Goal: Task Accomplishment & Management: Manage account settings

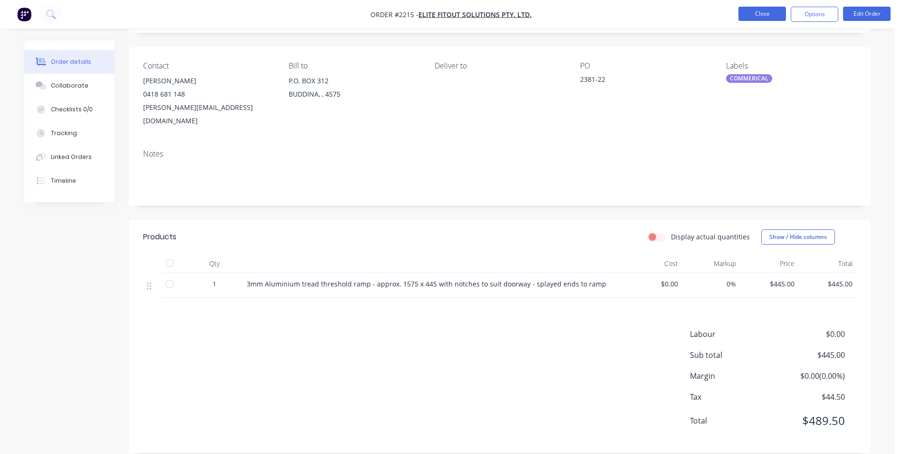
scroll to position [58, 0]
click at [754, 12] on button "Close" at bounding box center [763, 14] width 48 height 14
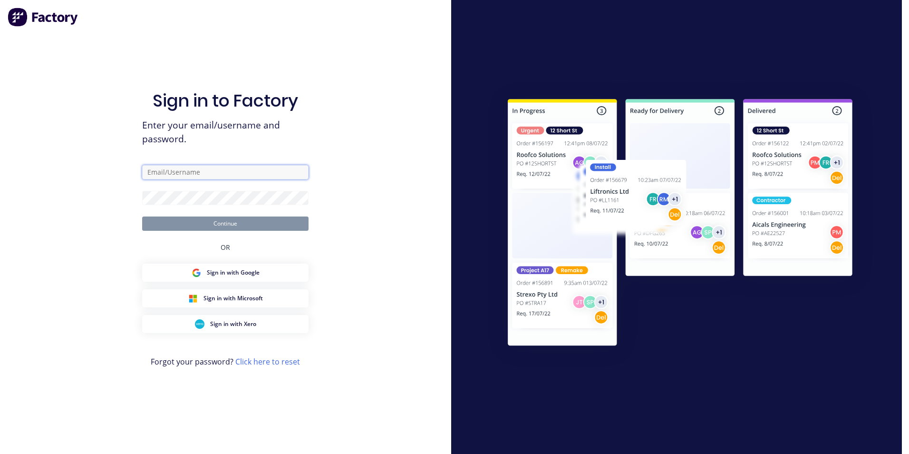
type input "[PERSON_NAME][EMAIL_ADDRESS][DOMAIN_NAME]"
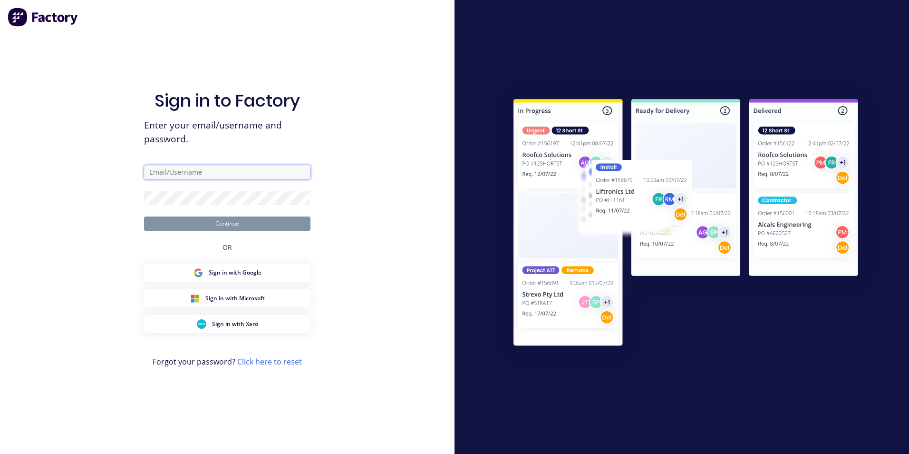
type input "[PERSON_NAME][EMAIL_ADDRESS][DOMAIN_NAME]"
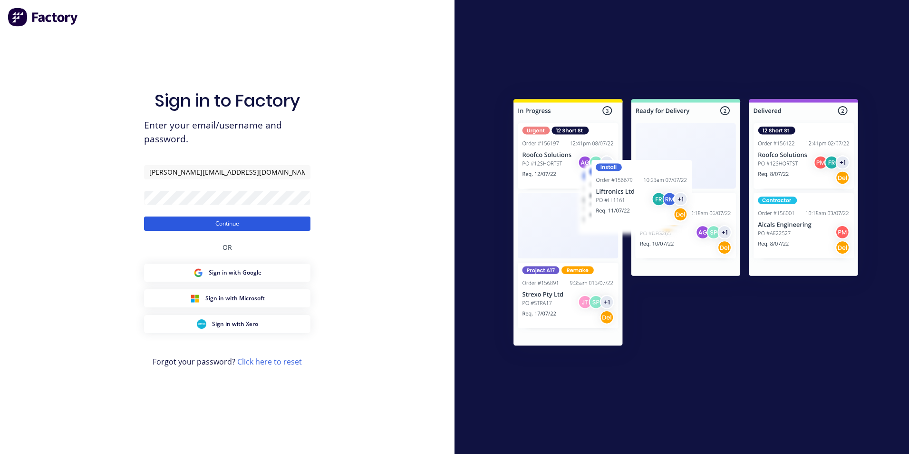
click at [229, 222] on button "Continue" at bounding box center [227, 223] width 166 height 14
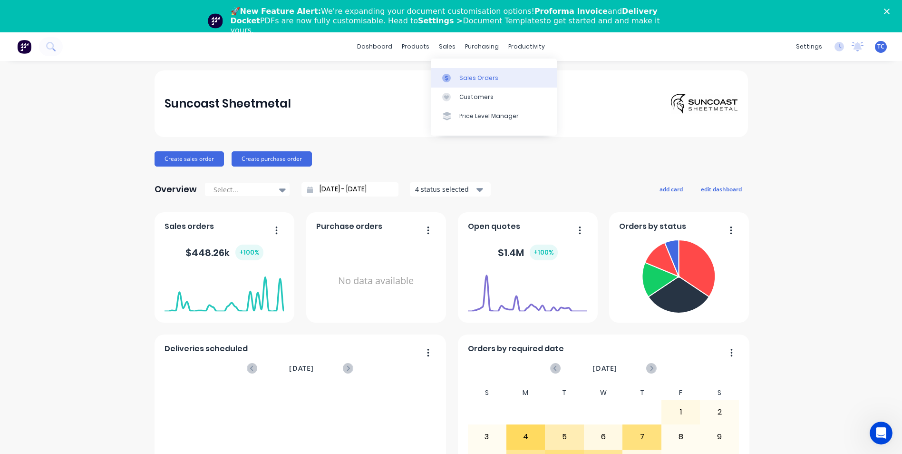
click at [467, 78] on div "Sales Orders" at bounding box center [478, 78] width 39 height 9
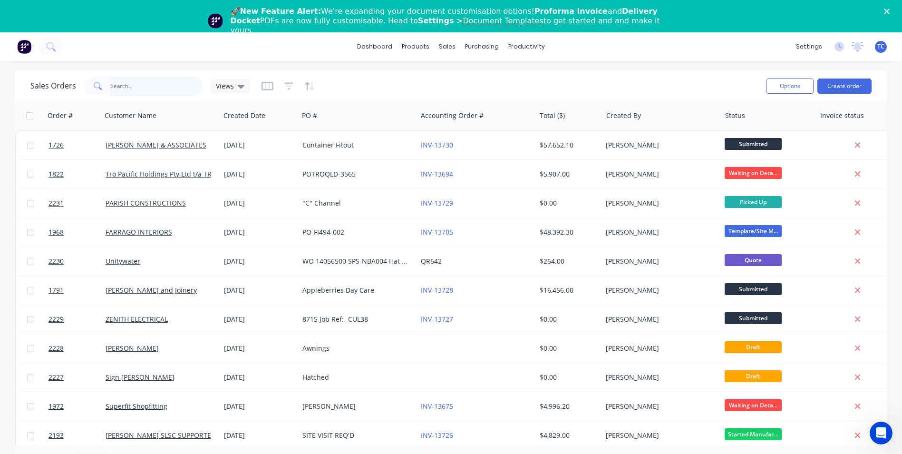
click at [118, 84] on input "text" at bounding box center [156, 86] width 93 height 19
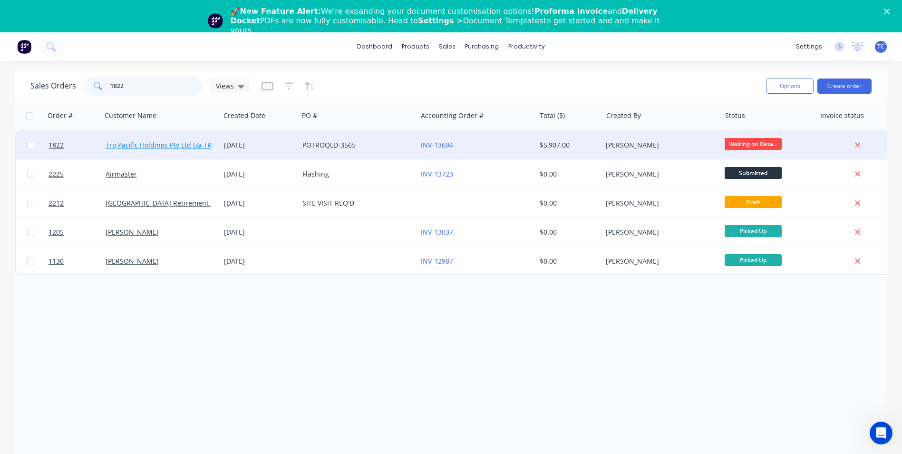
type input "1822"
click at [156, 144] on link "Tro Pacific Holdings Pty Ltd t/a TROPAC" at bounding box center [168, 144] width 124 height 9
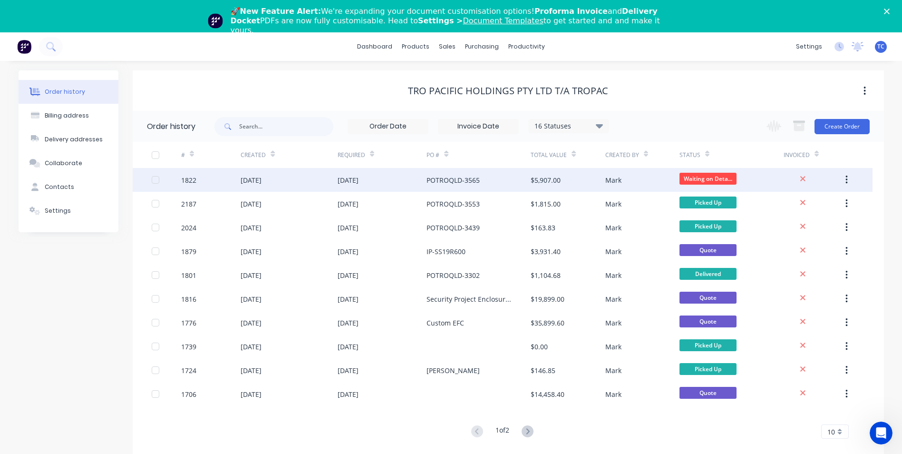
click at [262, 180] on div "[DATE]" at bounding box center [251, 180] width 21 height 10
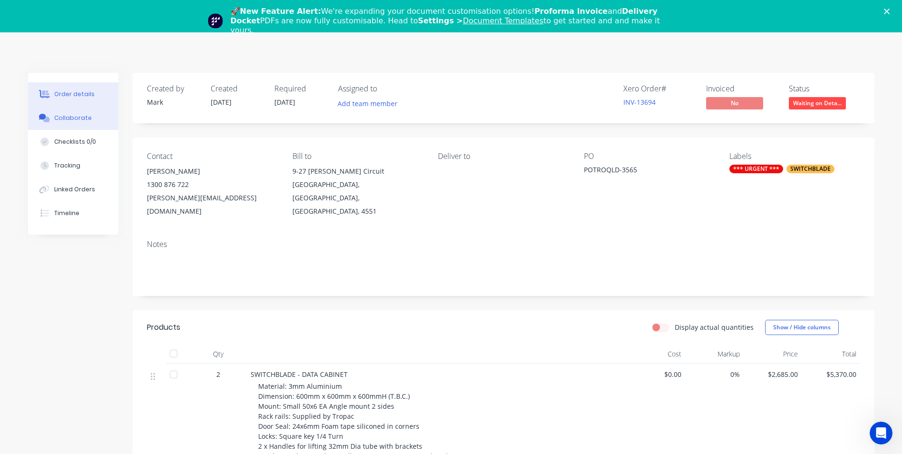
click at [69, 117] on div "Collaborate" at bounding box center [73, 118] width 38 height 9
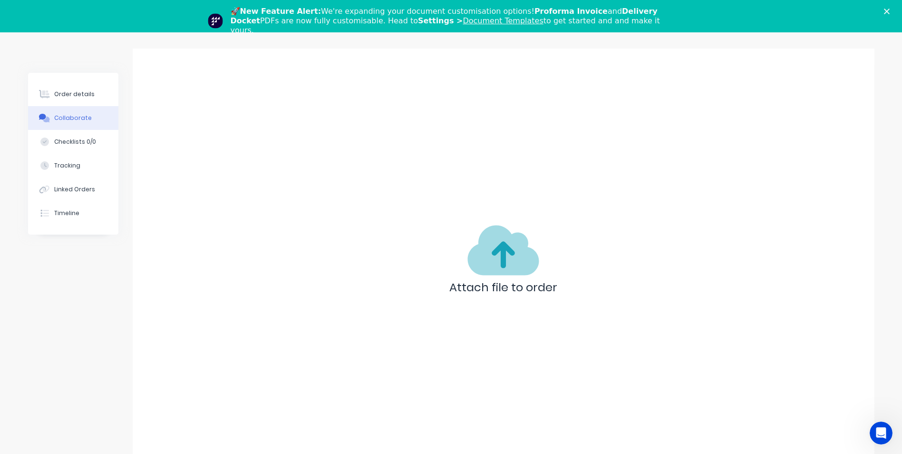
scroll to position [47, 0]
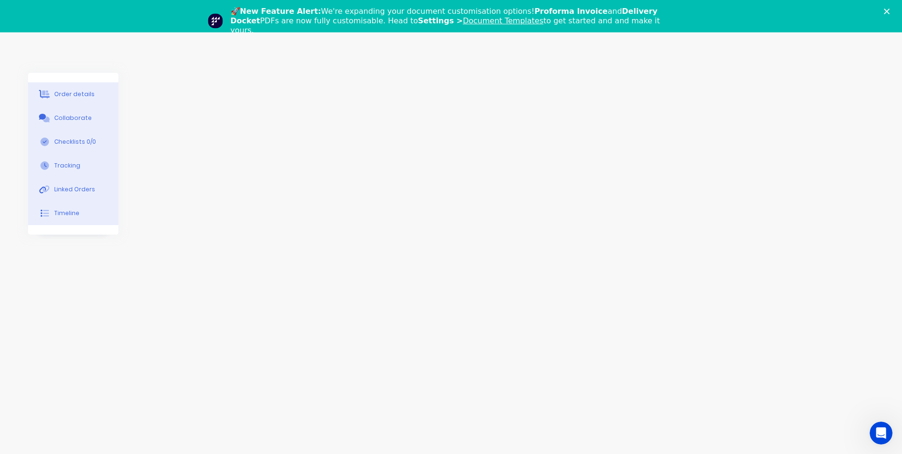
click at [72, 91] on div "Order details" at bounding box center [74, 94] width 40 height 9
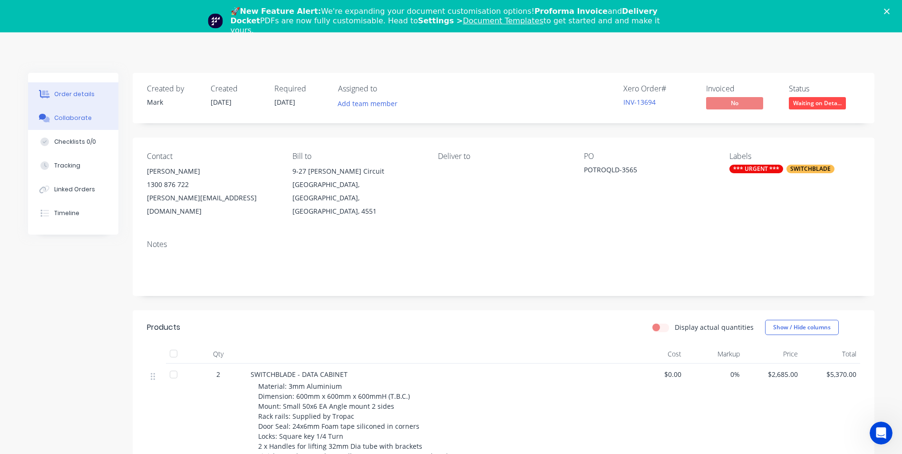
click at [74, 116] on div "Collaborate" at bounding box center [73, 118] width 38 height 9
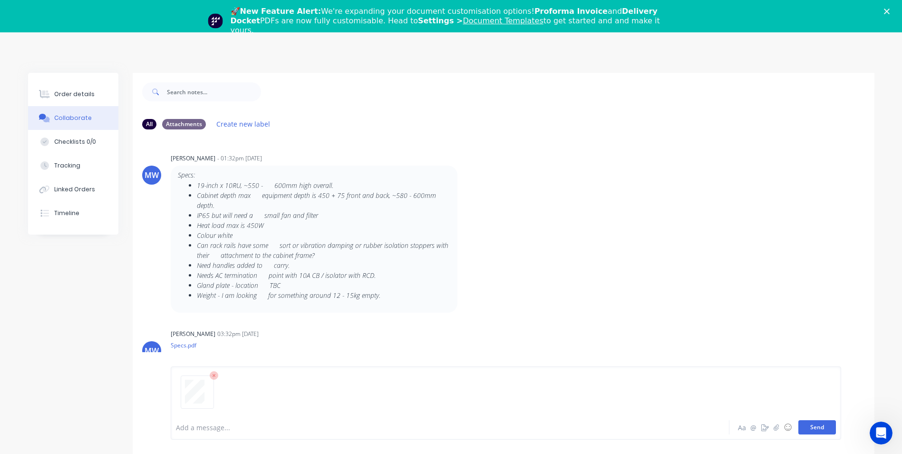
click at [818, 427] on button "Send" at bounding box center [817, 427] width 38 height 14
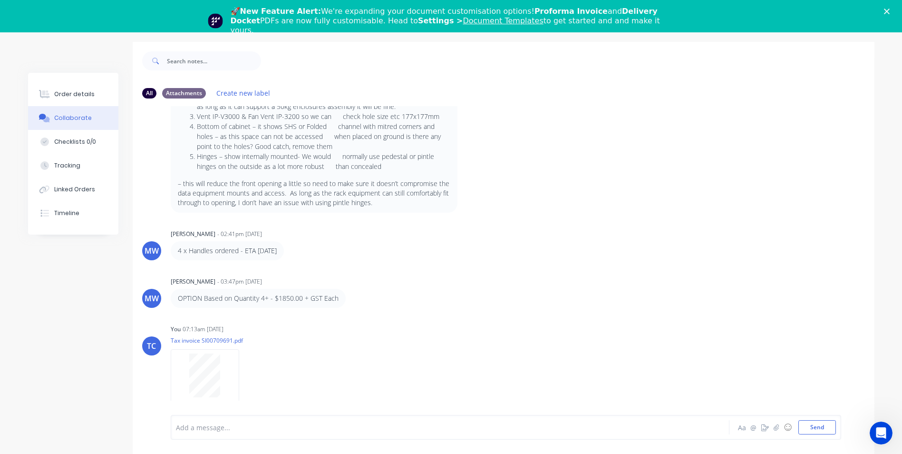
scroll to position [47, 0]
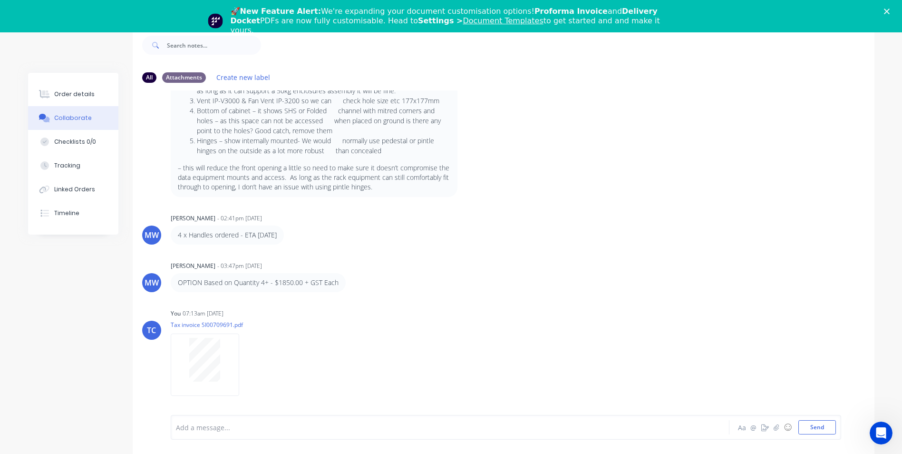
click at [890, 10] on polygon "Close" at bounding box center [887, 12] width 6 height 6
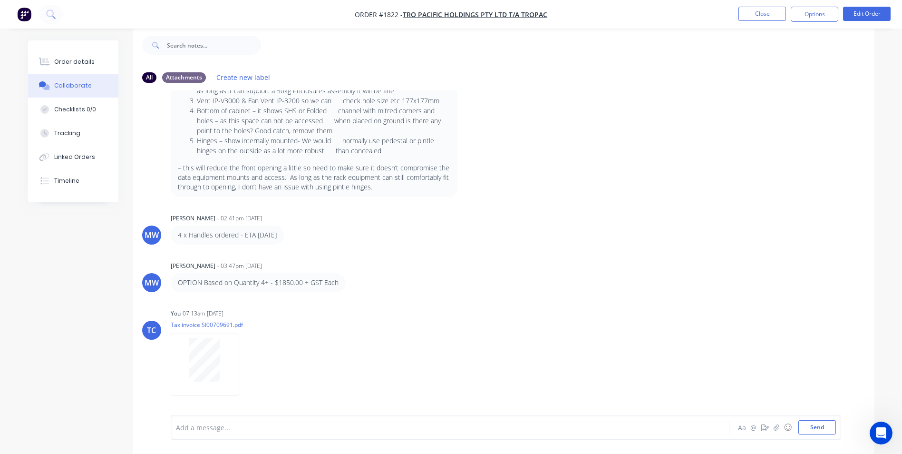
scroll to position [14, 0]
click at [760, 13] on button "Close" at bounding box center [763, 14] width 48 height 14
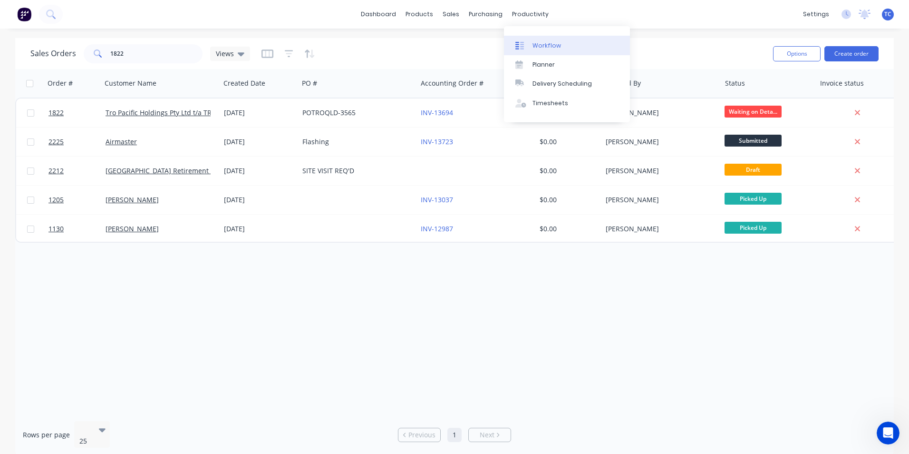
click at [543, 47] on div "Workflow" at bounding box center [547, 45] width 29 height 9
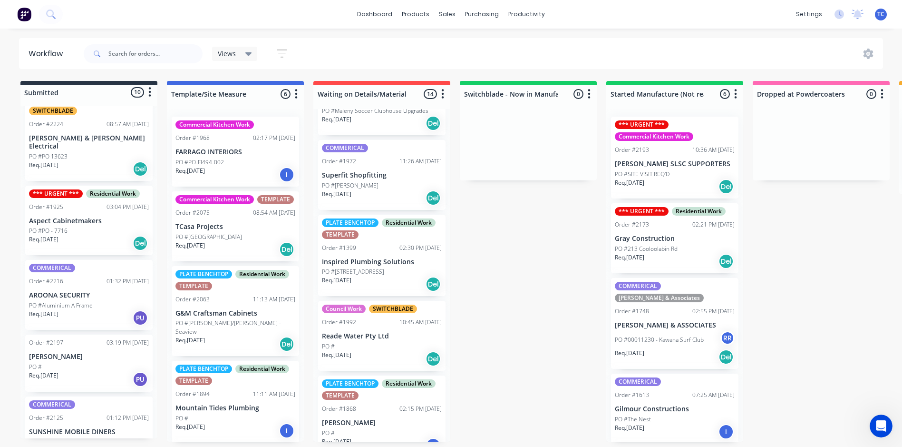
scroll to position [416, 0]
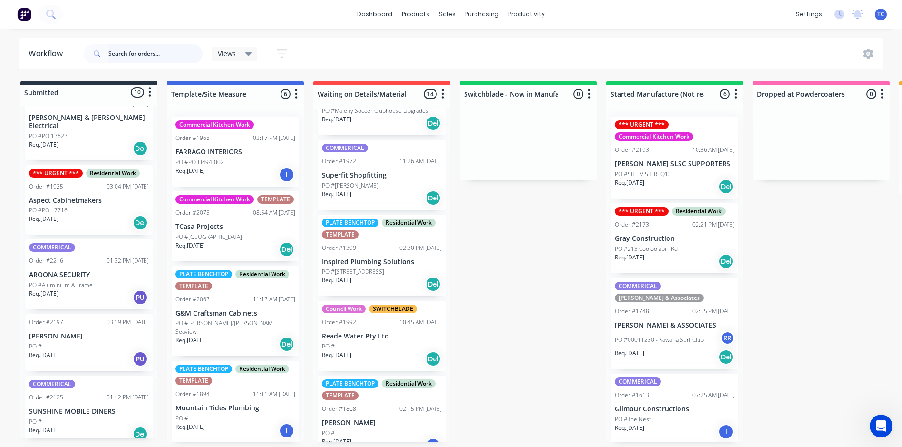
click at [131, 51] on input "text" at bounding box center [155, 53] width 94 height 19
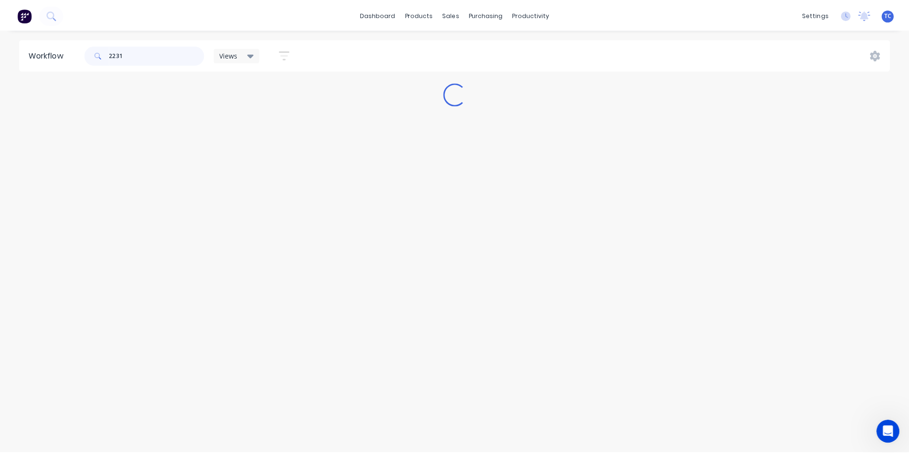
scroll to position [0, 0]
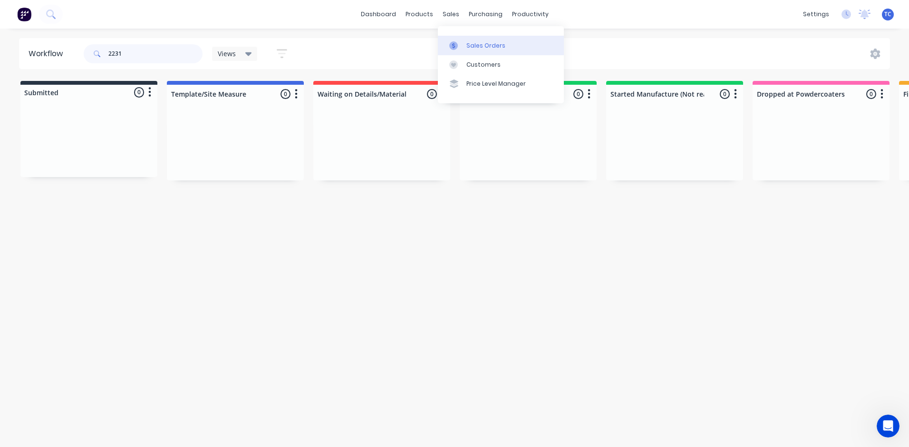
type input "2231"
click at [481, 44] on div "Sales Orders" at bounding box center [486, 45] width 39 height 9
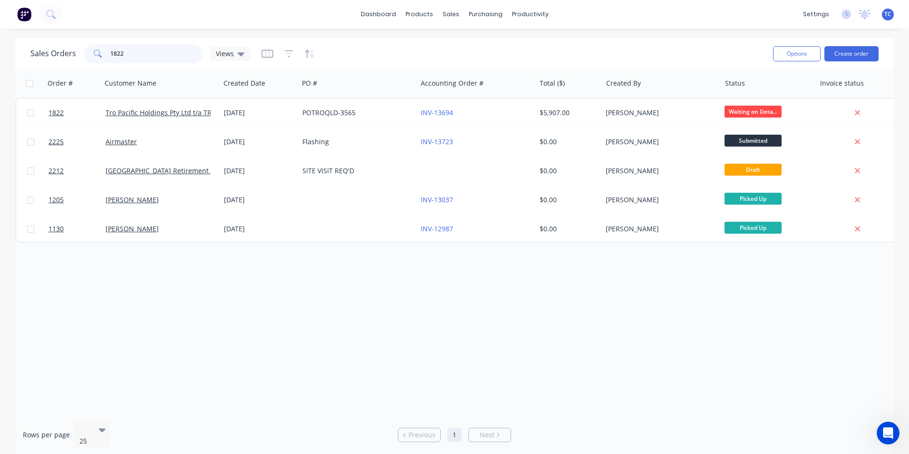
drag, startPoint x: 122, startPoint y: 51, endPoint x: 105, endPoint y: 51, distance: 17.6
click at [105, 51] on div "1822" at bounding box center [143, 53] width 119 height 19
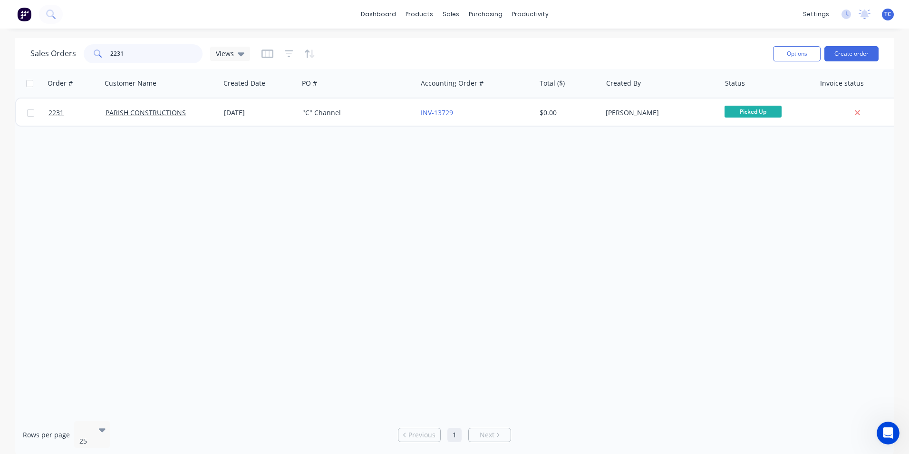
drag, startPoint x: 126, startPoint y: 53, endPoint x: 108, endPoint y: 56, distance: 18.8
click at [108, 56] on div "2231" at bounding box center [143, 53] width 119 height 19
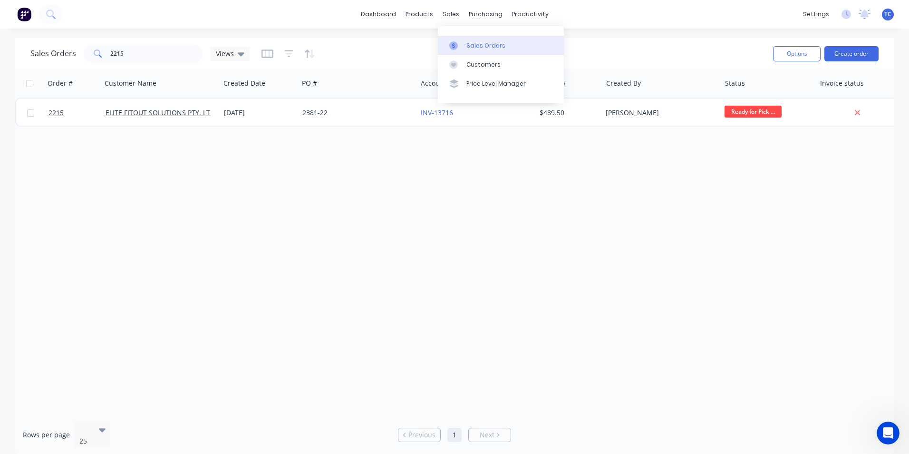
click at [469, 43] on div "Sales Orders" at bounding box center [486, 45] width 39 height 9
drag, startPoint x: 129, startPoint y: 53, endPoint x: 108, endPoint y: 50, distance: 20.6
click at [108, 50] on div "2215" at bounding box center [143, 53] width 119 height 19
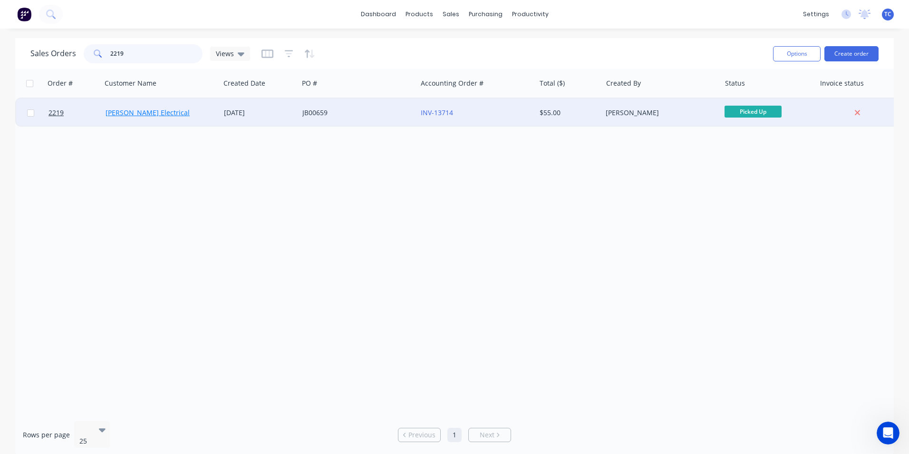
type input "2219"
click at [146, 111] on link "[PERSON_NAME] Electrical" at bounding box center [148, 112] width 84 height 9
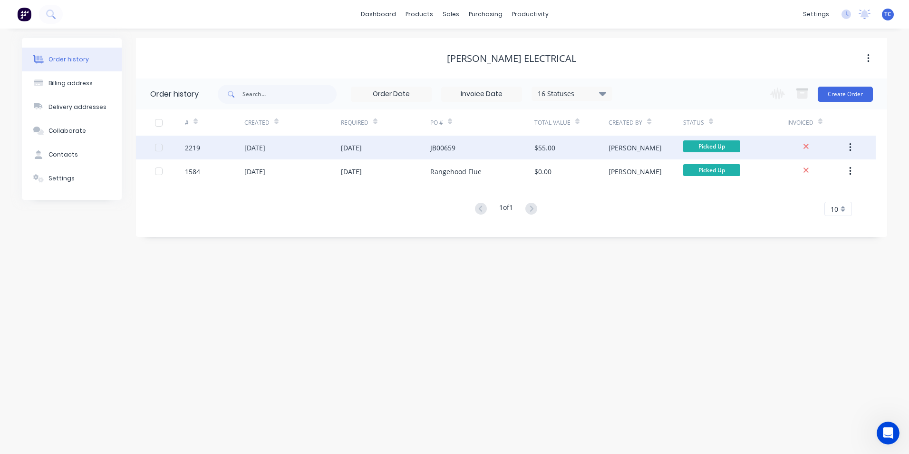
click at [265, 149] on div "[DATE]" at bounding box center [254, 148] width 21 height 10
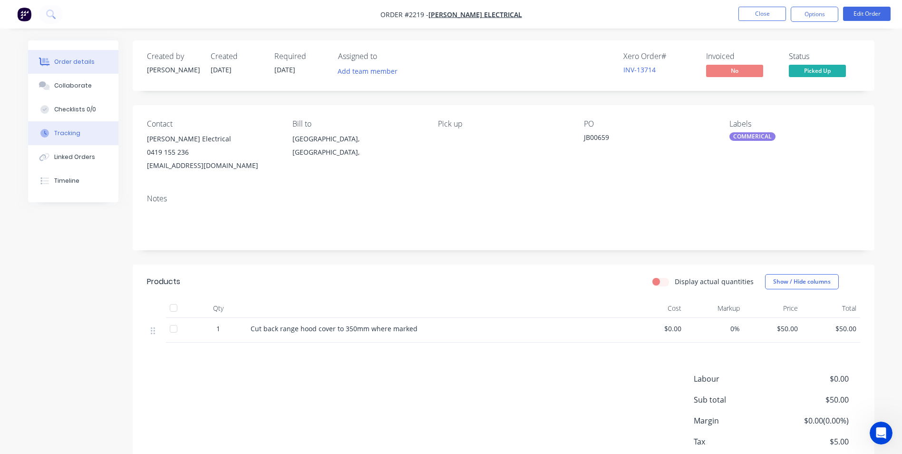
click at [68, 130] on div "Tracking" at bounding box center [67, 133] width 26 height 9
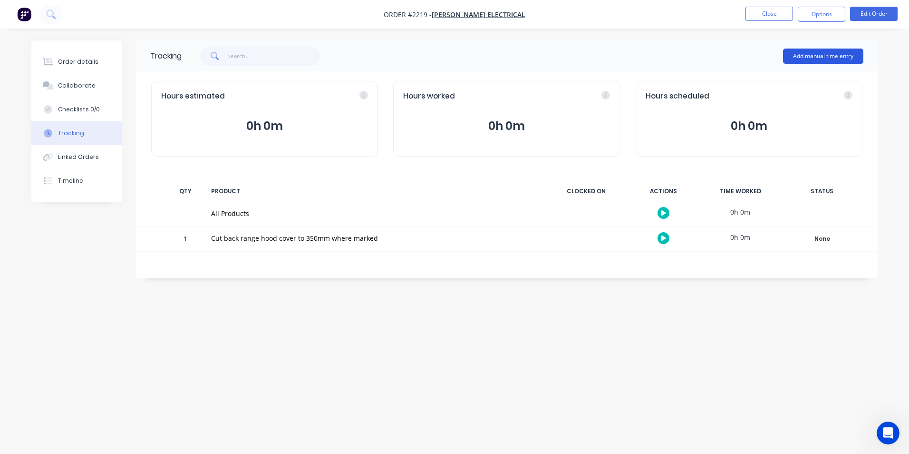
click at [830, 54] on button "Add manual time entry" at bounding box center [823, 56] width 80 height 15
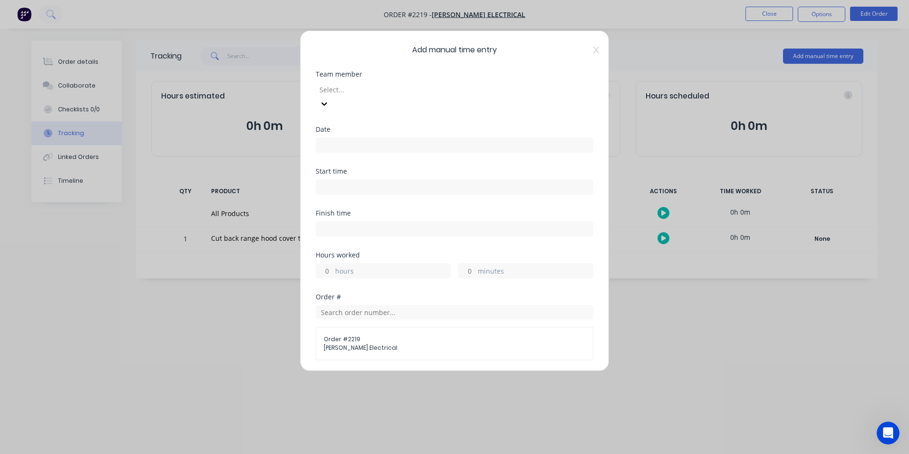
click at [341, 88] on div at bounding box center [387, 90] width 137 height 12
click at [327, 138] on input at bounding box center [454, 145] width 277 height 14
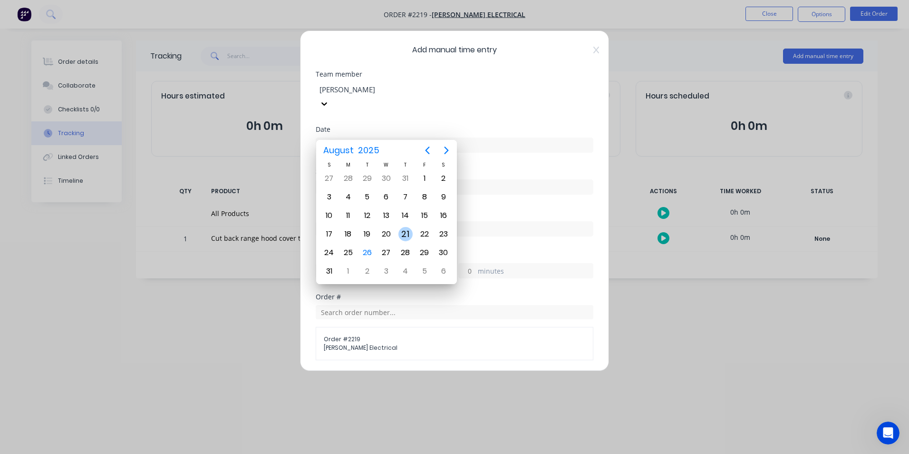
click at [405, 233] on div "21" at bounding box center [406, 234] width 14 height 14
type input "[DATE]"
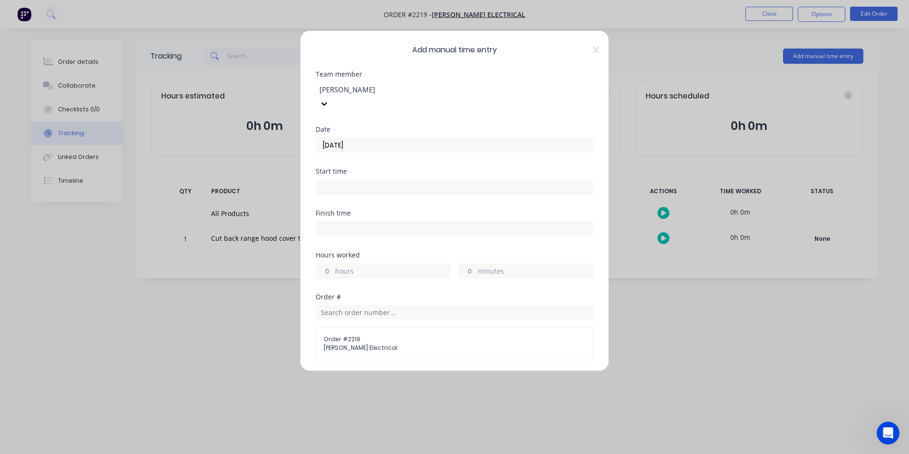
click at [335, 263] on div "hours" at bounding box center [383, 270] width 135 height 15
click at [469, 263] on input "minutes" at bounding box center [467, 270] width 17 height 14
type input "15"
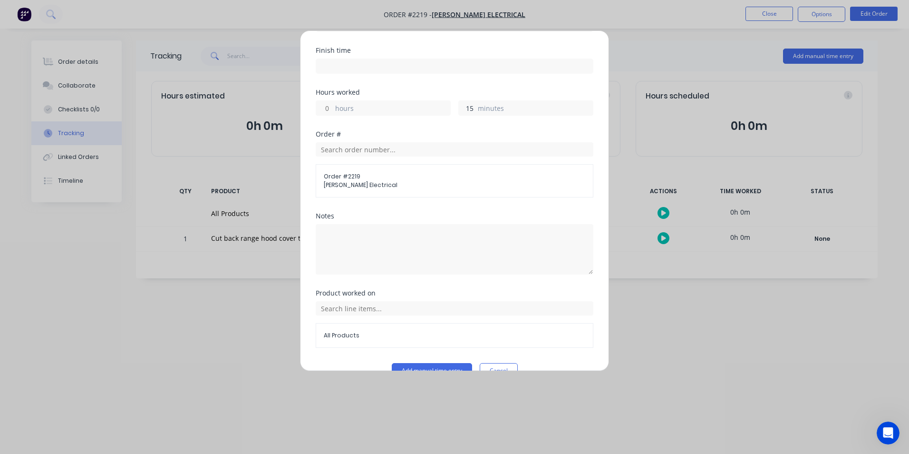
scroll to position [169, 0]
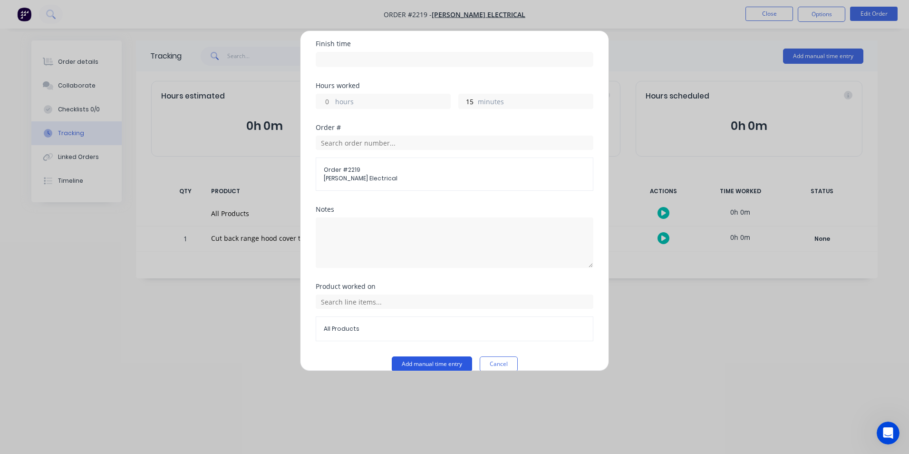
click at [421, 356] on button "Add manual time entry" at bounding box center [432, 363] width 80 height 15
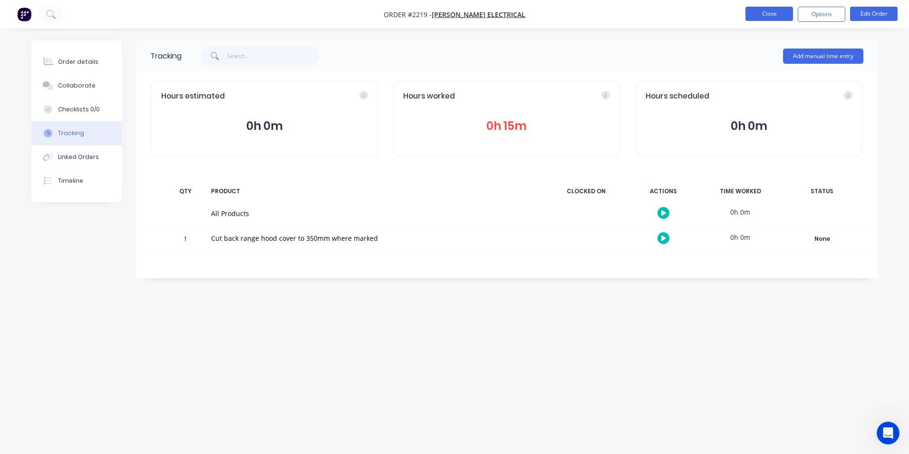
click at [764, 9] on button "Close" at bounding box center [770, 14] width 48 height 14
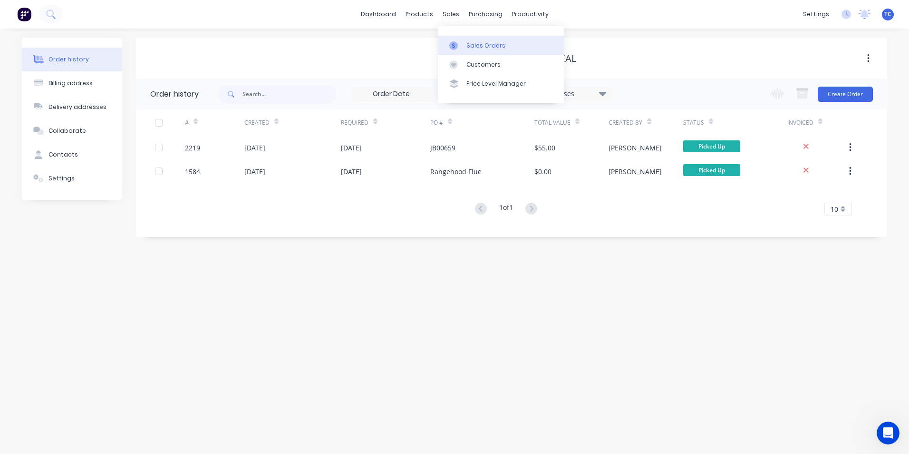
click at [478, 45] on div "Sales Orders" at bounding box center [486, 45] width 39 height 9
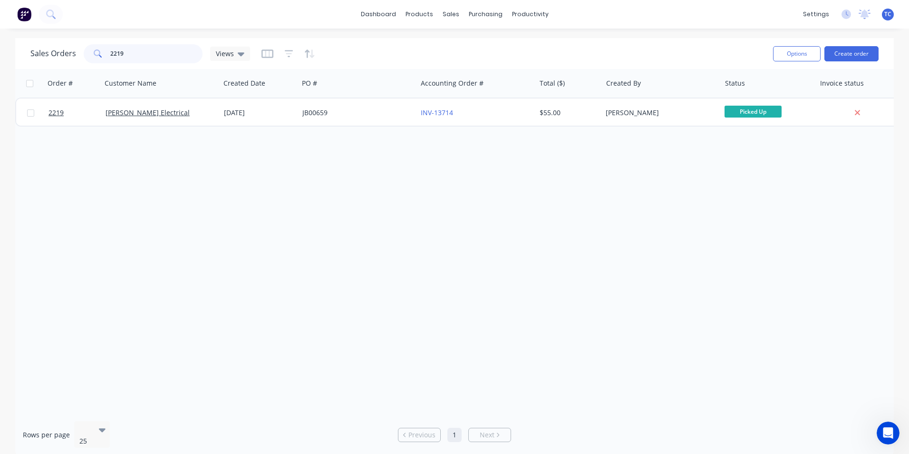
drag, startPoint x: 131, startPoint y: 52, endPoint x: 107, endPoint y: 50, distance: 24.4
click at [107, 50] on div "2219" at bounding box center [143, 53] width 119 height 19
type input "2173``"
drag, startPoint x: 130, startPoint y: 51, endPoint x: 123, endPoint y: 51, distance: 6.7
click at [123, 51] on input "2173``" at bounding box center [156, 53] width 93 height 19
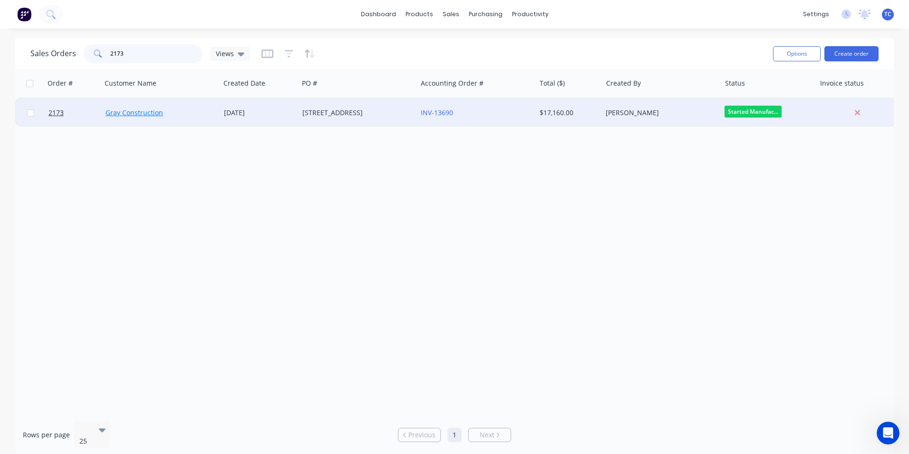
type input "2173"
click at [150, 115] on link "Gray Construction" at bounding box center [135, 112] width 58 height 9
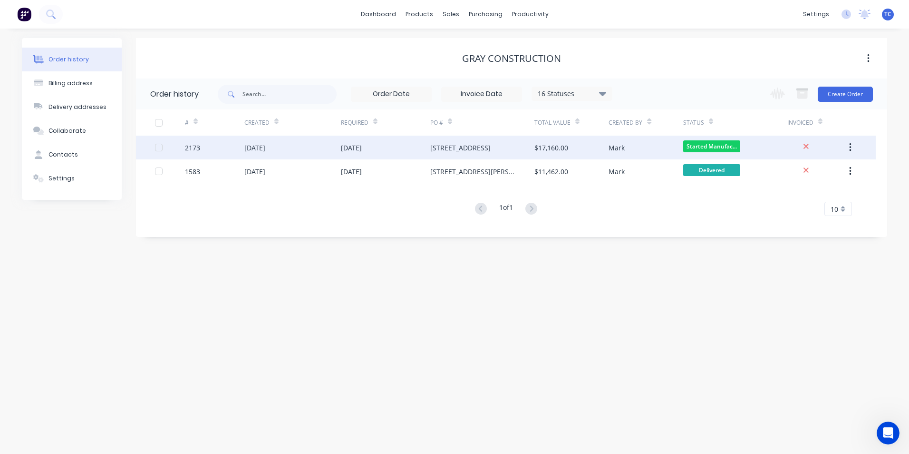
click at [265, 146] on div "[DATE]" at bounding box center [254, 148] width 21 height 10
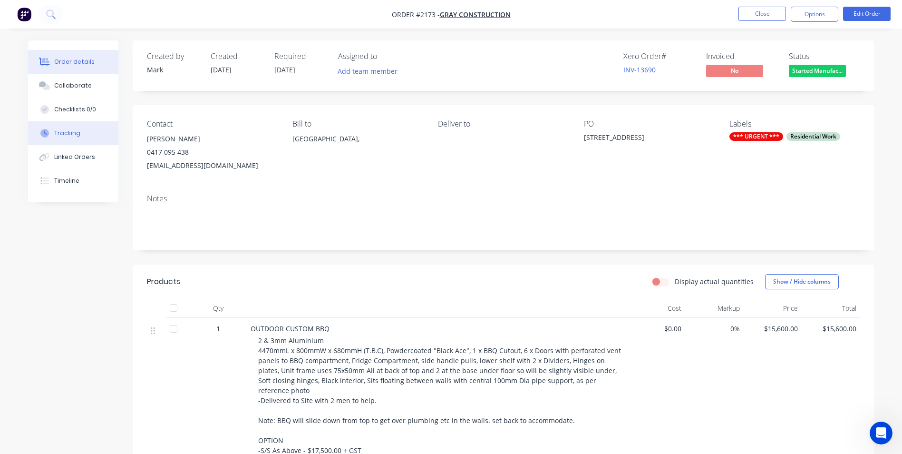
click at [67, 129] on div "Tracking" at bounding box center [67, 133] width 26 height 9
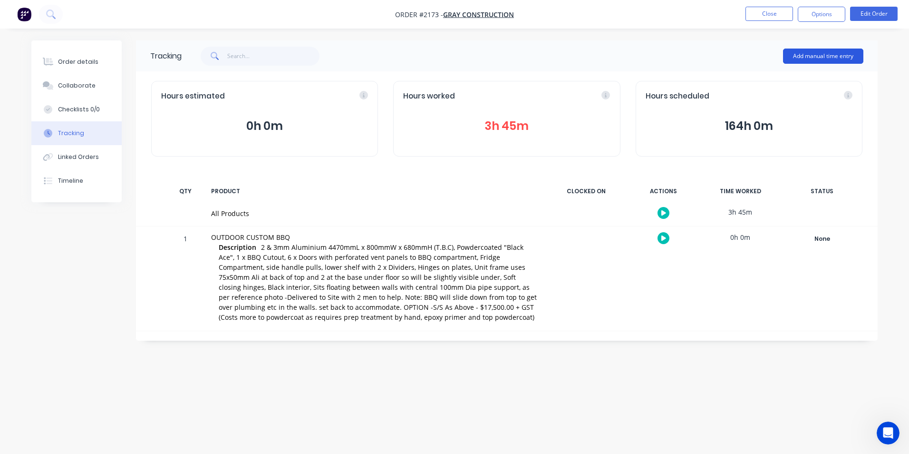
click at [810, 53] on button "Add manual time entry" at bounding box center [823, 56] width 80 height 15
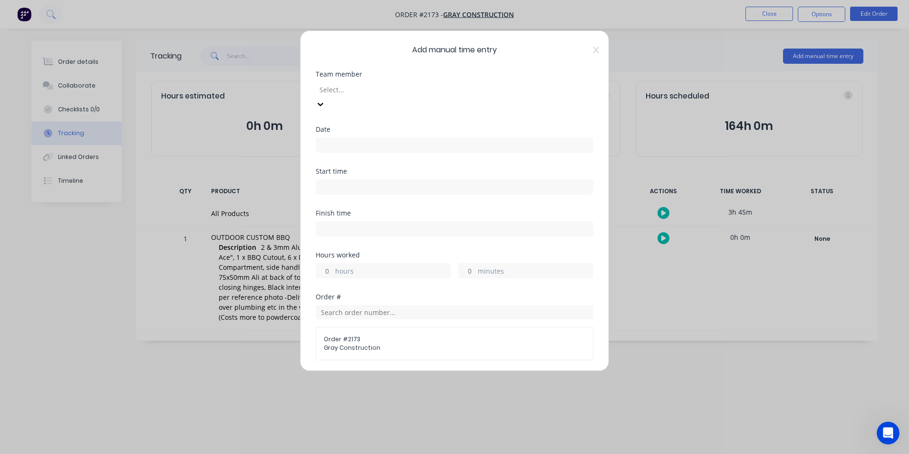
click at [337, 88] on div at bounding box center [387, 90] width 137 height 12
click at [327, 138] on input at bounding box center [454, 145] width 277 height 14
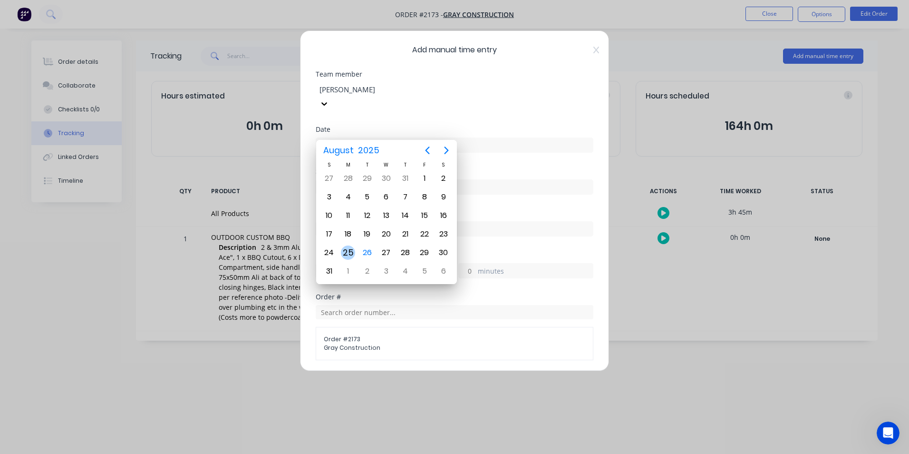
click at [349, 249] on div "25" at bounding box center [348, 252] width 14 height 14
type input "[DATE]"
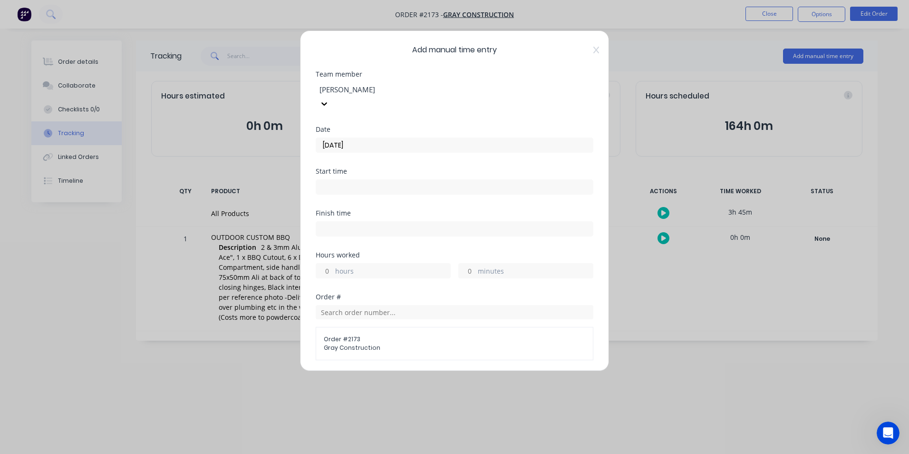
click at [329, 263] on input "hours" at bounding box center [324, 270] width 17 height 14
type input "9"
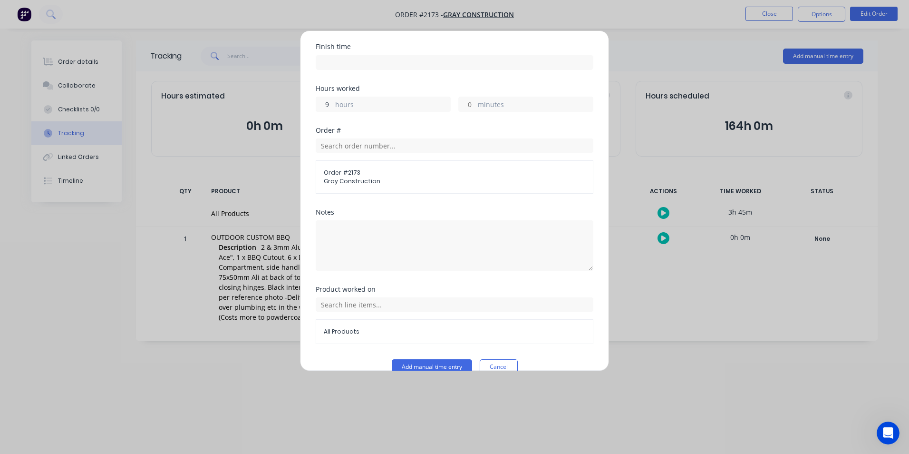
scroll to position [169, 0]
click at [434, 356] on button "Add manual time entry" at bounding box center [432, 363] width 80 height 15
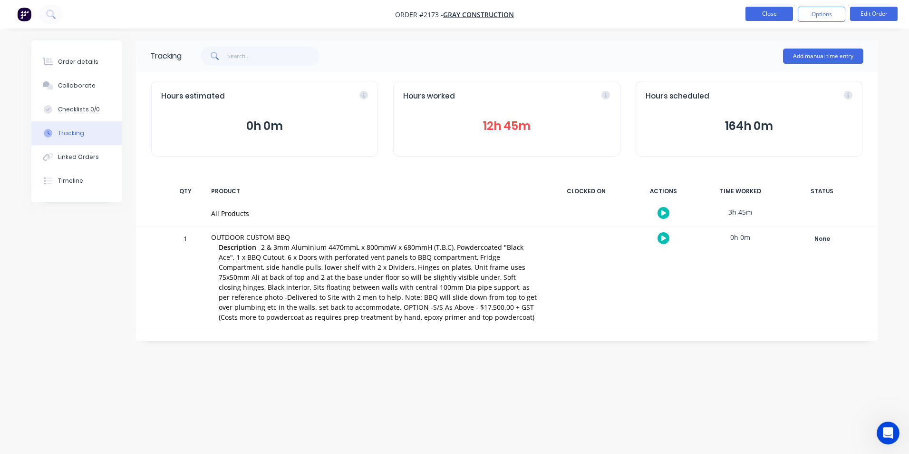
click at [762, 14] on button "Close" at bounding box center [770, 14] width 48 height 14
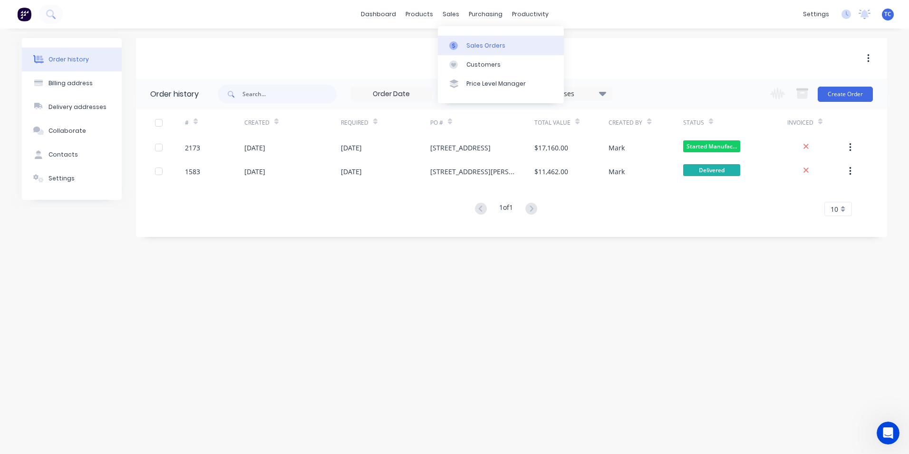
click at [472, 42] on div "Sales Orders" at bounding box center [486, 45] width 39 height 9
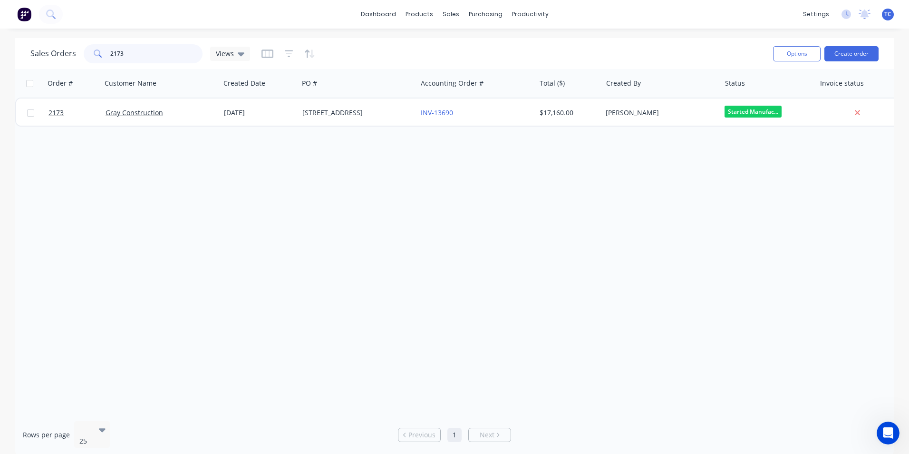
drag, startPoint x: 126, startPoint y: 52, endPoint x: 108, endPoint y: 49, distance: 17.8
click at [108, 49] on div "2173" at bounding box center [143, 53] width 119 height 19
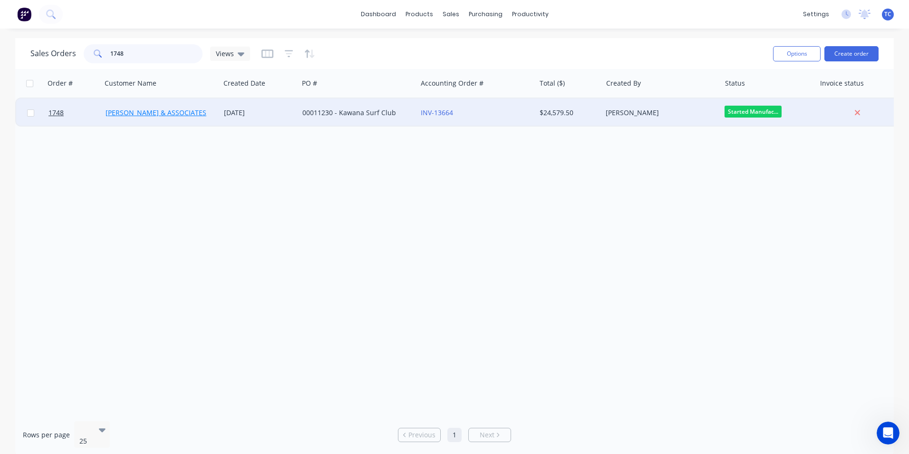
type input "1748"
click at [160, 115] on link "[PERSON_NAME] & ASSOCIATES" at bounding box center [156, 112] width 101 height 9
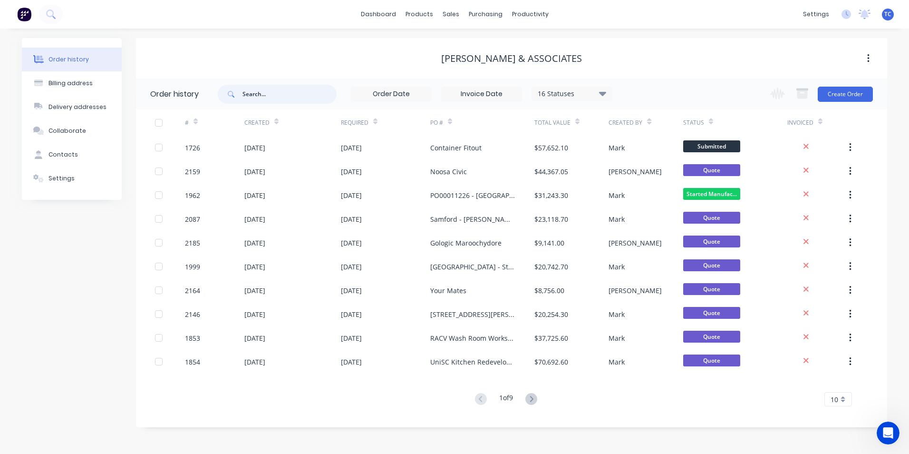
click at [246, 91] on input "text" at bounding box center [290, 94] width 94 height 19
type input "1748"
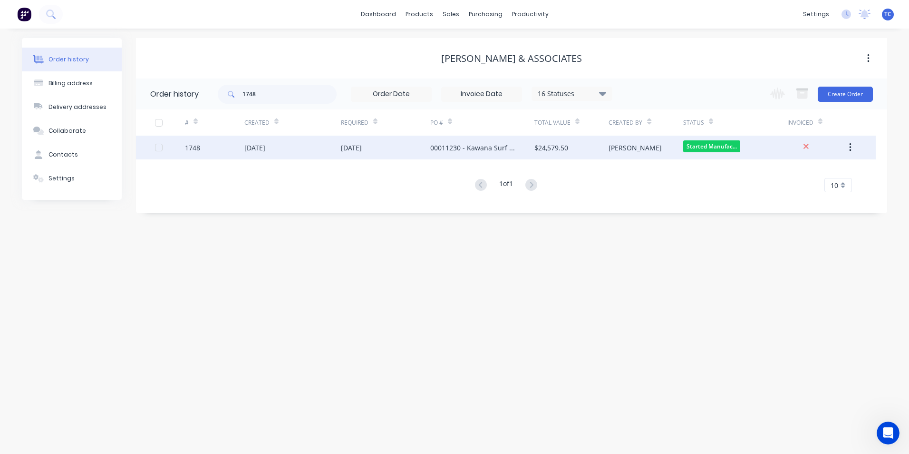
click at [265, 149] on div "[DATE]" at bounding box center [254, 148] width 21 height 10
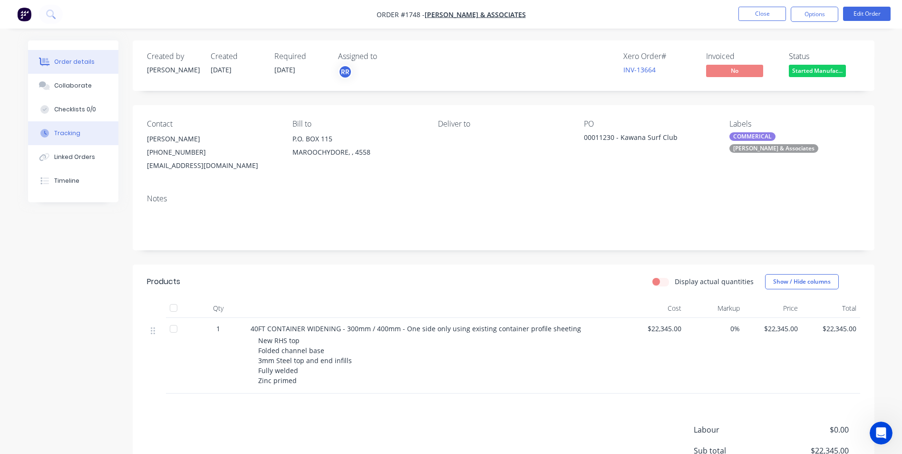
click at [70, 131] on div "Tracking" at bounding box center [67, 133] width 26 height 9
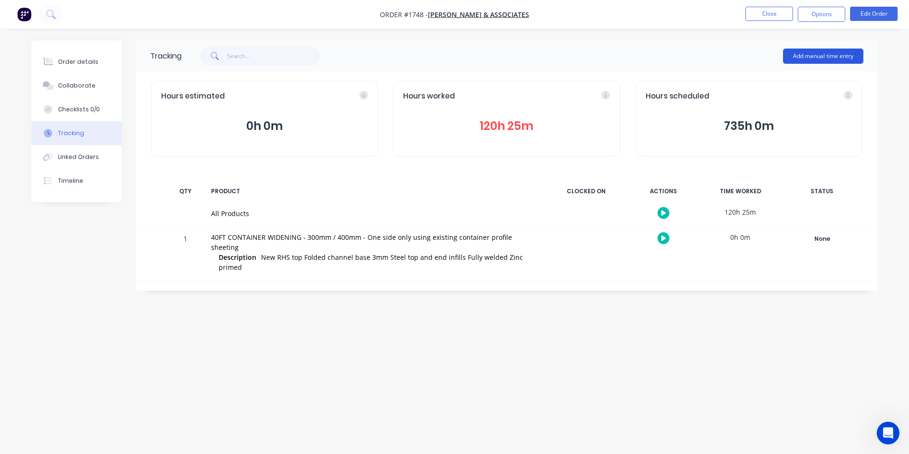
click at [812, 54] on button "Add manual time entry" at bounding box center [823, 56] width 80 height 15
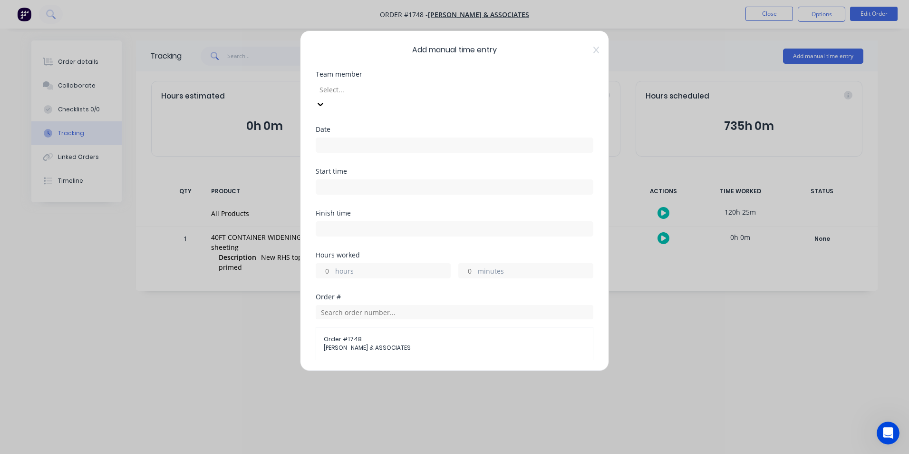
click at [344, 88] on div at bounding box center [387, 90] width 137 height 12
click at [331, 138] on input at bounding box center [454, 145] width 277 height 14
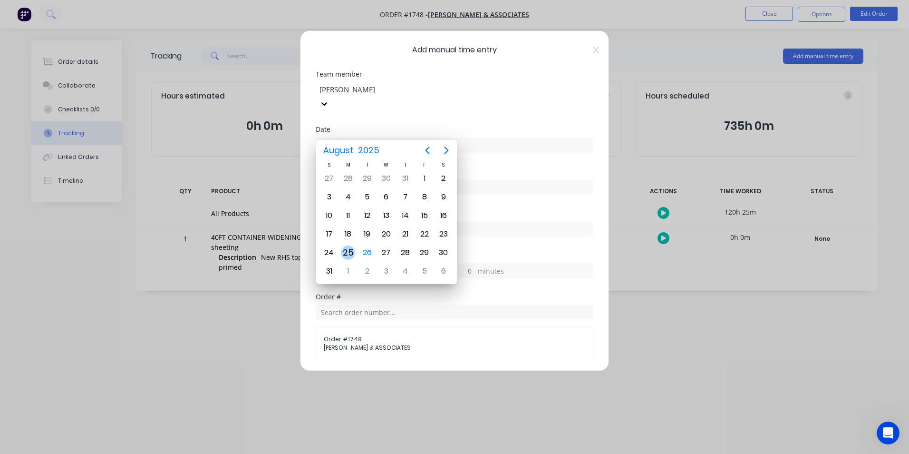
click at [349, 252] on div "25" at bounding box center [348, 252] width 14 height 14
type input "[DATE]"
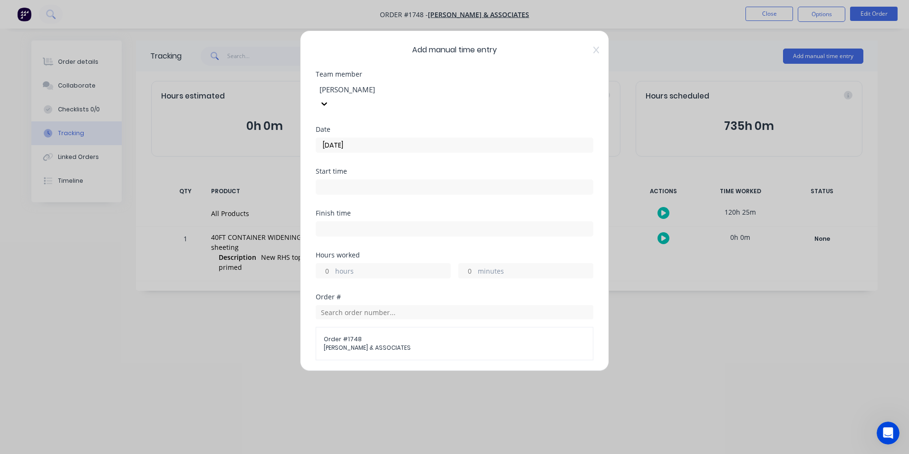
click at [479, 266] on label "minutes" at bounding box center [535, 272] width 115 height 12
click at [476, 263] on input "minutes" at bounding box center [467, 270] width 17 height 14
click at [469, 263] on input "minutes" at bounding box center [467, 270] width 17 height 14
type input "30"
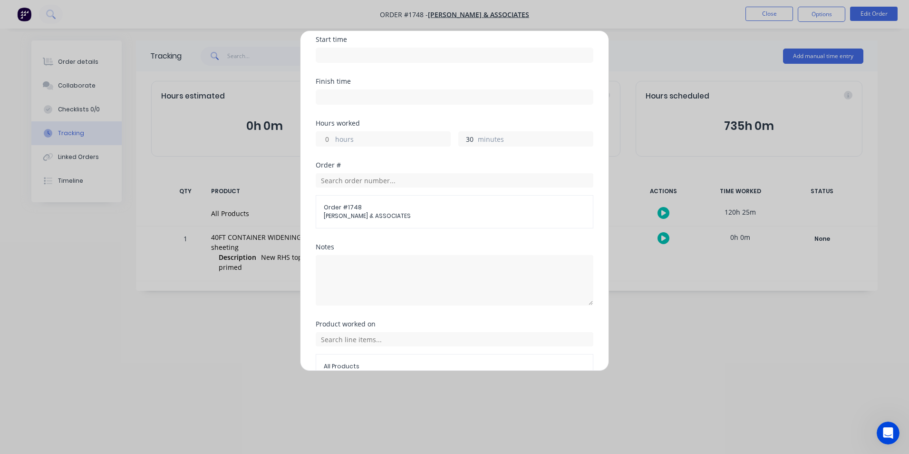
scroll to position [143, 0]
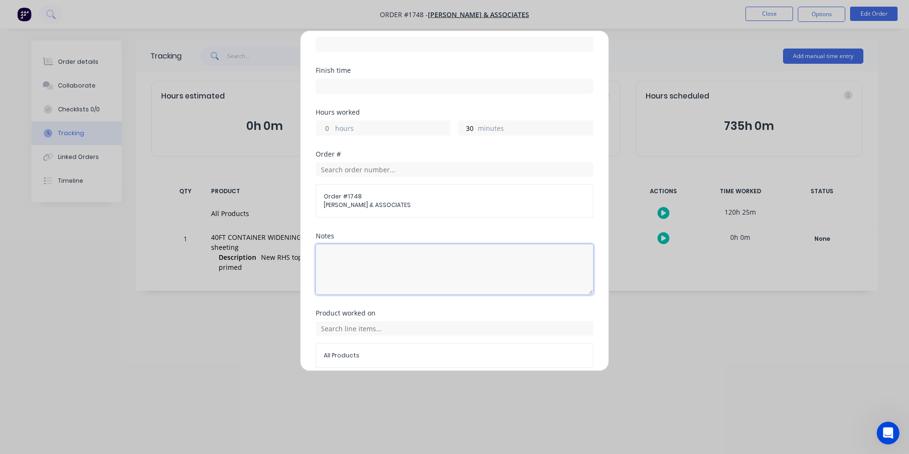
click at [334, 244] on textarea at bounding box center [455, 269] width 278 height 50
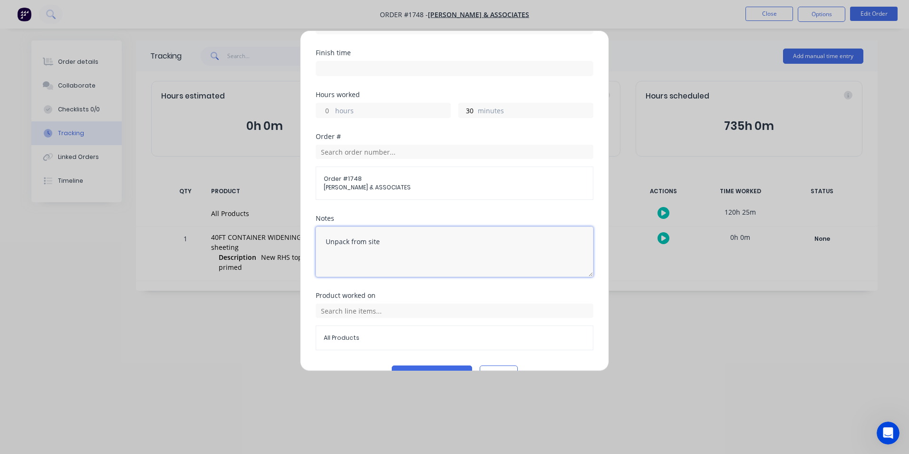
scroll to position [169, 0]
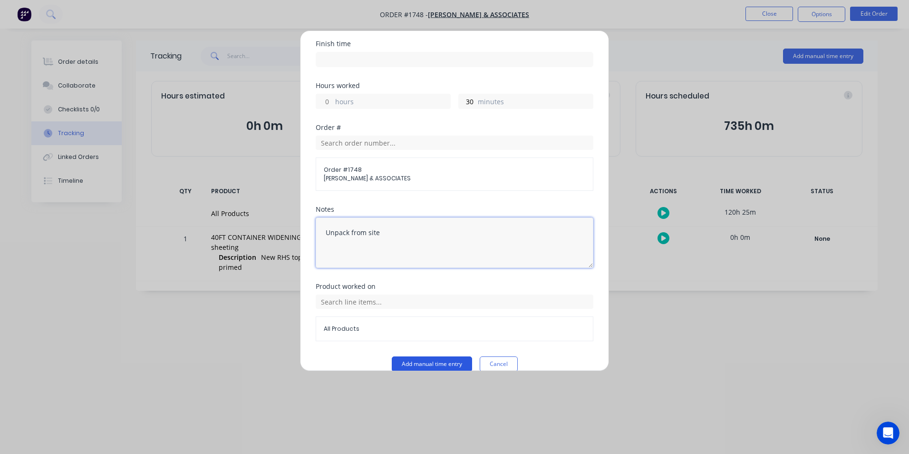
type textarea "Unpack from site"
click at [421, 356] on button "Add manual time entry" at bounding box center [432, 363] width 80 height 15
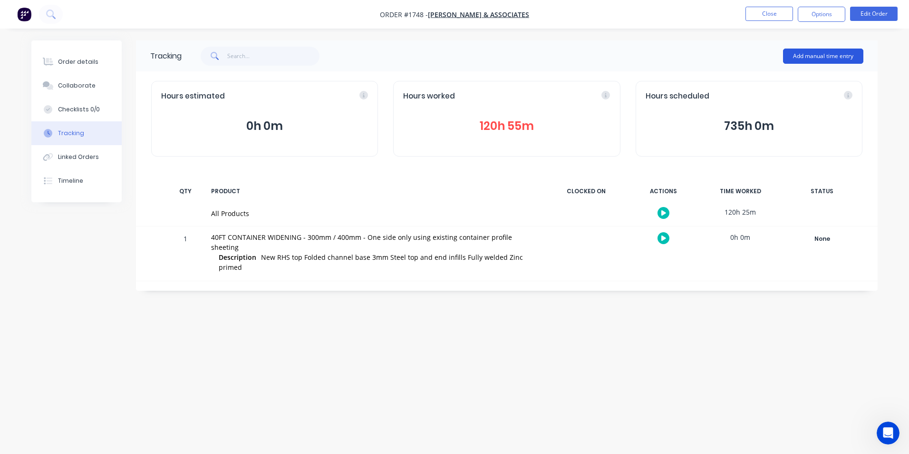
click at [810, 55] on button "Add manual time entry" at bounding box center [823, 56] width 80 height 15
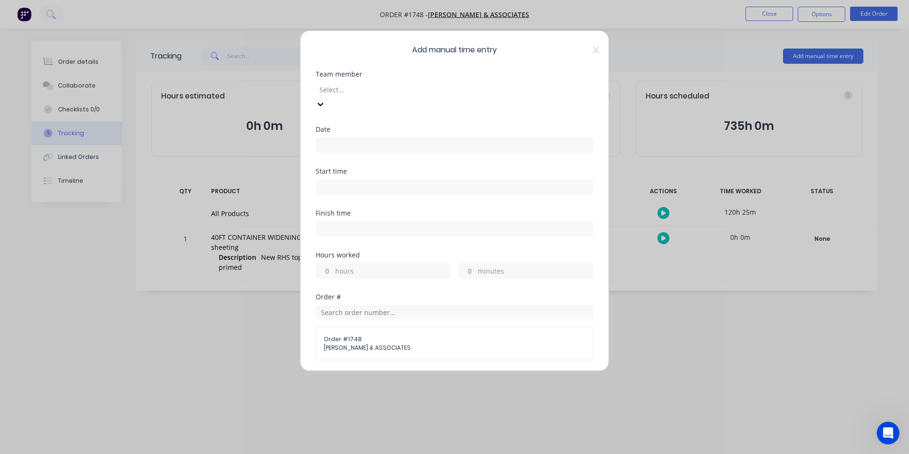
click at [339, 88] on div at bounding box center [387, 90] width 137 height 12
click at [329, 138] on input at bounding box center [454, 145] width 277 height 14
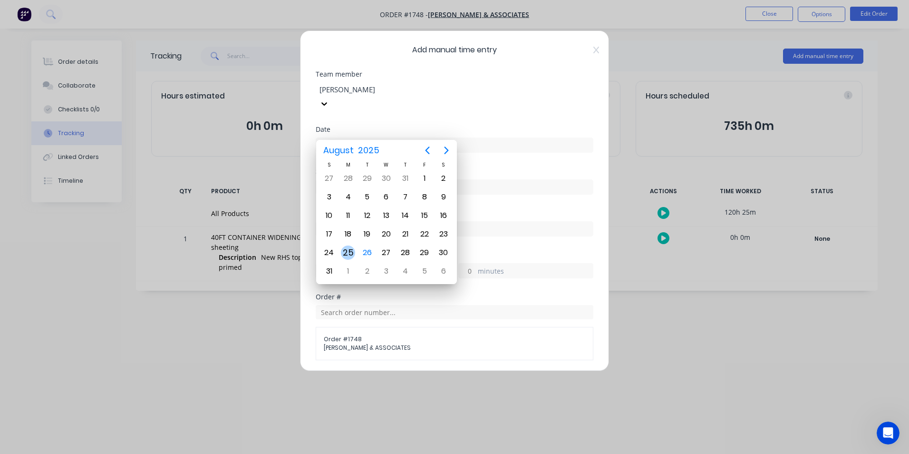
click at [349, 252] on div "25" at bounding box center [348, 252] width 14 height 14
type input "[DATE]"
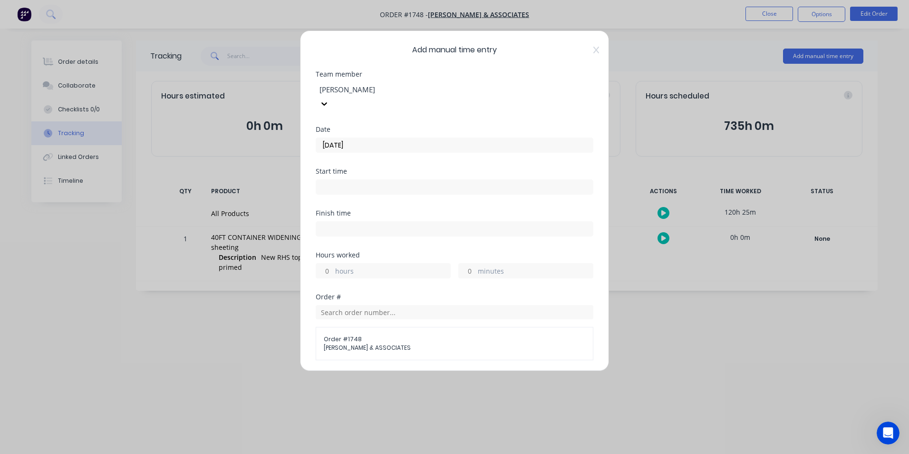
click at [326, 263] on input "hours" at bounding box center [324, 270] width 17 height 14
type input "9"
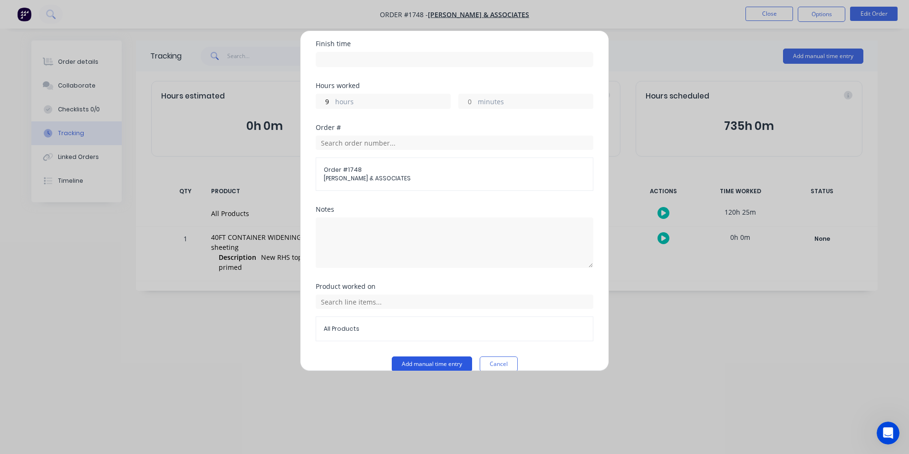
click at [427, 356] on button "Add manual time entry" at bounding box center [432, 363] width 80 height 15
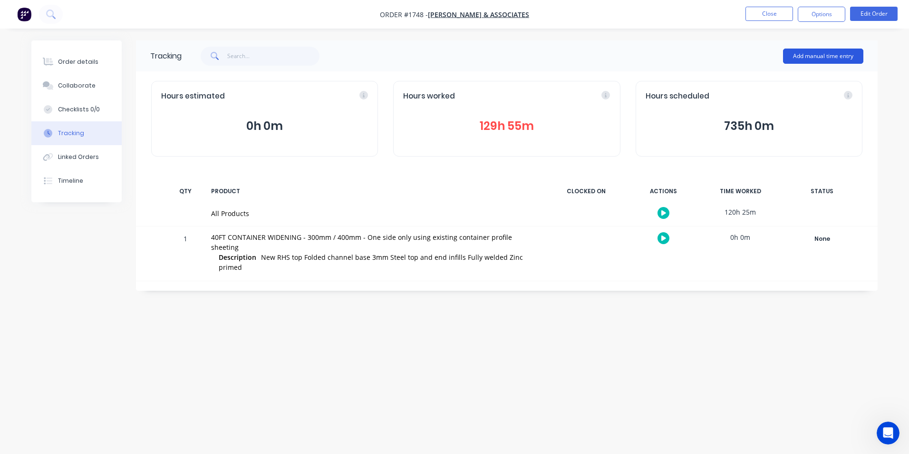
click at [824, 54] on button "Add manual time entry" at bounding box center [823, 56] width 80 height 15
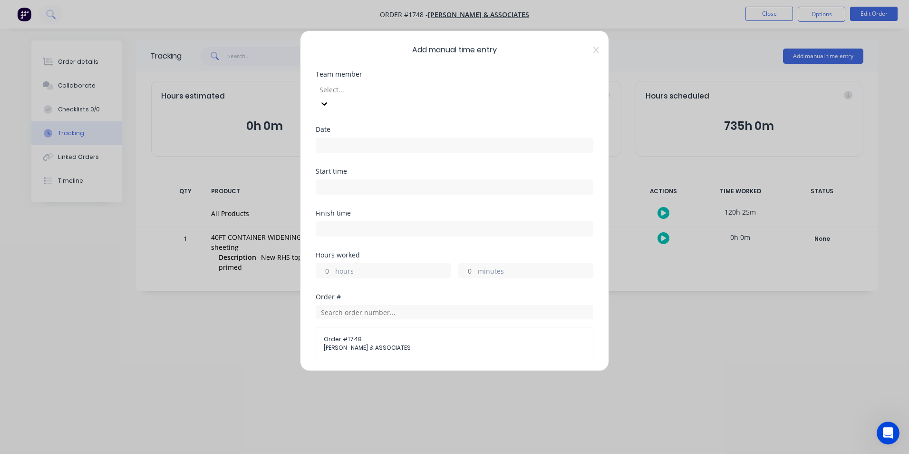
click at [343, 90] on div at bounding box center [387, 90] width 137 height 12
click at [330, 138] on input at bounding box center [454, 145] width 277 height 14
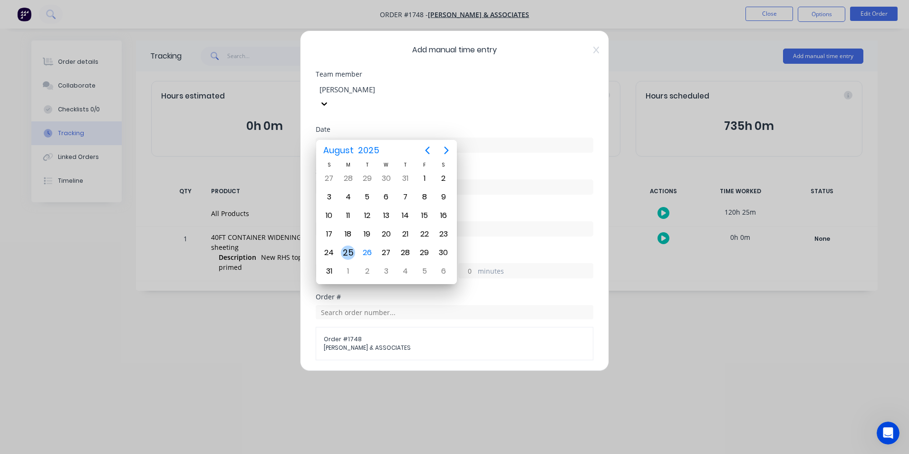
click at [347, 252] on div "25" at bounding box center [348, 252] width 14 height 14
type input "[DATE]"
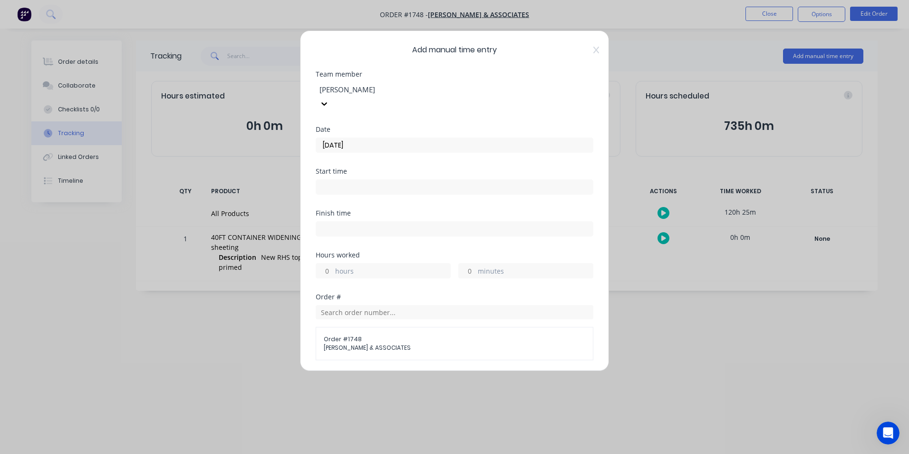
click at [328, 263] on input "hours" at bounding box center [324, 270] width 17 height 14
type input "5"
click at [465, 263] on input "minutes" at bounding box center [467, 270] width 17 height 14
type input "40"
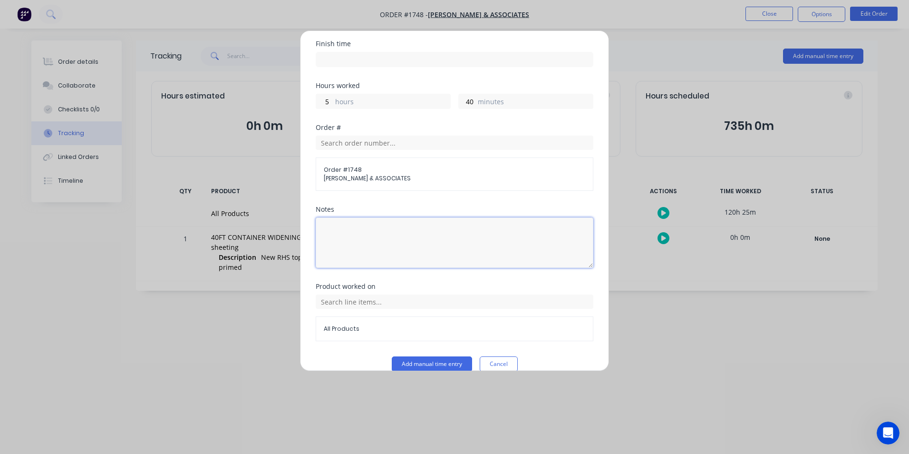
click at [332, 217] on textarea at bounding box center [455, 242] width 278 height 50
type textarea "Making Door window frames"
click at [422, 356] on button "Add manual time entry" at bounding box center [432, 363] width 80 height 15
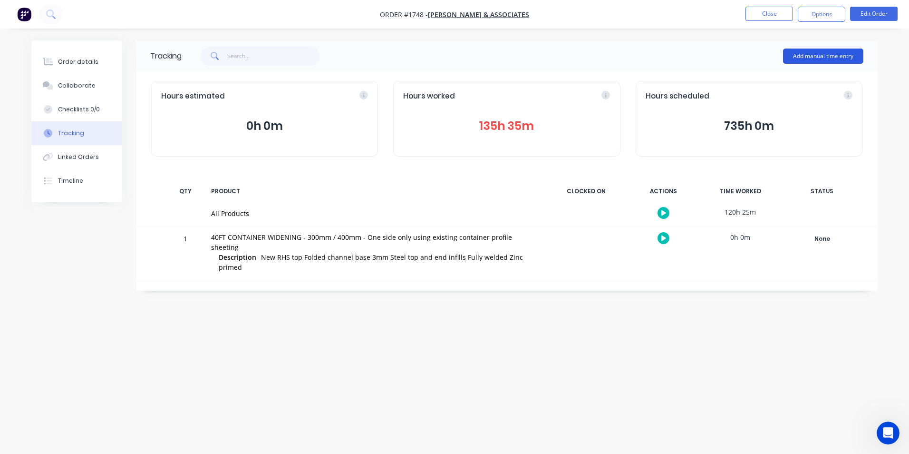
click at [822, 53] on button "Add manual time entry" at bounding box center [823, 56] width 80 height 15
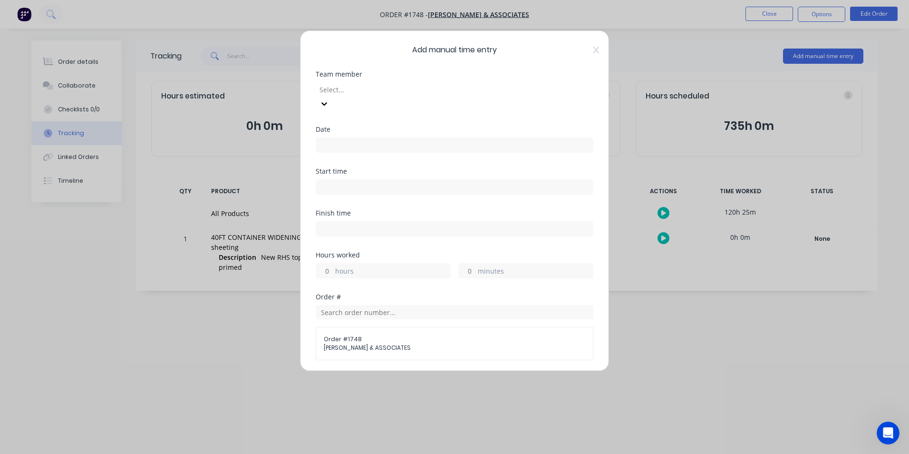
click at [333, 90] on div at bounding box center [387, 90] width 137 height 12
click at [332, 138] on input at bounding box center [454, 145] width 277 height 14
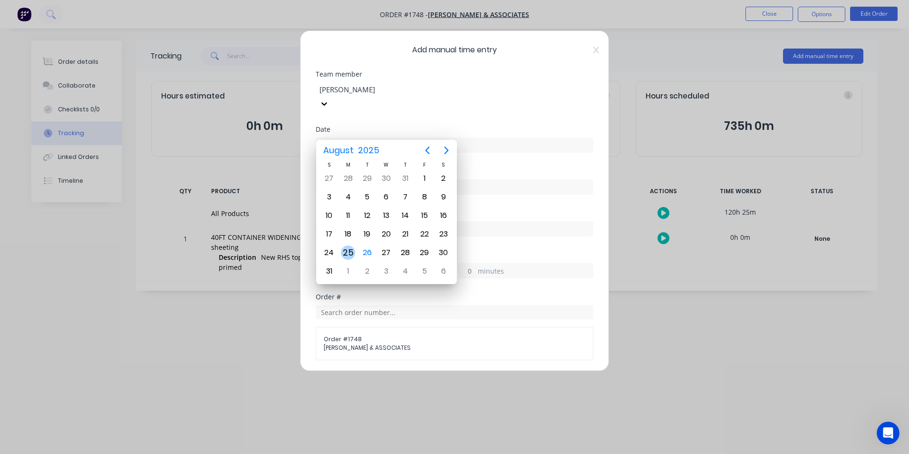
click at [347, 250] on div "25" at bounding box center [348, 252] width 14 height 14
type input "[DATE]"
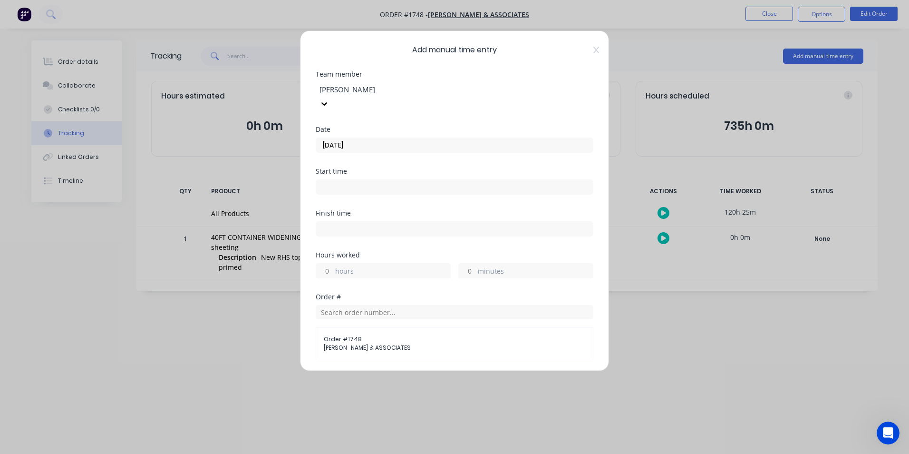
click at [329, 263] on input "hours" at bounding box center [324, 270] width 17 height 14
type input "9"
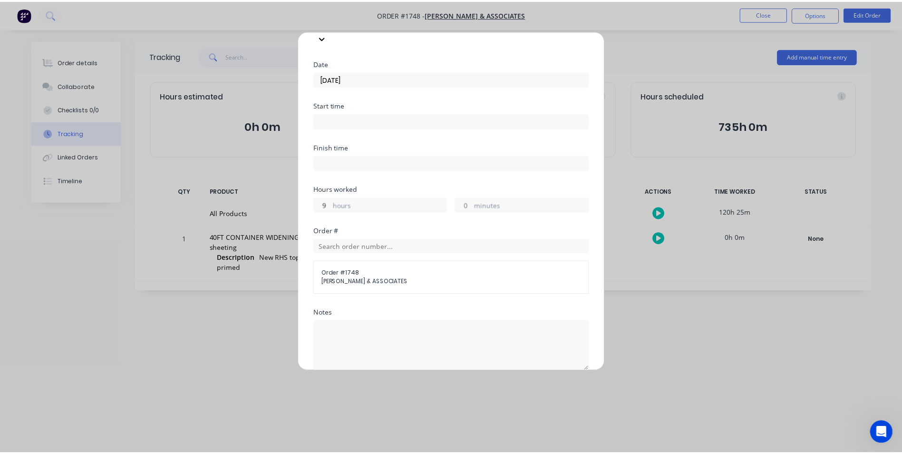
scroll to position [169, 0]
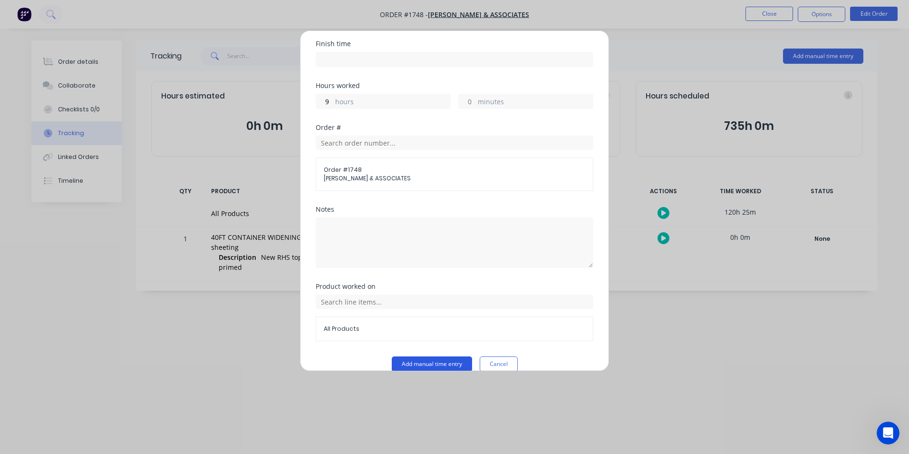
drag, startPoint x: 428, startPoint y: 349, endPoint x: 435, endPoint y: 349, distance: 7.1
click at [430, 356] on button "Add manual time entry" at bounding box center [432, 363] width 80 height 15
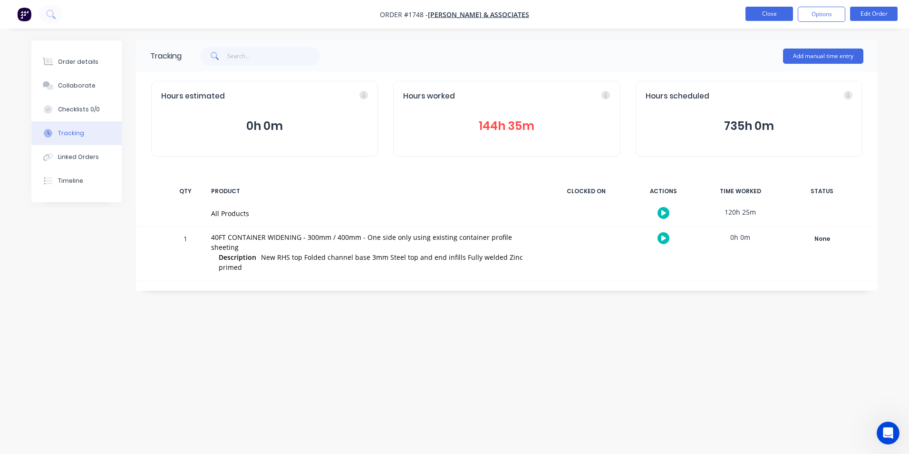
click at [763, 11] on button "Close" at bounding box center [770, 14] width 48 height 14
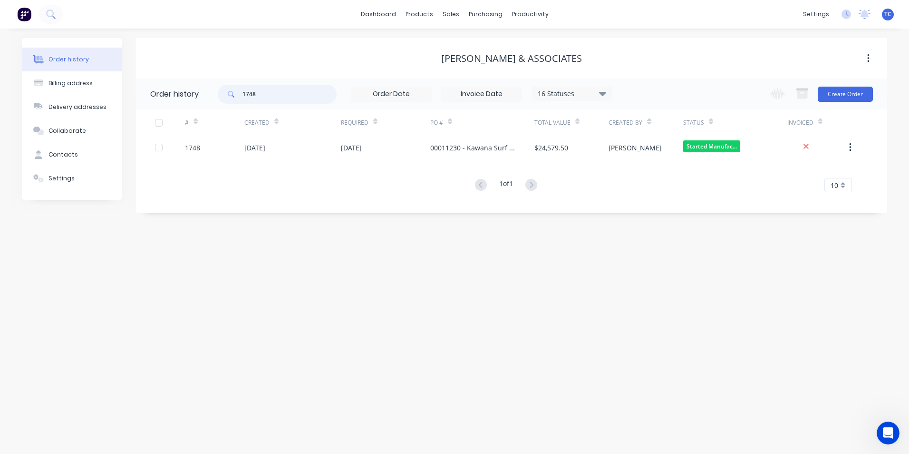
drag, startPoint x: 259, startPoint y: 93, endPoint x: 241, endPoint y: 92, distance: 17.6
click at [241, 92] on div "1748" at bounding box center [277, 94] width 119 height 19
type input "1767"
drag, startPoint x: 257, startPoint y: 93, endPoint x: 236, endPoint y: 93, distance: 20.9
click at [236, 93] on div "1767" at bounding box center [277, 94] width 119 height 19
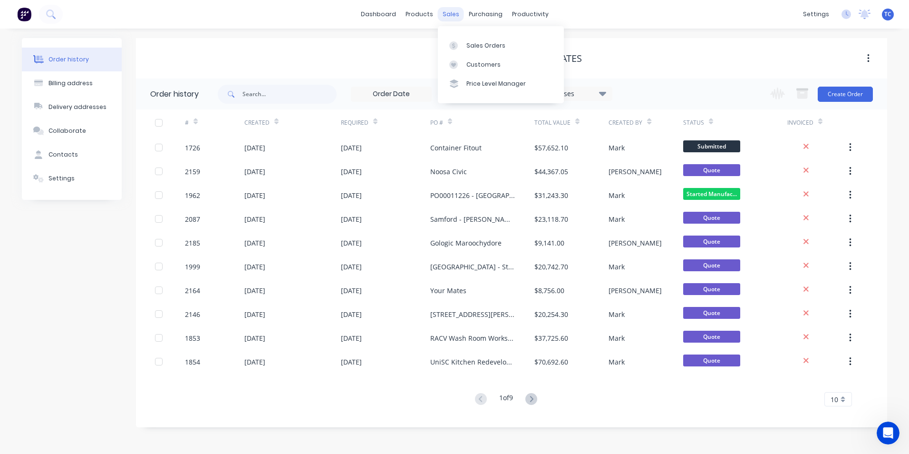
click at [451, 11] on div "sales" at bounding box center [451, 14] width 26 height 14
click at [470, 42] on div "Sales Orders" at bounding box center [486, 45] width 39 height 9
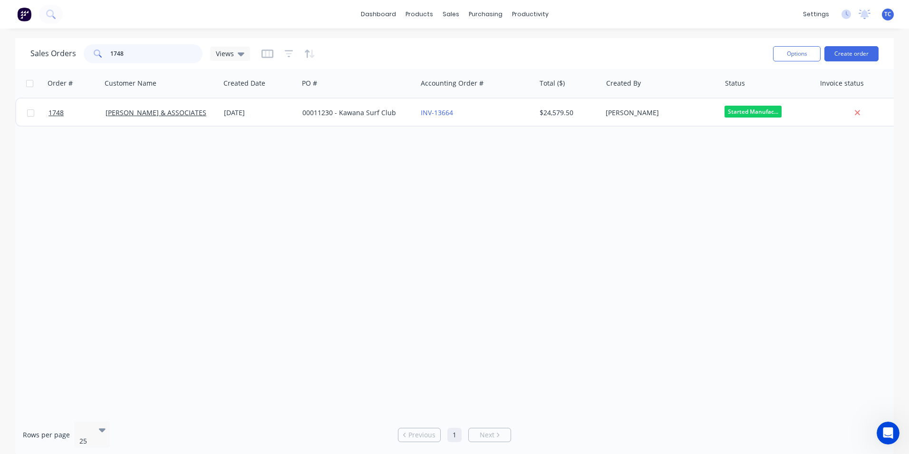
drag, startPoint x: 123, startPoint y: 52, endPoint x: 107, endPoint y: 51, distance: 16.2
click at [107, 51] on div "1748" at bounding box center [143, 53] width 119 height 19
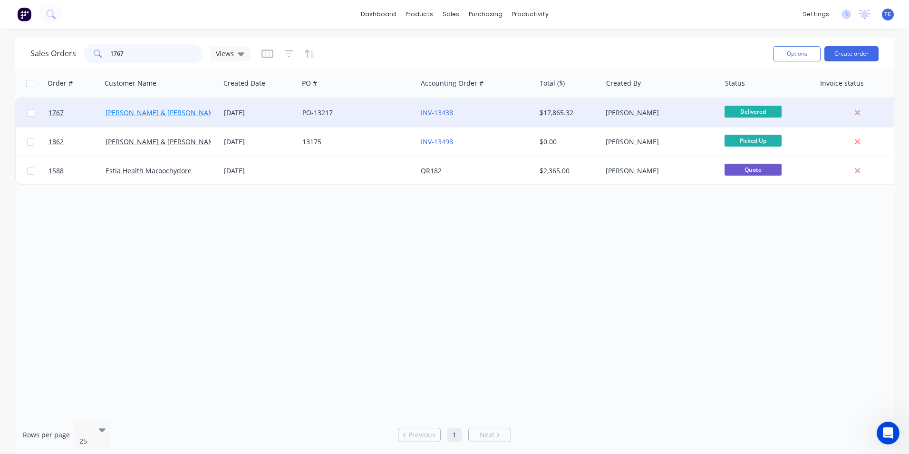
type input "1767"
click at [143, 112] on link "[PERSON_NAME] & [PERSON_NAME] Electrical" at bounding box center [179, 112] width 146 height 9
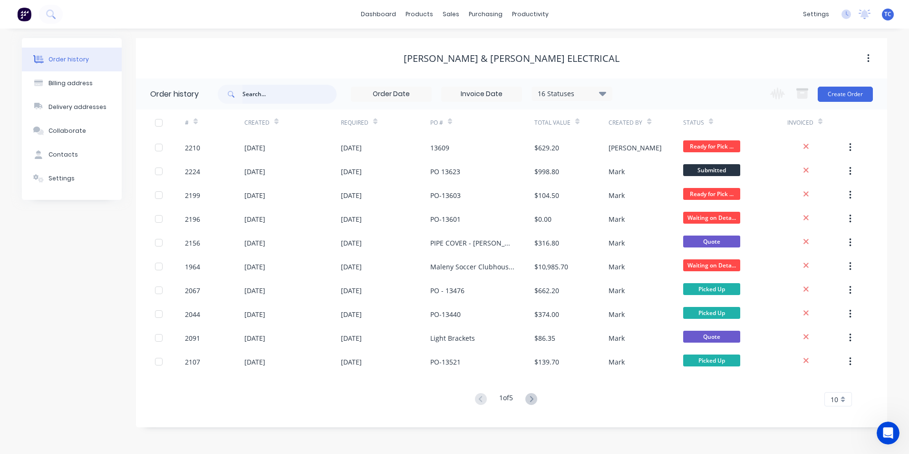
click at [244, 94] on input "text" at bounding box center [290, 94] width 94 height 19
type input "1767"
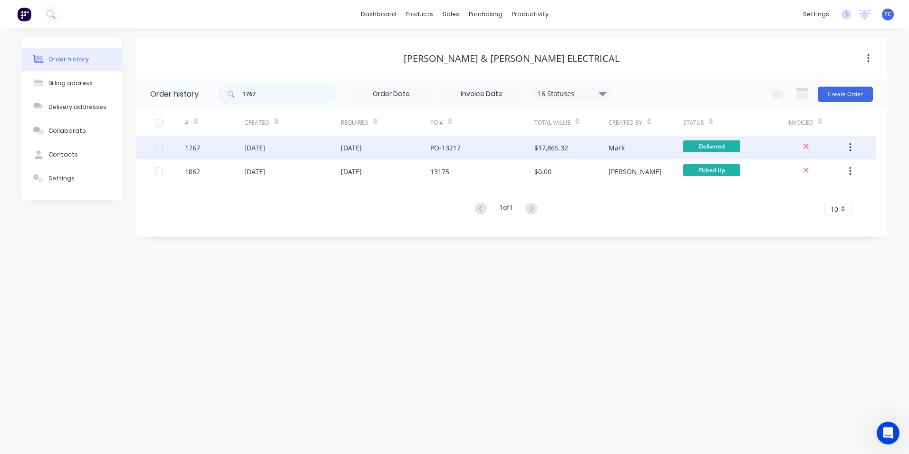
click at [265, 148] on div "[DATE]" at bounding box center [254, 148] width 21 height 10
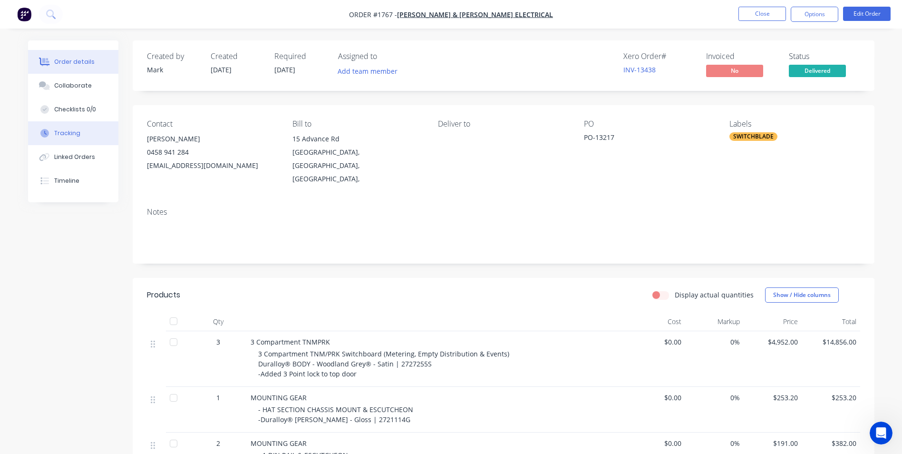
click at [68, 133] on div "Tracking" at bounding box center [67, 133] width 26 height 9
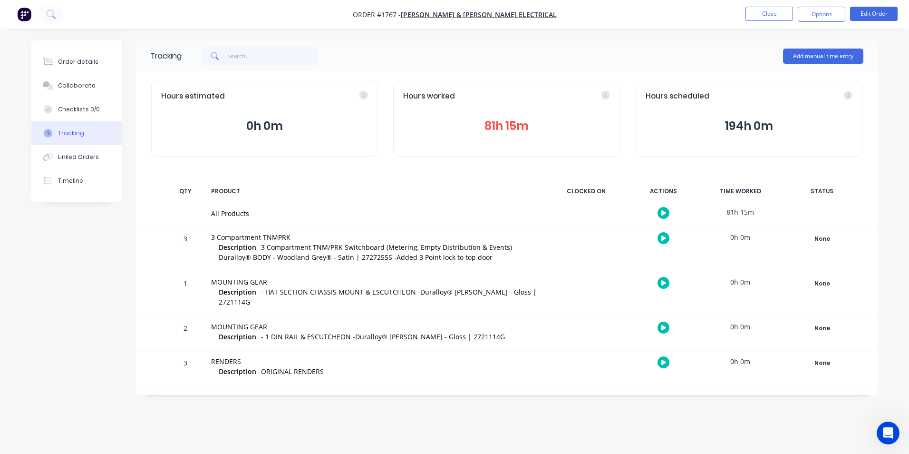
click at [502, 123] on button "81h 15m" at bounding box center [506, 126] width 207 height 18
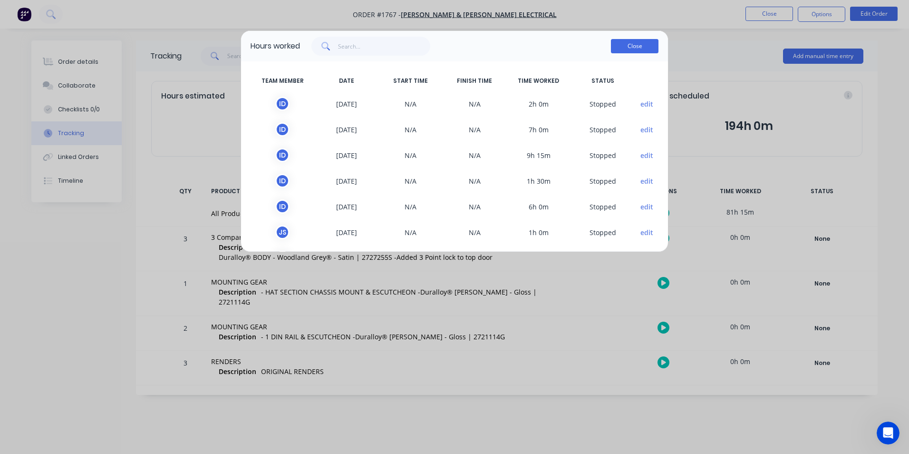
click at [633, 46] on button "Close" at bounding box center [635, 46] width 48 height 14
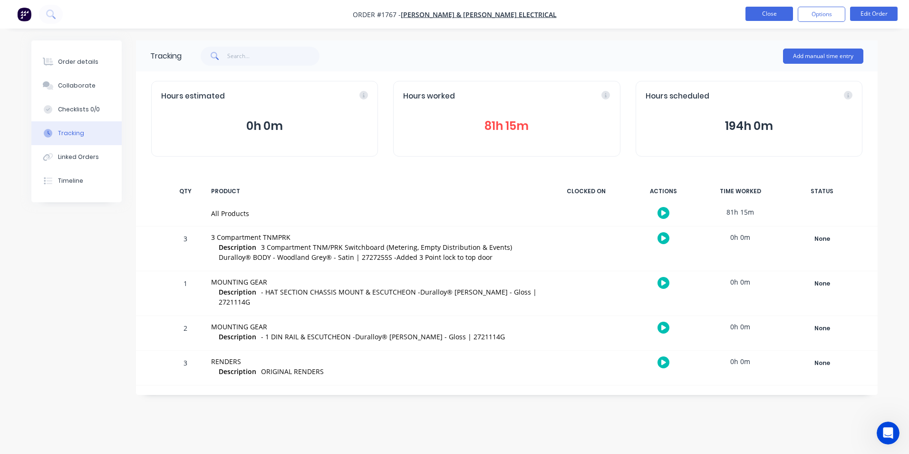
click at [766, 14] on button "Close" at bounding box center [770, 14] width 48 height 14
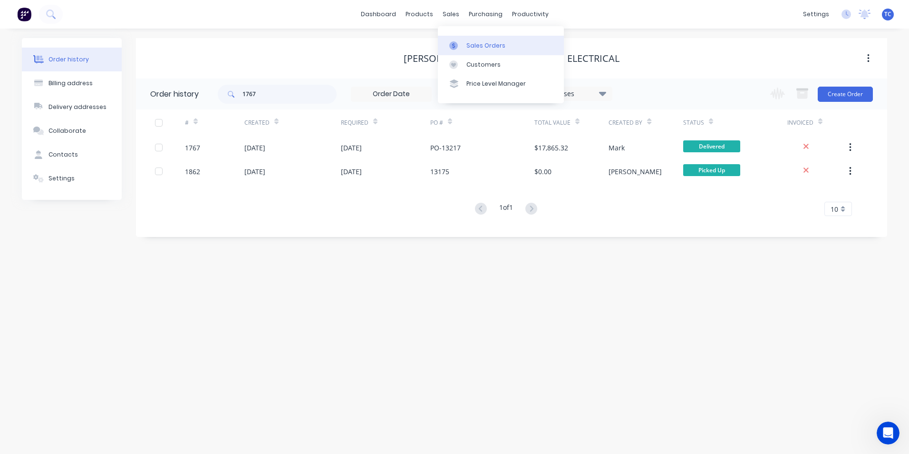
click at [476, 45] on div "Sales Orders" at bounding box center [486, 45] width 39 height 9
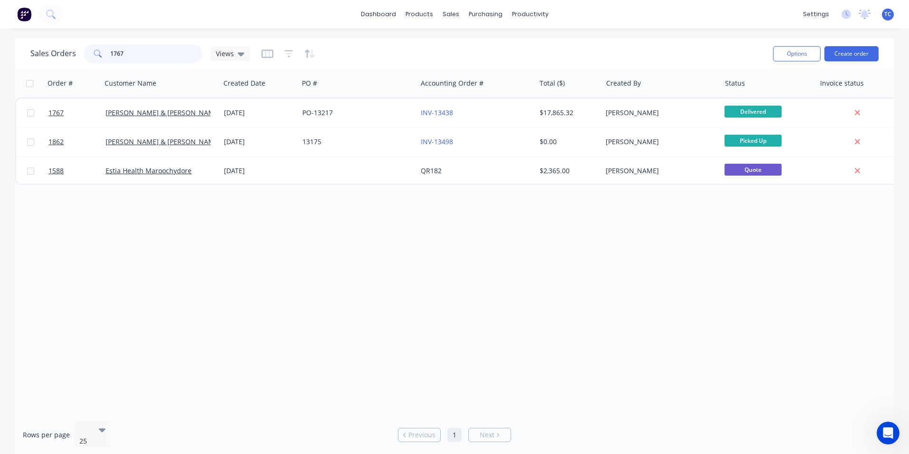
drag, startPoint x: 125, startPoint y: 54, endPoint x: 108, endPoint y: 54, distance: 17.1
click at [108, 54] on div "1767" at bounding box center [143, 53] width 119 height 19
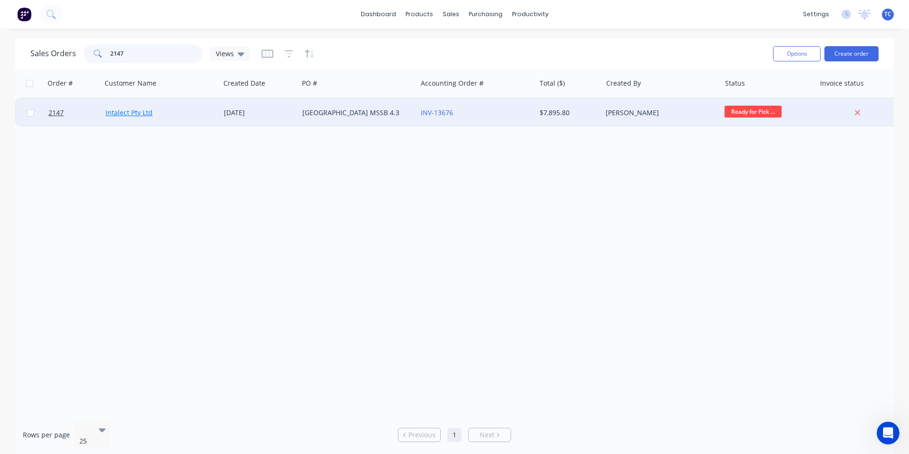
type input "2147"
click at [124, 112] on link "Intalect Pty Ltd" at bounding box center [129, 112] width 47 height 9
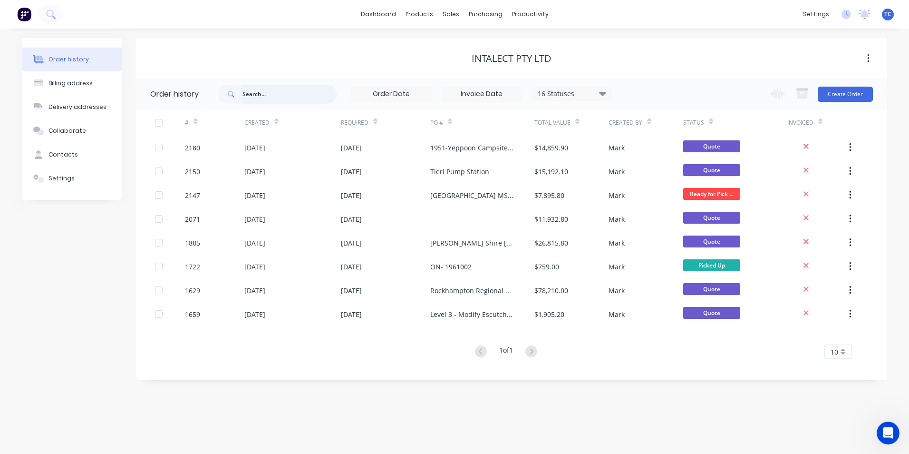
click at [249, 92] on input "text" at bounding box center [290, 94] width 94 height 19
type input "2147"
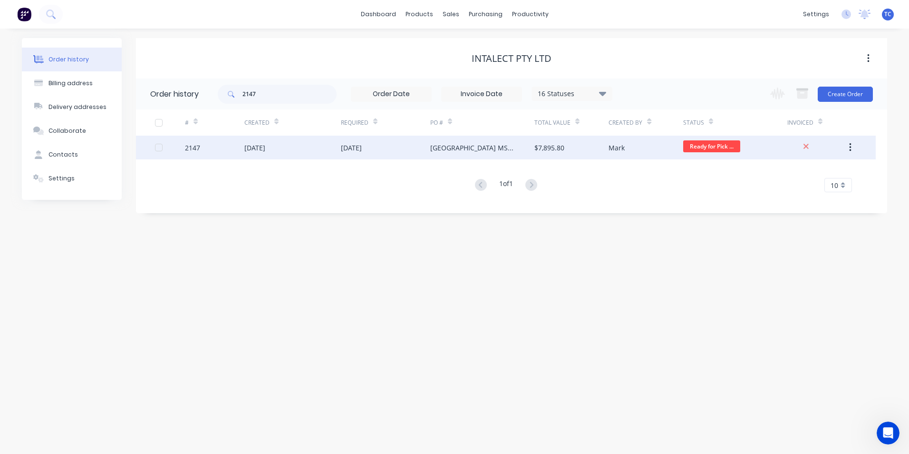
click at [265, 147] on div "[DATE]" at bounding box center [254, 148] width 21 height 10
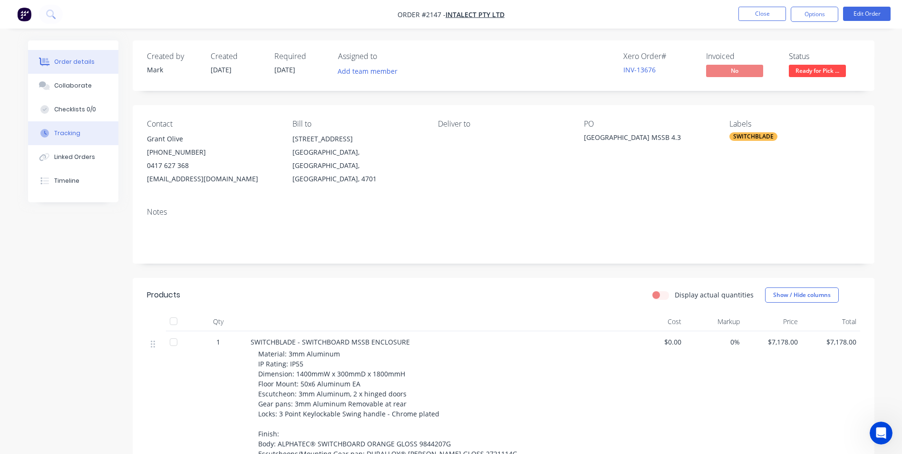
click at [67, 134] on div "Tracking" at bounding box center [67, 133] width 26 height 9
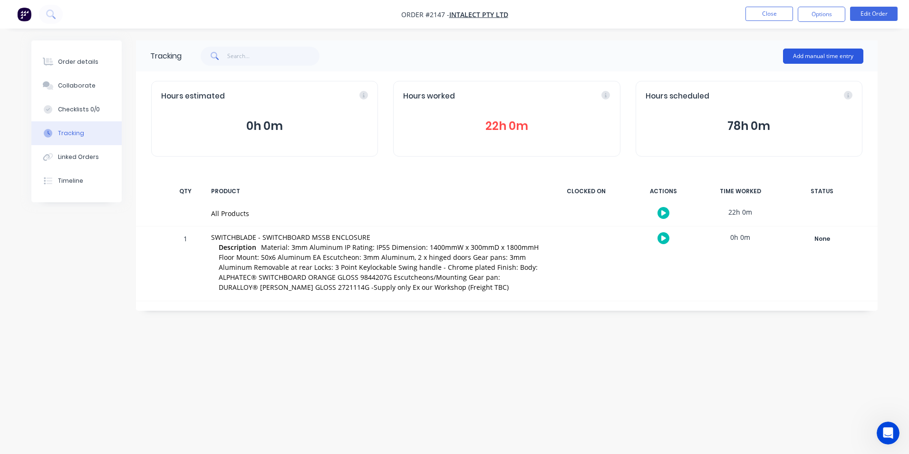
click at [823, 54] on button "Add manual time entry" at bounding box center [823, 56] width 80 height 15
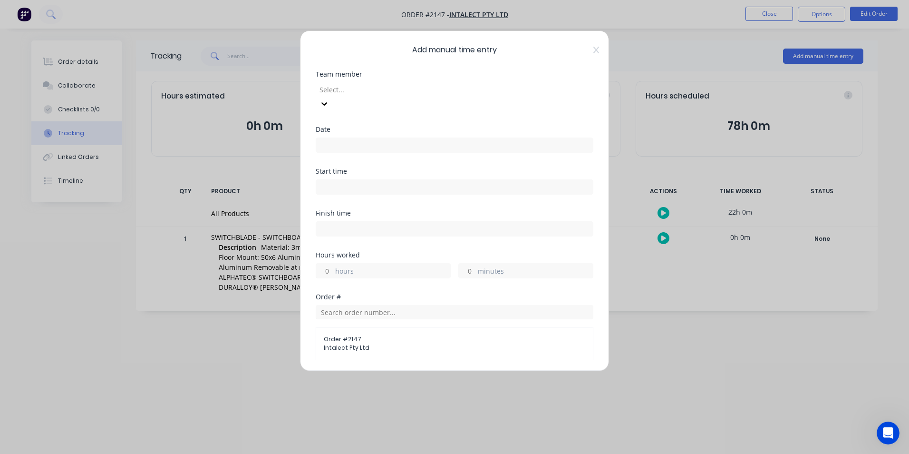
click at [341, 88] on div at bounding box center [387, 90] width 137 height 12
click at [337, 138] on input at bounding box center [454, 145] width 277 height 14
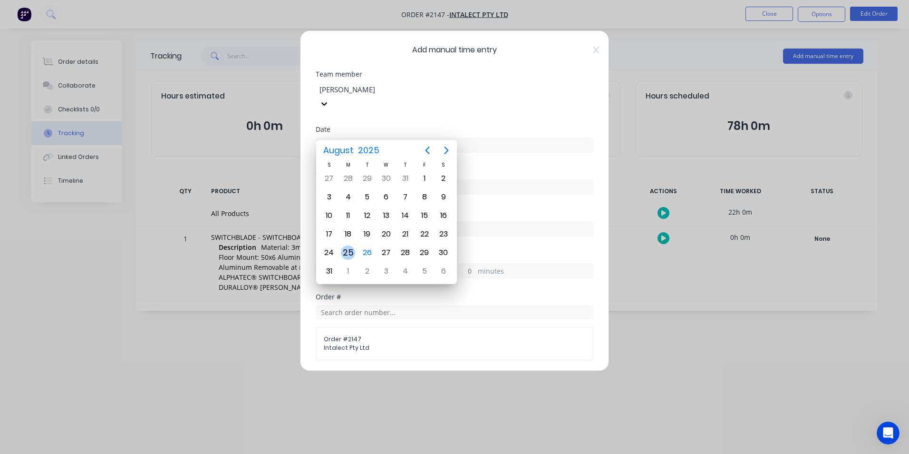
click at [347, 249] on div "25" at bounding box center [348, 252] width 14 height 14
type input "[DATE]"
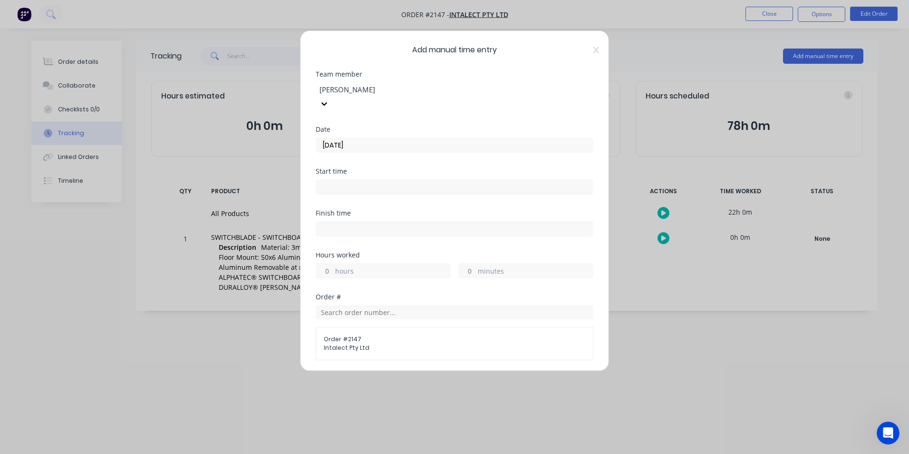
click at [333, 263] on div "hours" at bounding box center [383, 270] width 135 height 15
click at [327, 263] on input "hours" at bounding box center [324, 270] width 17 height 14
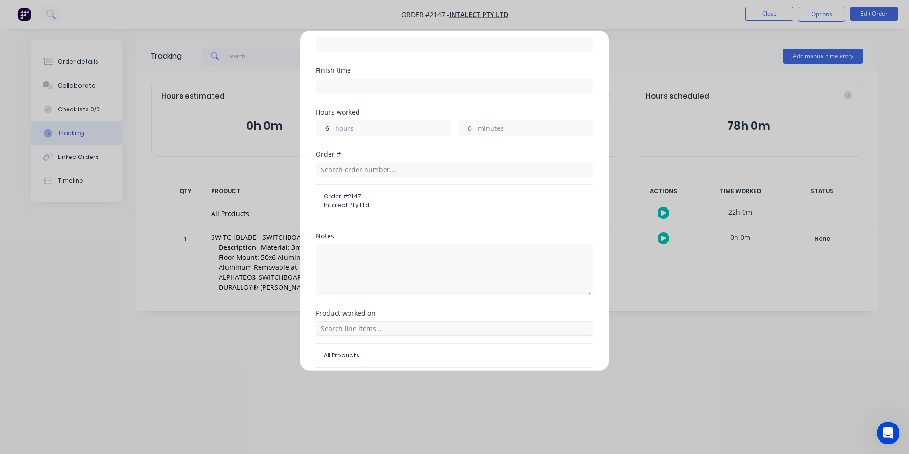
scroll to position [169, 0]
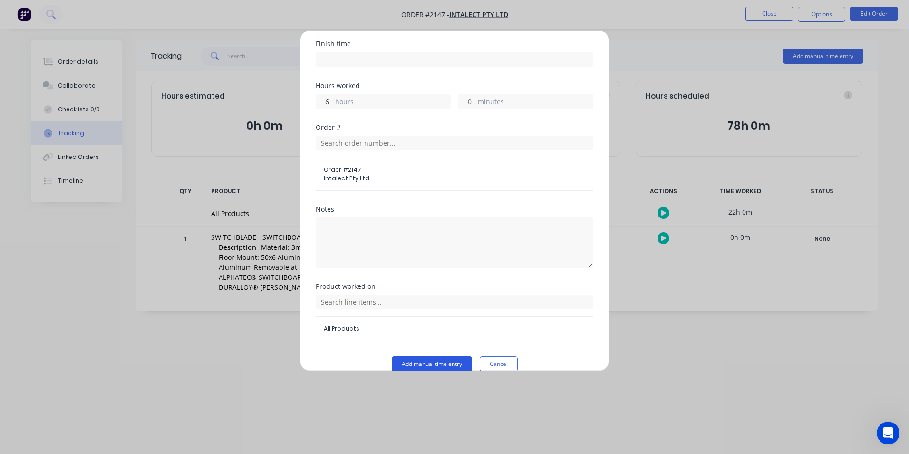
type input "6"
click at [427, 356] on button "Add manual time entry" at bounding box center [432, 363] width 80 height 15
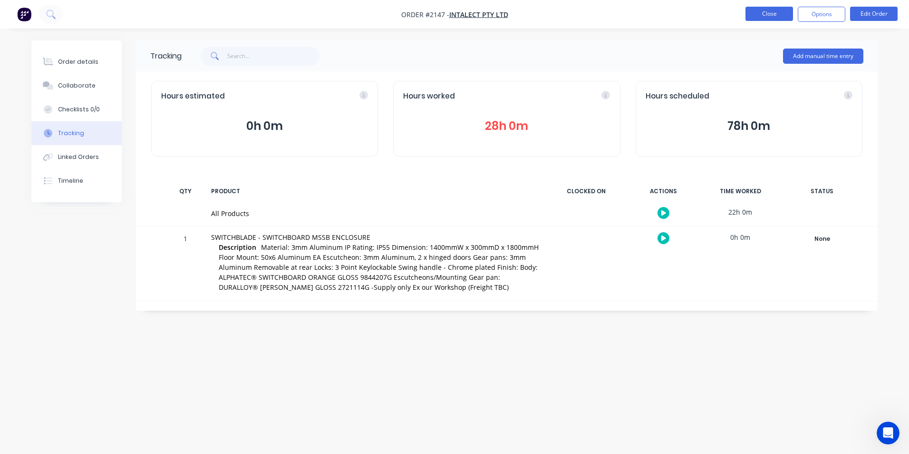
click at [759, 13] on button "Close" at bounding box center [770, 14] width 48 height 14
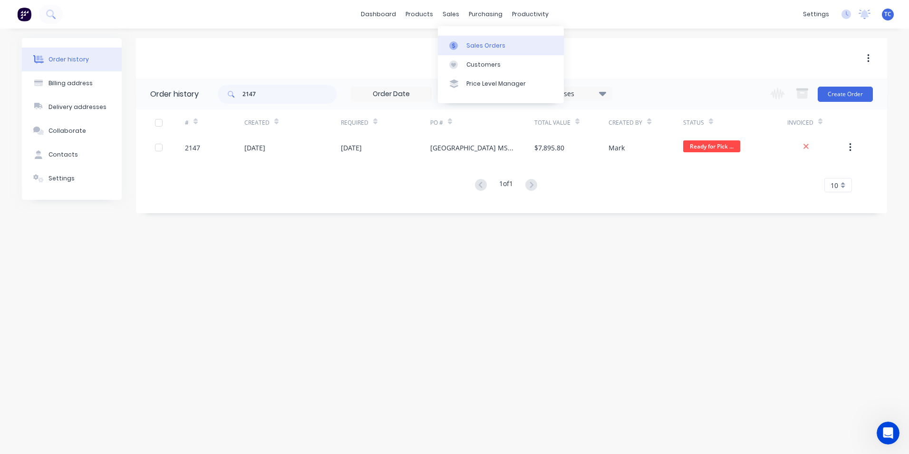
click at [487, 45] on div "Sales Orders" at bounding box center [486, 45] width 39 height 9
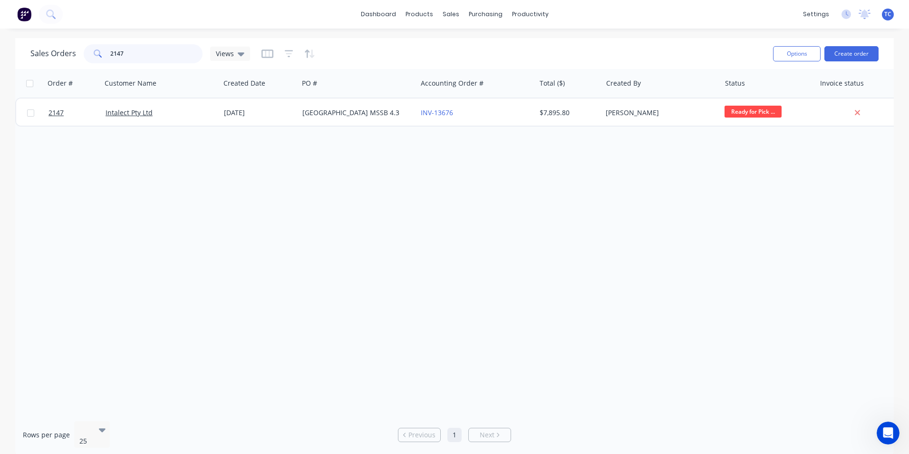
drag, startPoint x: 123, startPoint y: 52, endPoint x: 108, endPoint y: 52, distance: 15.2
click at [108, 52] on div "2147" at bounding box center [143, 53] width 119 height 19
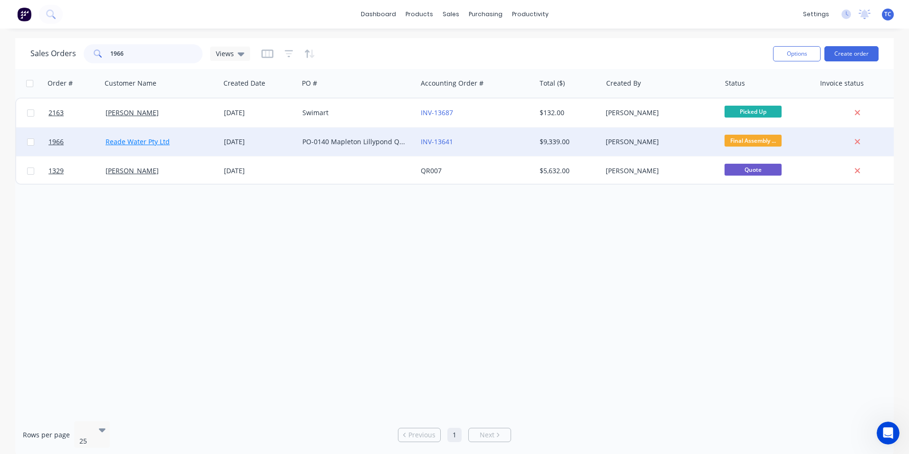
type input "1966"
click at [135, 140] on link "Reade Water Pty Ltd" at bounding box center [138, 141] width 64 height 9
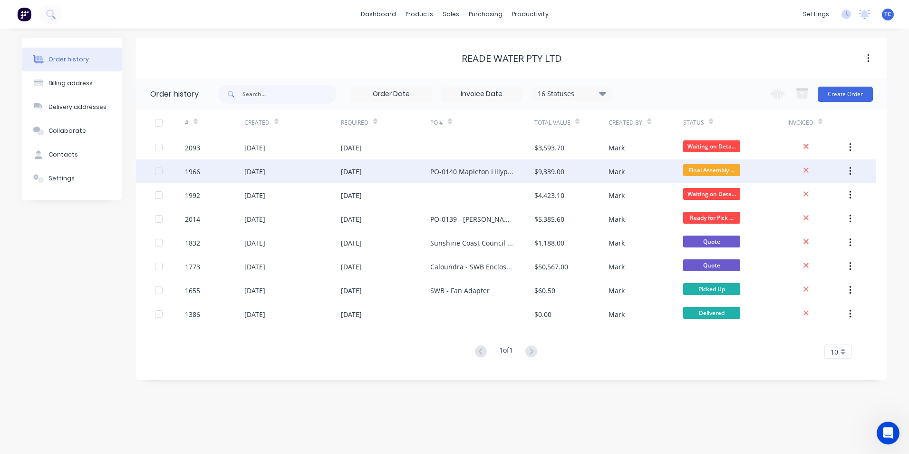
click at [264, 172] on div "[DATE]" at bounding box center [254, 171] width 21 height 10
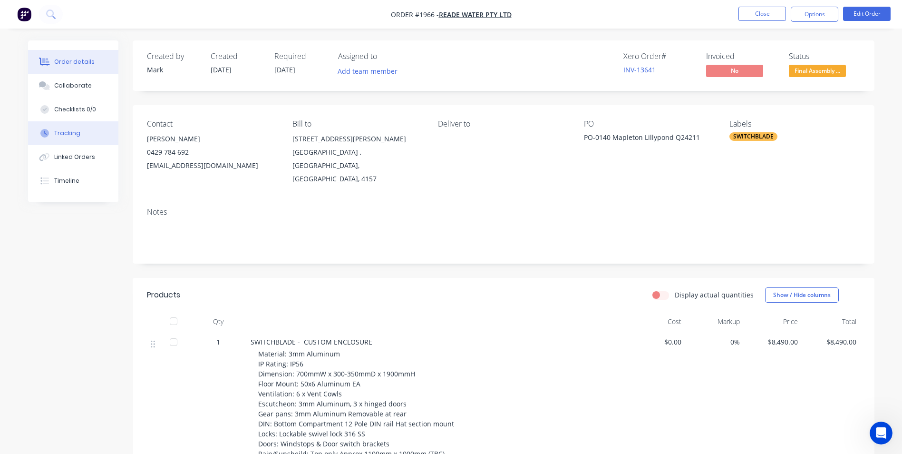
click at [67, 130] on div "Tracking" at bounding box center [67, 133] width 26 height 9
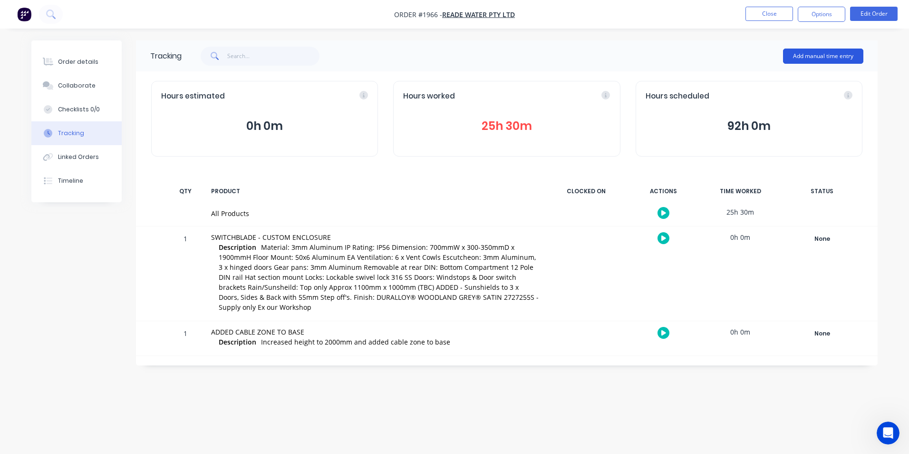
click at [811, 54] on button "Add manual time entry" at bounding box center [823, 56] width 80 height 15
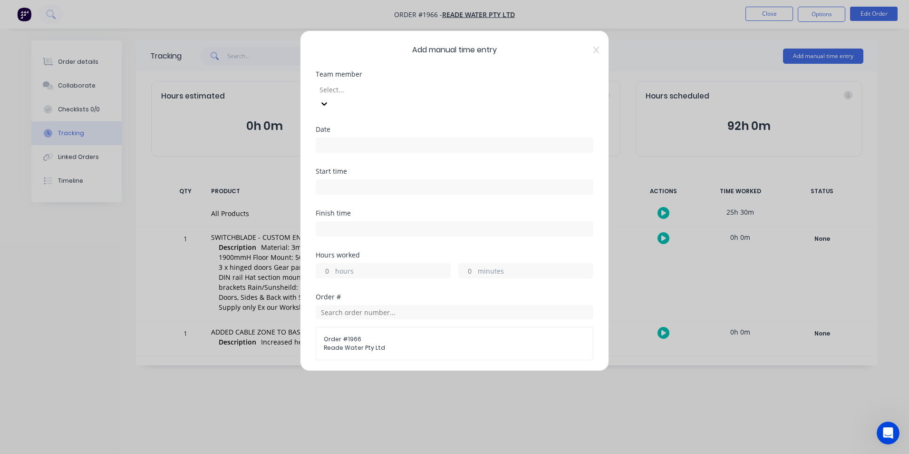
click at [343, 88] on div at bounding box center [387, 90] width 137 height 12
click at [328, 138] on input at bounding box center [454, 145] width 277 height 14
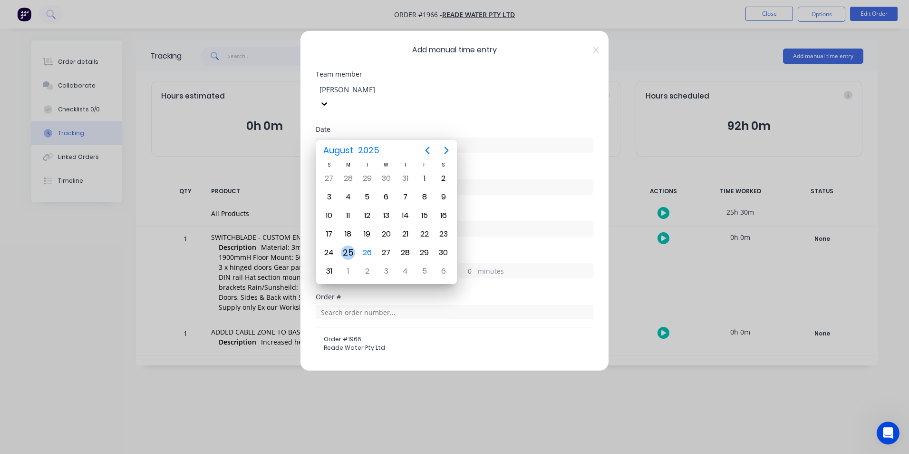
click at [349, 250] on div "25" at bounding box center [348, 252] width 14 height 14
type input "[DATE]"
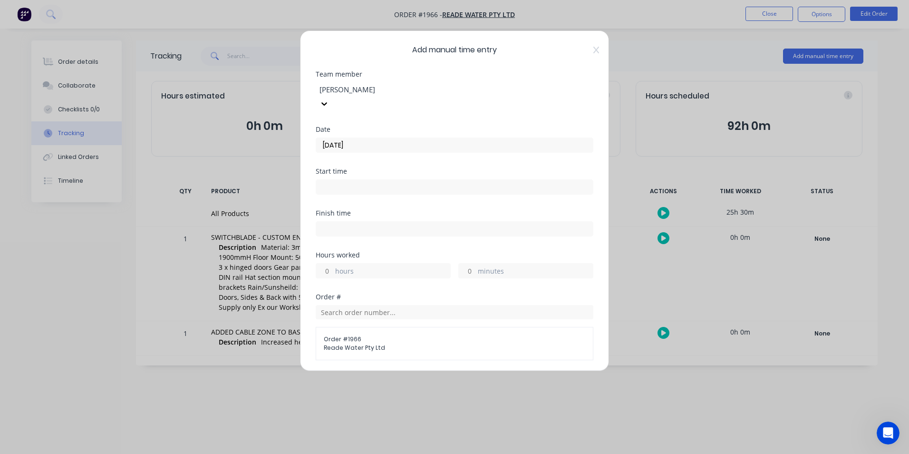
click at [338, 266] on label "hours" at bounding box center [392, 272] width 115 height 12
click at [333, 263] on input "hours" at bounding box center [324, 270] width 17 height 14
type input "1"
click at [467, 263] on input "minutes" at bounding box center [467, 270] width 17 height 14
type input "45"
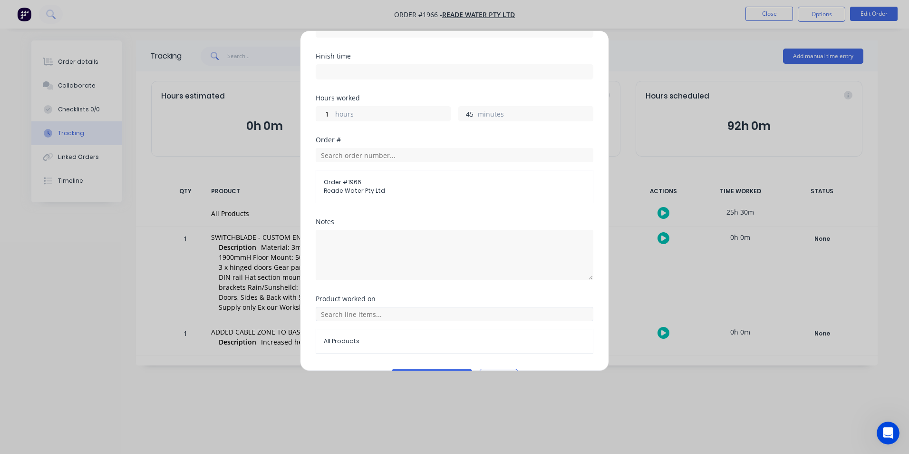
scroll to position [169, 0]
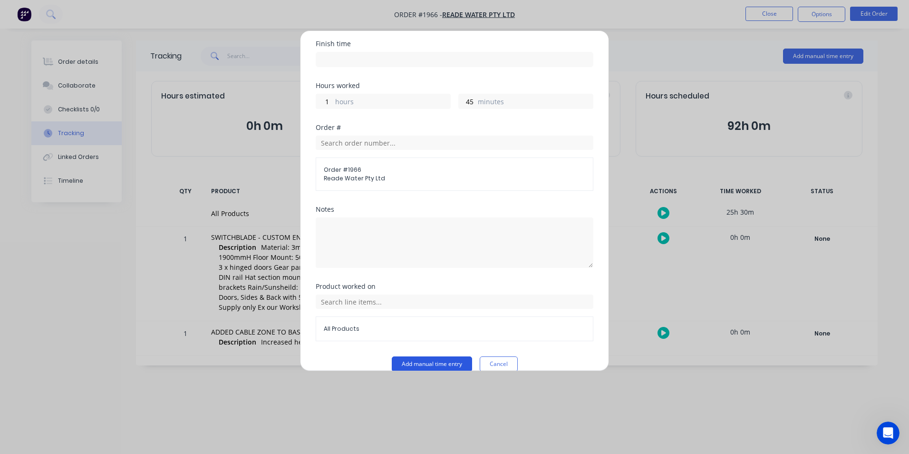
click at [420, 356] on button "Add manual time entry" at bounding box center [432, 363] width 80 height 15
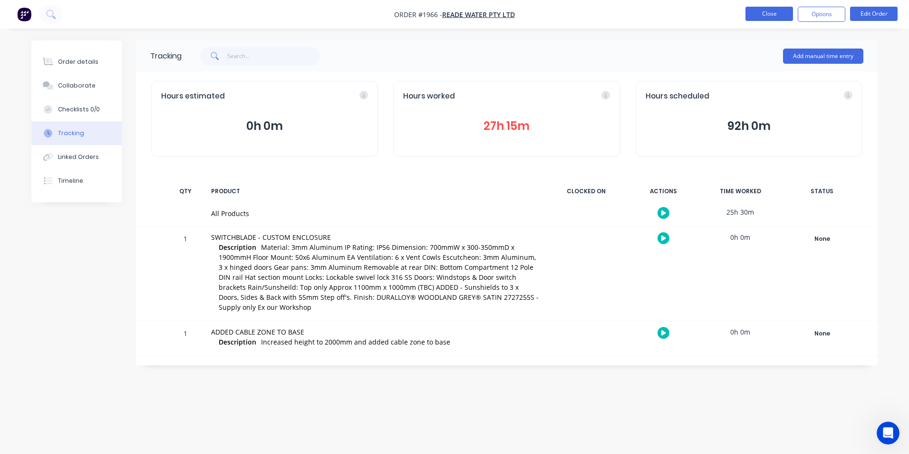
click at [762, 14] on button "Close" at bounding box center [770, 14] width 48 height 14
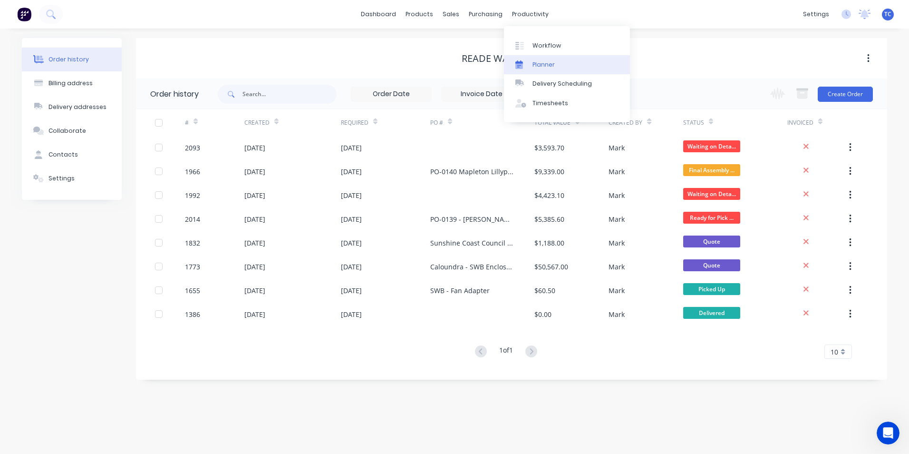
click at [544, 63] on div "Planner" at bounding box center [544, 64] width 22 height 9
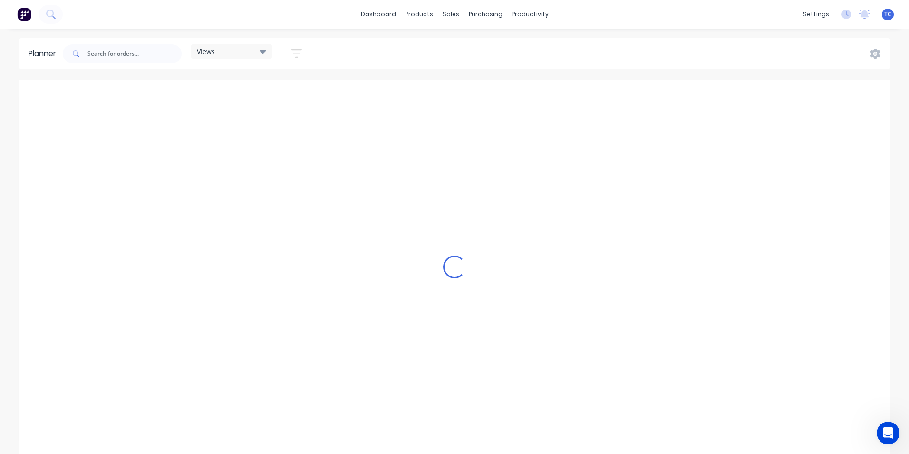
scroll to position [0, 153]
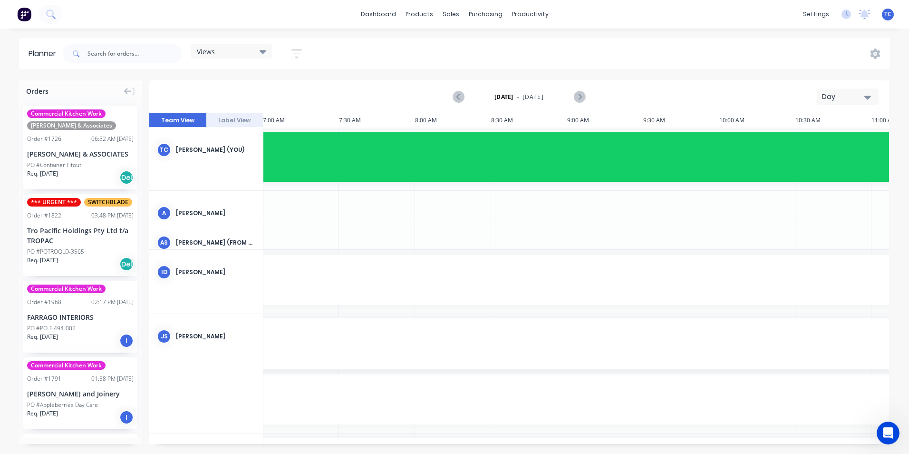
click at [868, 95] on icon "button" at bounding box center [868, 97] width 7 height 10
click at [804, 141] on div "Week" at bounding box center [831, 141] width 94 height 19
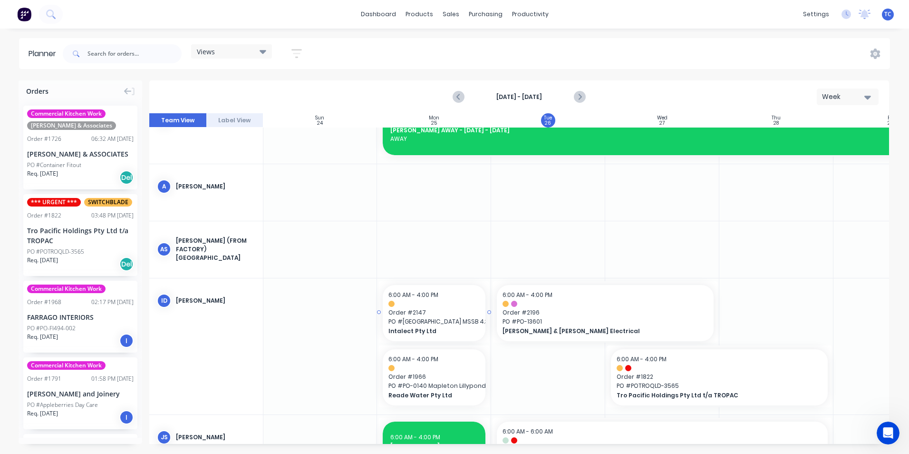
scroll to position [95, 0]
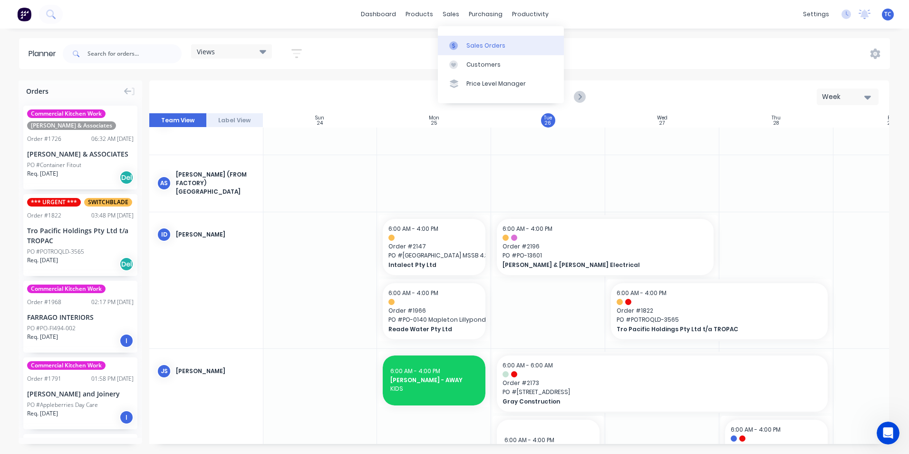
click at [478, 42] on div "Sales Orders" at bounding box center [486, 45] width 39 height 9
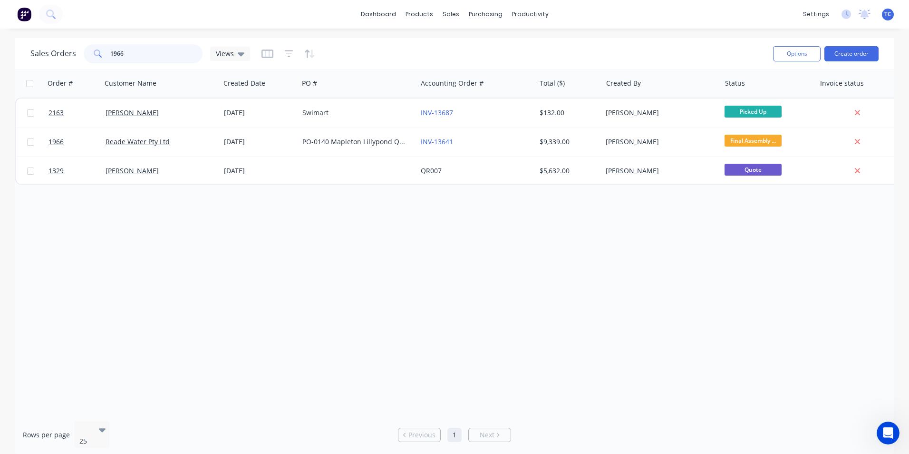
drag, startPoint x: 125, startPoint y: 53, endPoint x: 105, endPoint y: 52, distance: 19.5
click at [105, 52] on div "1966" at bounding box center [143, 53] width 119 height 19
type input "1767"
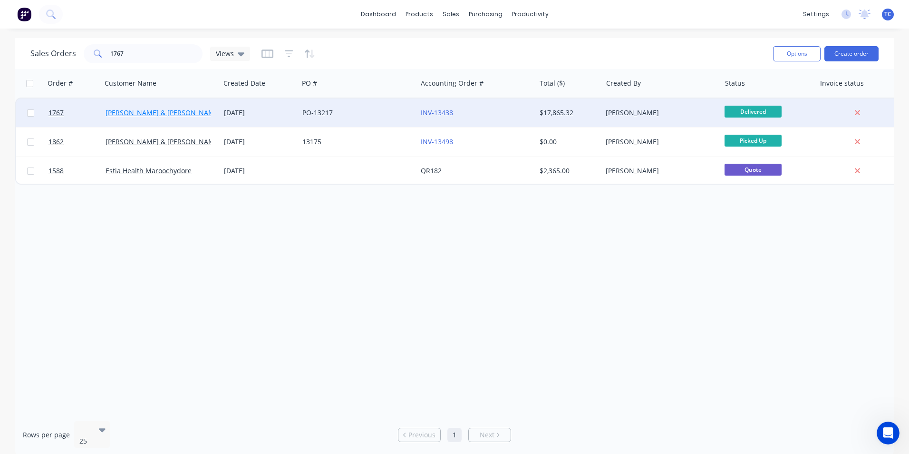
click at [167, 112] on link "[PERSON_NAME] & [PERSON_NAME] Electrical" at bounding box center [179, 112] width 146 height 9
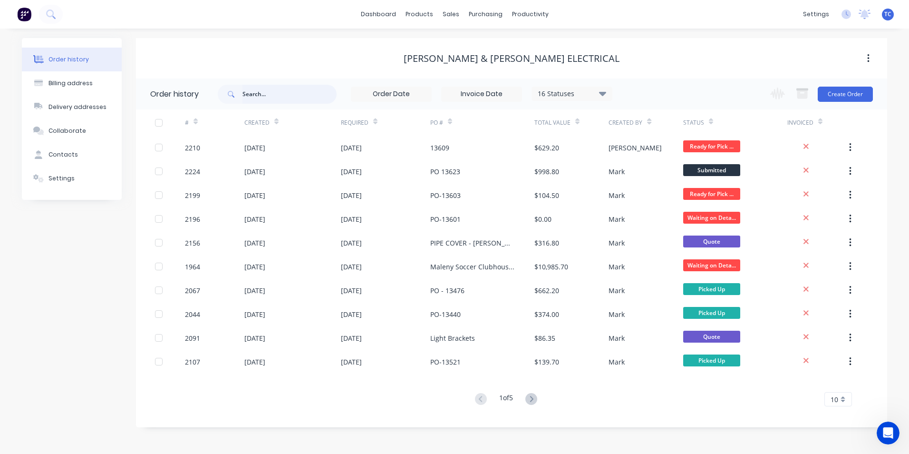
click at [245, 92] on input "text" at bounding box center [290, 94] width 94 height 19
type input "1767"
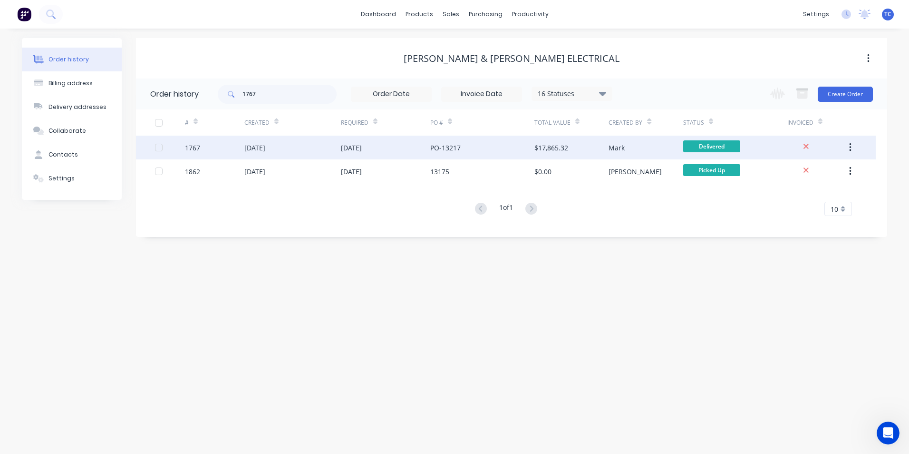
click at [262, 147] on div "[DATE]" at bounding box center [254, 148] width 21 height 10
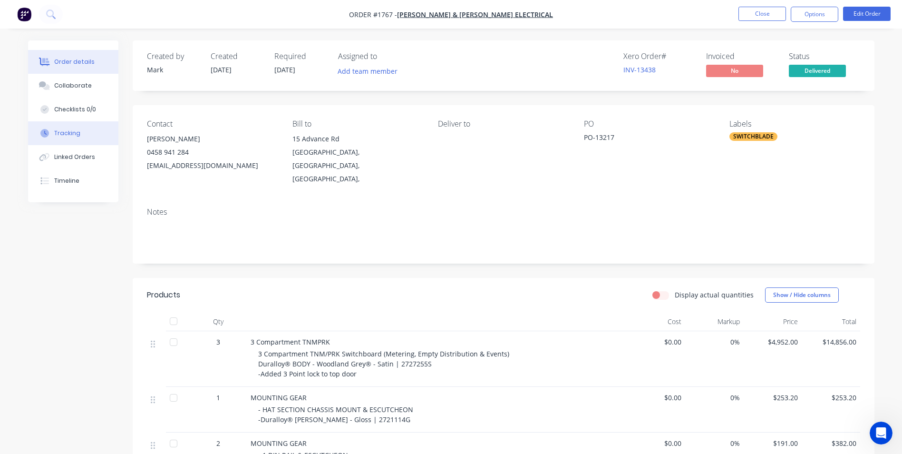
click at [70, 133] on div "Tracking" at bounding box center [67, 133] width 26 height 9
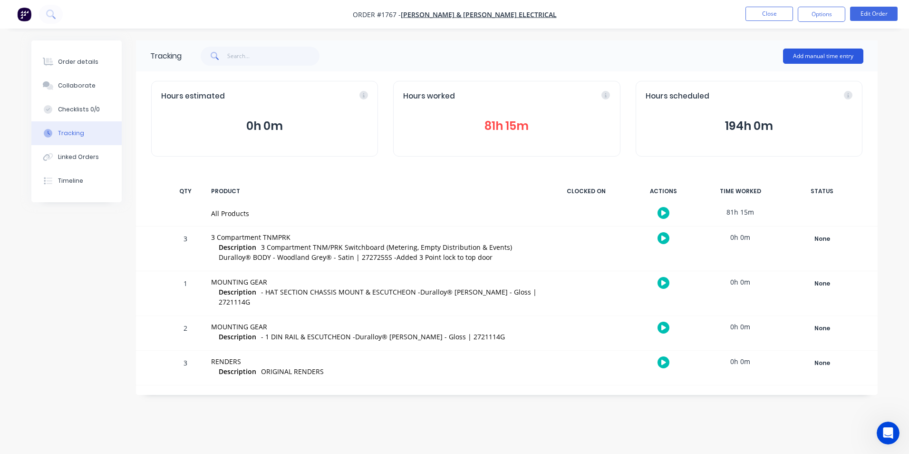
click at [818, 56] on button "Add manual time entry" at bounding box center [823, 56] width 80 height 15
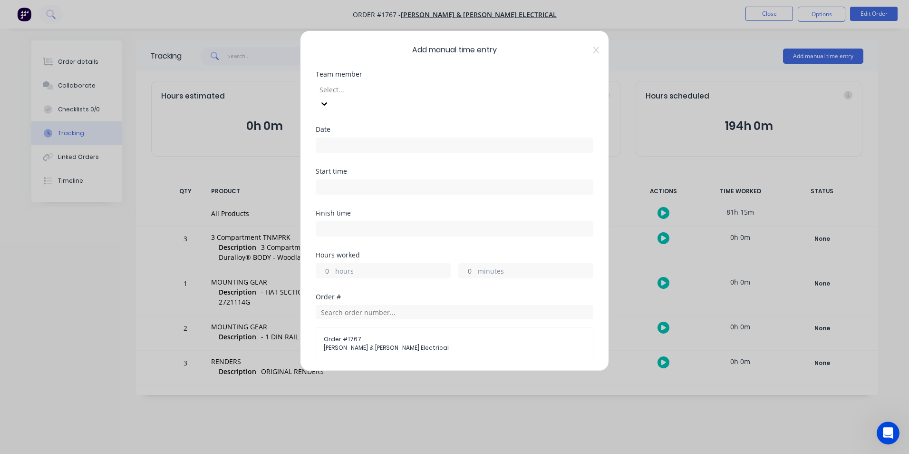
click at [335, 88] on div at bounding box center [387, 90] width 137 height 12
click at [330, 138] on input at bounding box center [454, 145] width 277 height 14
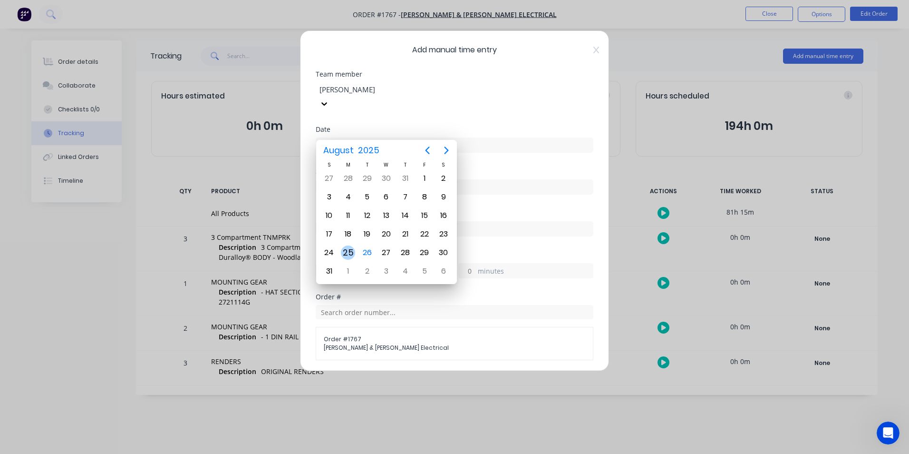
click at [348, 252] on div "25" at bounding box center [348, 252] width 14 height 14
type input "[DATE]"
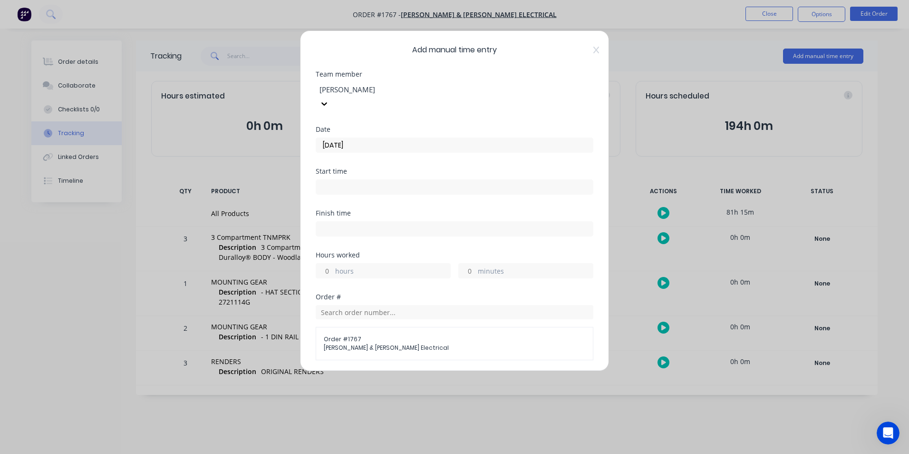
click at [470, 263] on input "minutes" at bounding box center [467, 270] width 17 height 14
type input "45"
type input "1"
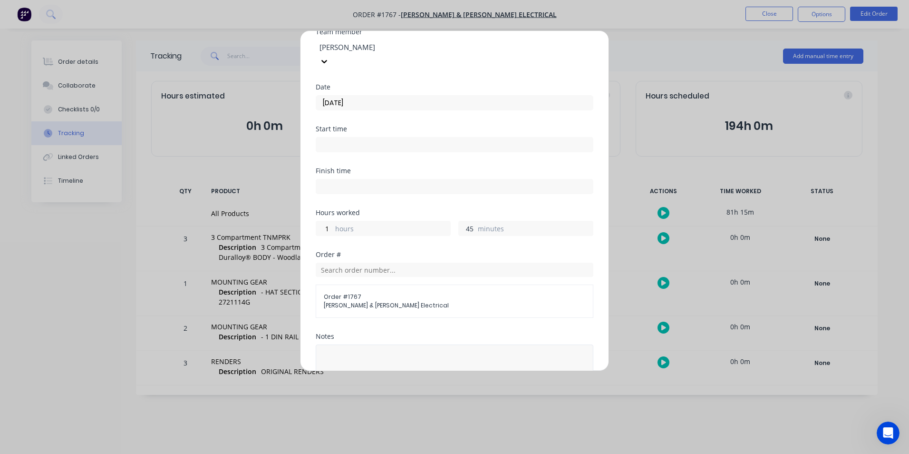
scroll to position [95, 0]
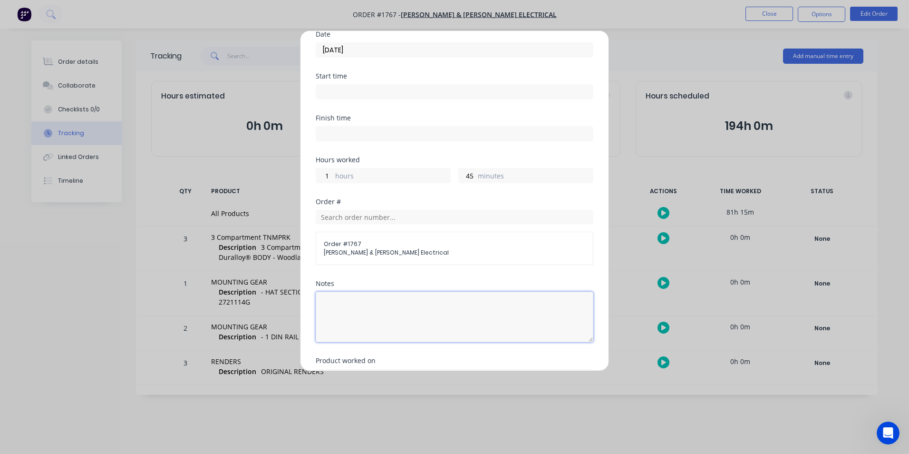
click at [332, 292] on textarea at bounding box center [455, 317] width 278 height 50
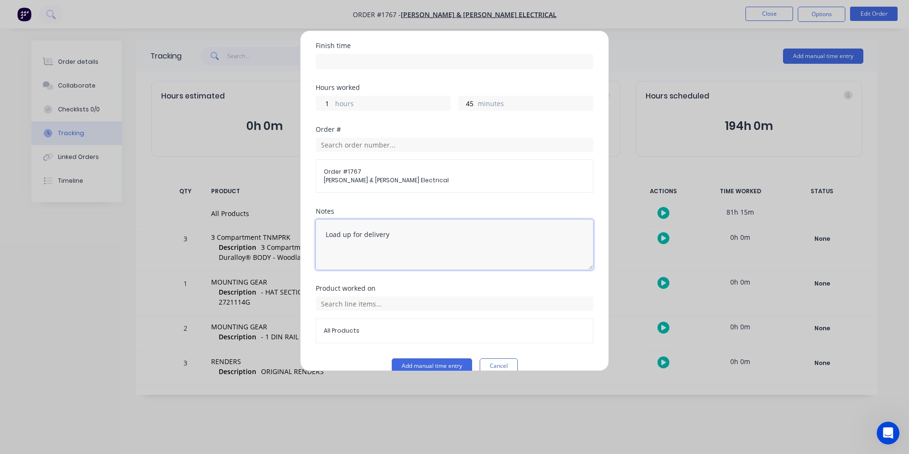
scroll to position [169, 0]
type textarea "Load up for delivery"
click at [428, 356] on button "Add manual time entry" at bounding box center [432, 363] width 80 height 15
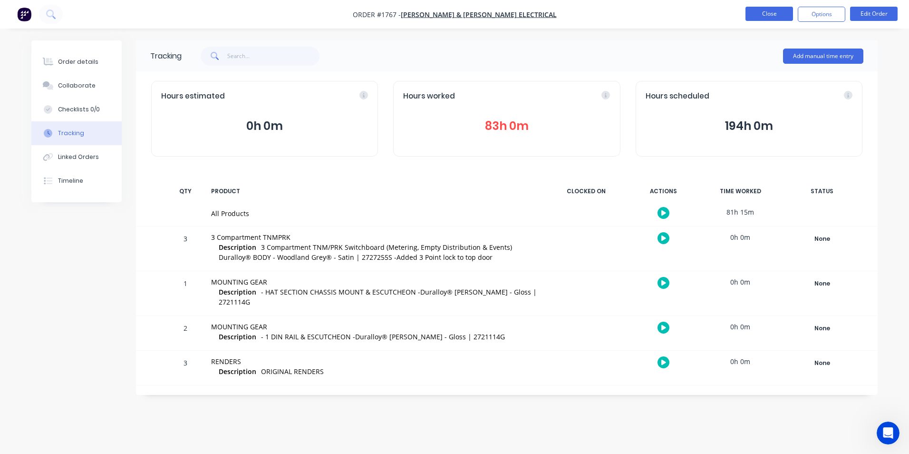
click at [768, 12] on button "Close" at bounding box center [770, 14] width 48 height 14
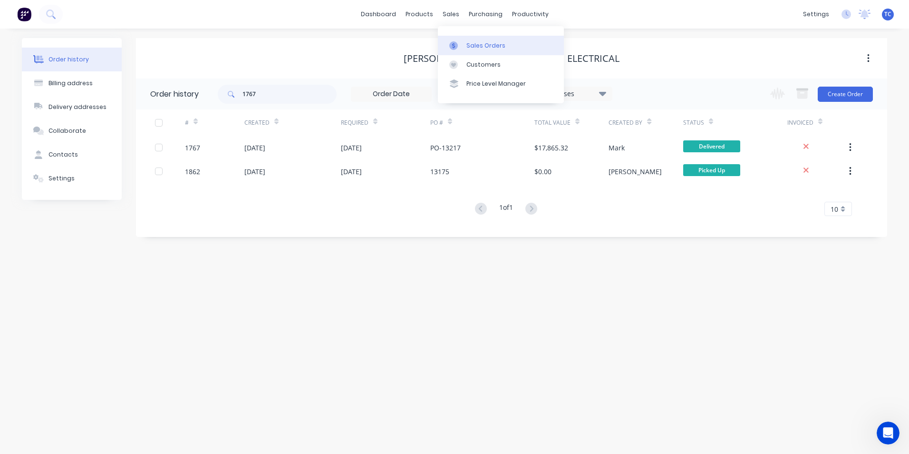
click at [473, 45] on div "Sales Orders" at bounding box center [486, 45] width 39 height 9
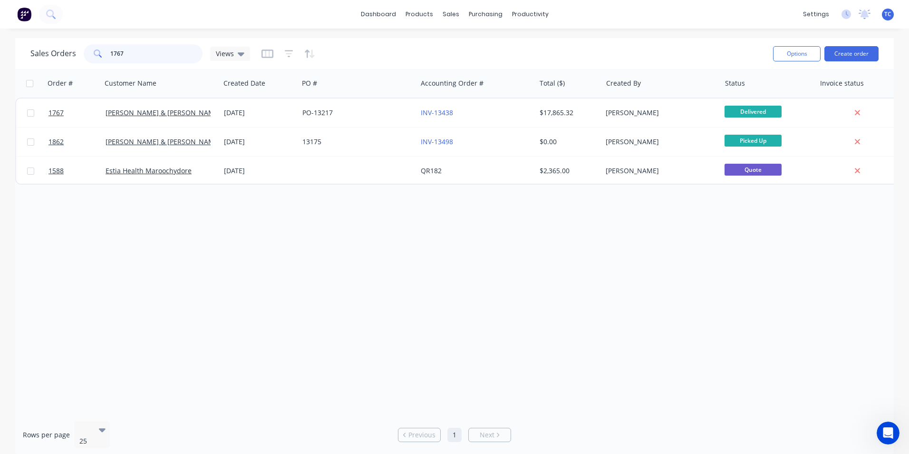
drag, startPoint x: 122, startPoint y: 51, endPoint x: 106, endPoint y: 52, distance: 15.7
click at [106, 52] on div "1767" at bounding box center [143, 53] width 119 height 19
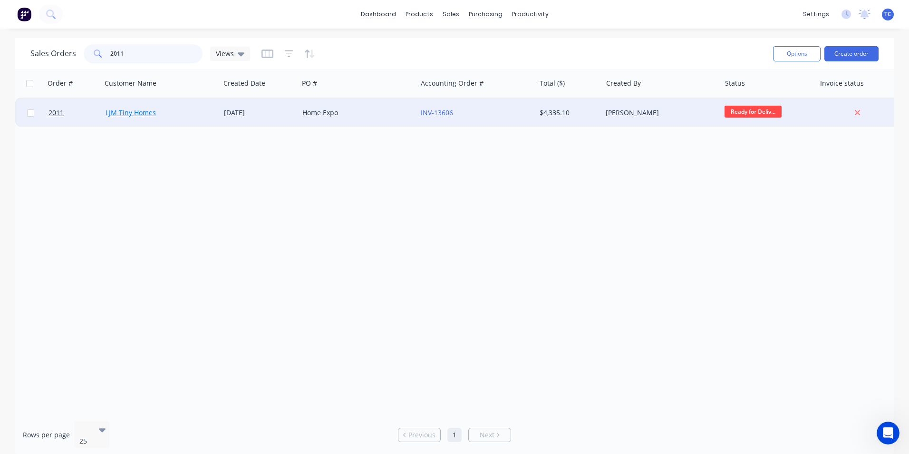
type input "2011"
click at [132, 112] on link "LJM Tiny Homes" at bounding box center [131, 112] width 50 height 9
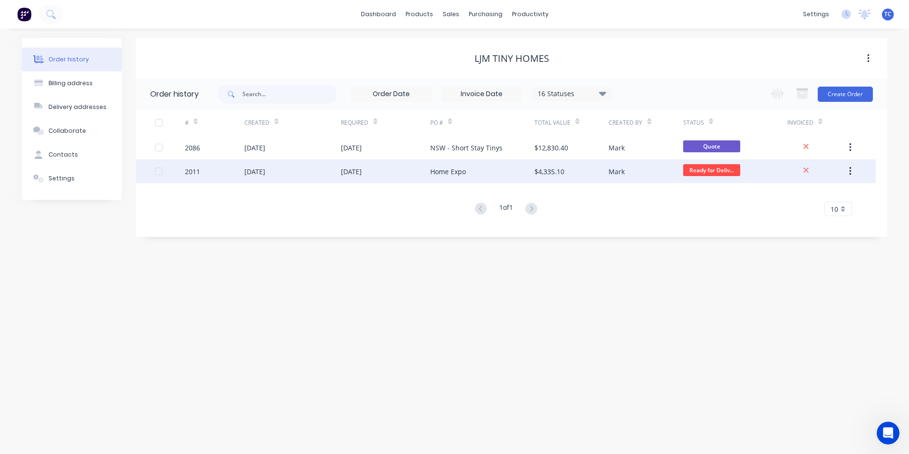
click at [260, 170] on div "[DATE]" at bounding box center [254, 171] width 21 height 10
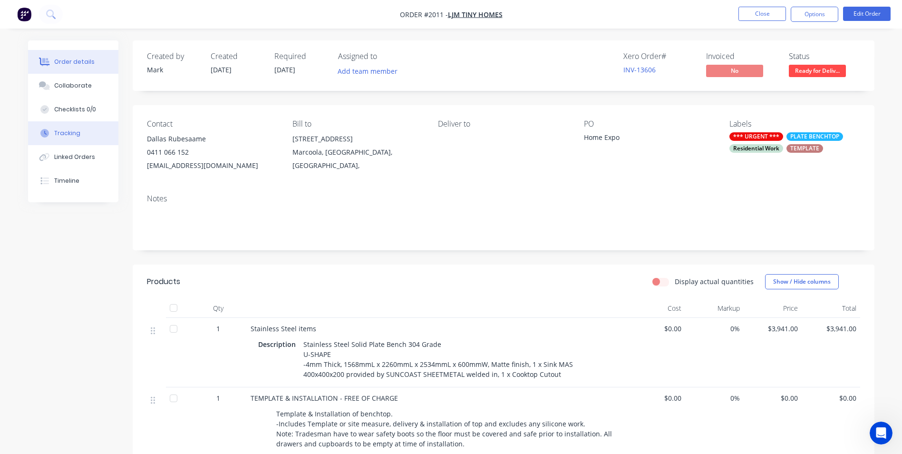
click at [68, 132] on div "Tracking" at bounding box center [67, 133] width 26 height 9
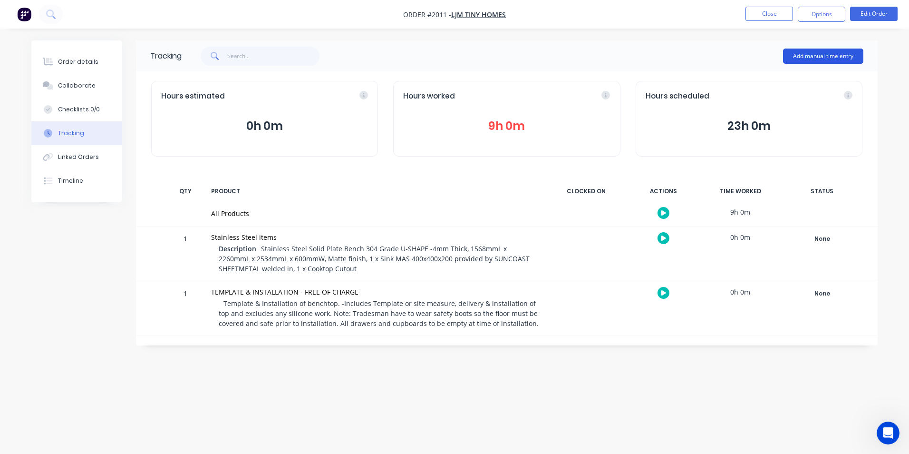
click at [814, 57] on button "Add manual time entry" at bounding box center [823, 56] width 80 height 15
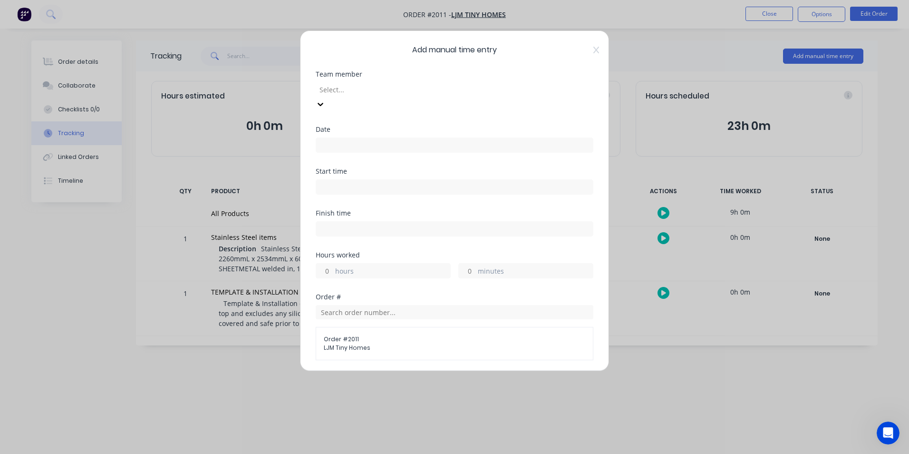
click at [344, 89] on div at bounding box center [387, 90] width 137 height 12
click at [334, 138] on input at bounding box center [454, 145] width 277 height 14
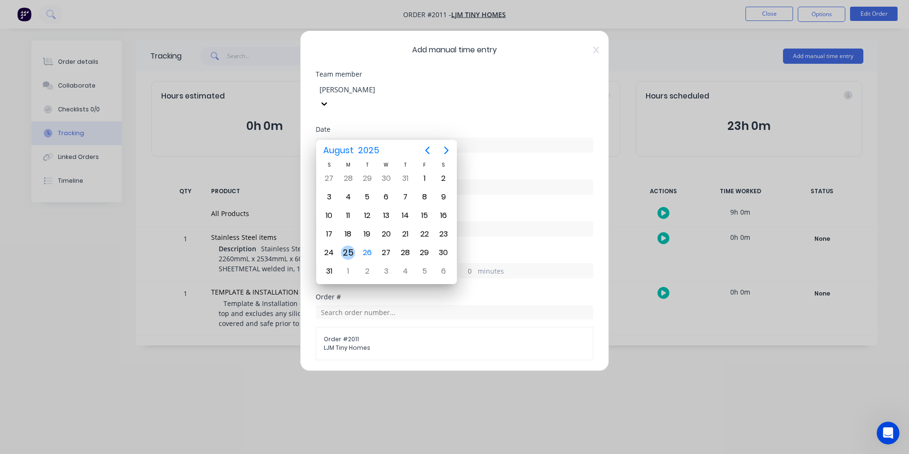
click at [350, 251] on div "25" at bounding box center [348, 252] width 14 height 14
type input "[DATE]"
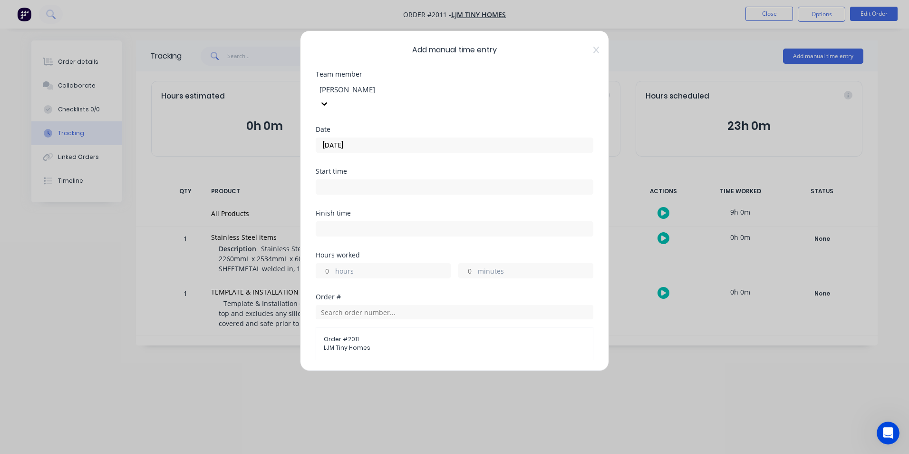
click at [333, 263] on div "hours" at bounding box center [383, 270] width 135 height 15
click at [328, 263] on input "hours" at bounding box center [324, 270] width 17 height 14
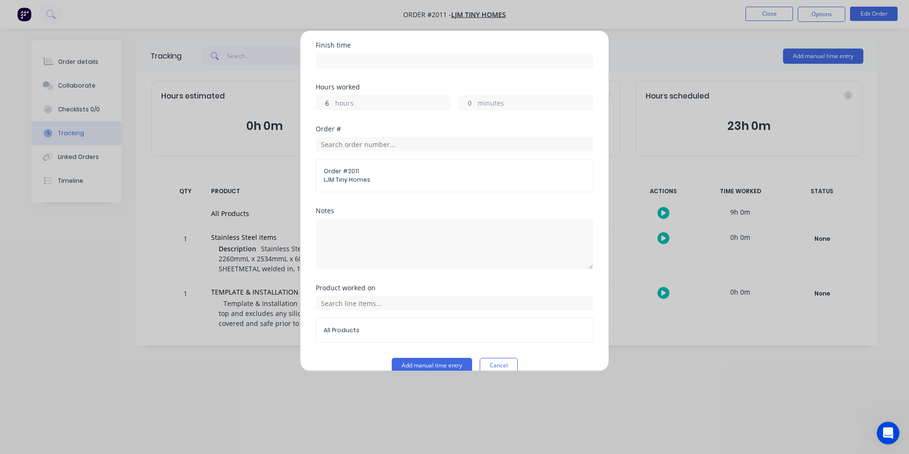
scroll to position [169, 0]
type input "6"
click at [428, 356] on button "Add manual time entry" at bounding box center [432, 363] width 80 height 15
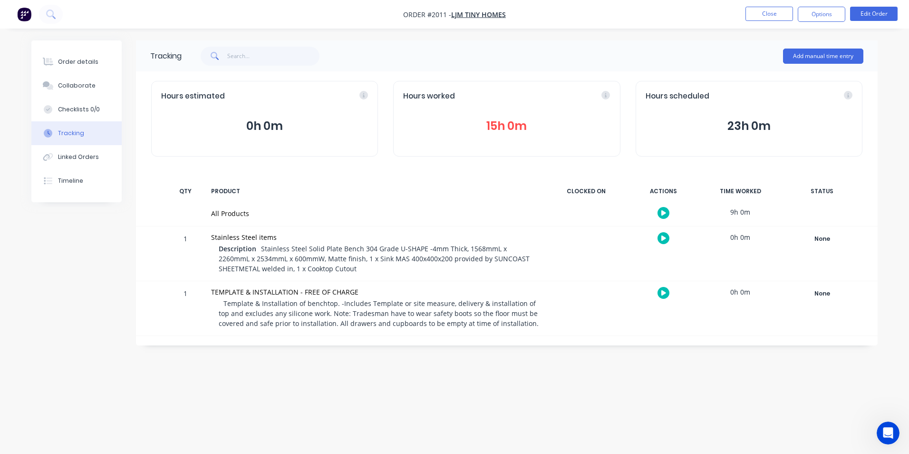
click at [503, 126] on button "15h 0m" at bounding box center [506, 126] width 207 height 18
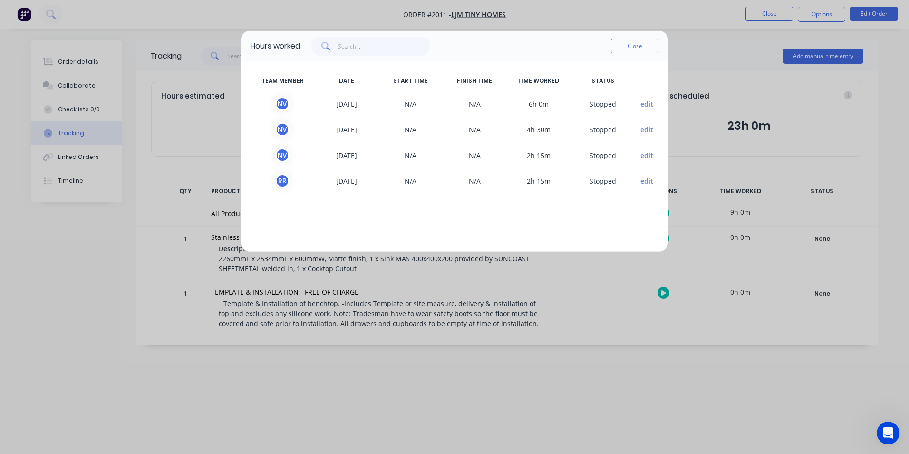
click at [632, 47] on button "Close" at bounding box center [635, 46] width 48 height 14
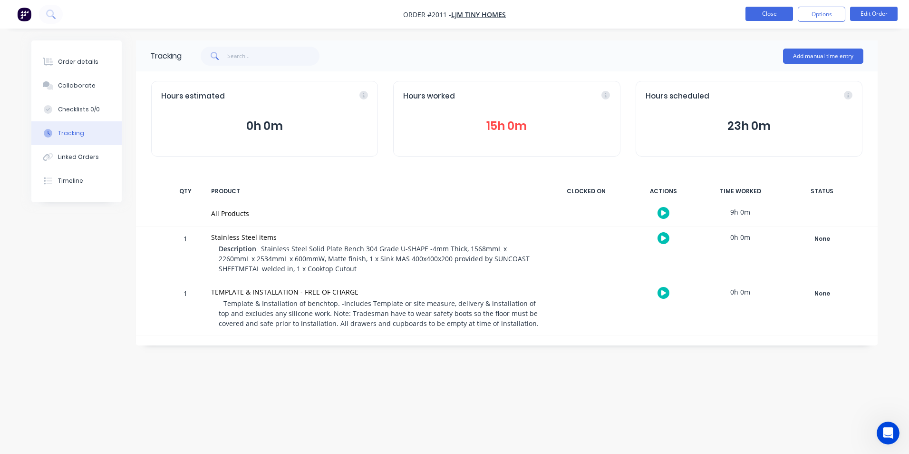
click at [768, 14] on button "Close" at bounding box center [770, 14] width 48 height 14
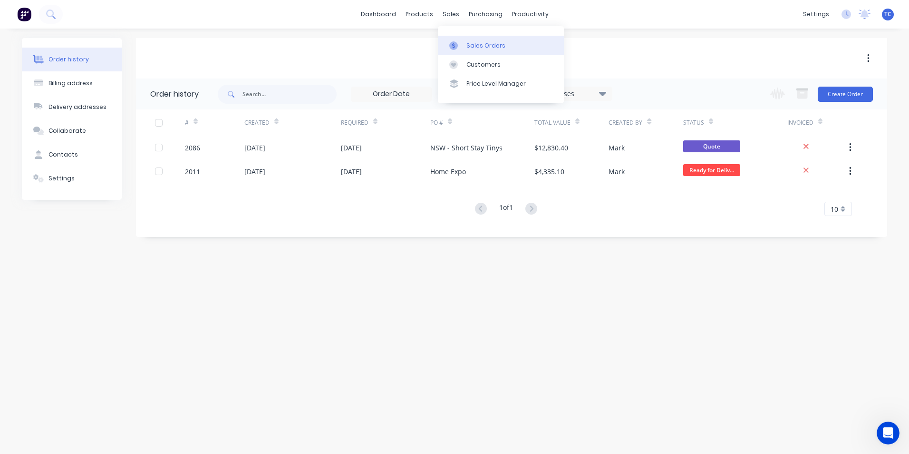
click at [472, 46] on div "Sales Orders" at bounding box center [486, 45] width 39 height 9
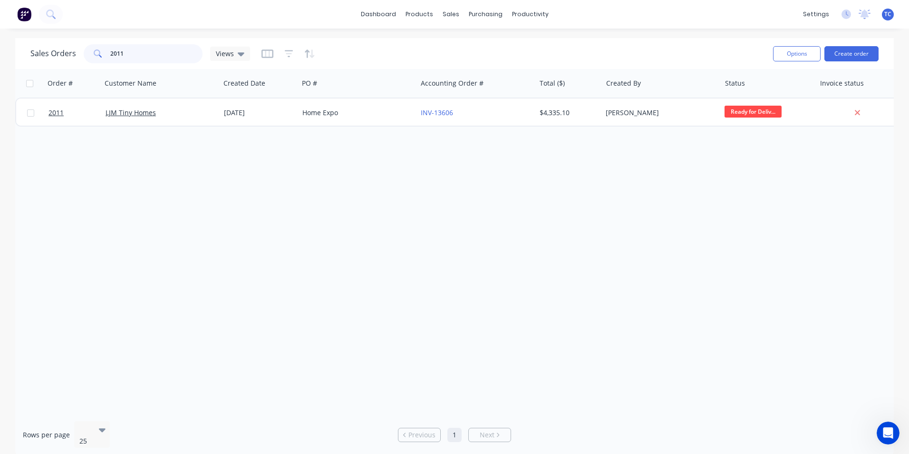
drag, startPoint x: 128, startPoint y: 49, endPoint x: 107, endPoint y: 51, distance: 21.6
click at [107, 51] on div "2011" at bounding box center [143, 53] width 119 height 19
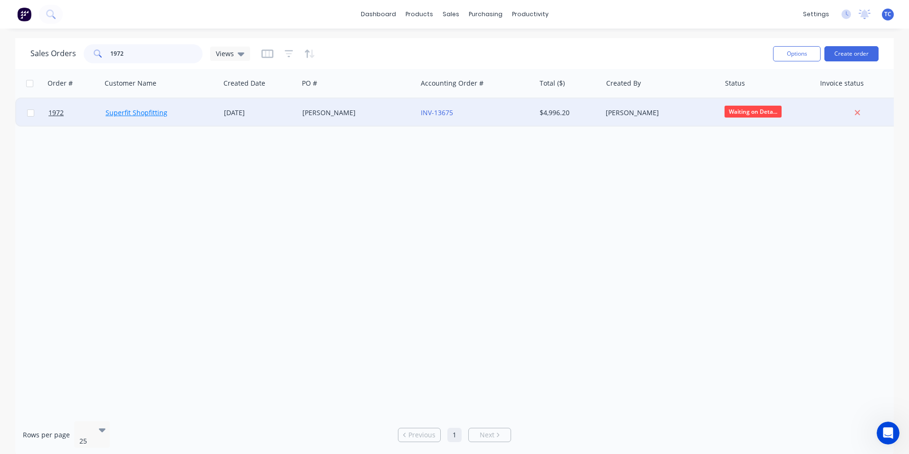
type input "1972"
click at [146, 111] on link "Superfit Shopfitting" at bounding box center [137, 112] width 62 height 9
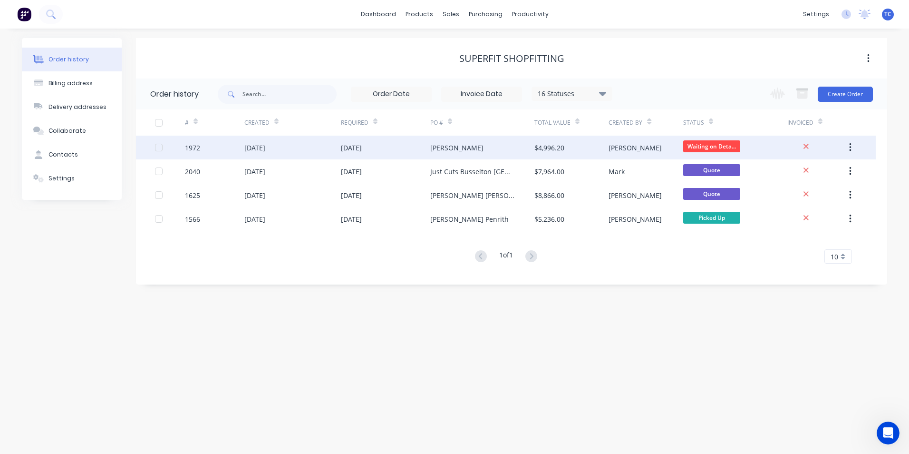
click at [283, 147] on div "[DATE]" at bounding box center [292, 148] width 97 height 24
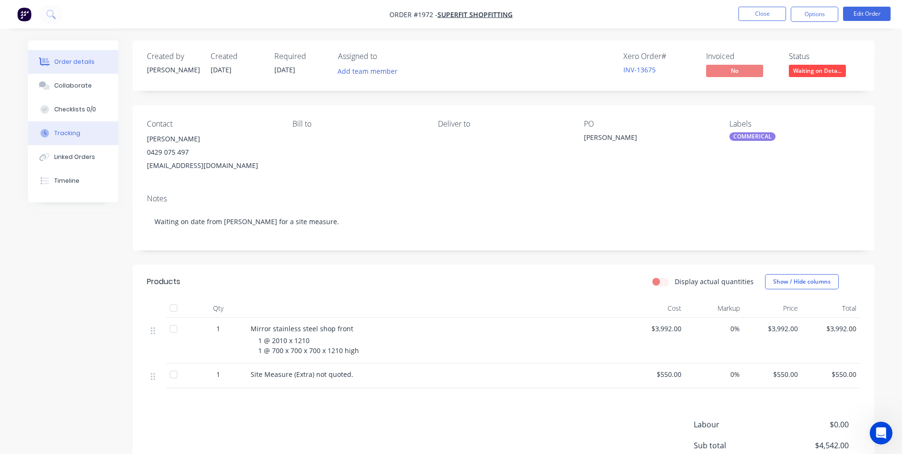
click at [74, 133] on div "Tracking" at bounding box center [67, 133] width 26 height 9
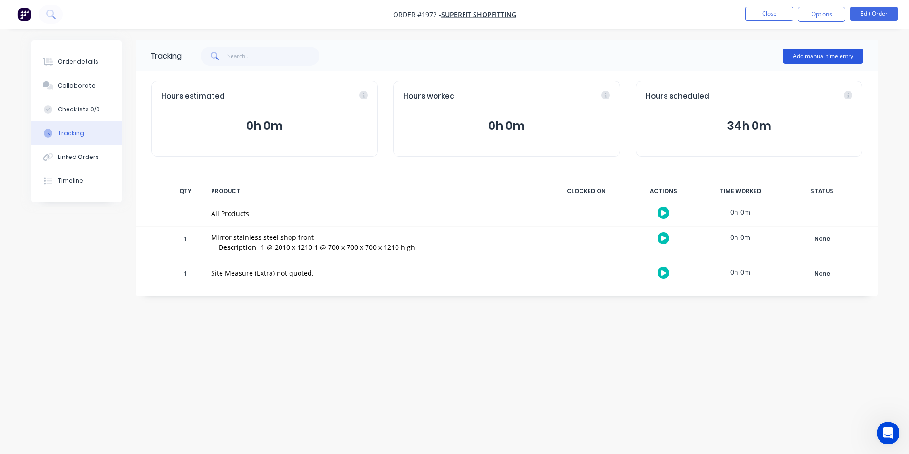
click at [812, 53] on button "Add manual time entry" at bounding box center [823, 56] width 80 height 15
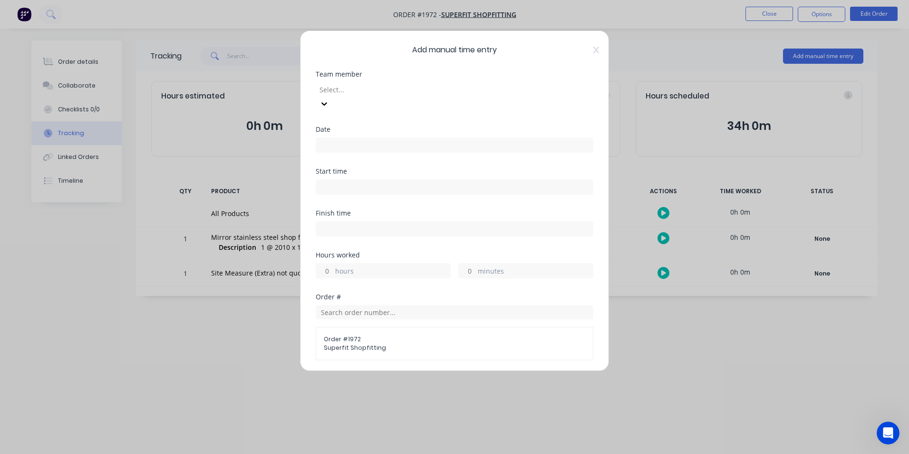
click at [340, 87] on div at bounding box center [387, 90] width 137 height 12
click at [329, 138] on input at bounding box center [454, 145] width 277 height 14
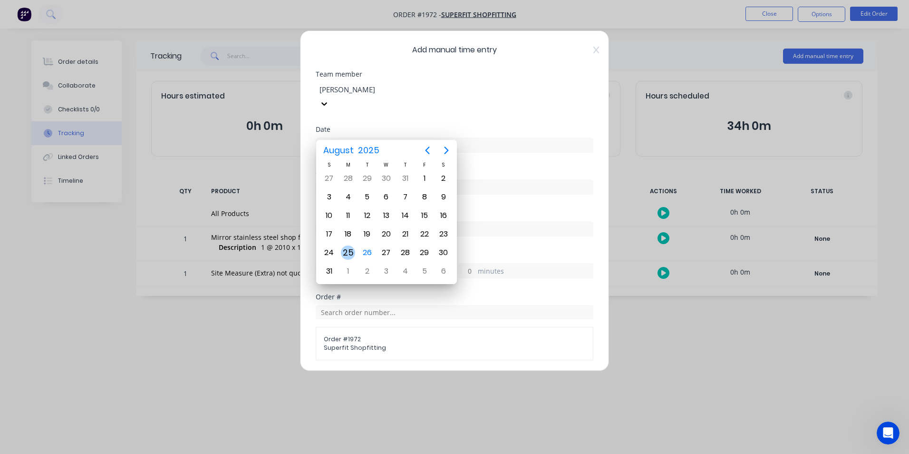
click at [349, 252] on div "25" at bounding box center [348, 252] width 14 height 14
type input "[DATE]"
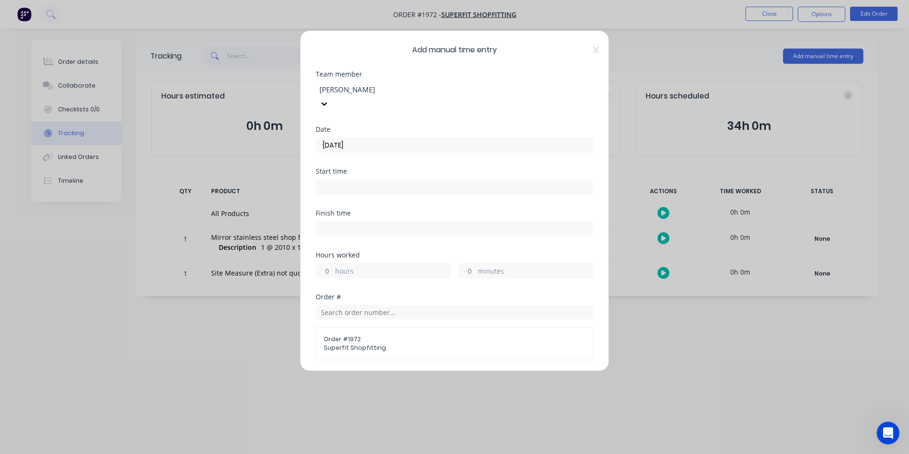
click at [330, 263] on input "hours" at bounding box center [324, 270] width 17 height 14
type input "3"
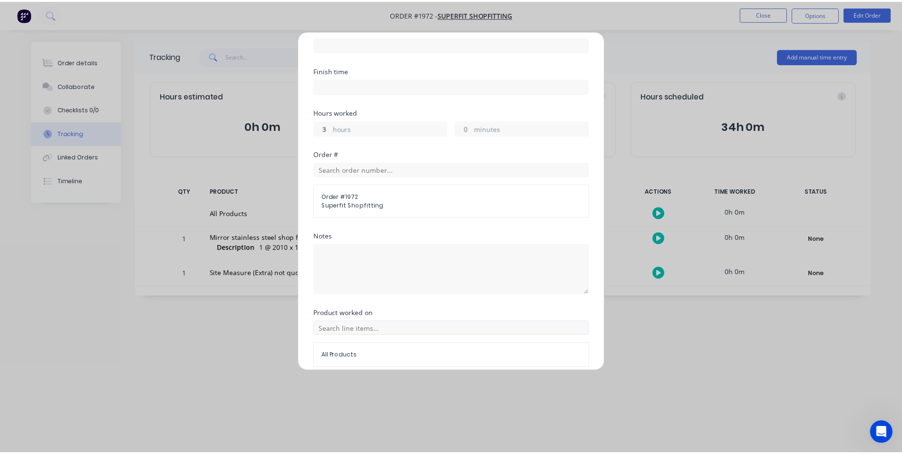
scroll to position [169, 0]
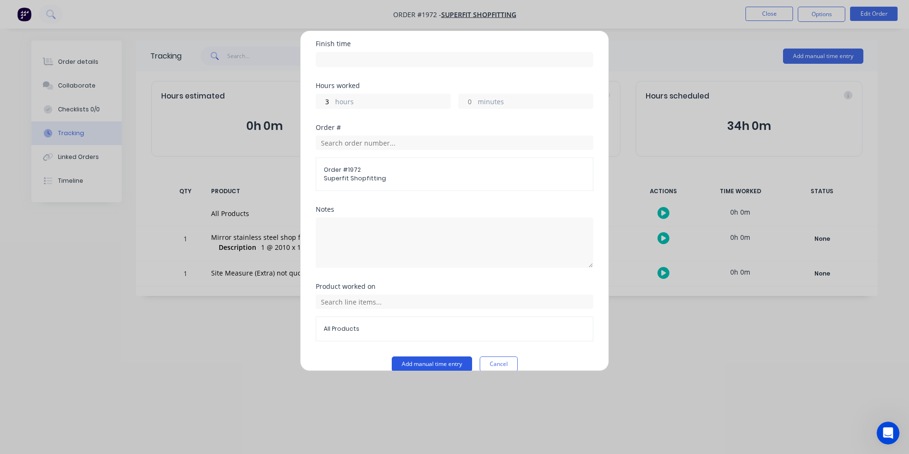
click at [428, 356] on button "Add manual time entry" at bounding box center [432, 363] width 80 height 15
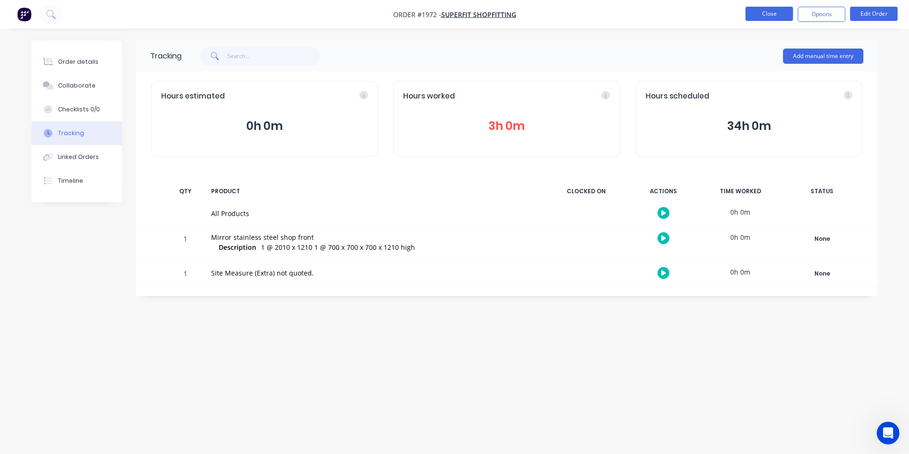
click at [763, 15] on button "Close" at bounding box center [770, 14] width 48 height 14
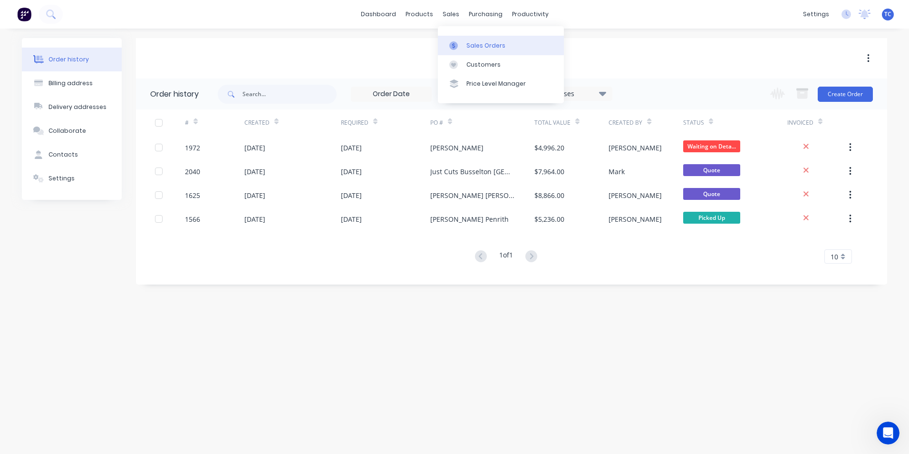
click at [473, 44] on div "Sales Orders" at bounding box center [486, 45] width 39 height 9
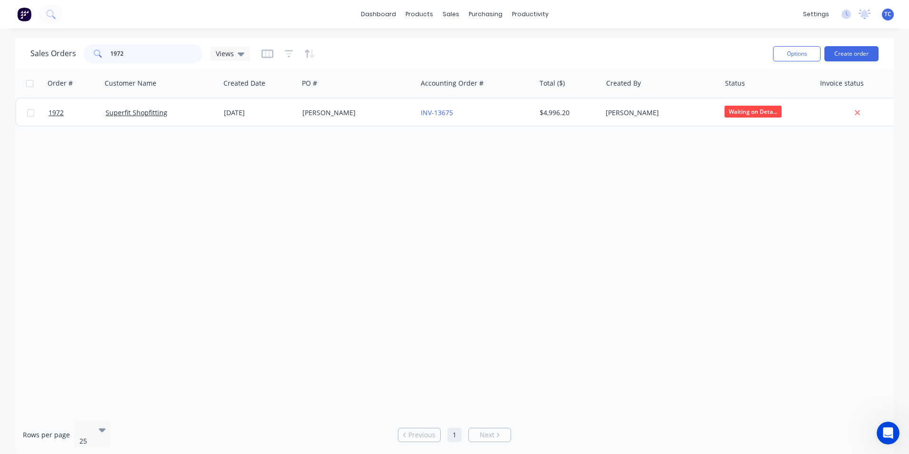
drag, startPoint x: 124, startPoint y: 51, endPoint x: 107, endPoint y: 51, distance: 17.1
click at [107, 51] on div "1972" at bounding box center [143, 53] width 119 height 19
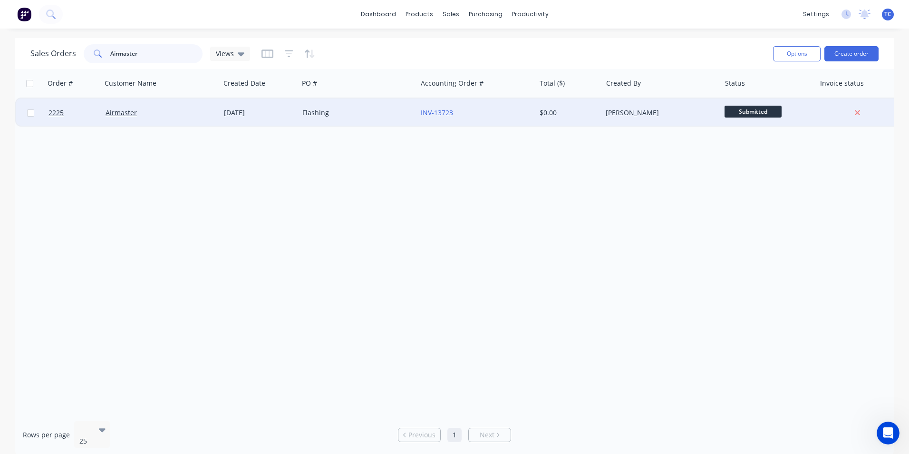
type input "Airmaster"
click at [137, 114] on div "Airmaster" at bounding box center [159, 113] width 106 height 10
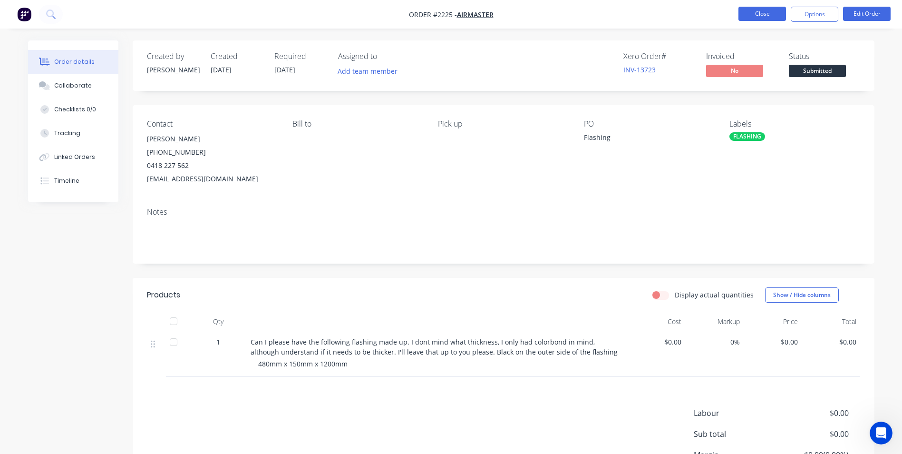
click at [760, 15] on button "Close" at bounding box center [763, 14] width 48 height 14
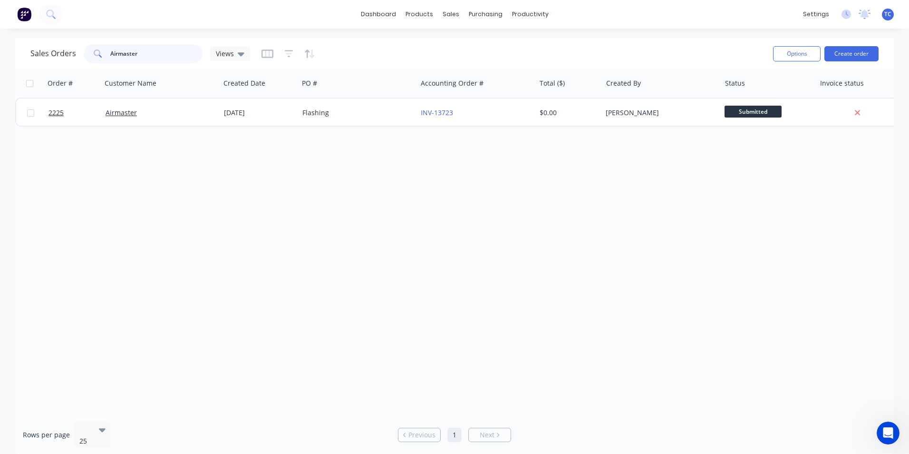
drag, startPoint x: 141, startPoint y: 55, endPoint x: 107, endPoint y: 51, distance: 34.5
click at [107, 49] on div "Airmaster" at bounding box center [143, 53] width 119 height 19
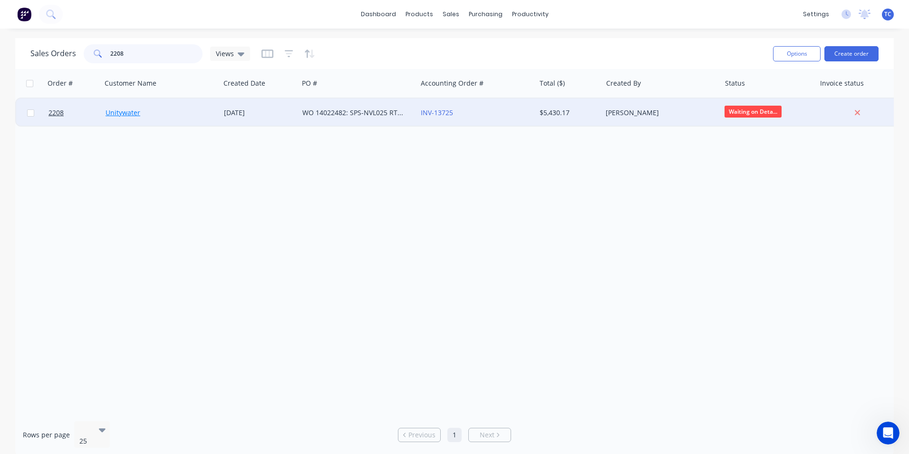
type input "2208"
click at [132, 111] on link "Unitywater" at bounding box center [123, 112] width 35 height 9
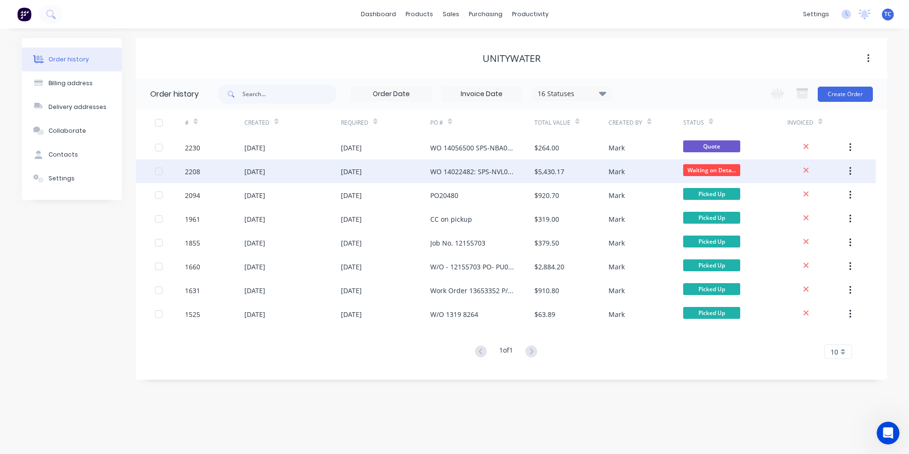
click at [265, 172] on div "[DATE]" at bounding box center [254, 171] width 21 height 10
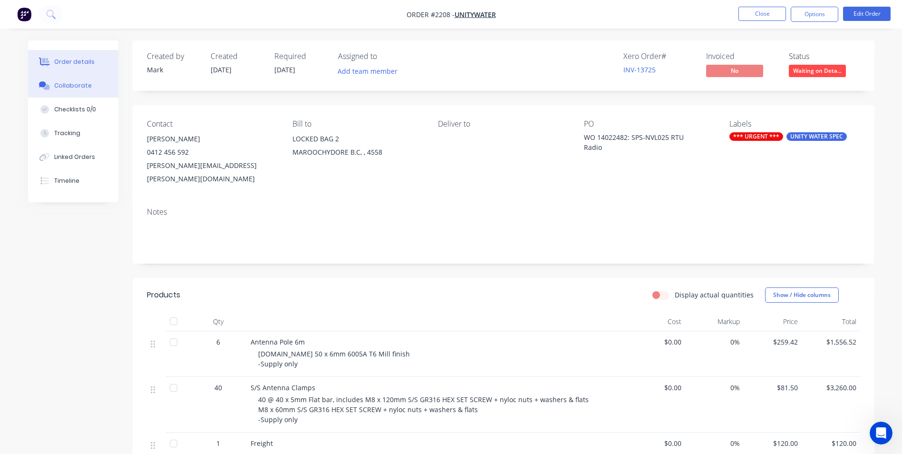
click at [67, 85] on div "Collaborate" at bounding box center [73, 85] width 38 height 9
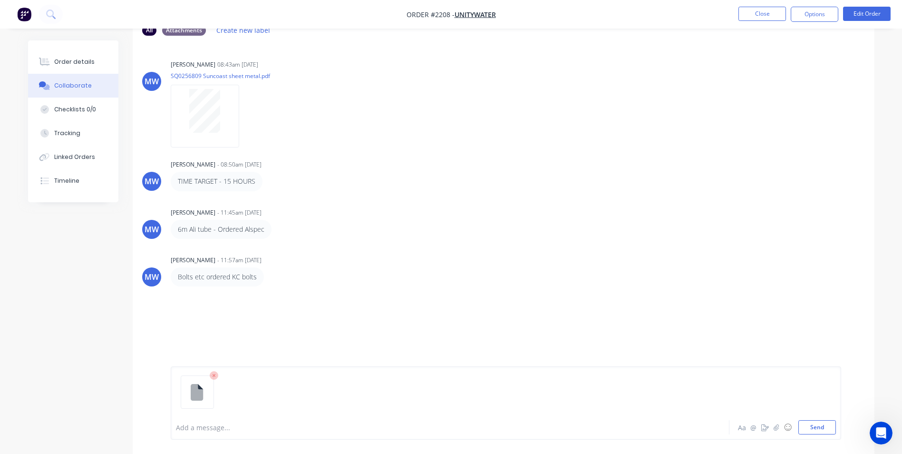
scroll to position [63, 0]
click at [813, 427] on button "Send" at bounding box center [817, 427] width 38 height 14
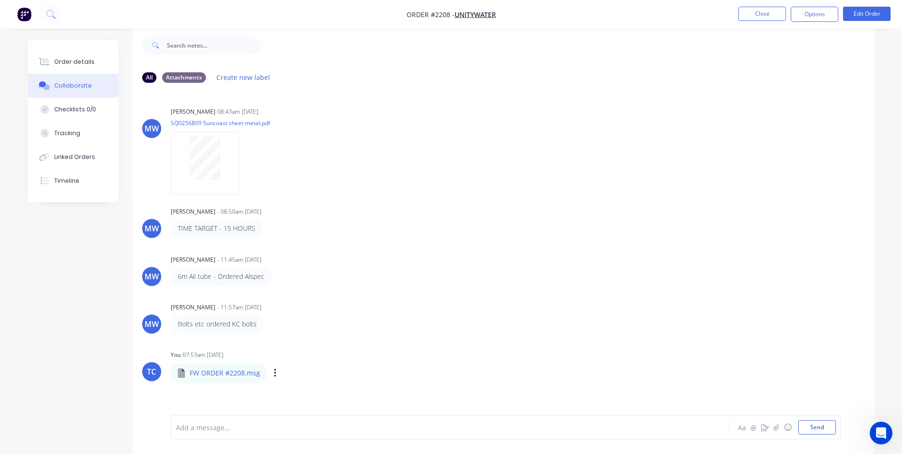
click at [180, 372] on icon at bounding box center [181, 373] width 7 height 10
click at [211, 375] on p "FW ORDER #2208.msg" at bounding box center [225, 373] width 70 height 10
drag, startPoint x: 211, startPoint y: 375, endPoint x: 307, endPoint y: 329, distance: 105.9
click at [307, 329] on div "Bolts etc ordered KC bolts Labels Edit Delete" at bounding box center [319, 323] width 297 height 19
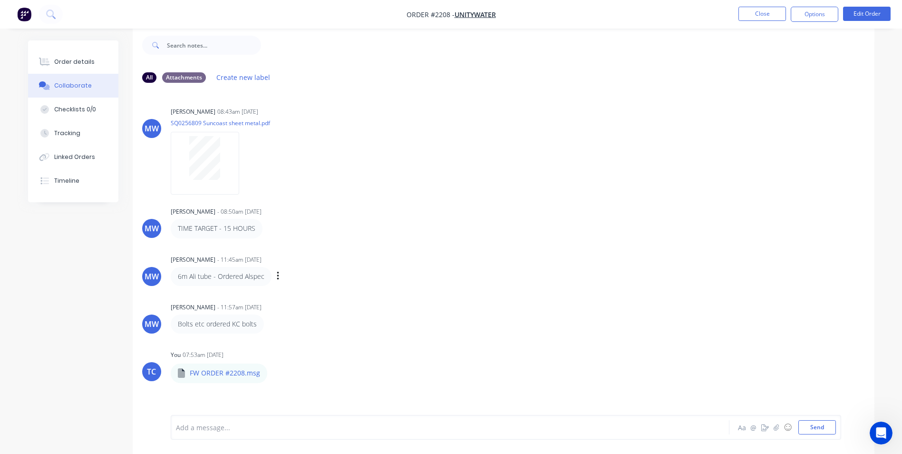
drag, startPoint x: 470, startPoint y: 268, endPoint x: 434, endPoint y: 264, distance: 36.3
click at [434, 264] on div "[PERSON_NAME] - 11:45am [DATE] 6m Ali tube - Ordered Alspec Labels Edit Delete" at bounding box center [319, 269] width 297 height 33
click at [274, 373] on icon "button" at bounding box center [275, 373] width 3 height 11
click at [301, 388] on button "Delete" at bounding box center [337, 387] width 107 height 21
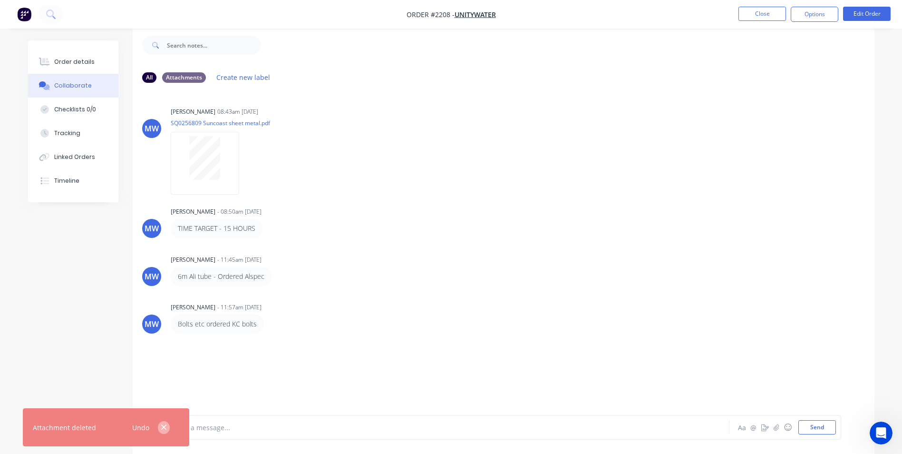
click at [162, 425] on icon "button" at bounding box center [163, 427] width 5 height 5
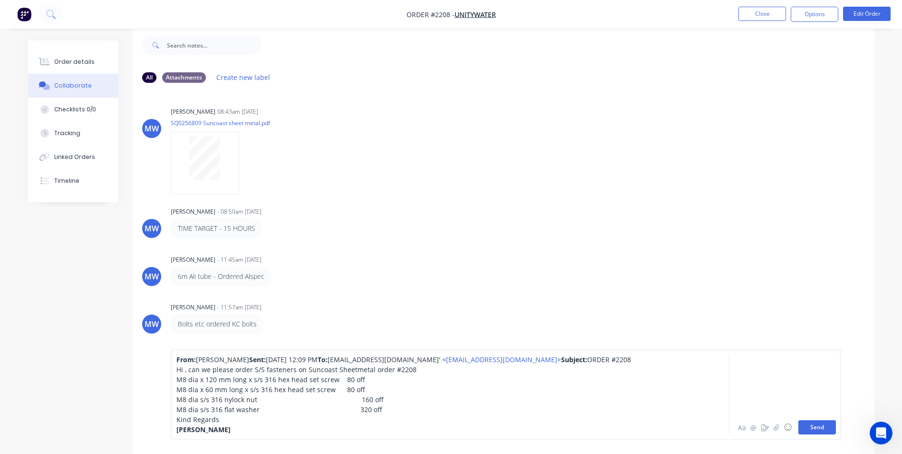
click at [819, 428] on button "Send" at bounding box center [817, 427] width 38 height 14
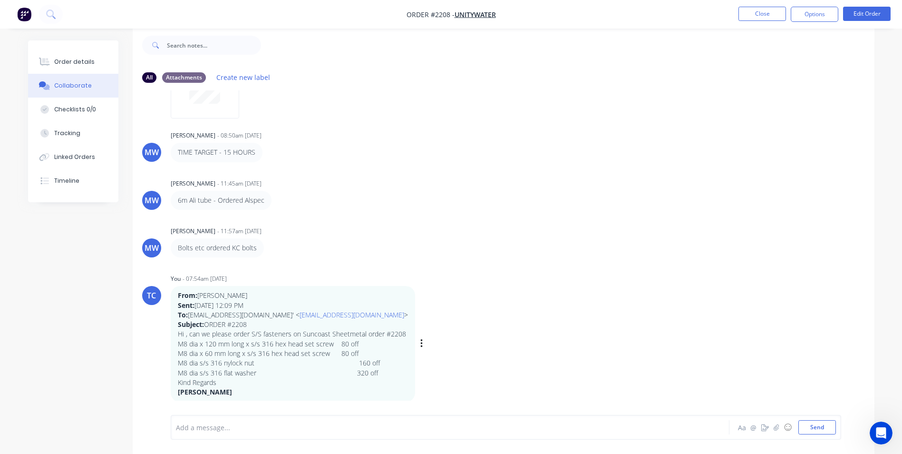
scroll to position [77, 0]
click at [762, 12] on button "Close" at bounding box center [763, 14] width 48 height 14
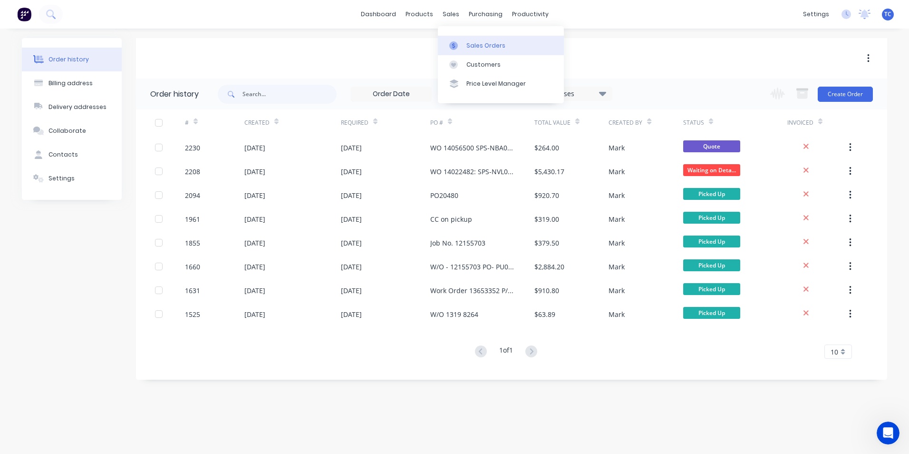
click at [483, 44] on div "Sales Orders" at bounding box center [486, 45] width 39 height 9
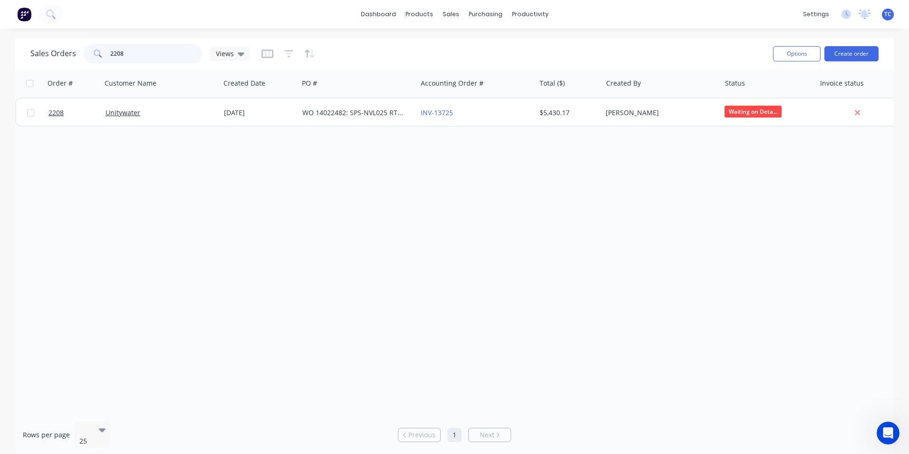
drag, startPoint x: 123, startPoint y: 53, endPoint x: 107, endPoint y: 51, distance: 15.3
click at [107, 51] on div "2208" at bounding box center [143, 53] width 119 height 19
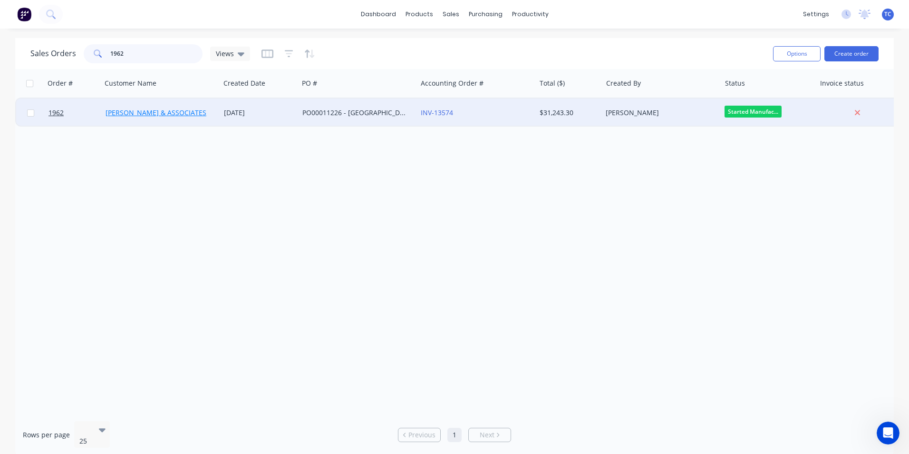
type input "1962"
click at [155, 113] on link "[PERSON_NAME] & ASSOCIATES" at bounding box center [156, 112] width 101 height 9
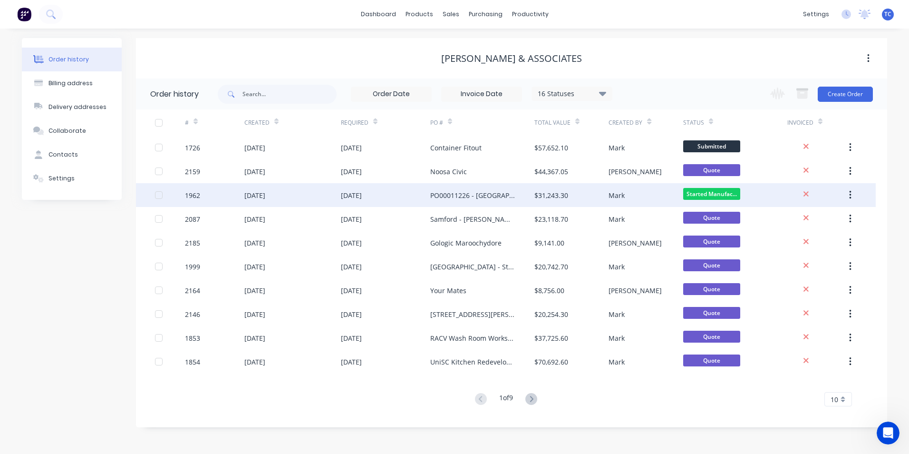
click at [265, 195] on div "[DATE]" at bounding box center [254, 195] width 21 height 10
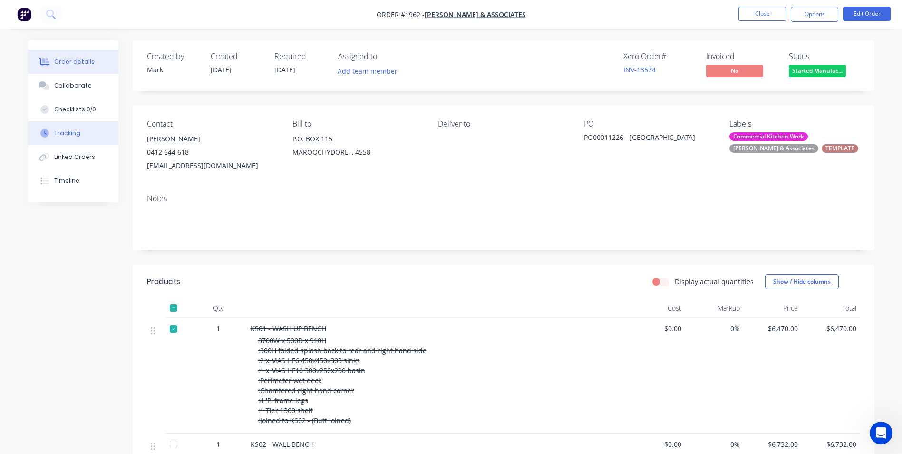
click at [66, 134] on div "Tracking" at bounding box center [67, 133] width 26 height 9
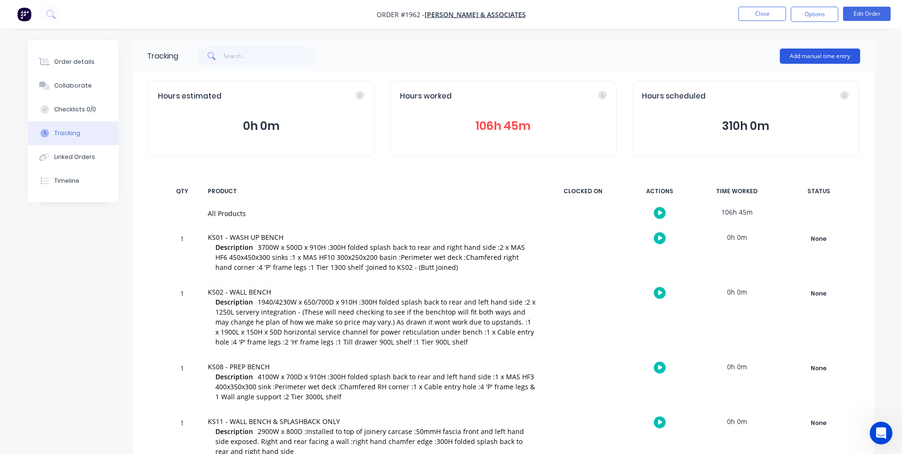
click at [825, 55] on button "Add manual time entry" at bounding box center [820, 56] width 80 height 15
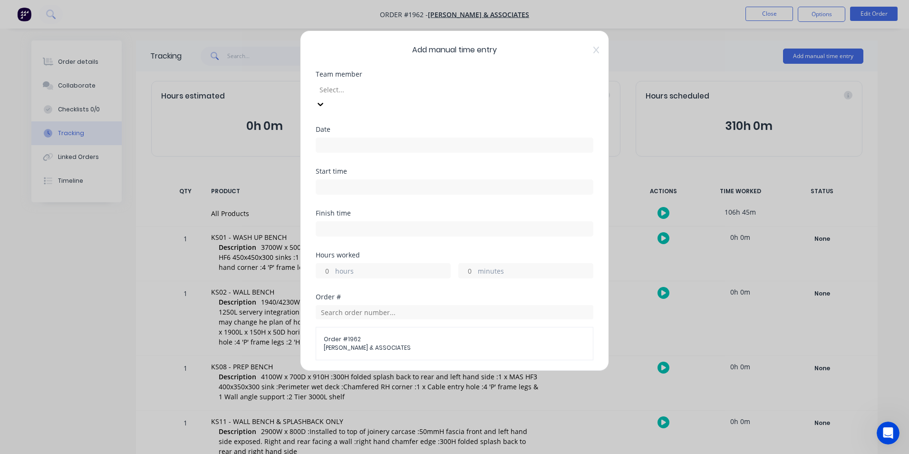
click at [346, 88] on div at bounding box center [387, 90] width 137 height 12
click at [328, 138] on input at bounding box center [454, 145] width 277 height 14
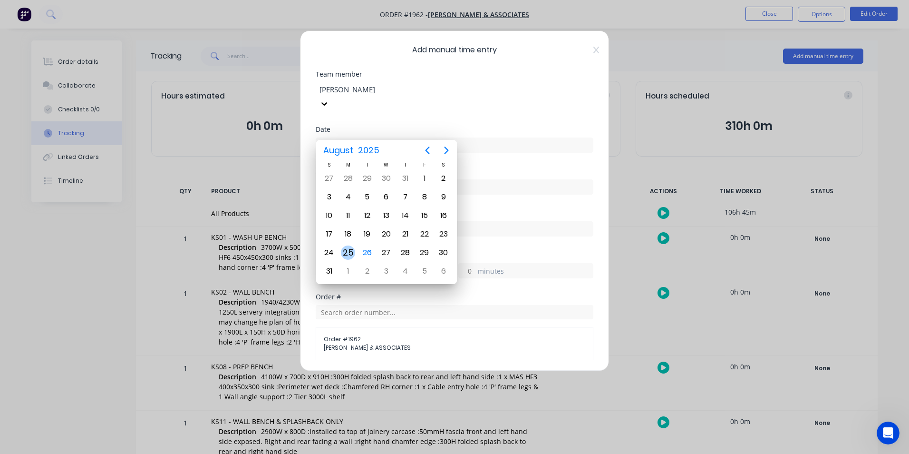
click at [349, 251] on div "25" at bounding box center [348, 252] width 14 height 14
type input "[DATE]"
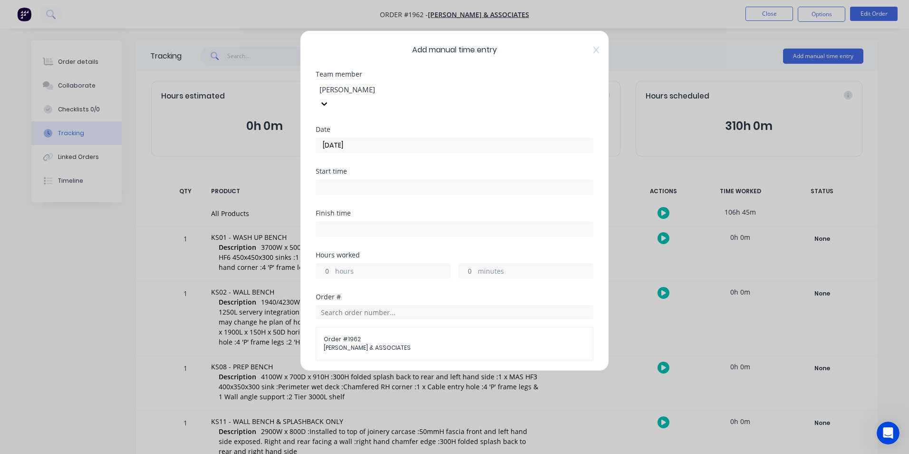
click at [340, 266] on label "hours" at bounding box center [392, 272] width 115 height 12
click at [333, 263] on input "hours" at bounding box center [324, 270] width 17 height 14
click at [328, 263] on input "hours" at bounding box center [324, 270] width 17 height 14
type input "1"
click at [465, 263] on input "minutes" at bounding box center [467, 270] width 17 height 14
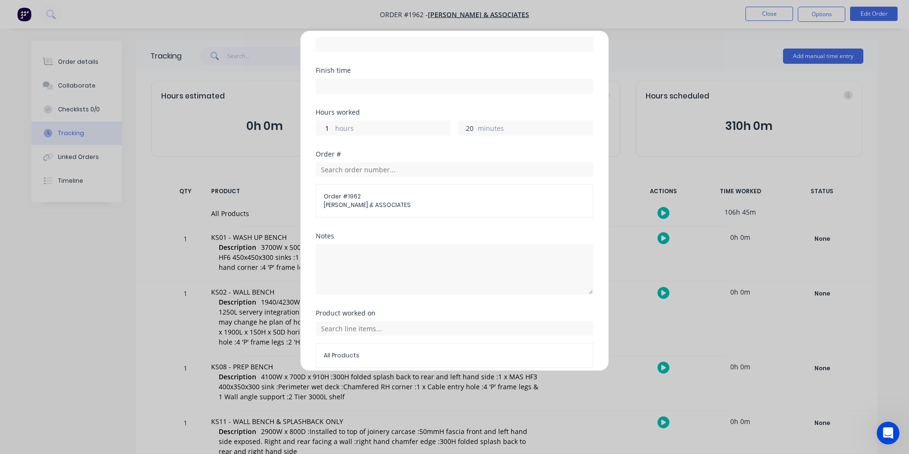
scroll to position [169, 0]
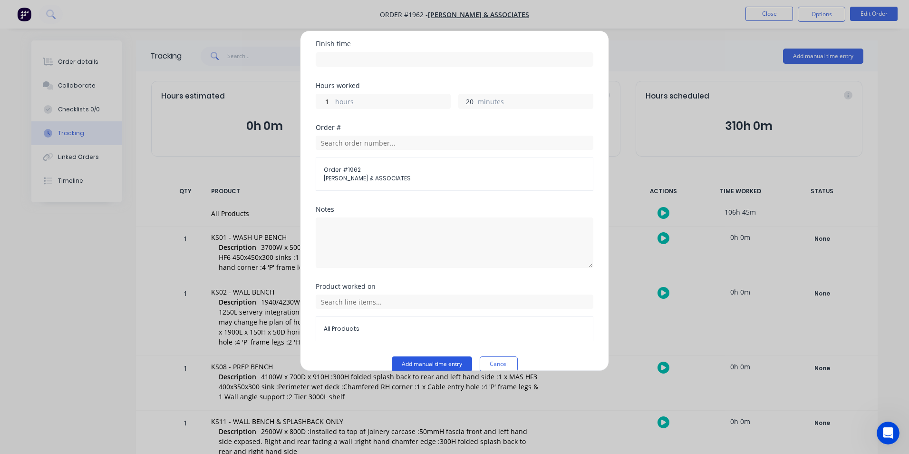
type input "20"
click at [431, 356] on button "Add manual time entry" at bounding box center [432, 363] width 80 height 15
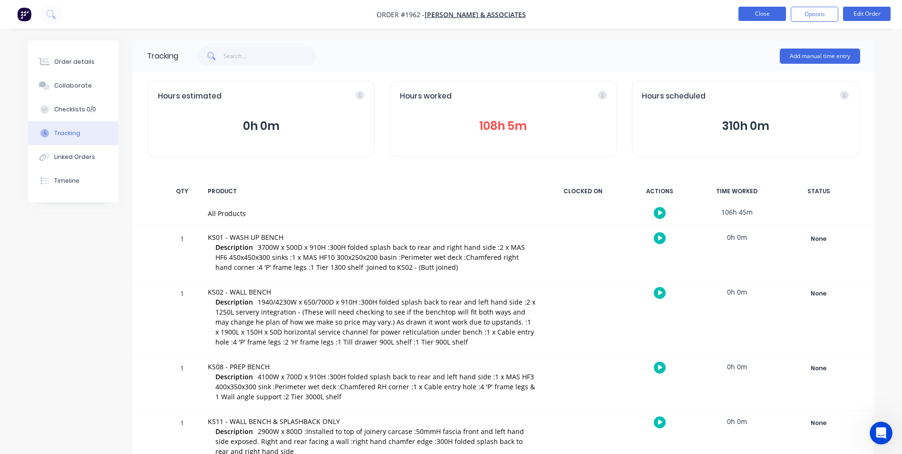
click at [764, 12] on button "Close" at bounding box center [763, 14] width 48 height 14
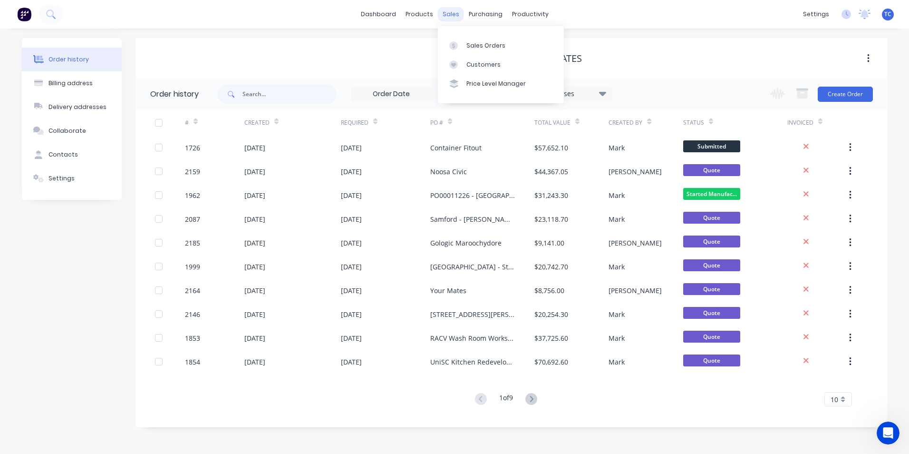
click at [451, 12] on div "sales" at bounding box center [451, 14] width 26 height 14
click at [469, 40] on link "Sales Orders" at bounding box center [501, 45] width 126 height 19
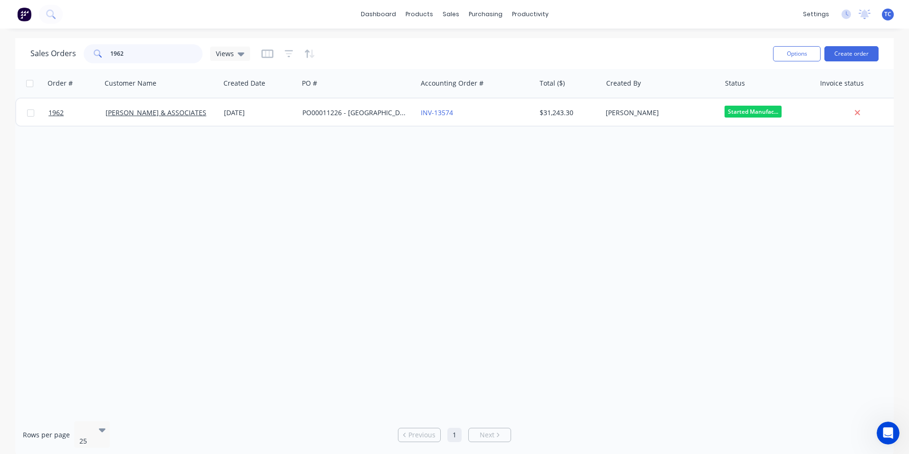
drag, startPoint x: 125, startPoint y: 51, endPoint x: 108, endPoint y: 51, distance: 17.1
click at [108, 51] on div "1962" at bounding box center [143, 53] width 119 height 19
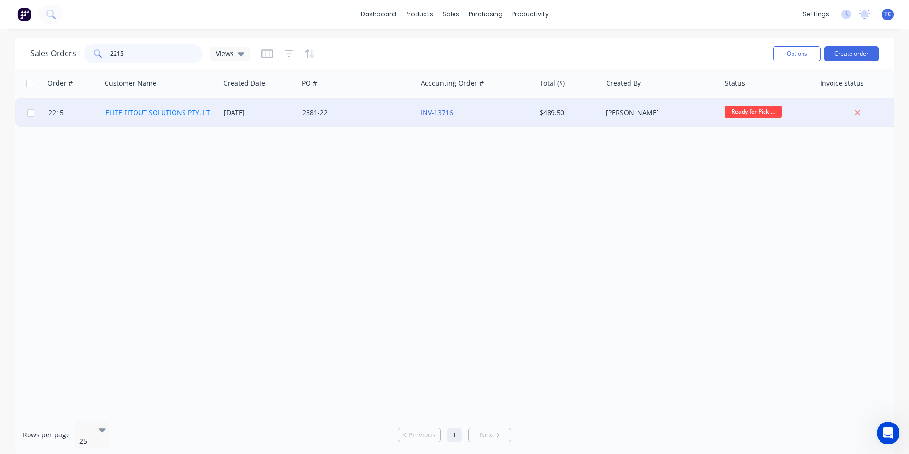
type input "2215"
click at [155, 112] on link "ELITE FITOUT SOLUTIONS PTY. LTD." at bounding box center [161, 112] width 111 height 9
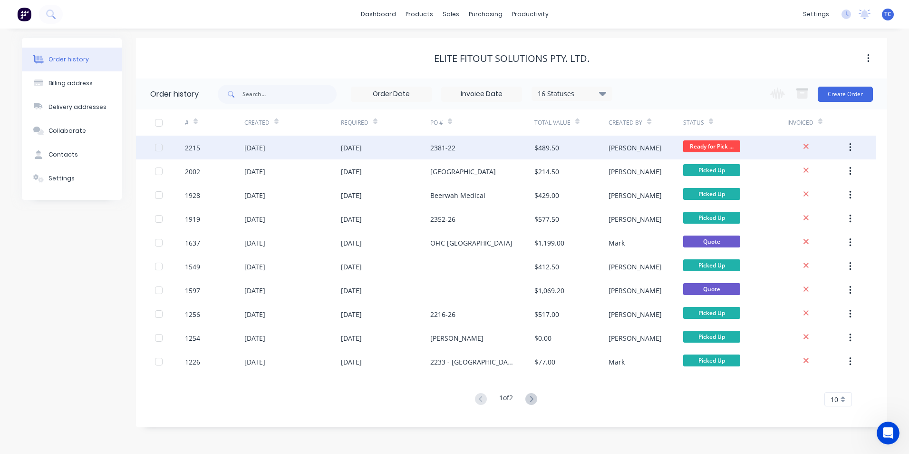
click at [265, 146] on div "[DATE]" at bounding box center [254, 148] width 21 height 10
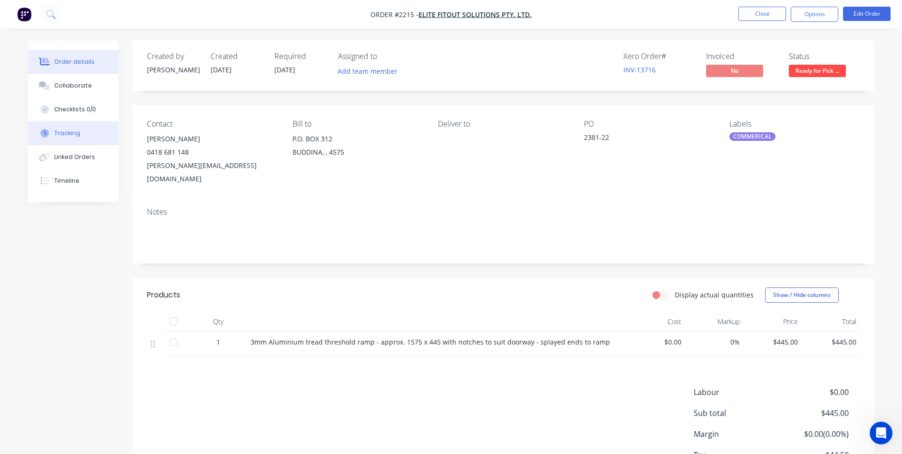
click at [67, 131] on div "Tracking" at bounding box center [67, 133] width 26 height 9
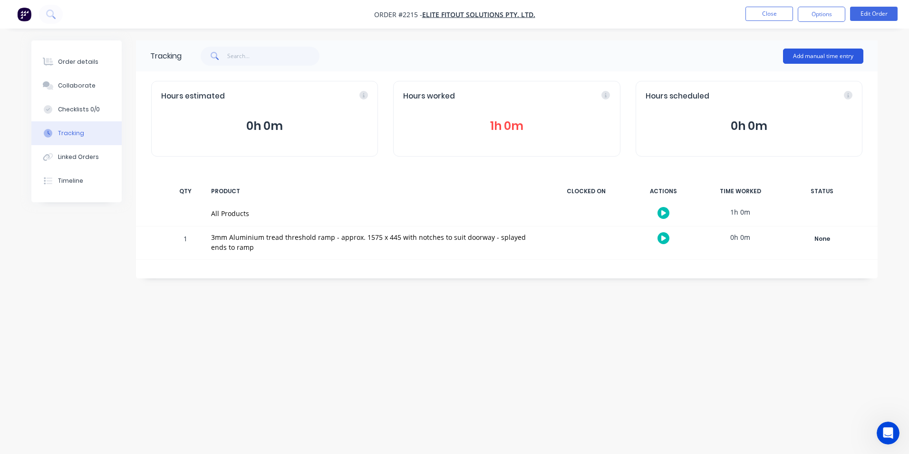
click at [814, 54] on button "Add manual time entry" at bounding box center [823, 56] width 80 height 15
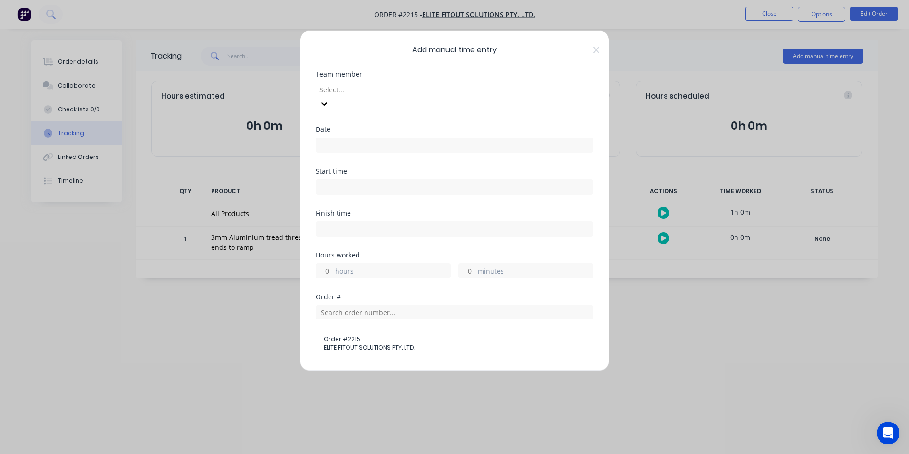
click at [340, 88] on div at bounding box center [387, 90] width 137 height 12
click at [328, 138] on input at bounding box center [454, 145] width 277 height 14
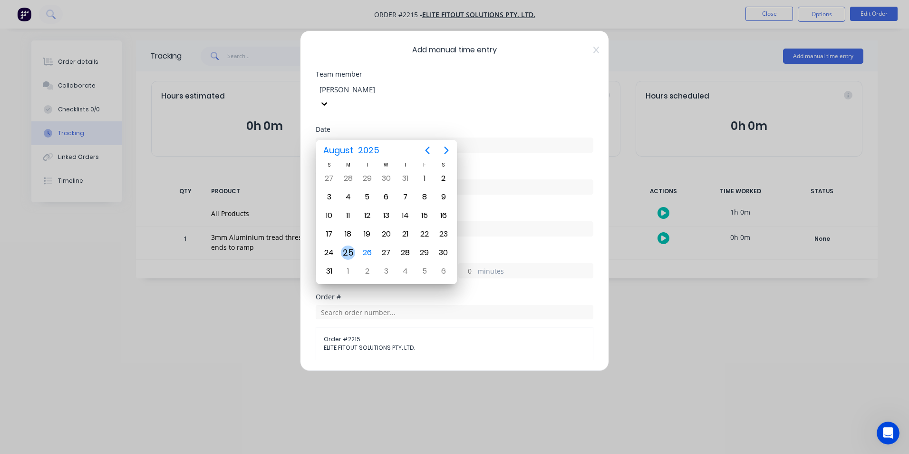
click at [348, 252] on div "25" at bounding box center [348, 252] width 14 height 14
type input "[DATE]"
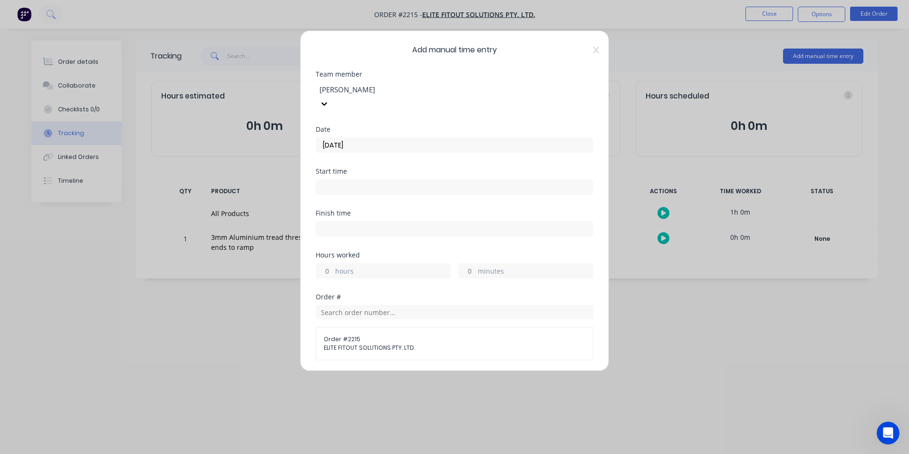
click at [331, 263] on input "hours" at bounding box center [324, 270] width 17 height 14
type input "2"
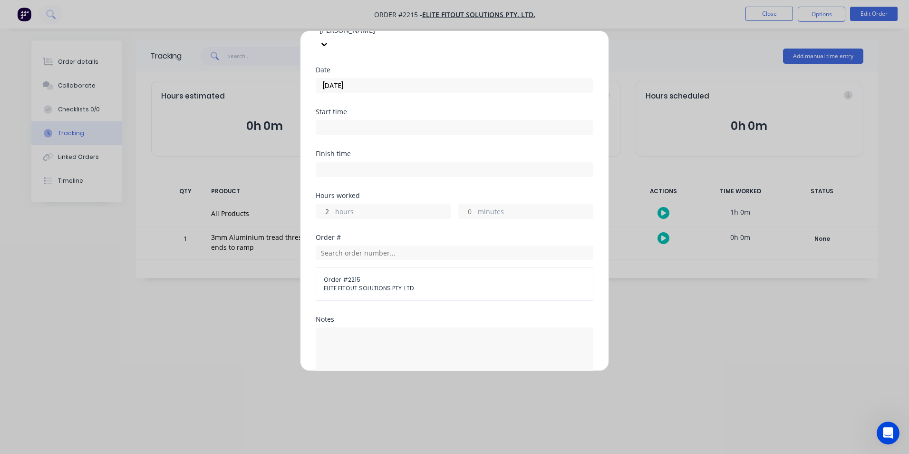
scroll to position [169, 0]
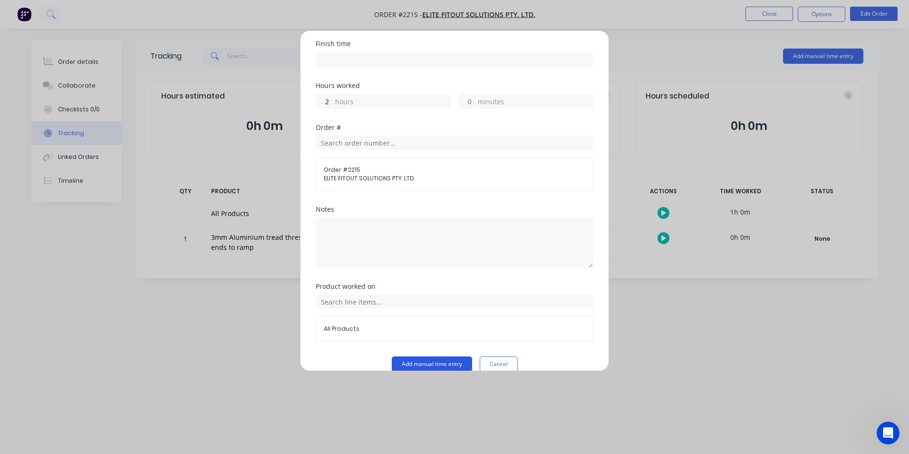
click at [428, 356] on button "Add manual time entry" at bounding box center [432, 363] width 80 height 15
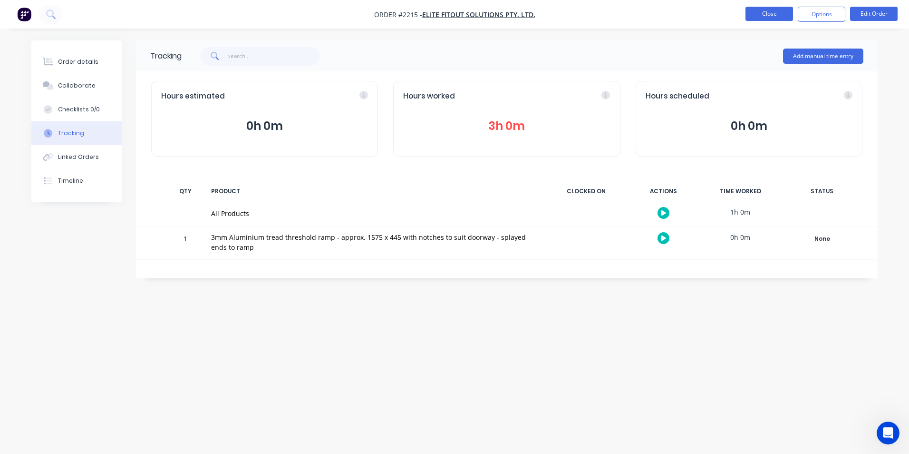
click at [777, 14] on button "Close" at bounding box center [770, 14] width 48 height 14
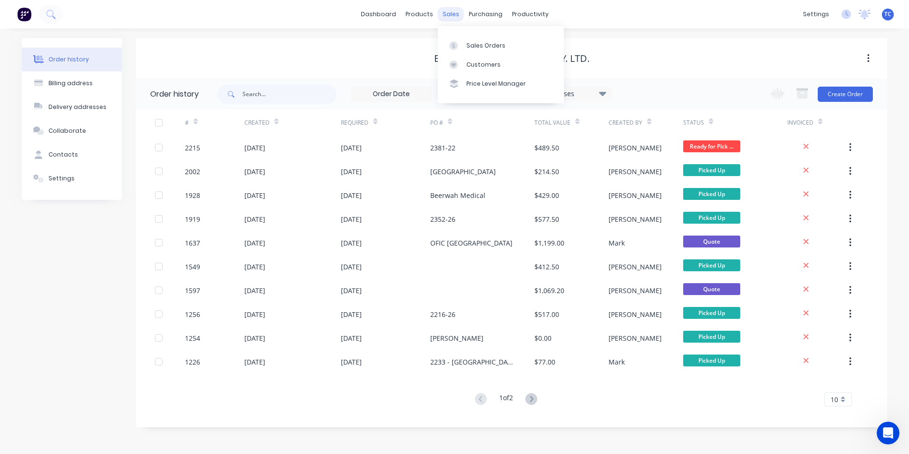
click at [452, 10] on div "sales" at bounding box center [451, 14] width 26 height 14
click at [475, 42] on div "Sales Orders" at bounding box center [486, 45] width 39 height 9
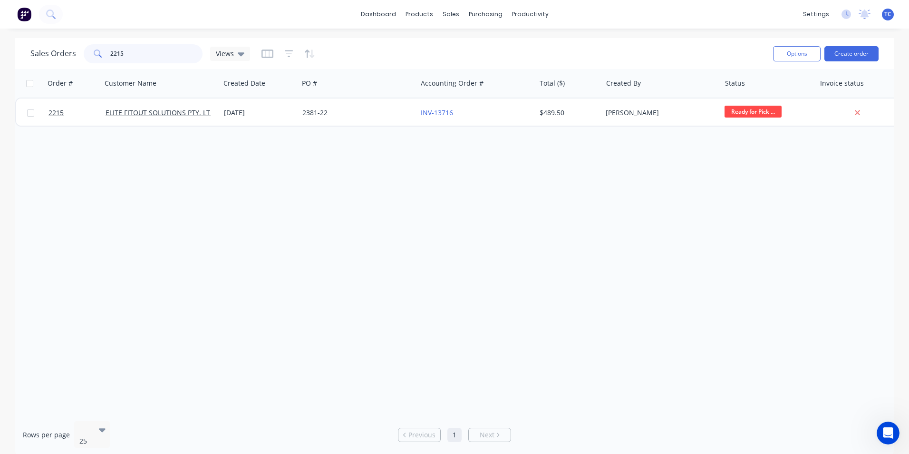
drag, startPoint x: 126, startPoint y: 53, endPoint x: 106, endPoint y: 51, distance: 20.0
click at [106, 51] on div "2215" at bounding box center [143, 53] width 119 height 19
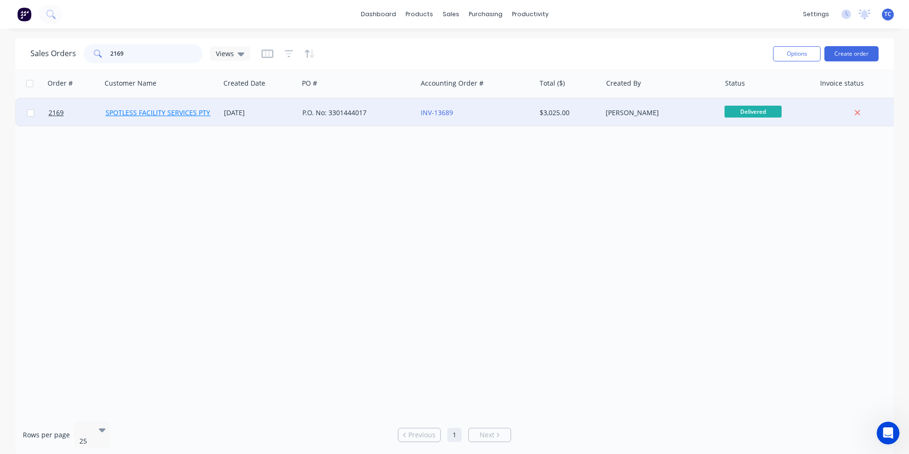
type input "2169"
click at [150, 113] on link "SPOTLESS FACILITY SERVICES PTY. LTD" at bounding box center [166, 112] width 120 height 9
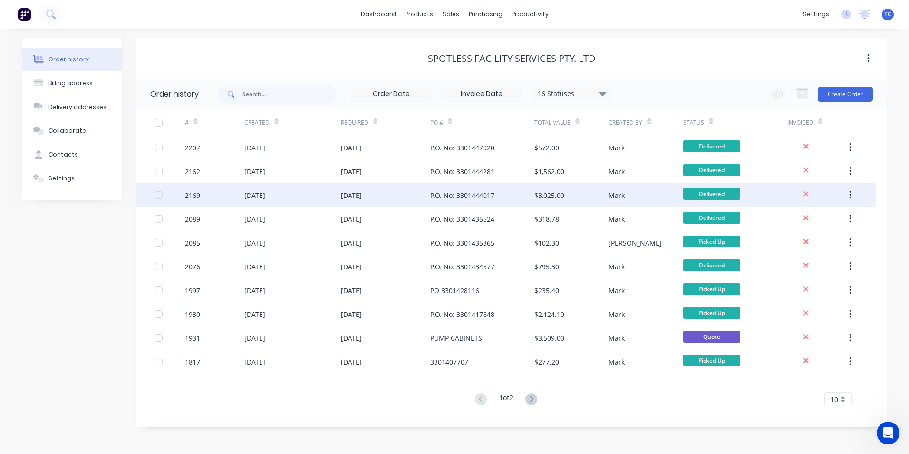
click at [265, 194] on div "[DATE]" at bounding box center [254, 195] width 21 height 10
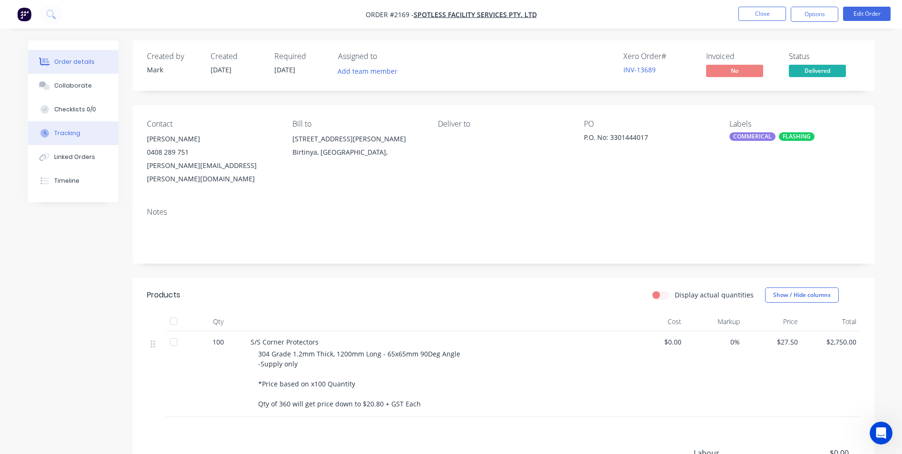
click at [72, 131] on div "Tracking" at bounding box center [67, 133] width 26 height 9
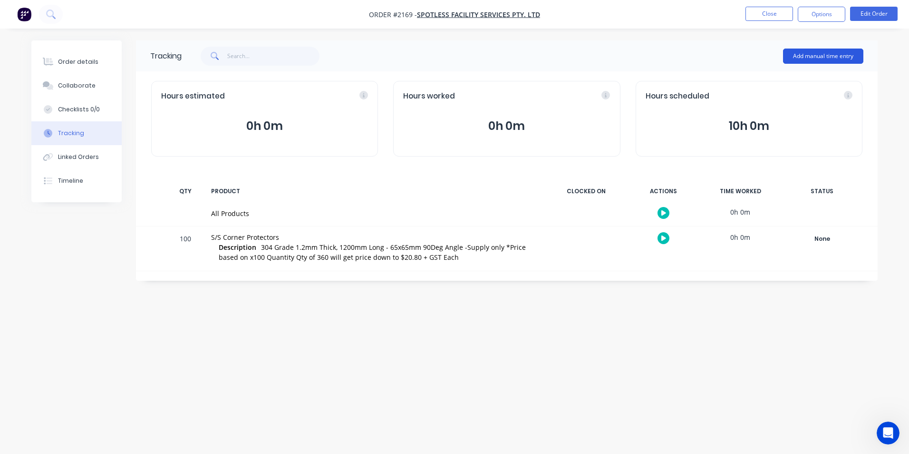
click at [806, 54] on button "Add manual time entry" at bounding box center [823, 56] width 80 height 15
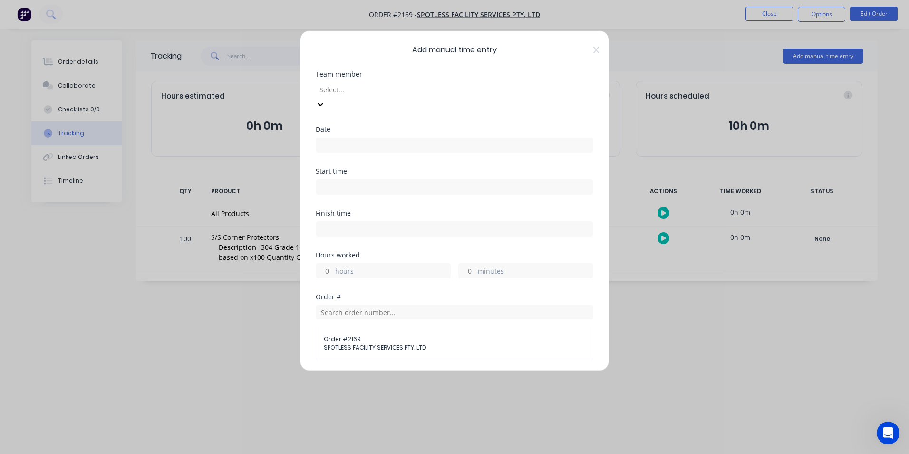
click at [338, 91] on div at bounding box center [387, 90] width 137 height 12
click at [325, 138] on input at bounding box center [454, 145] width 277 height 14
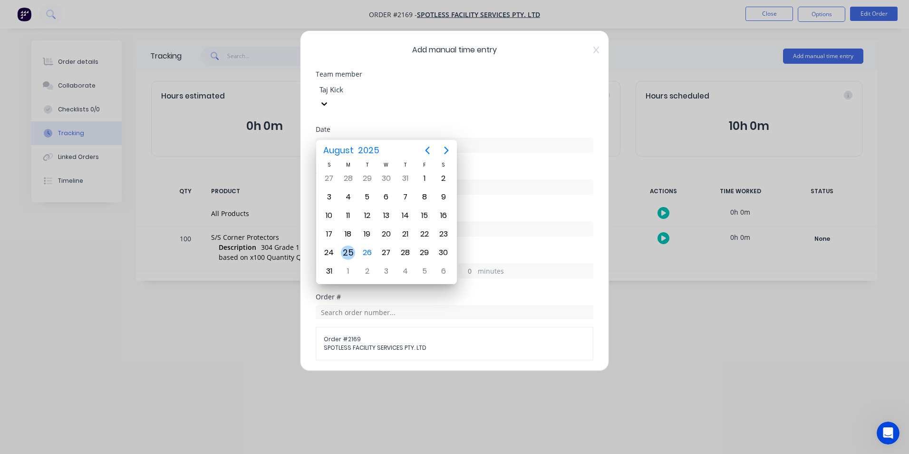
click at [350, 251] on div "25" at bounding box center [348, 252] width 14 height 14
type input "[DATE]"
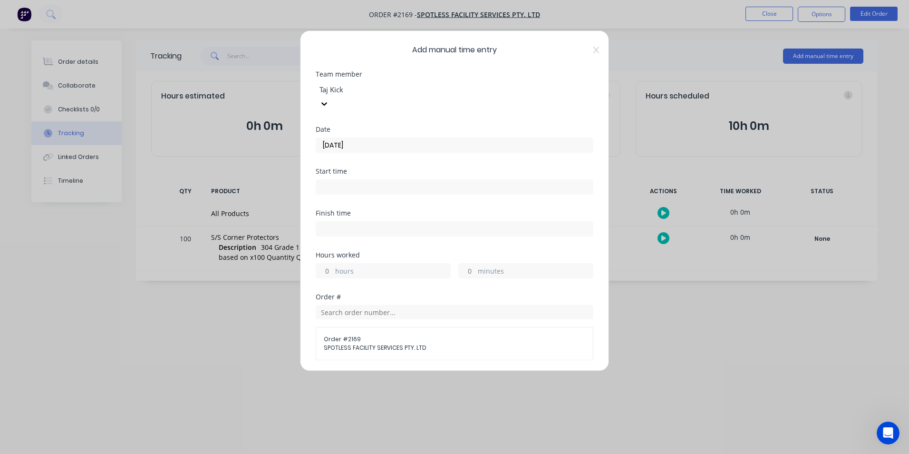
click at [326, 263] on input "hours" at bounding box center [324, 270] width 17 height 14
type input "2"
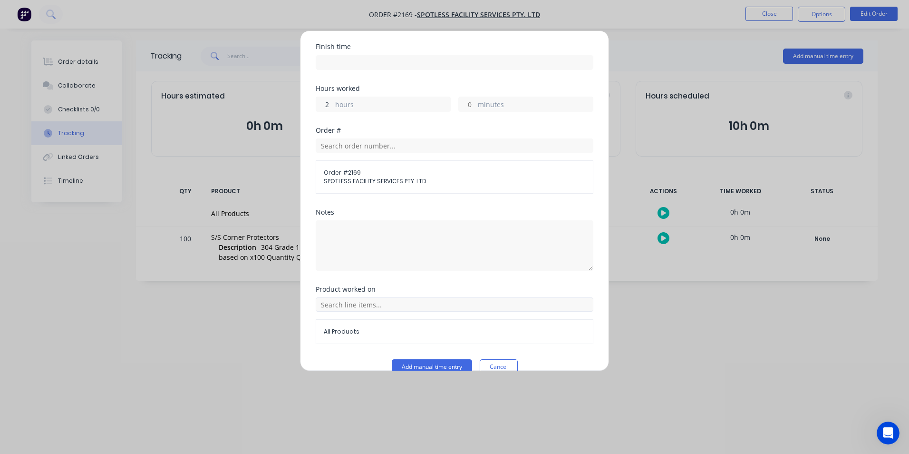
scroll to position [169, 0]
click at [425, 356] on button "Add manual time entry" at bounding box center [432, 363] width 80 height 15
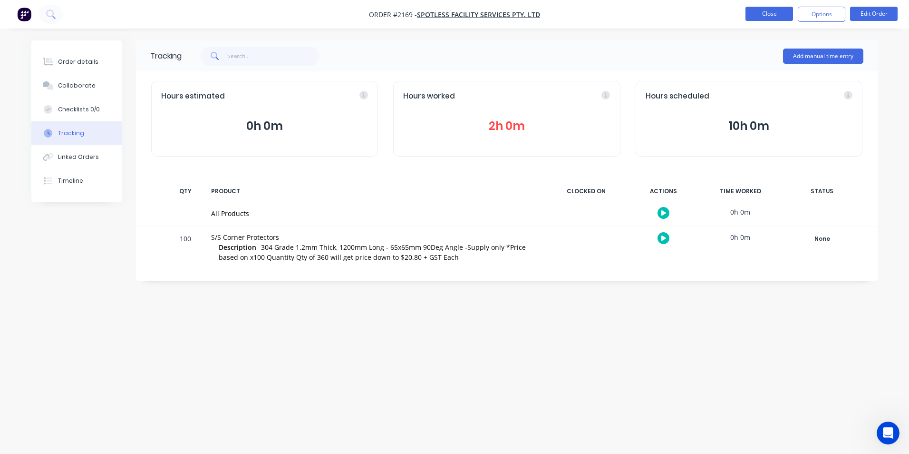
click at [770, 11] on button "Close" at bounding box center [770, 14] width 48 height 14
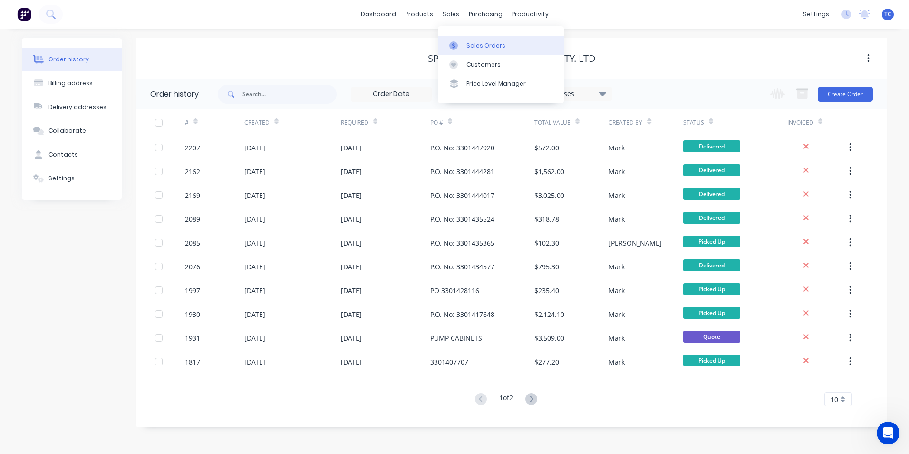
click at [475, 42] on div "Sales Orders" at bounding box center [486, 45] width 39 height 9
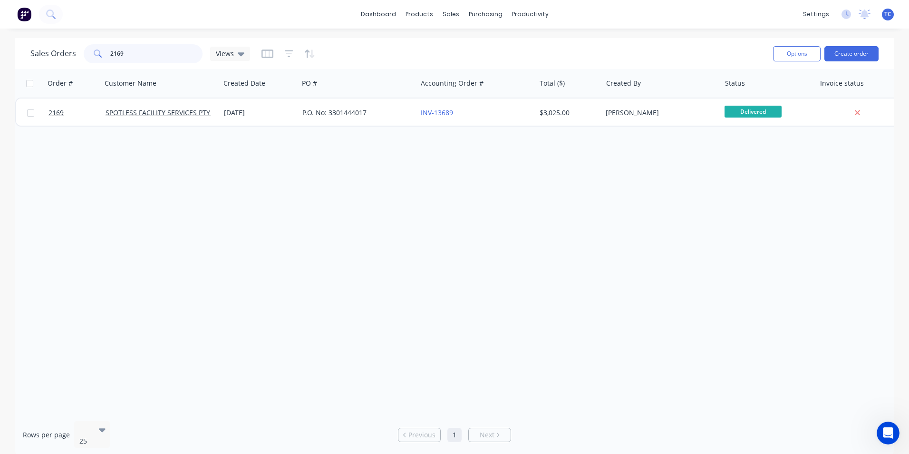
drag, startPoint x: 125, startPoint y: 52, endPoint x: 105, endPoint y: 52, distance: 20.4
click at [105, 52] on div "2169" at bounding box center [143, 53] width 119 height 19
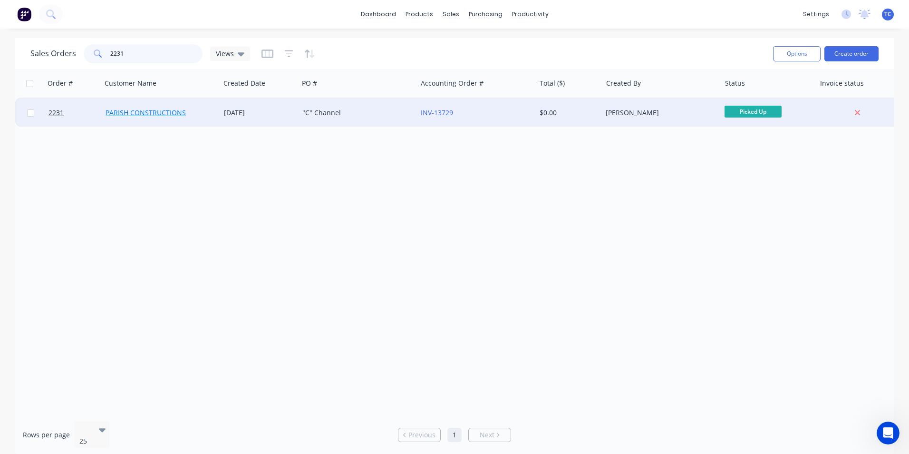
type input "2231"
click at [143, 112] on link "PARISH CONSTRUCTIONS" at bounding box center [146, 112] width 80 height 9
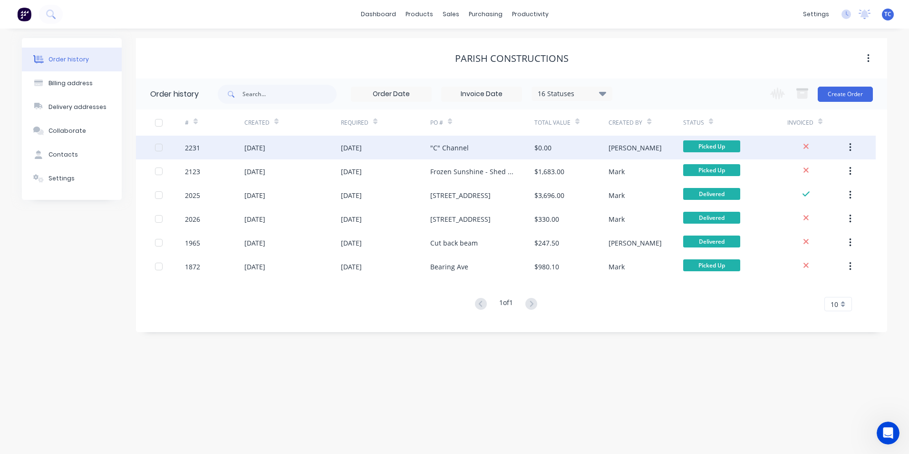
click at [265, 145] on div "[DATE]" at bounding box center [254, 148] width 21 height 10
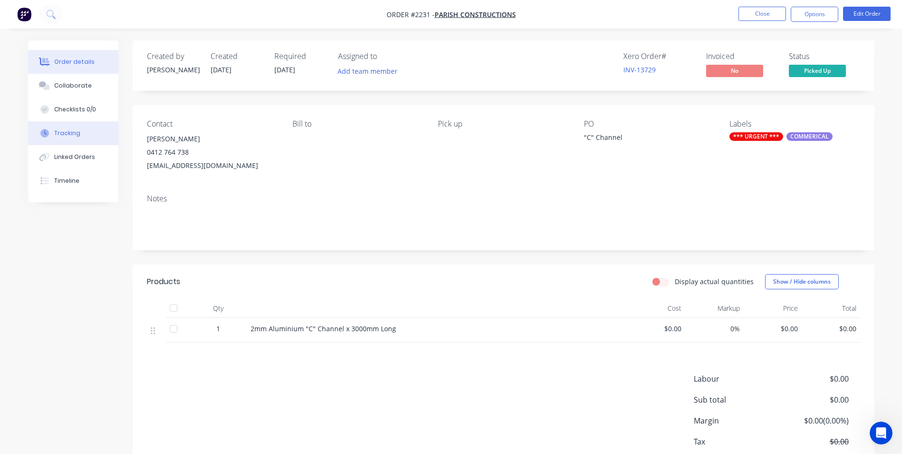
click at [67, 133] on div "Tracking" at bounding box center [67, 133] width 26 height 9
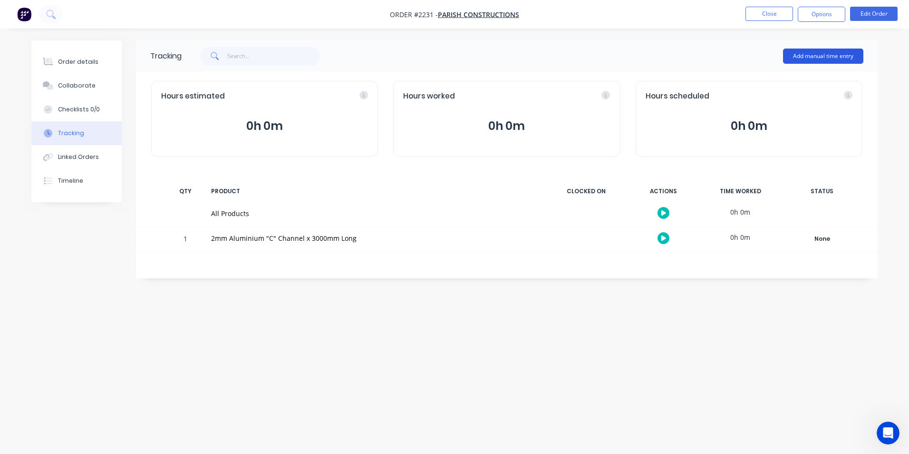
click at [819, 51] on button "Add manual time entry" at bounding box center [823, 56] width 80 height 15
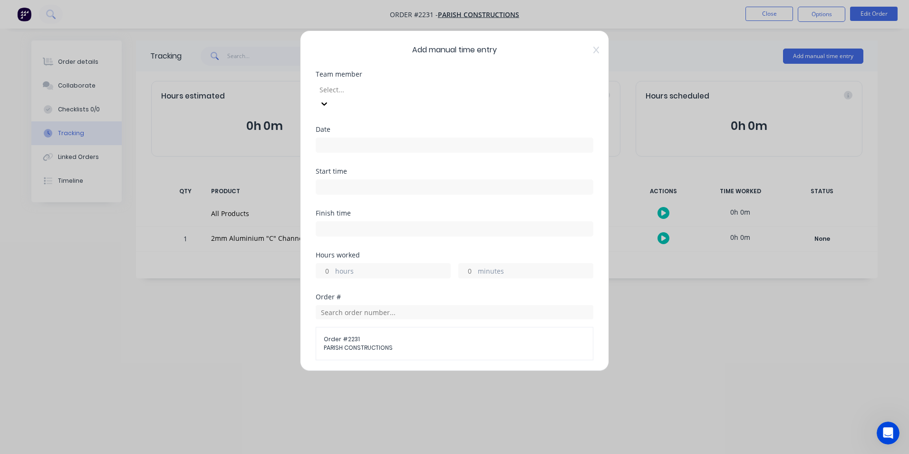
click at [334, 88] on div at bounding box center [387, 90] width 137 height 12
click at [333, 138] on input at bounding box center [454, 145] width 277 height 14
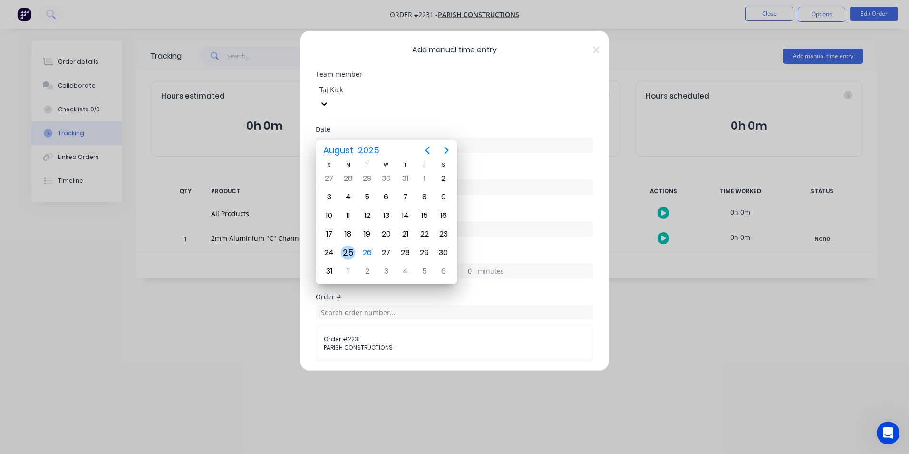
click at [351, 250] on div "25" at bounding box center [348, 252] width 14 height 14
type input "[DATE]"
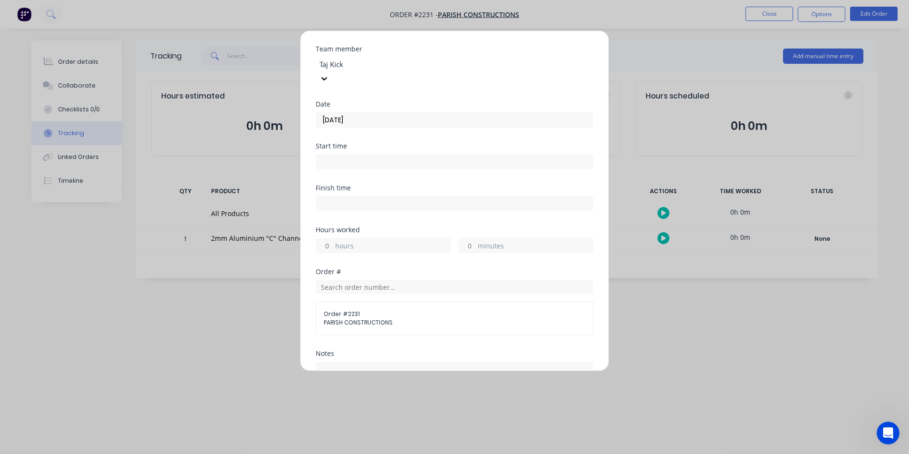
scroll to position [48, 0]
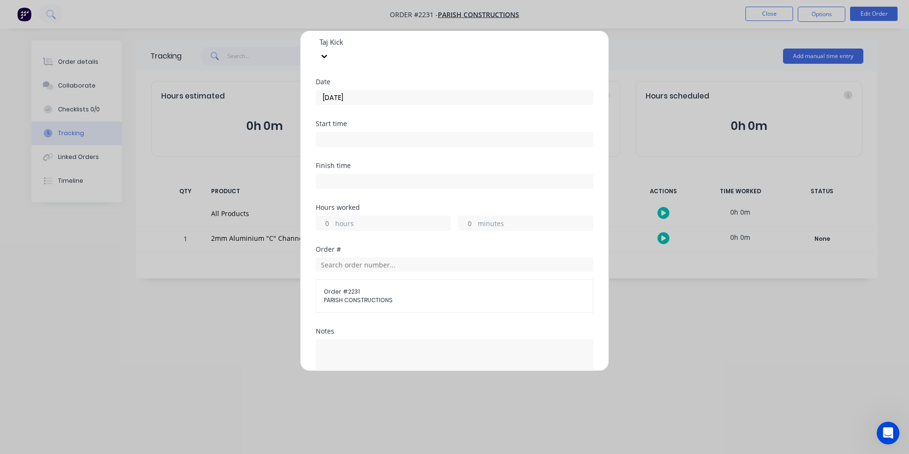
click at [329, 216] on input "hours" at bounding box center [324, 223] width 17 height 14
click at [471, 216] on input "minutes" at bounding box center [467, 223] width 17 height 14
type input "40"
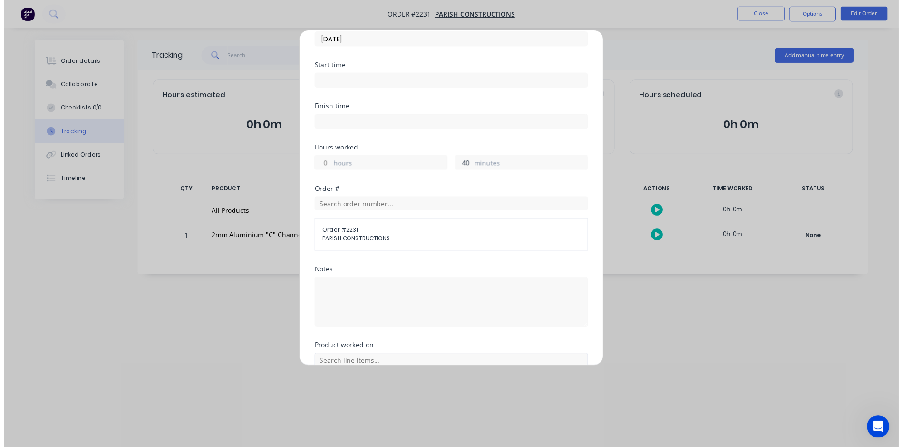
scroll to position [169, 0]
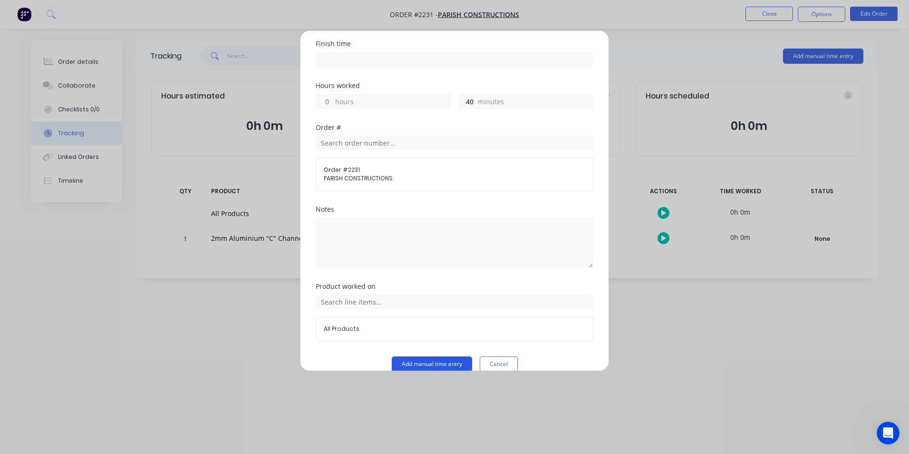
click at [431, 356] on button "Add manual time entry" at bounding box center [432, 363] width 80 height 15
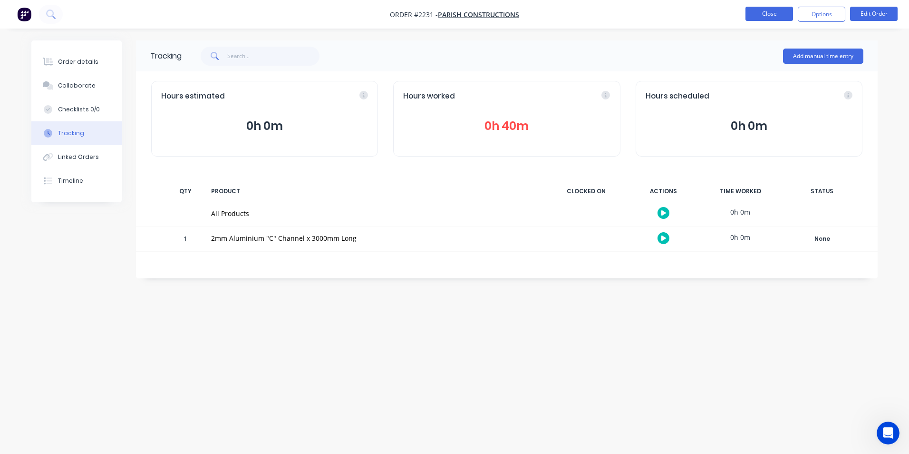
click at [765, 14] on button "Close" at bounding box center [770, 14] width 48 height 14
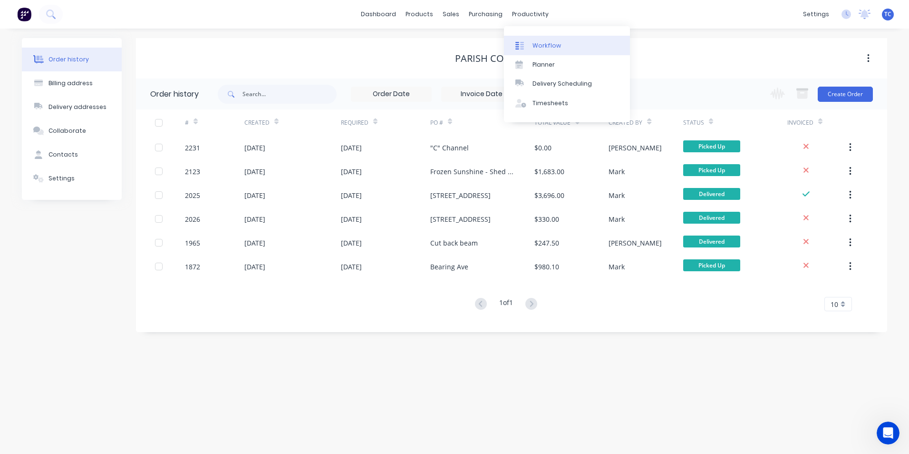
click at [541, 47] on div "Workflow" at bounding box center [547, 45] width 29 height 9
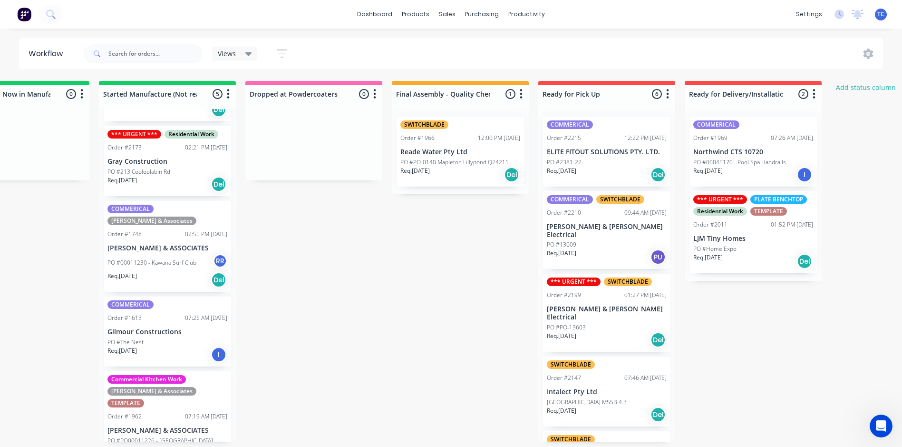
scroll to position [0, 509]
click at [589, 158] on div "PO #2381-22" at bounding box center [605, 162] width 120 height 9
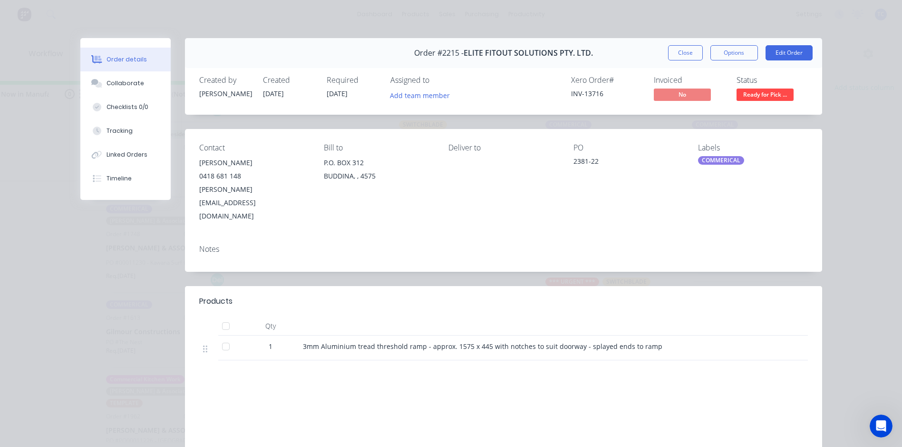
scroll to position [0, 0]
click at [684, 53] on button "Close" at bounding box center [685, 52] width 35 height 15
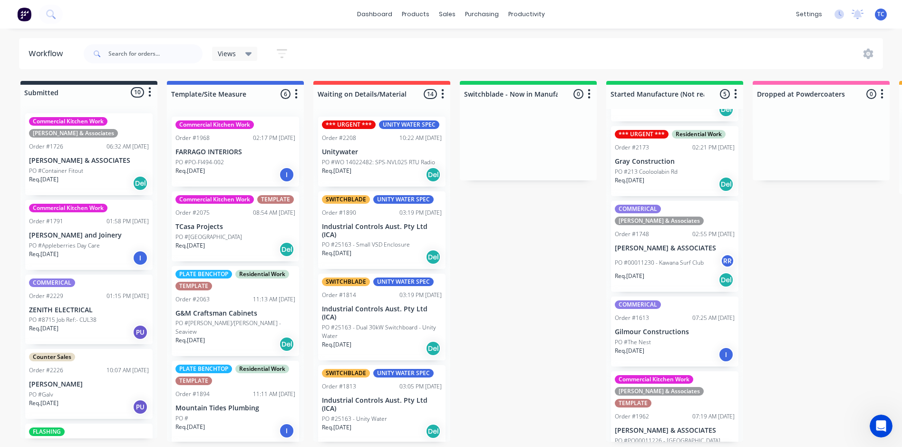
scroll to position [0, 661]
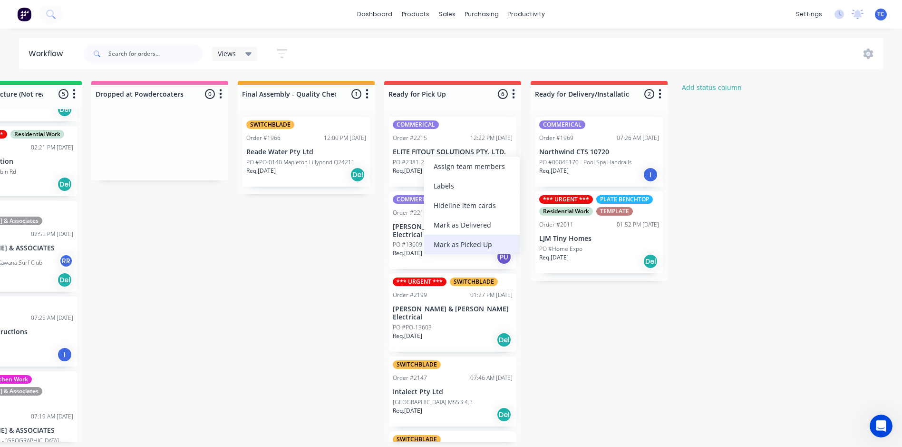
click at [457, 244] on div "Mark as Picked Up" at bounding box center [472, 243] width 96 height 19
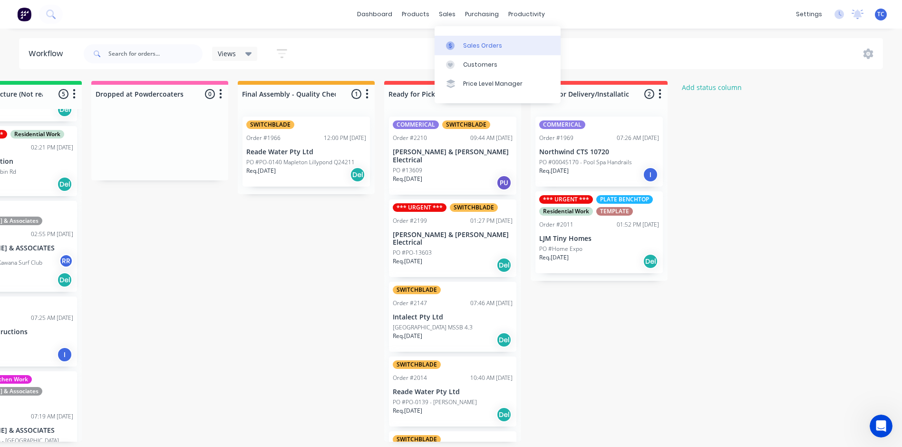
click at [475, 45] on div "Sales Orders" at bounding box center [482, 45] width 39 height 9
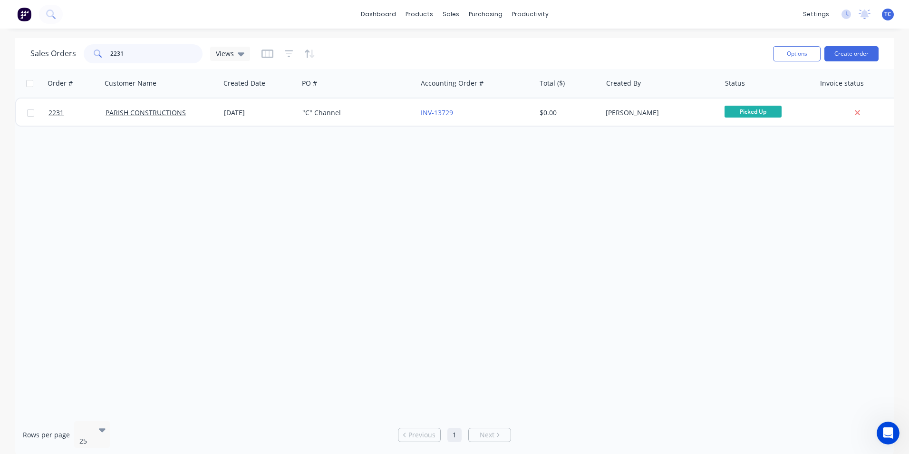
drag, startPoint x: 123, startPoint y: 51, endPoint x: 107, endPoint y: 50, distance: 15.7
click at [107, 50] on div "2231" at bounding box center [143, 53] width 119 height 19
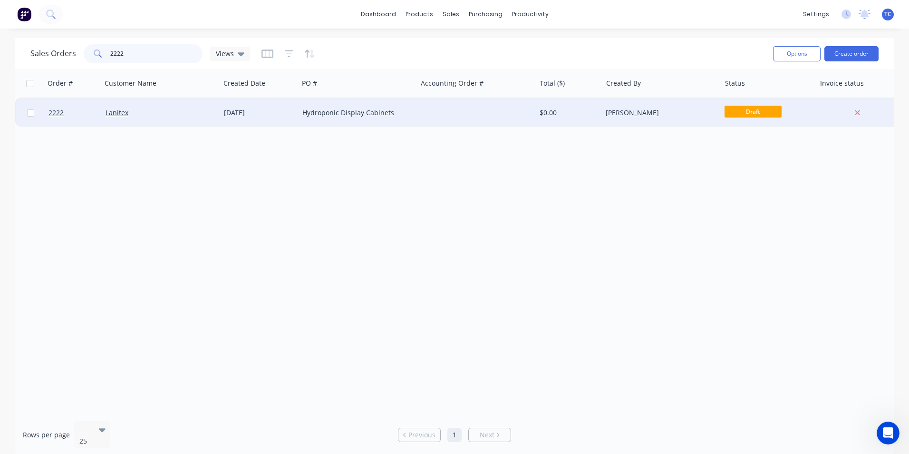
type input "2222"
click at [329, 113] on div "Hydroponic Display Cabinets" at bounding box center [355, 113] width 106 height 10
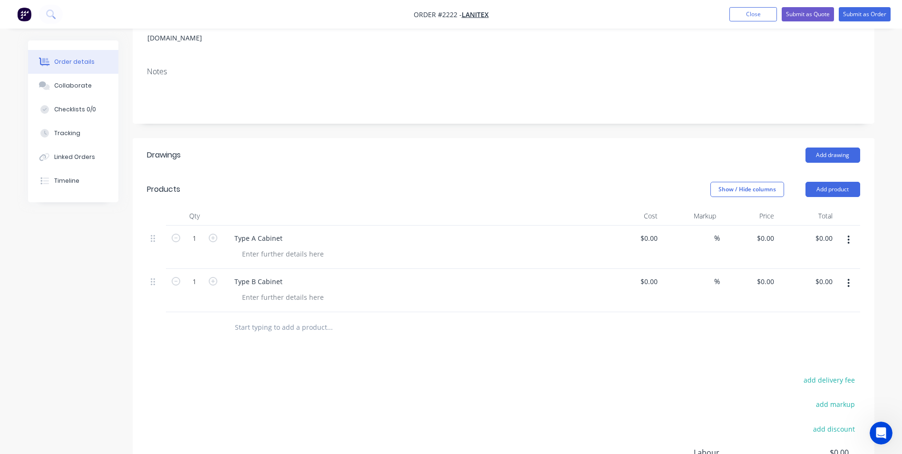
scroll to position [143, 0]
click at [245, 230] on div "Type A Cabinet" at bounding box center [258, 237] width 63 height 14
click at [230, 230] on div "Type A Cabinet" at bounding box center [258, 237] width 63 height 14
click at [282, 230] on div "Type A Cabinet" at bounding box center [258, 237] width 63 height 14
drag, startPoint x: 286, startPoint y: 222, endPoint x: 228, endPoint y: 222, distance: 58.0
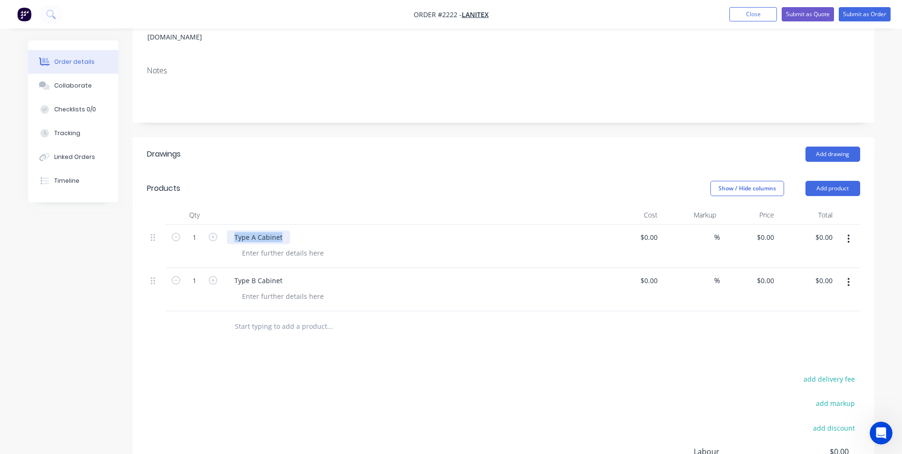
click at [228, 230] on div "Type A Cabinet" at bounding box center [258, 237] width 63 height 14
drag, startPoint x: 258, startPoint y: 224, endPoint x: 233, endPoint y: 222, distance: 25.8
click at [233, 230] on div "Display" at bounding box center [246, 237] width 39 height 14
click at [266, 248] on div "Tiered Display 1000mm x 1000 x 1300mm High" at bounding box center [413, 245] width 380 height 43
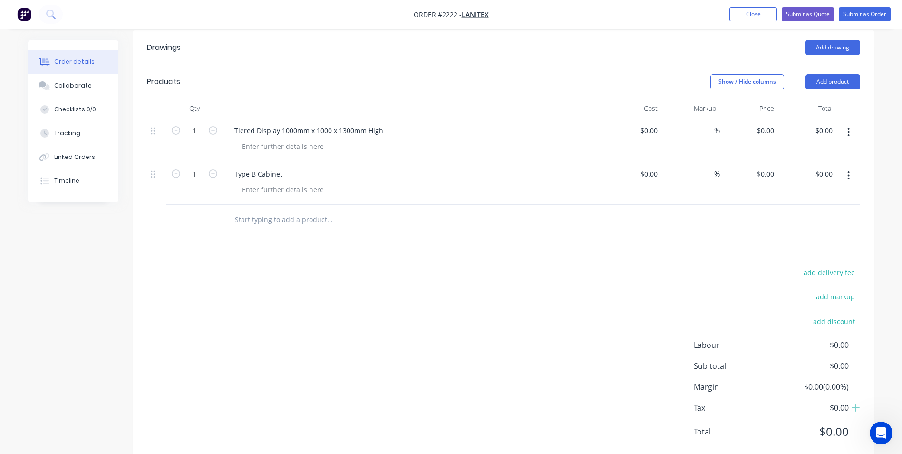
scroll to position [260, 0]
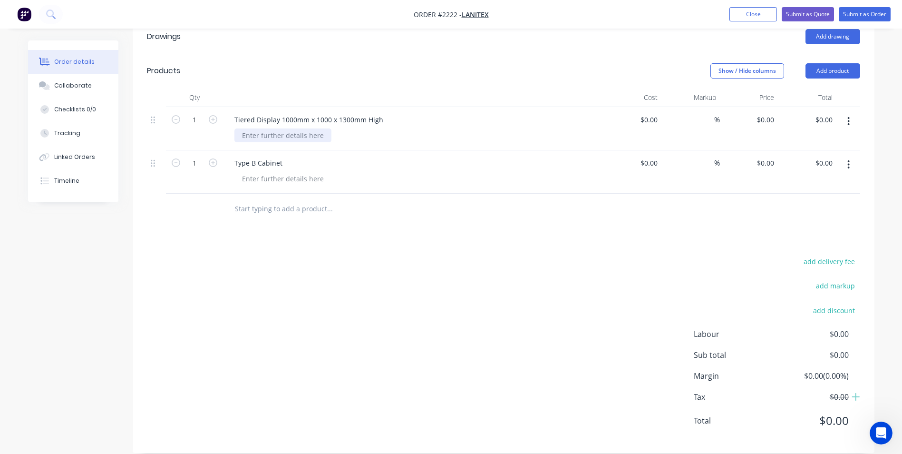
click at [248, 128] on div at bounding box center [282, 135] width 97 height 14
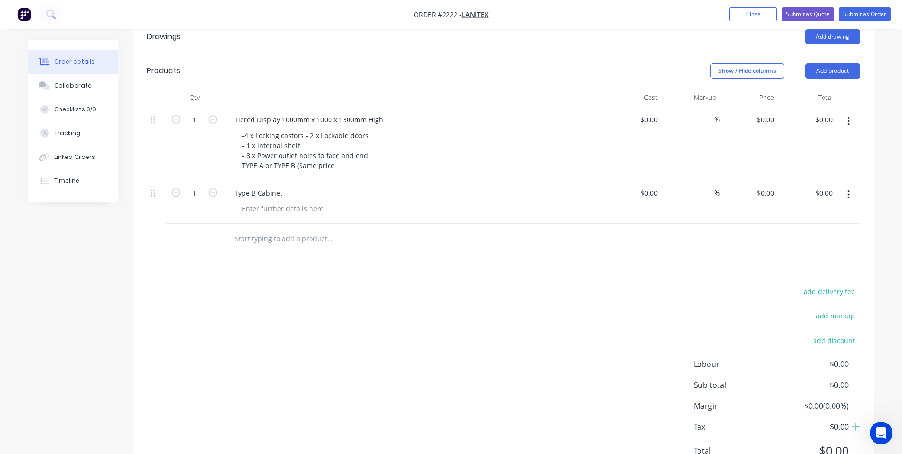
click at [849, 189] on icon "button" at bounding box center [848, 194] width 2 height 10
click at [793, 270] on div "Delete" at bounding box center [814, 277] width 73 height 14
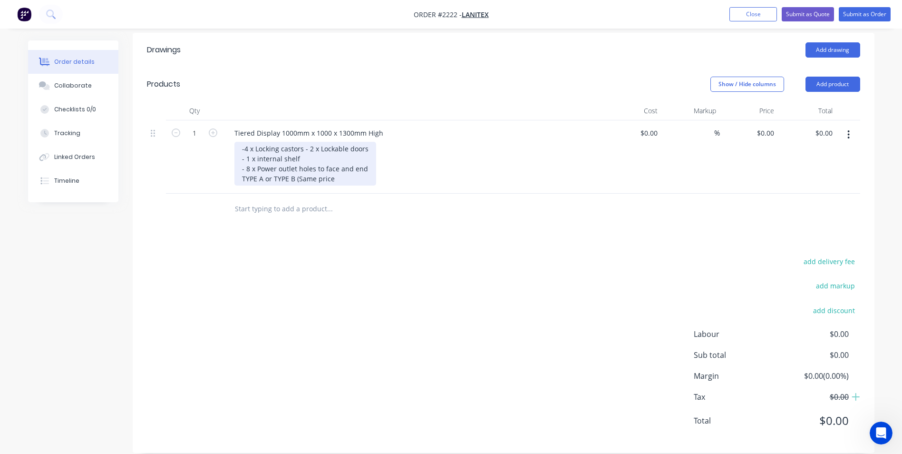
click at [332, 165] on div "-4 x Locking castors - 2 x Lockable doors - 1 x internal shelf - 8 x Power outl…" at bounding box center [305, 164] width 142 height 44
click at [239, 164] on div "-4 x Locking castors - 2 x Lockable doors - 1 x internal shelf - 8 x Power outl…" at bounding box center [305, 164] width 142 height 44
click at [337, 175] on div "-4 x Locking castors - 2 x Lockable doors - 1 x internal shelf - 8 x Power outl…" at bounding box center [305, 164] width 142 height 44
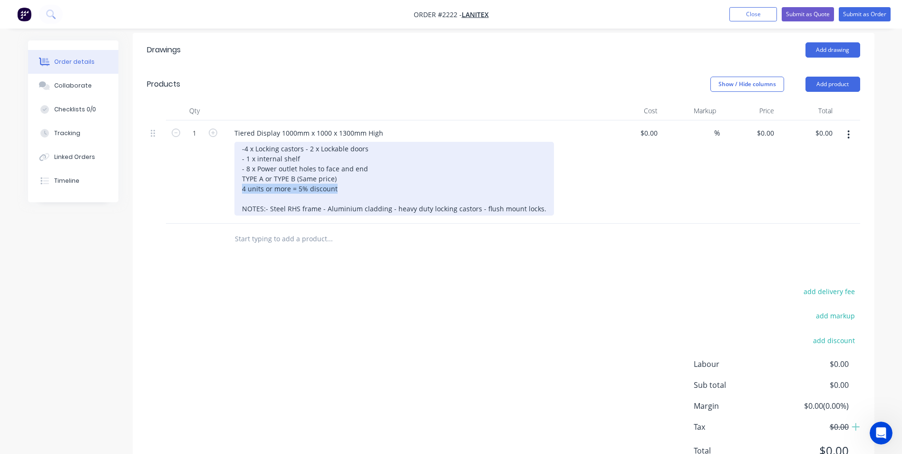
drag, startPoint x: 240, startPoint y: 185, endPoint x: 336, endPoint y: 187, distance: 95.6
click at [336, 187] on div "-4 x Locking castors - 2 x Lockable doors - 1 x internal shelf - 8 x Power outl…" at bounding box center [394, 179] width 320 height 74
drag, startPoint x: 280, startPoint y: 185, endPoint x: 396, endPoint y: 170, distance: 117.0
click at [396, 170] on div "-4 x Locking castors - 2 x Lockable doors - 1 x internal shelf - 8 x Power outl…" at bounding box center [394, 179] width 320 height 74
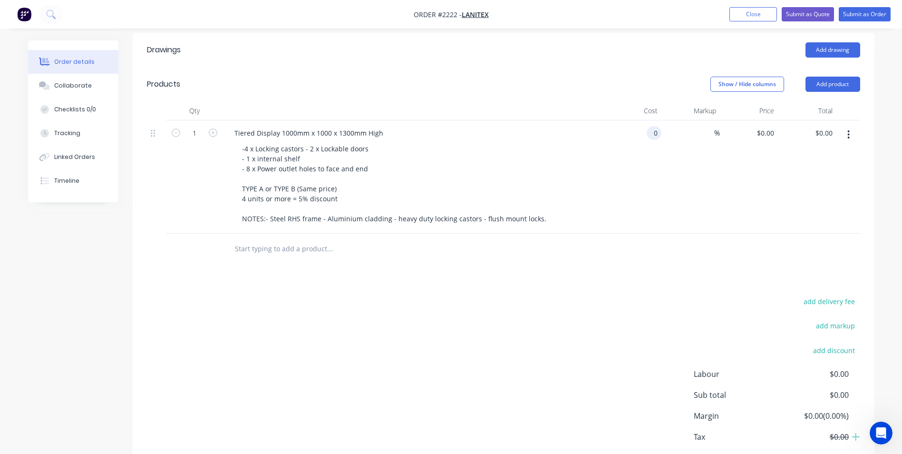
click at [650, 126] on div "0 0" at bounding box center [654, 133] width 15 height 14
type input "$5,160.00"
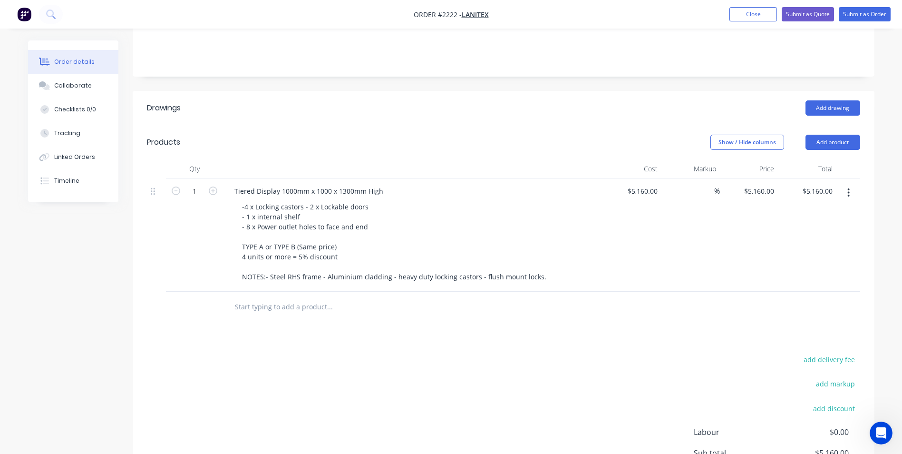
scroll to position [190, 0]
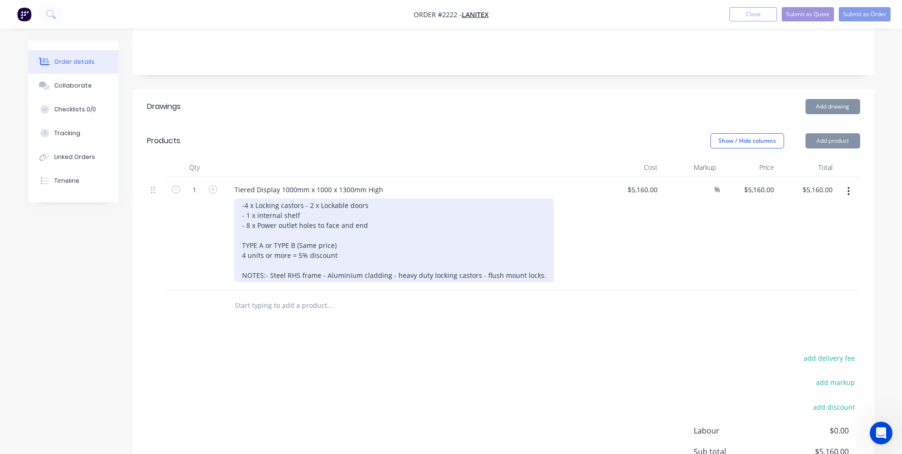
click at [340, 231] on div "-4 x Locking castors - 2 x Lockable doors - 1 x internal shelf - 8 x Power outl…" at bounding box center [394, 240] width 320 height 84
click at [345, 232] on div "-4 x Locking castors - 2 x Lockable doors - 1 x internal shelf - 8 x Power outl…" at bounding box center [394, 240] width 320 height 84
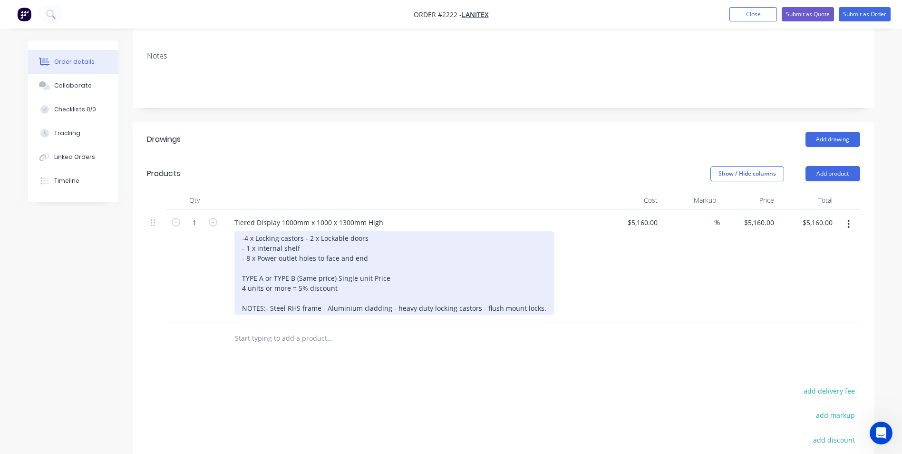
scroll to position [143, 0]
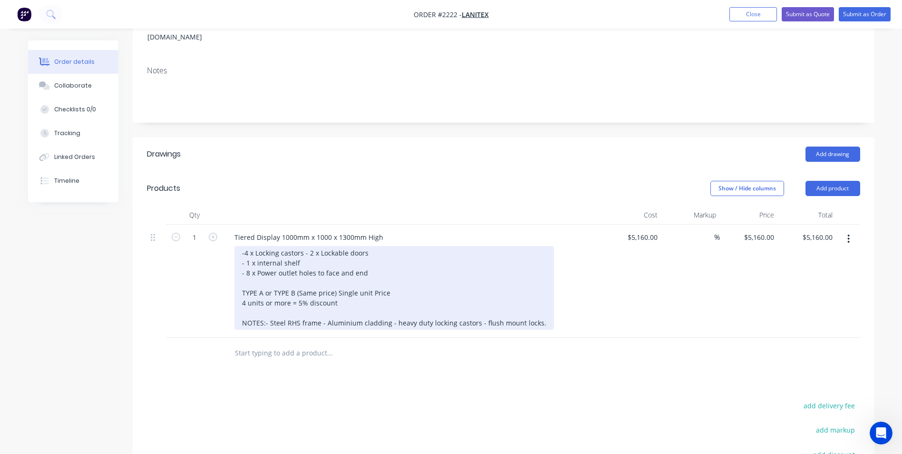
click at [241, 290] on div "-4 x Locking castors - 2 x Lockable doors - 1 x internal shelf - 8 x Power outl…" at bounding box center [394, 288] width 320 height 84
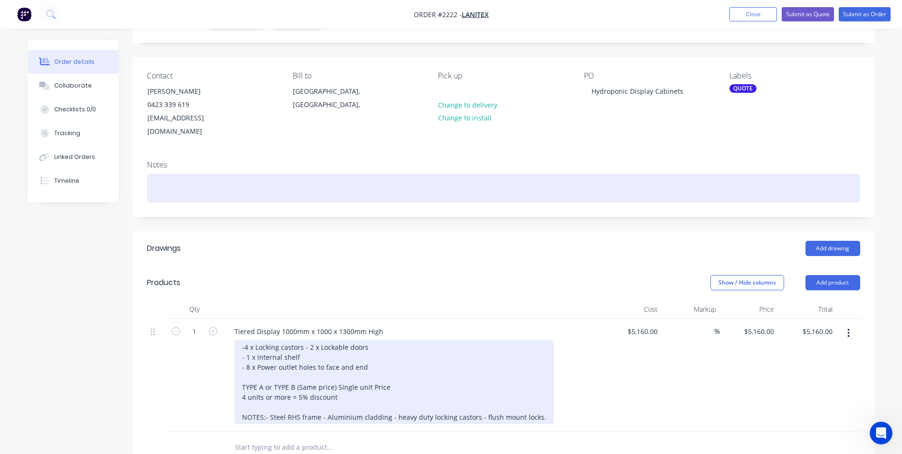
scroll to position [48, 0]
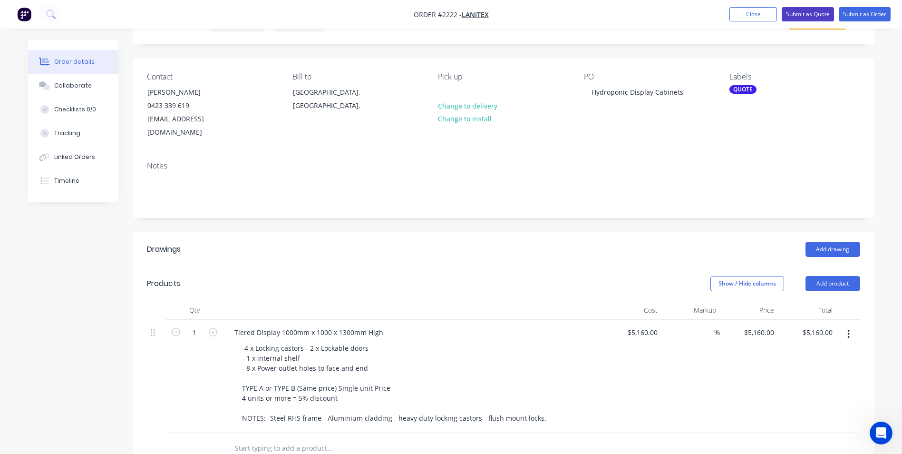
click at [810, 11] on button "Submit as Quote" at bounding box center [808, 14] width 52 height 14
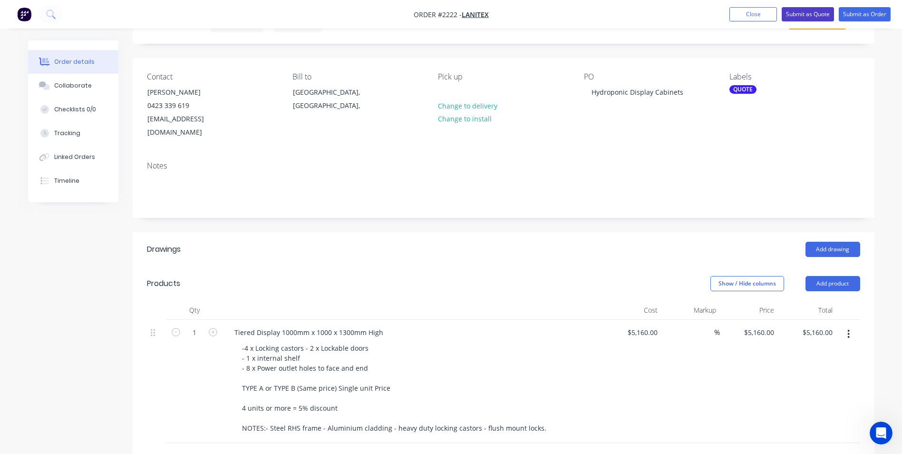
scroll to position [0, 0]
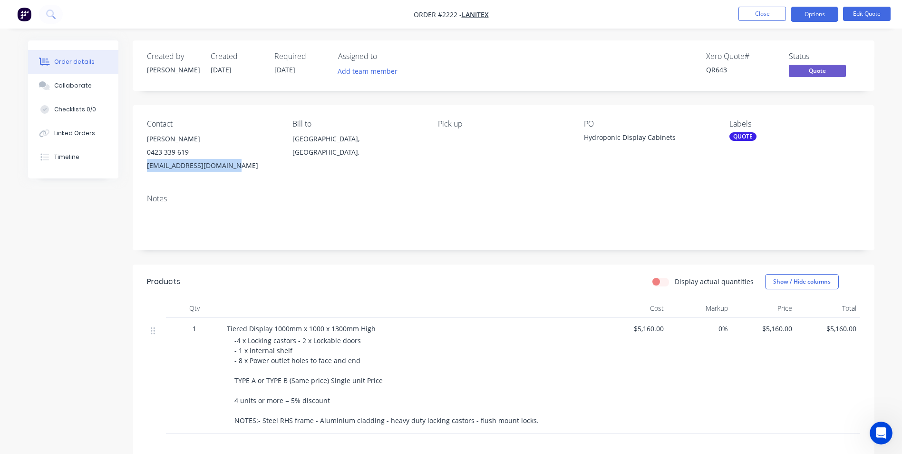
drag, startPoint x: 228, startPoint y: 165, endPoint x: 146, endPoint y: 164, distance: 82.3
click at [146, 164] on div "Contact Laszlo [PHONE_NUMBER] [EMAIL_ADDRESS][DOMAIN_NAME] Bill to [GEOGRAPHIC_…" at bounding box center [504, 145] width 742 height 81
drag, startPoint x: 146, startPoint y: 164, endPoint x: 165, endPoint y: 164, distance: 20.0
copy div "[EMAIL_ADDRESS][DOMAIN_NAME]"
click at [76, 84] on div "Collaborate" at bounding box center [73, 85] width 38 height 9
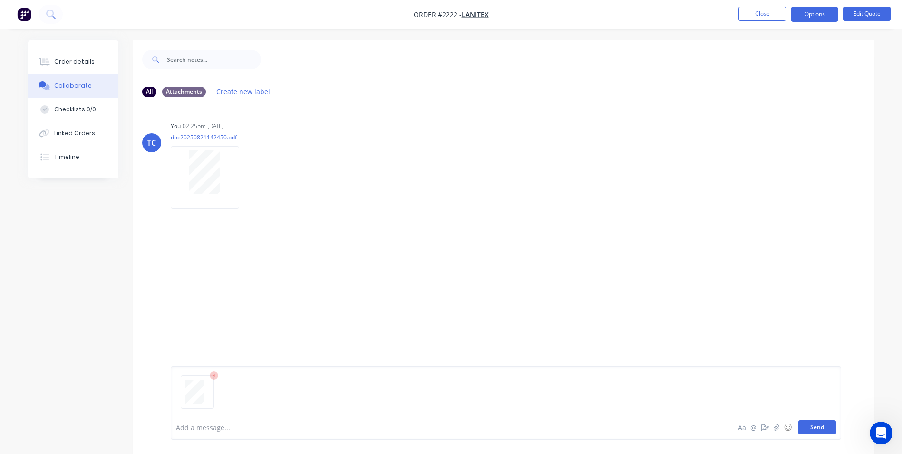
click at [815, 427] on button "Send" at bounding box center [817, 427] width 38 height 14
click at [764, 13] on button "Close" at bounding box center [763, 14] width 48 height 14
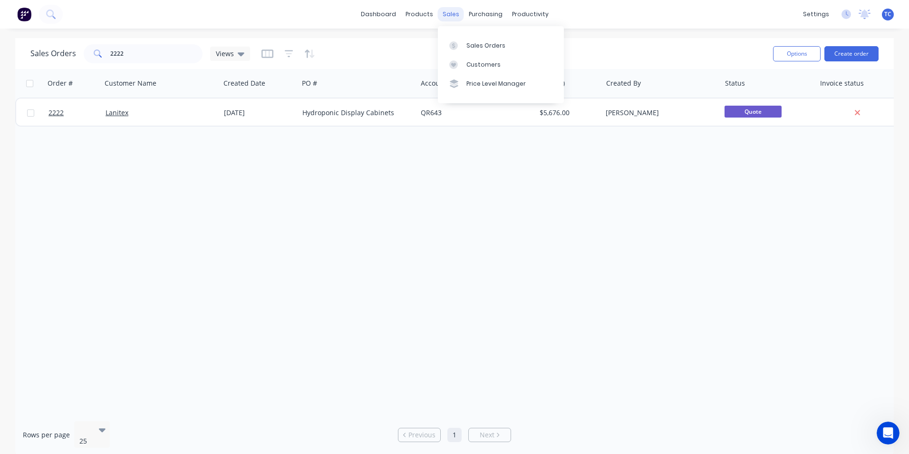
click at [449, 14] on div "sales" at bounding box center [451, 14] width 26 height 14
click at [480, 46] on div "Sales Orders" at bounding box center [486, 45] width 39 height 9
drag, startPoint x: 126, startPoint y: 51, endPoint x: 107, endPoint y: 51, distance: 19.0
click at [107, 51] on div "2222" at bounding box center [143, 53] width 119 height 19
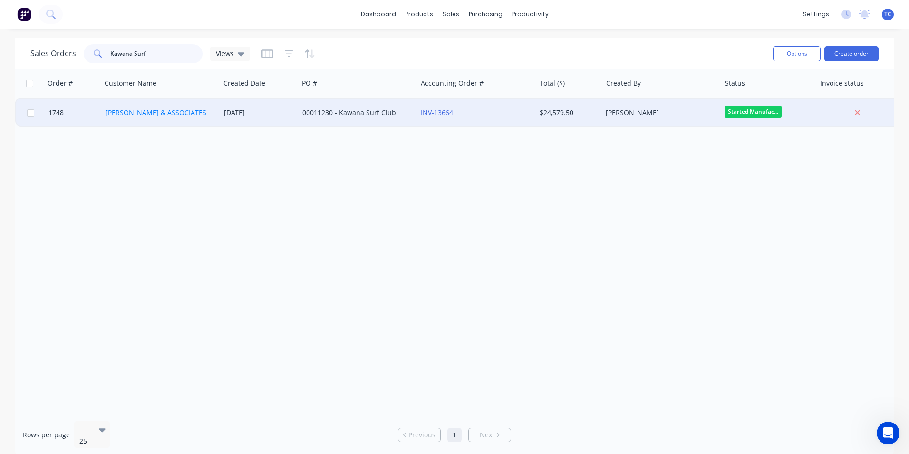
type input "Kawana Surf"
click at [154, 113] on link "[PERSON_NAME] & ASSOCIATES" at bounding box center [156, 112] width 101 height 9
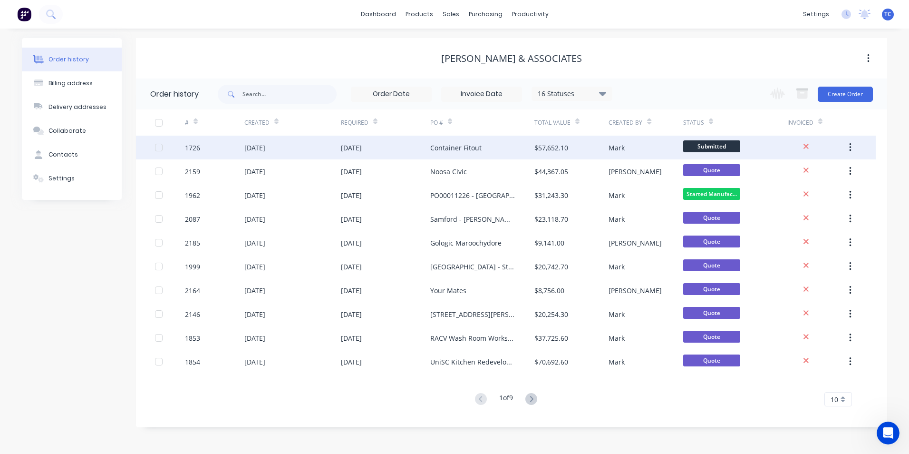
click at [265, 147] on div "[DATE]" at bounding box center [254, 148] width 21 height 10
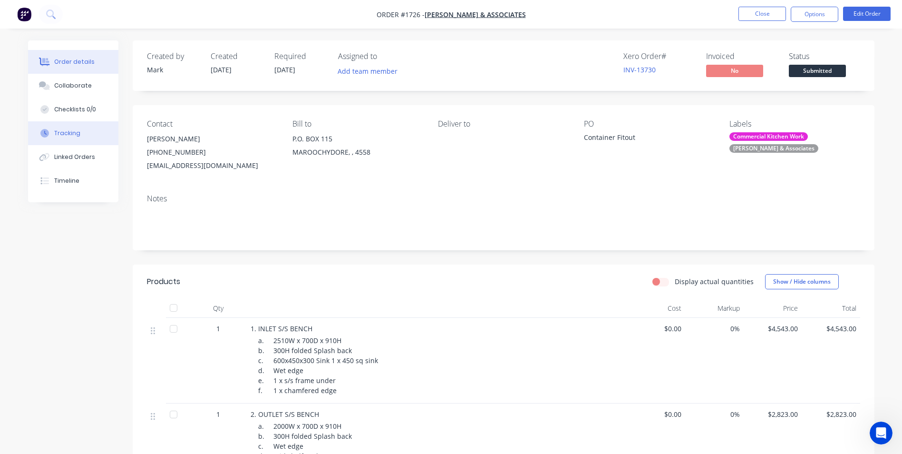
click at [66, 133] on div "Tracking" at bounding box center [67, 133] width 26 height 9
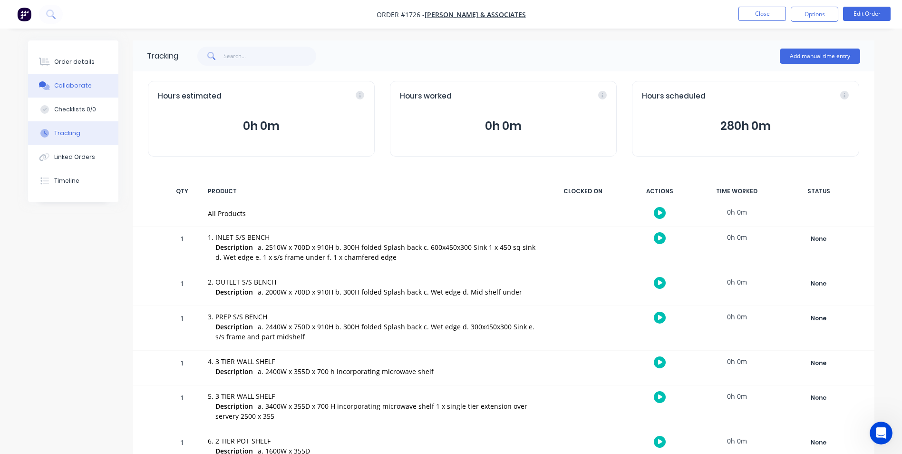
click at [65, 84] on div "Collaborate" at bounding box center [73, 85] width 38 height 9
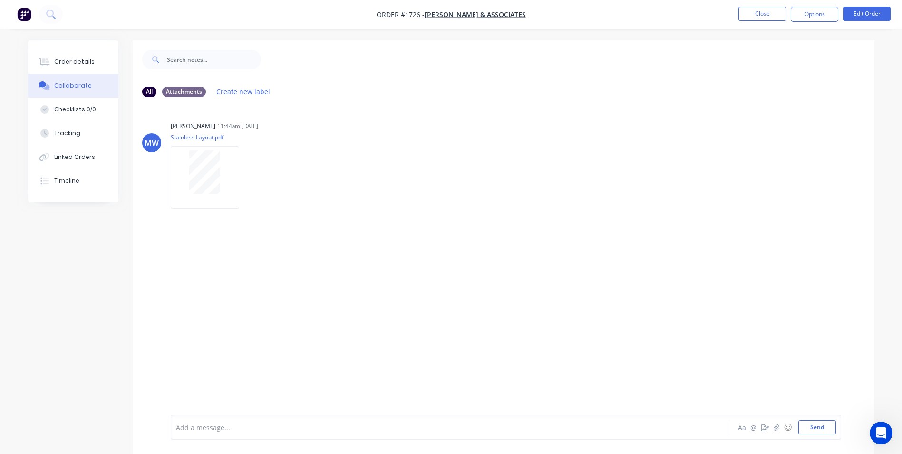
click at [193, 428] on div at bounding box center [423, 427] width 495 height 10
click at [817, 426] on button "Send" at bounding box center [817, 427] width 38 height 14
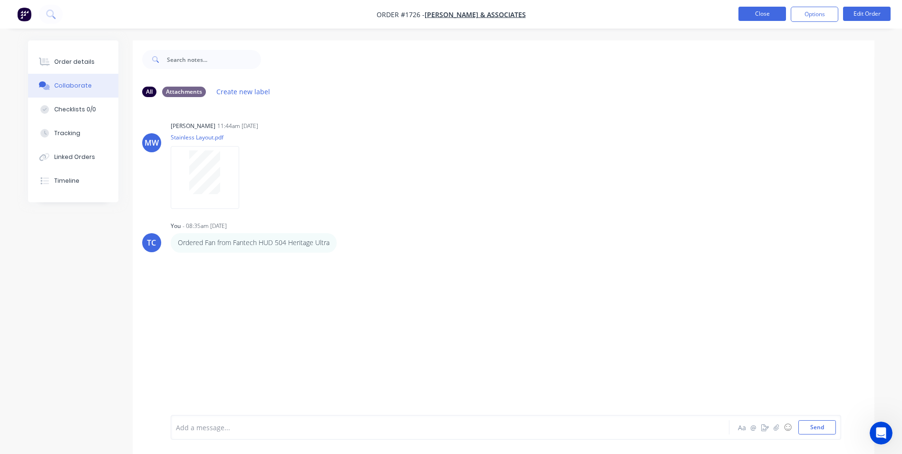
click at [763, 13] on button "Close" at bounding box center [763, 14] width 48 height 14
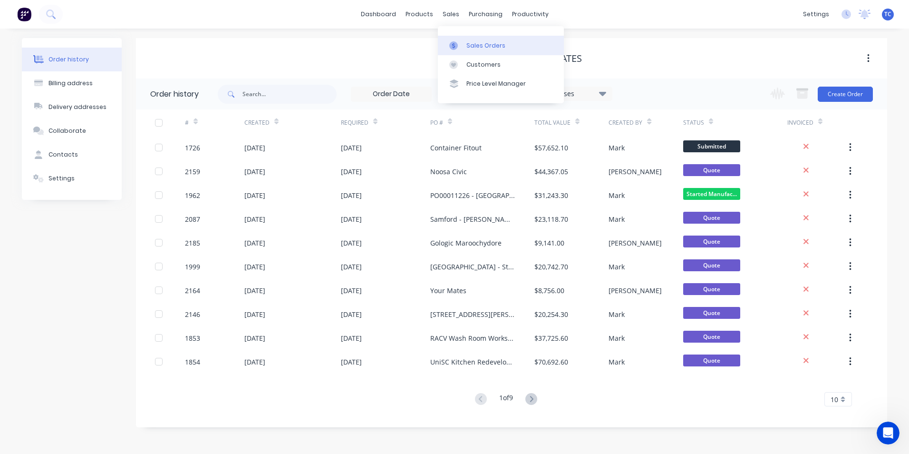
click at [477, 48] on div "Sales Orders" at bounding box center [486, 45] width 39 height 9
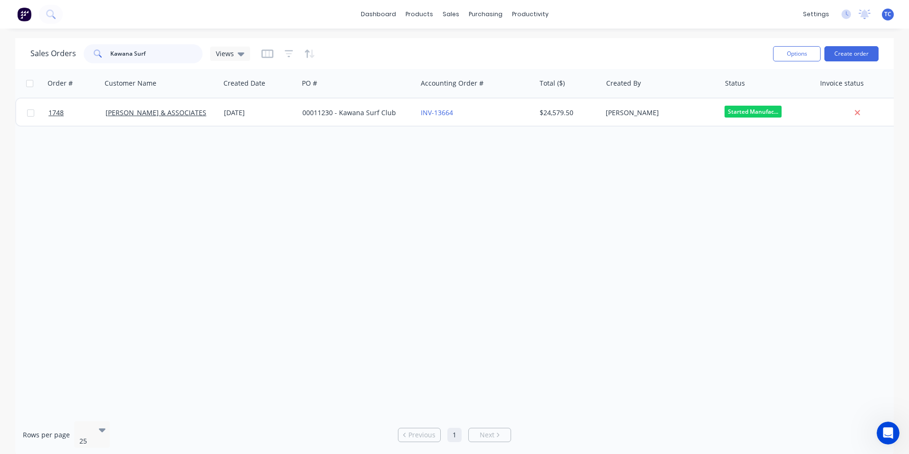
drag, startPoint x: 145, startPoint y: 53, endPoint x: 108, endPoint y: 53, distance: 36.6
click at [108, 53] on div "Kawana Surf" at bounding box center [143, 53] width 119 height 19
drag, startPoint x: 126, startPoint y: 54, endPoint x: 104, endPoint y: 56, distance: 22.0
click at [104, 56] on div "1972" at bounding box center [143, 53] width 119 height 19
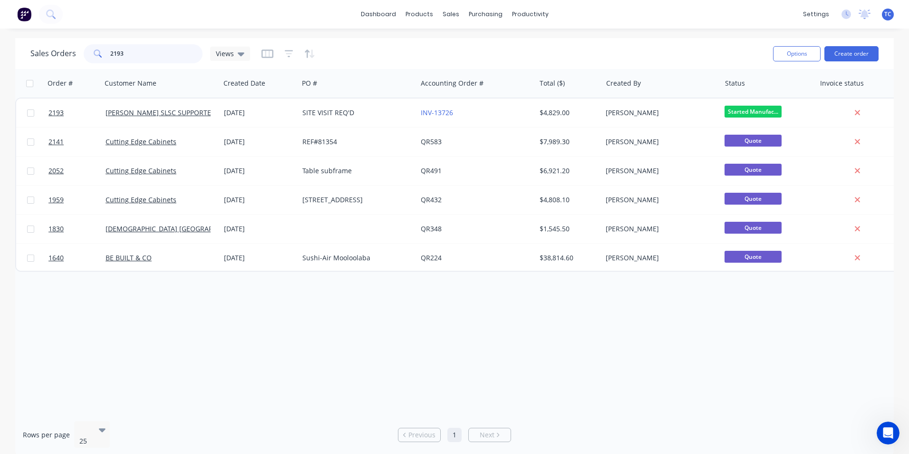
drag, startPoint x: 123, startPoint y: 53, endPoint x: 106, endPoint y: 50, distance: 17.4
click at [106, 50] on div "2193" at bounding box center [143, 53] width 119 height 19
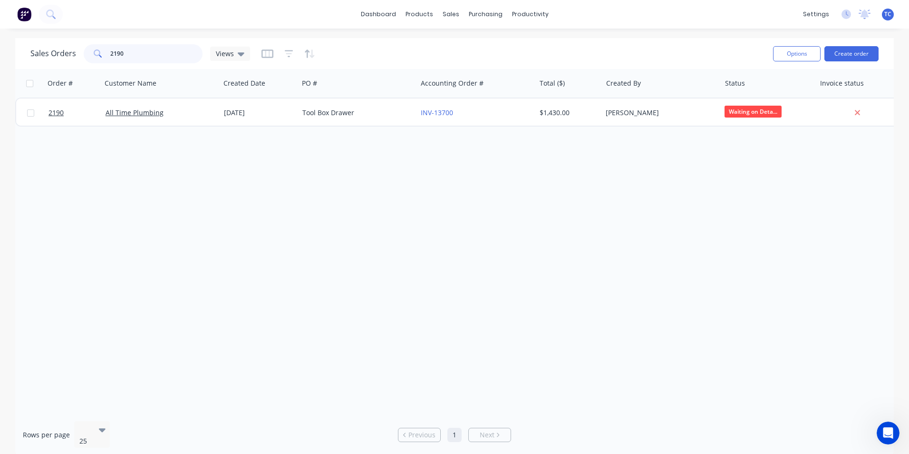
drag, startPoint x: 126, startPoint y: 53, endPoint x: 109, endPoint y: 52, distance: 16.7
click at [110, 52] on input "2190" at bounding box center [156, 53] width 93 height 19
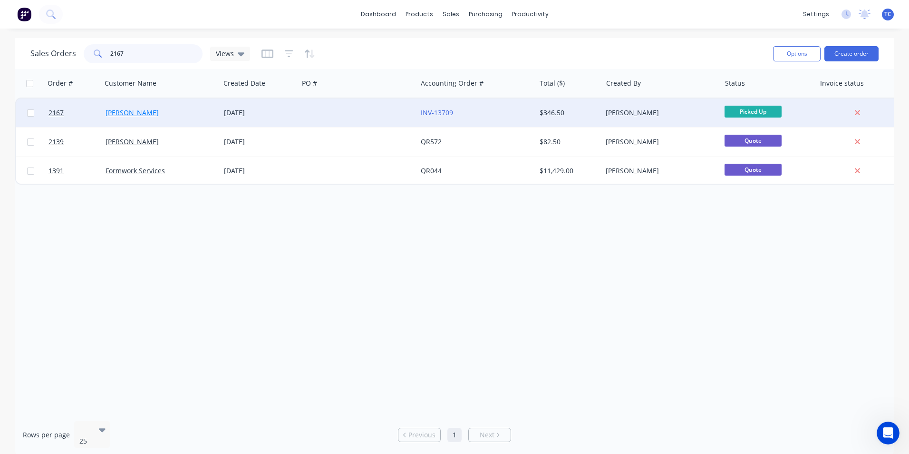
type input "2167"
click at [132, 112] on link "[PERSON_NAME]" at bounding box center [132, 112] width 53 height 9
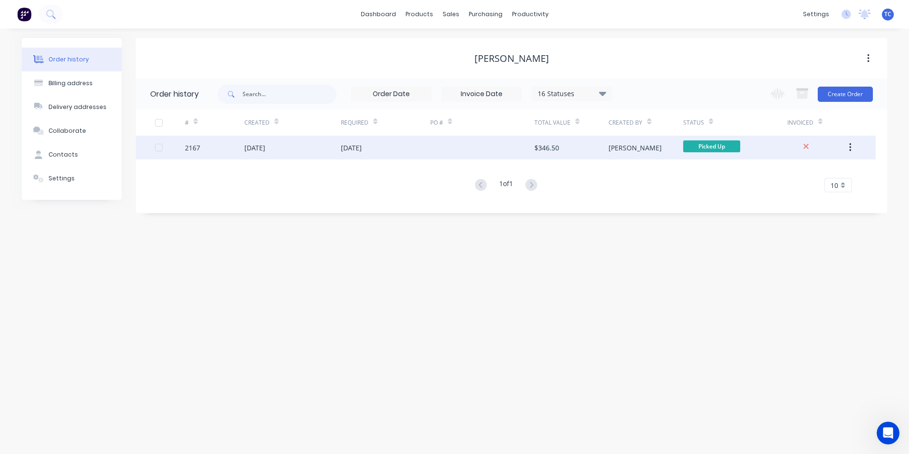
click at [255, 146] on div "[DATE]" at bounding box center [254, 148] width 21 height 10
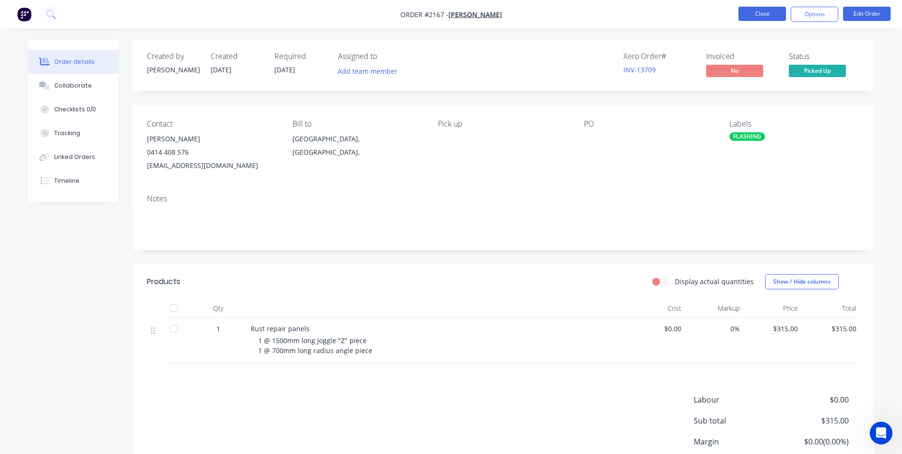
click at [761, 13] on button "Close" at bounding box center [763, 14] width 48 height 14
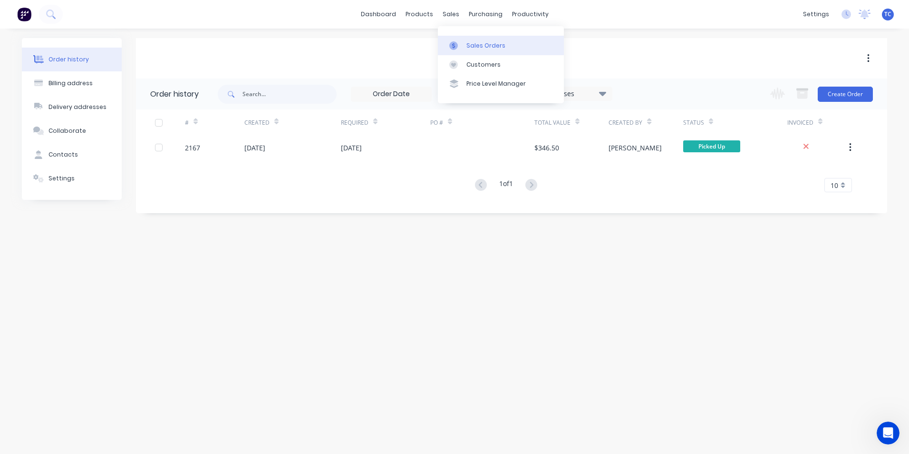
click at [477, 40] on link "Sales Orders" at bounding box center [501, 45] width 126 height 19
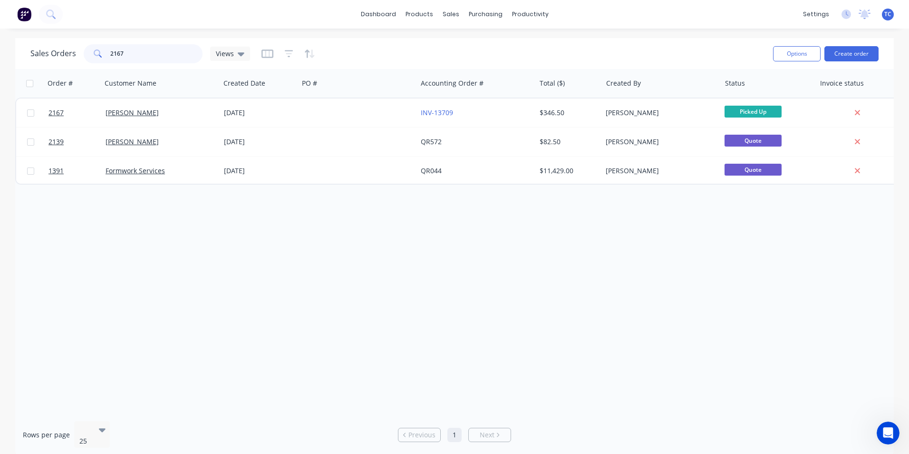
drag, startPoint x: 123, startPoint y: 53, endPoint x: 107, endPoint y: 52, distance: 16.2
click at [107, 52] on div "2167" at bounding box center [143, 53] width 119 height 19
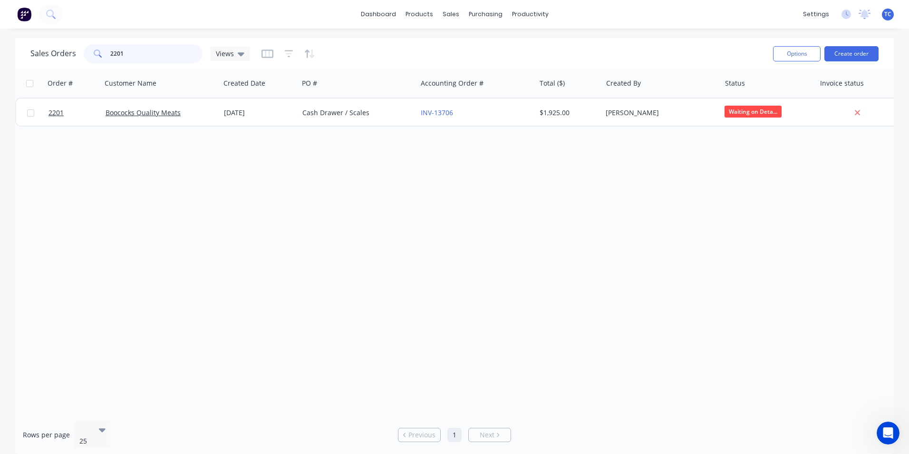
drag, startPoint x: 127, startPoint y: 52, endPoint x: 105, endPoint y: 49, distance: 22.1
click at [105, 49] on div "2201" at bounding box center [143, 53] width 119 height 19
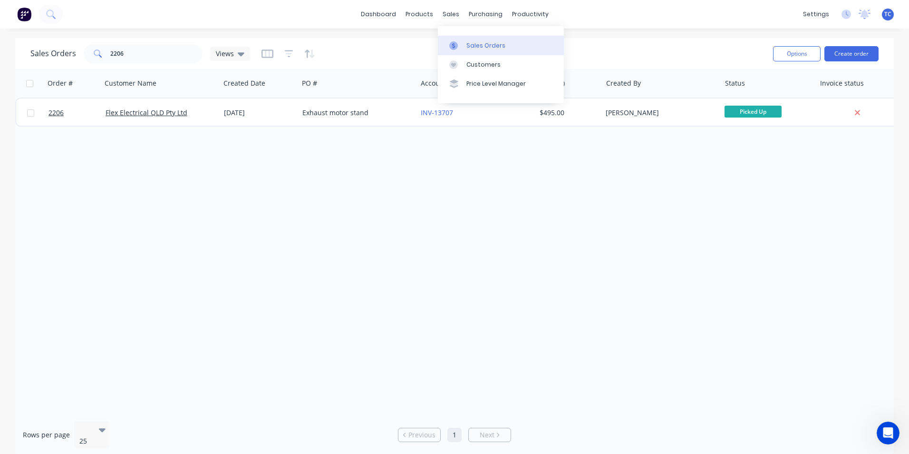
click at [479, 43] on div "Sales Orders" at bounding box center [486, 45] width 39 height 9
drag, startPoint x: 124, startPoint y: 52, endPoint x: 110, endPoint y: 51, distance: 13.8
click at [110, 51] on input "2206" at bounding box center [156, 53] width 93 height 19
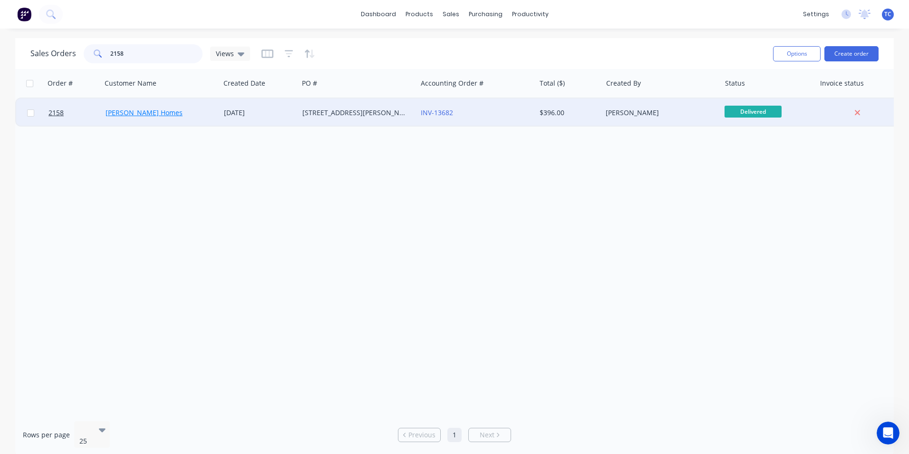
type input "2158"
click at [132, 113] on link "[PERSON_NAME] Homes" at bounding box center [144, 112] width 77 height 9
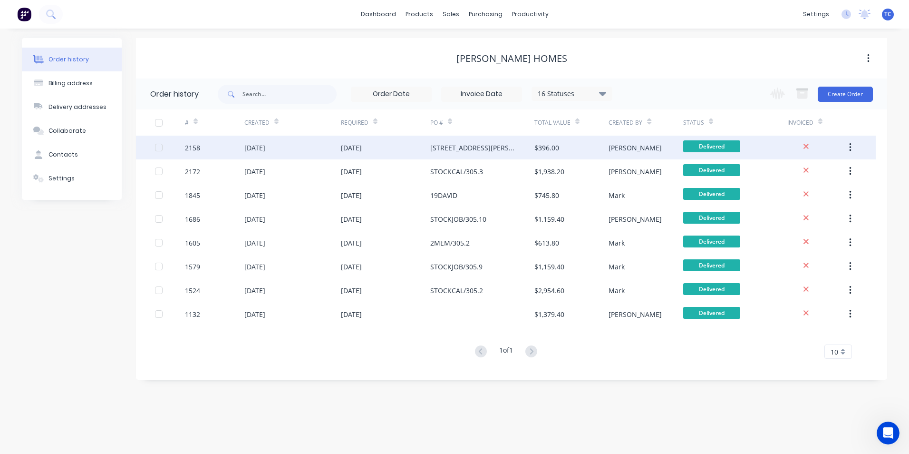
click at [263, 147] on div "[DATE]" at bounding box center [254, 148] width 21 height 10
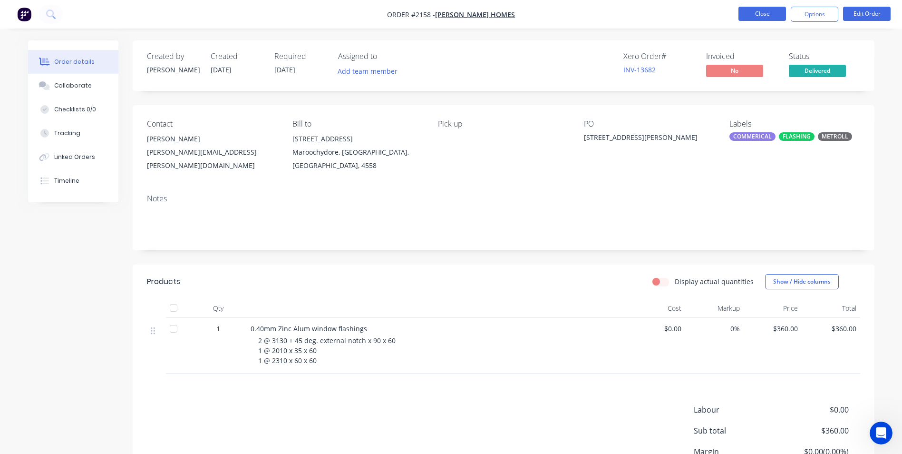
click at [762, 9] on button "Close" at bounding box center [763, 14] width 48 height 14
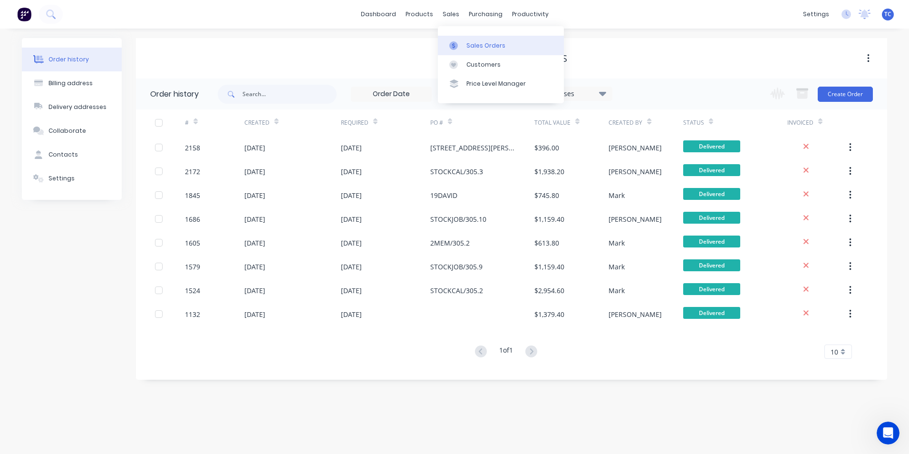
click at [477, 46] on div "Sales Orders" at bounding box center [486, 45] width 39 height 9
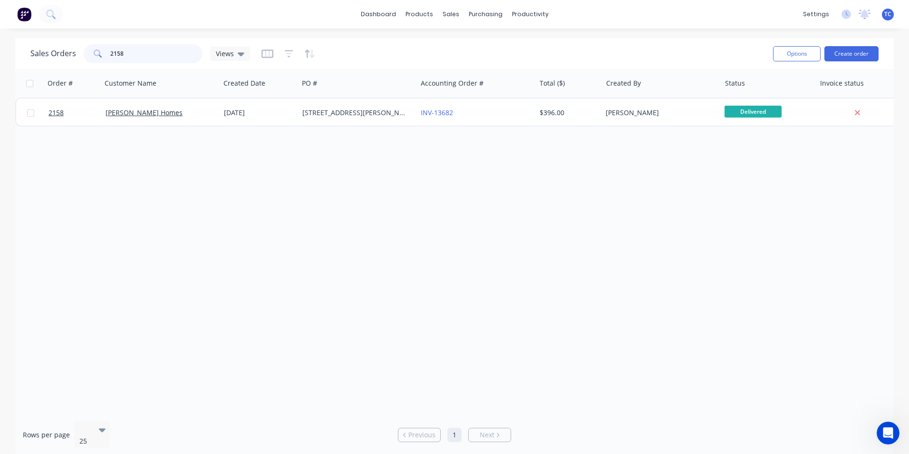
drag, startPoint x: 126, startPoint y: 52, endPoint x: 108, endPoint y: 51, distance: 17.6
click at [108, 51] on div "2158" at bounding box center [143, 53] width 119 height 19
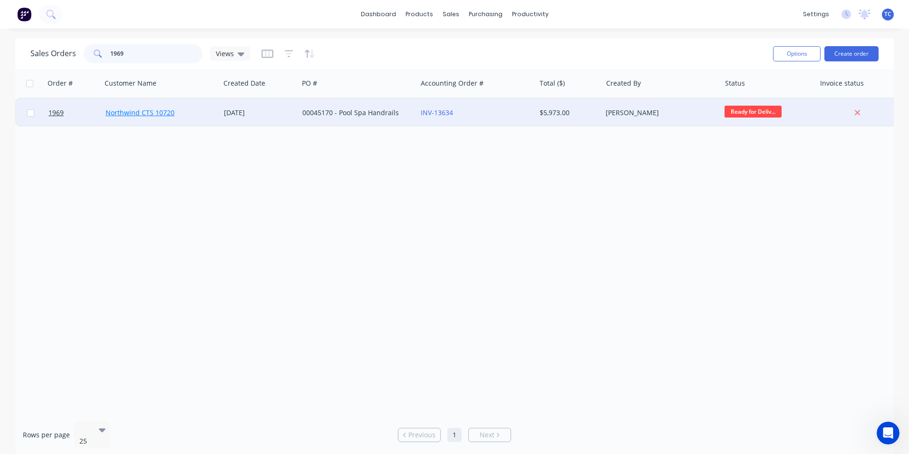
type input "1969"
click at [150, 112] on link "Northwind CTS 10720" at bounding box center [140, 112] width 69 height 9
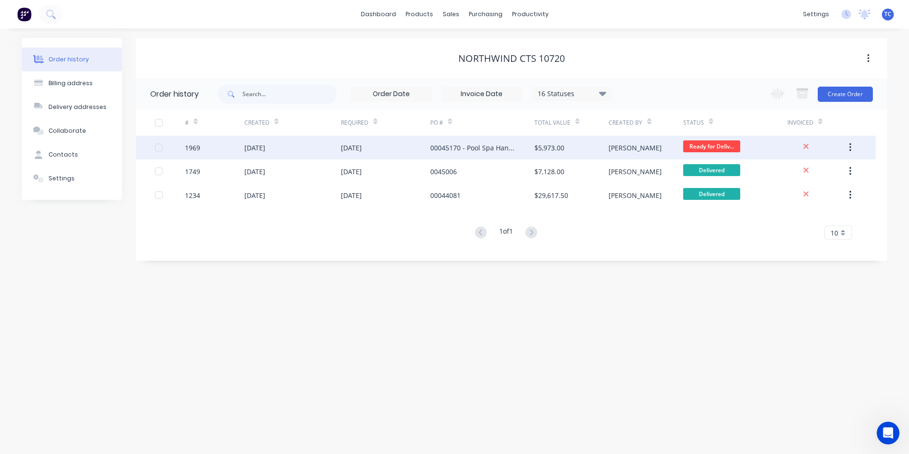
click at [262, 146] on div "[DATE]" at bounding box center [254, 148] width 21 height 10
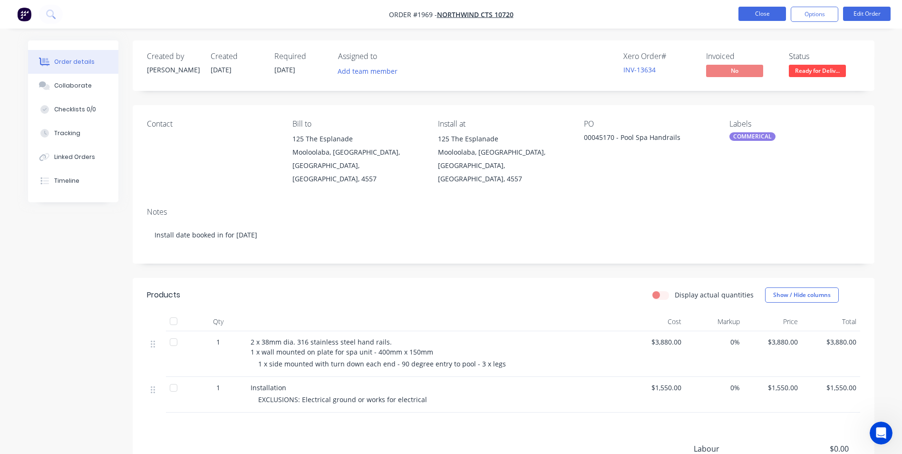
click at [754, 9] on button "Close" at bounding box center [763, 14] width 48 height 14
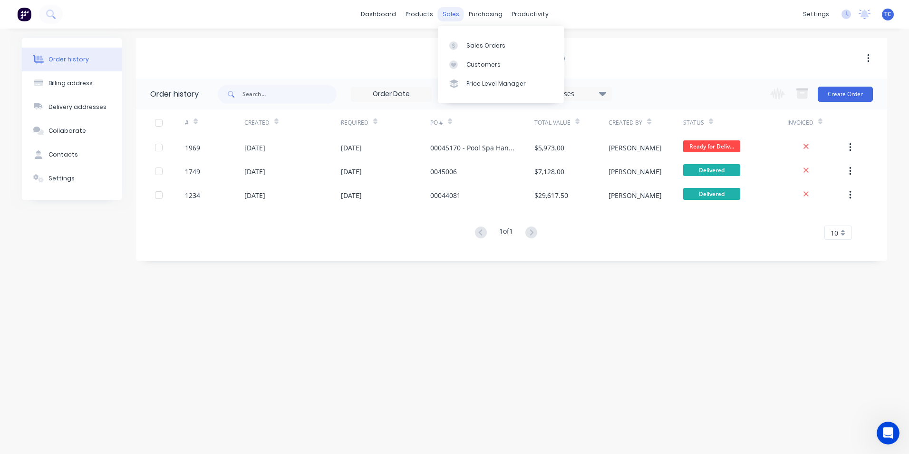
click at [452, 12] on div "sales" at bounding box center [451, 14] width 26 height 14
click at [260, 92] on input "text" at bounding box center [290, 94] width 94 height 19
click at [471, 41] on div "Sales Orders" at bounding box center [486, 45] width 39 height 9
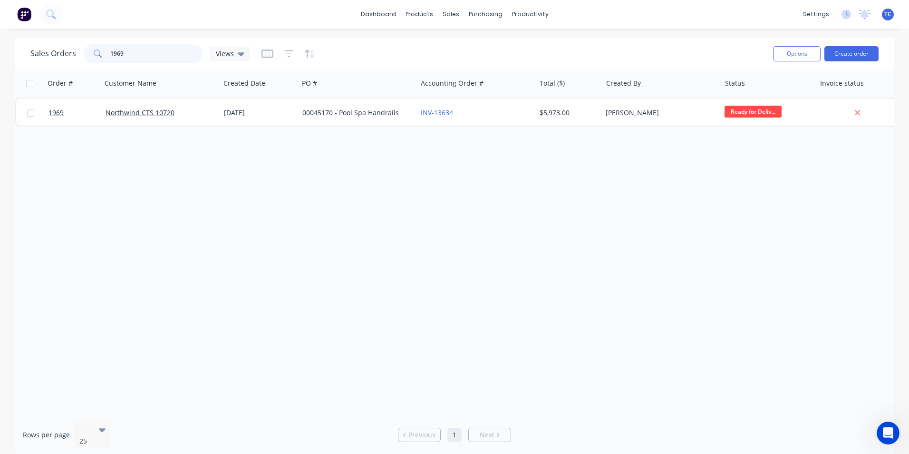
drag, startPoint x: 129, startPoint y: 53, endPoint x: 109, endPoint y: 52, distance: 20.0
click at [110, 52] on input "1969" at bounding box center [156, 53] width 93 height 19
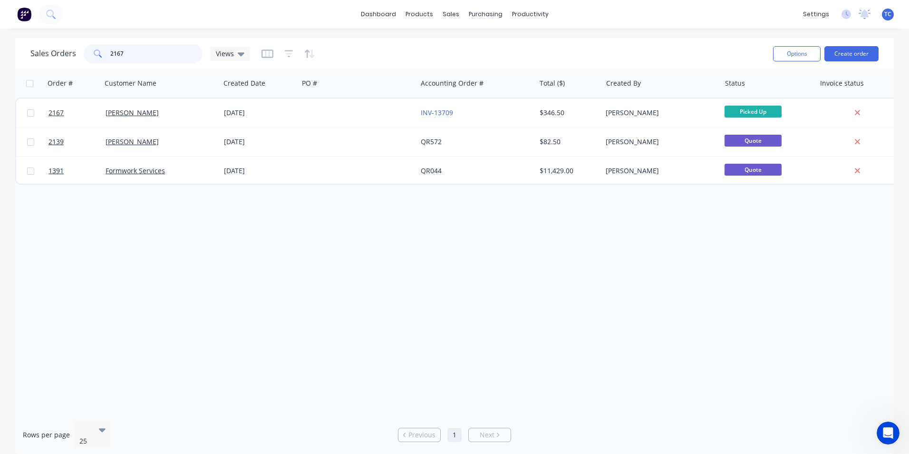
drag, startPoint x: 123, startPoint y: 53, endPoint x: 108, endPoint y: 51, distance: 15.4
click at [108, 51] on div "2167" at bounding box center [143, 53] width 119 height 19
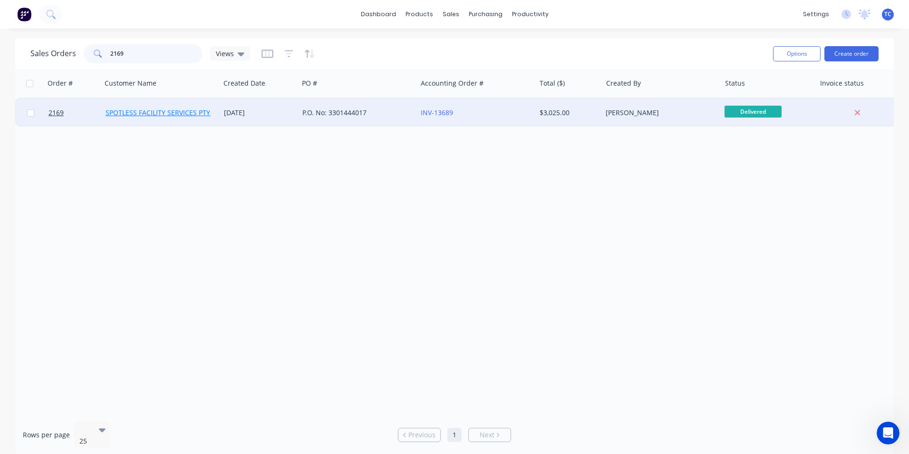
type input "2169"
click at [146, 111] on link "SPOTLESS FACILITY SERVICES PTY. LTD" at bounding box center [166, 112] width 120 height 9
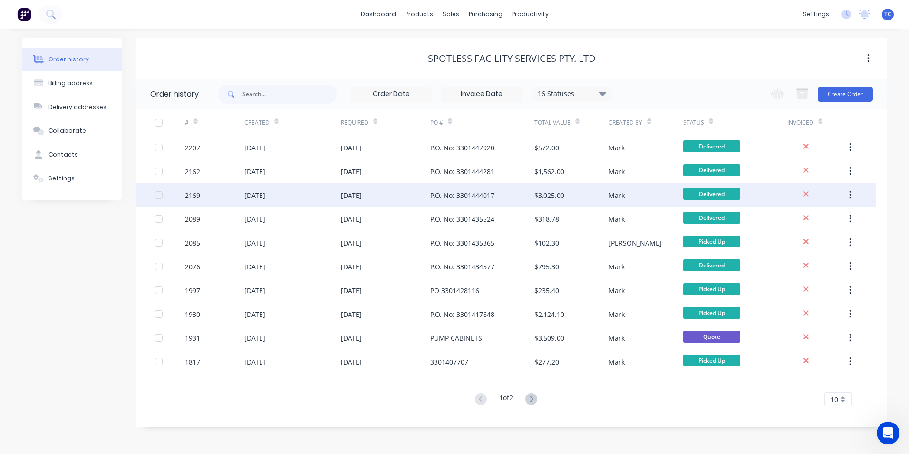
click at [265, 192] on div "[DATE]" at bounding box center [254, 195] width 21 height 10
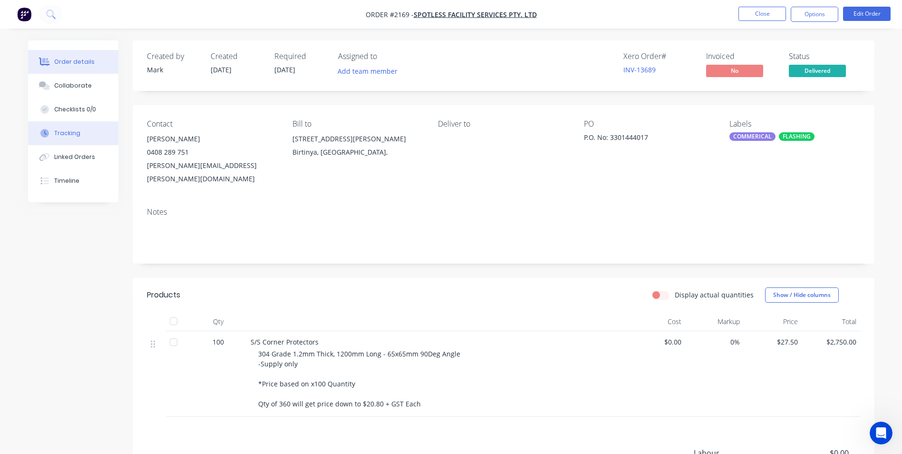
click at [61, 131] on div "Tracking" at bounding box center [67, 133] width 26 height 9
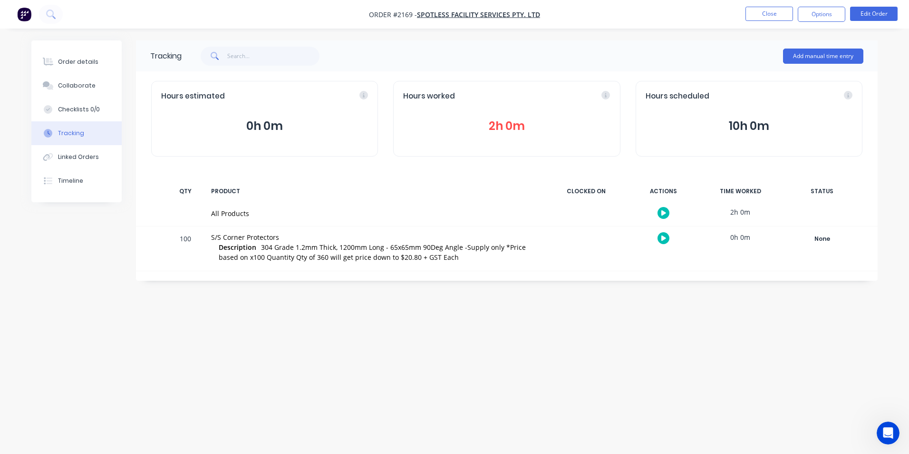
click at [498, 122] on button "2h 0m" at bounding box center [506, 126] width 207 height 18
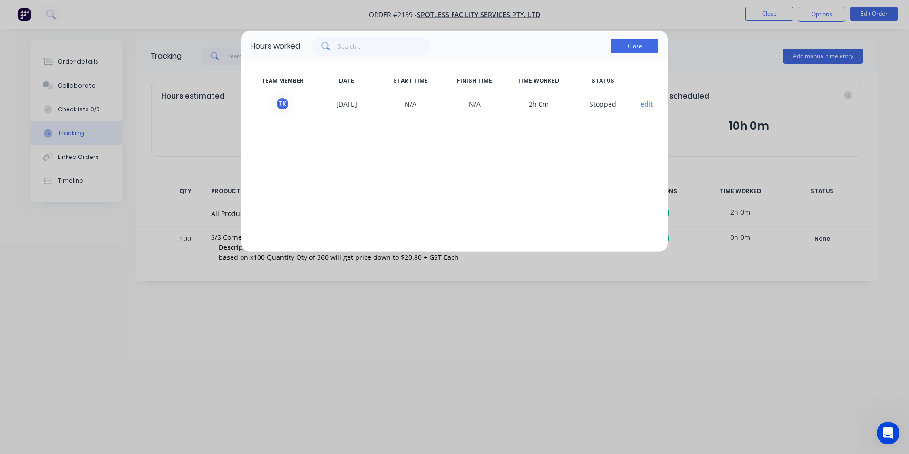
click at [630, 45] on button "Close" at bounding box center [635, 46] width 48 height 14
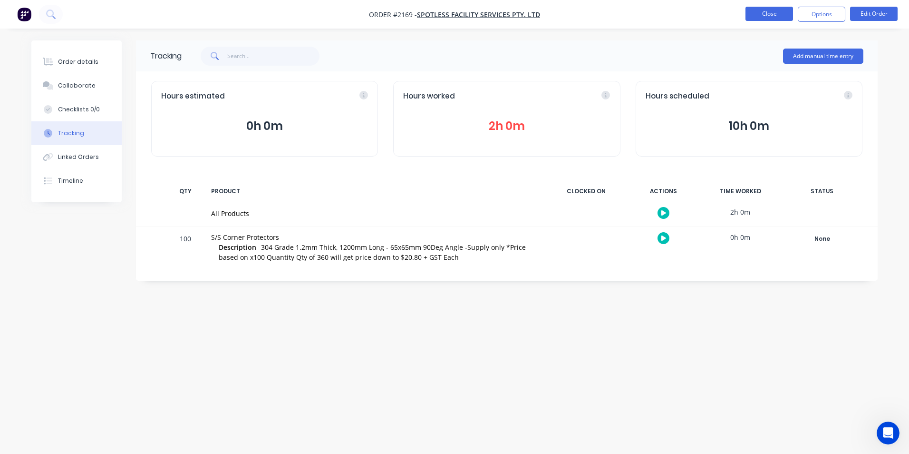
click at [763, 12] on button "Close" at bounding box center [770, 14] width 48 height 14
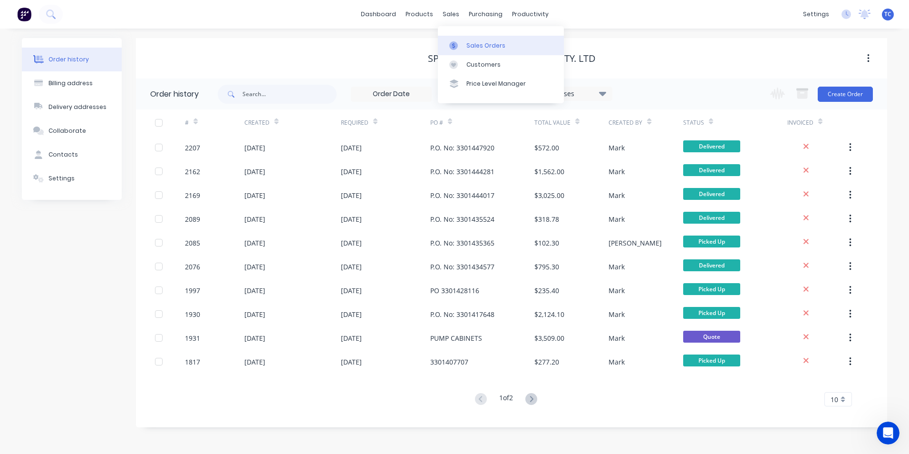
click at [473, 41] on div "Sales Orders" at bounding box center [486, 45] width 39 height 9
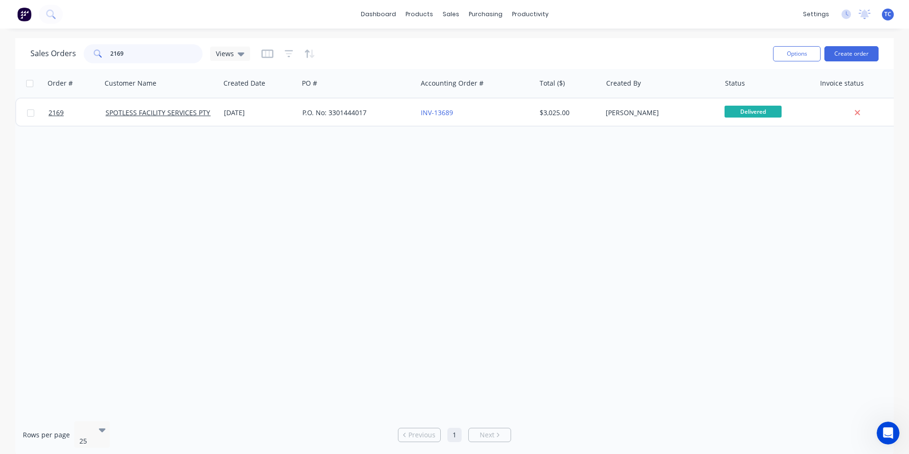
drag, startPoint x: 125, startPoint y: 51, endPoint x: 108, endPoint y: 49, distance: 16.2
click at [108, 49] on div "2169" at bounding box center [143, 53] width 119 height 19
type input "3"
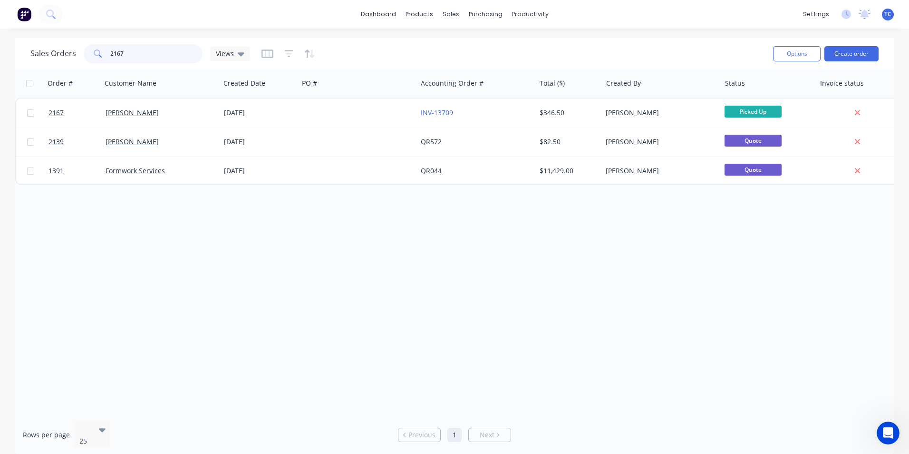
drag, startPoint x: 124, startPoint y: 51, endPoint x: 110, endPoint y: 50, distance: 14.3
click at [110, 50] on input "2167" at bounding box center [156, 53] width 93 height 19
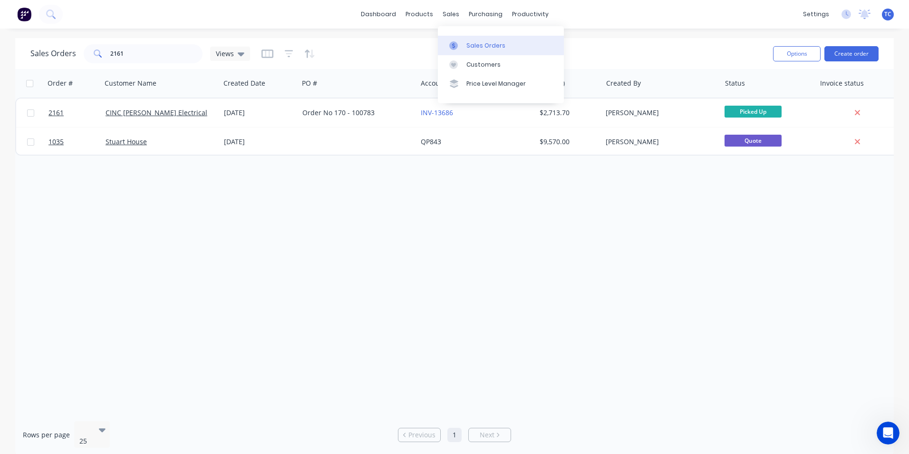
click at [476, 43] on div "Sales Orders" at bounding box center [486, 45] width 39 height 9
drag, startPoint x: 116, startPoint y: 50, endPoint x: 108, endPoint y: 49, distance: 7.7
click at [108, 49] on div "2161" at bounding box center [143, 53] width 119 height 19
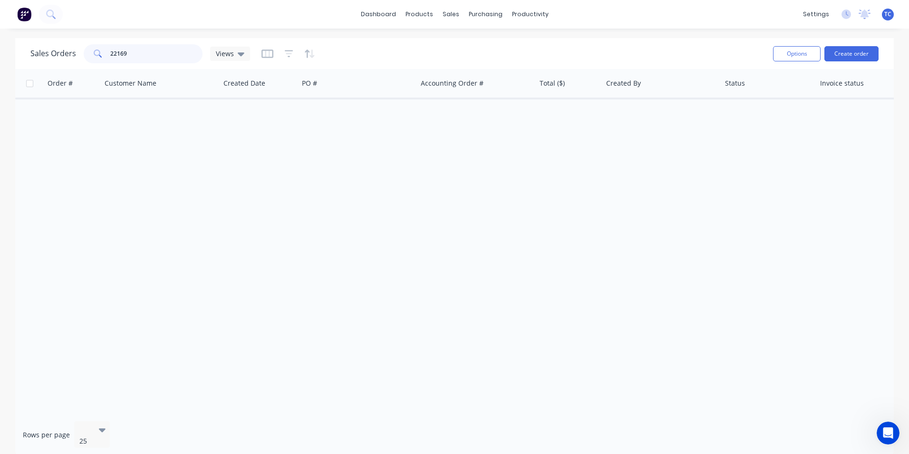
drag, startPoint x: 132, startPoint y: 51, endPoint x: 107, endPoint y: 53, distance: 25.2
click at [107, 53] on div "22169" at bounding box center [143, 53] width 119 height 19
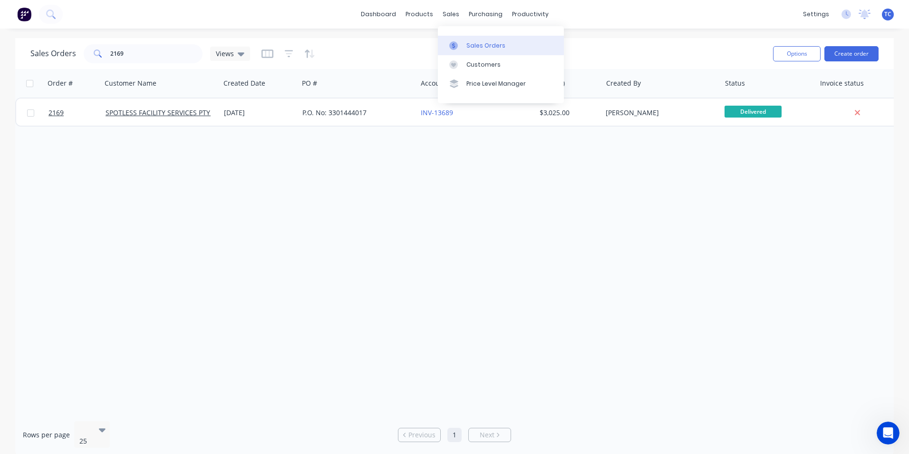
click at [477, 45] on div "Sales Orders" at bounding box center [486, 45] width 39 height 9
drag, startPoint x: 121, startPoint y: 54, endPoint x: 103, endPoint y: 52, distance: 18.2
click at [103, 52] on div "2169" at bounding box center [143, 53] width 119 height 19
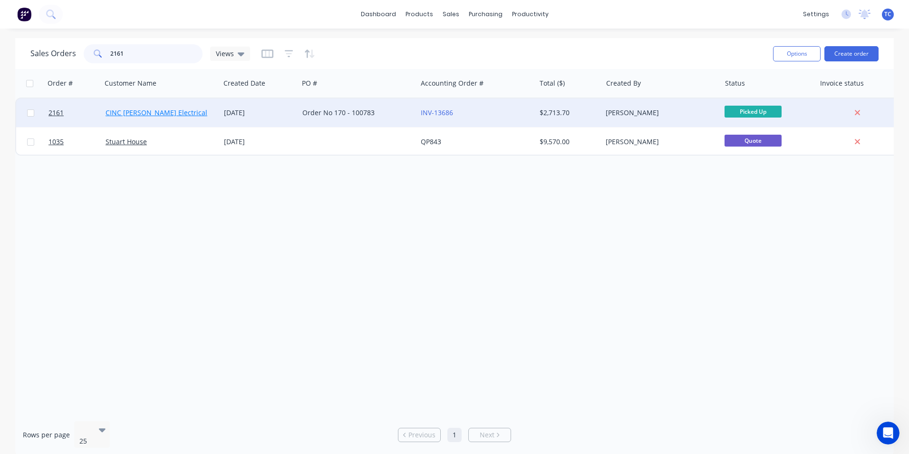
type input "2161"
click at [149, 111] on link "CINC [PERSON_NAME] Electrical" at bounding box center [157, 112] width 102 height 9
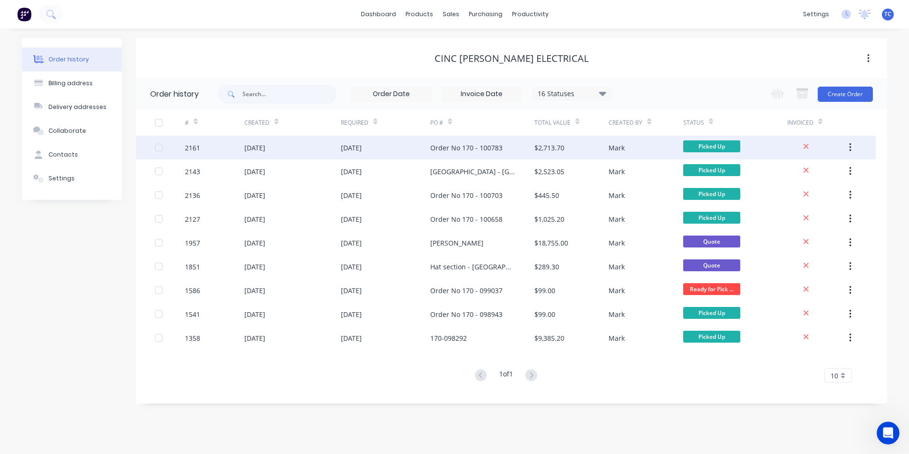
click at [448, 146] on div "Order No 170 - 100783" at bounding box center [466, 148] width 72 height 10
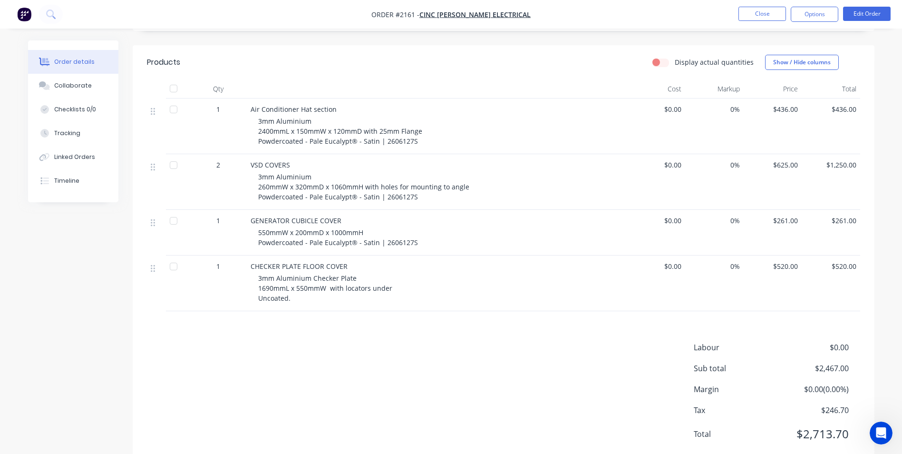
scroll to position [259, 0]
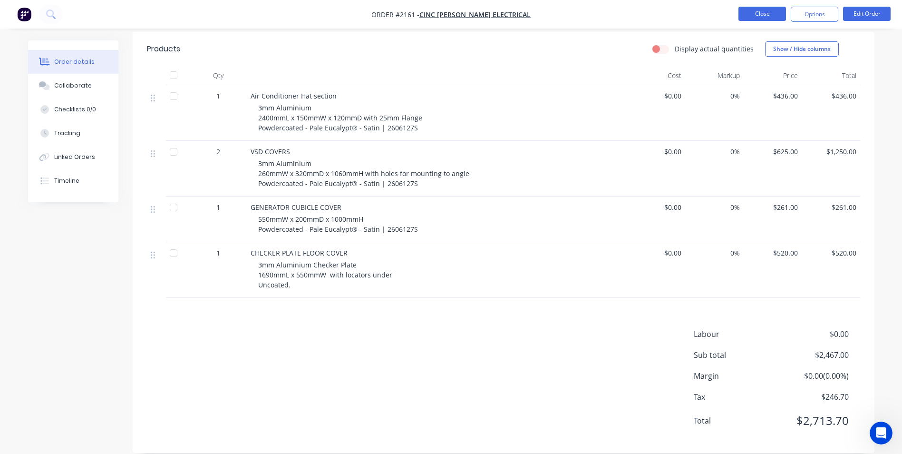
click at [766, 14] on button "Close" at bounding box center [763, 14] width 48 height 14
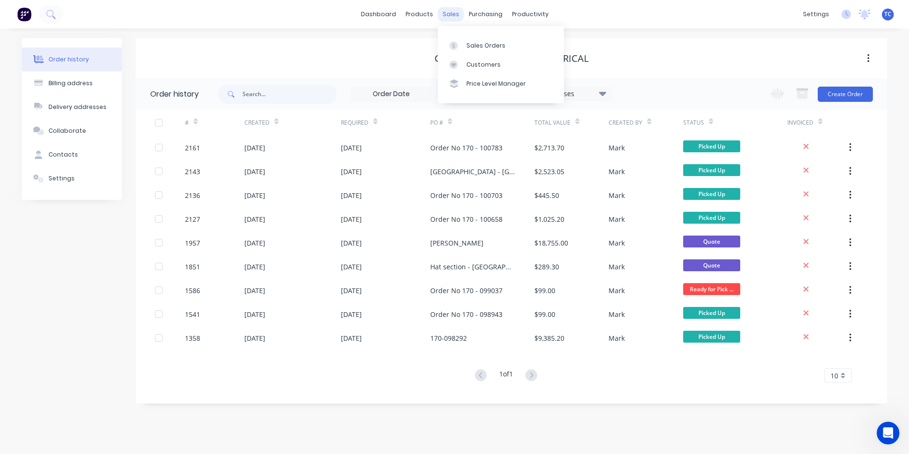
click at [456, 15] on div "sales" at bounding box center [451, 14] width 26 height 14
click at [468, 40] on link "Sales Orders" at bounding box center [501, 45] width 126 height 19
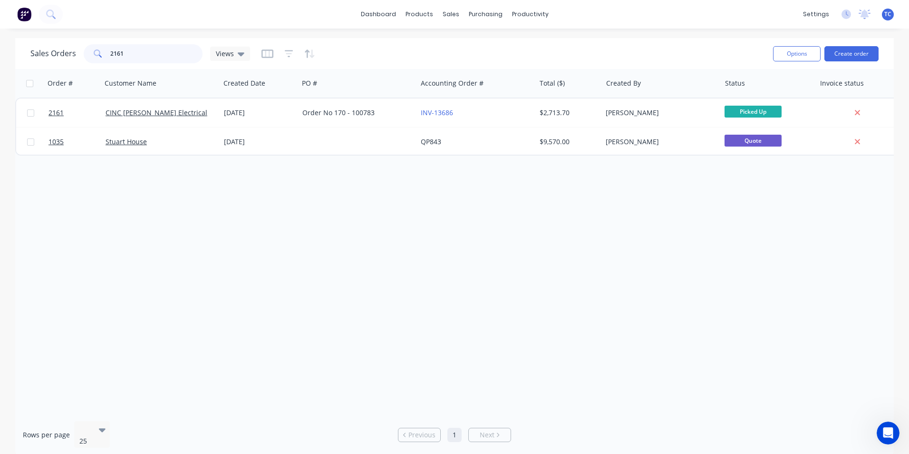
drag, startPoint x: 128, startPoint y: 51, endPoint x: 107, endPoint y: 52, distance: 20.9
click at [107, 52] on div "2161" at bounding box center [143, 53] width 119 height 19
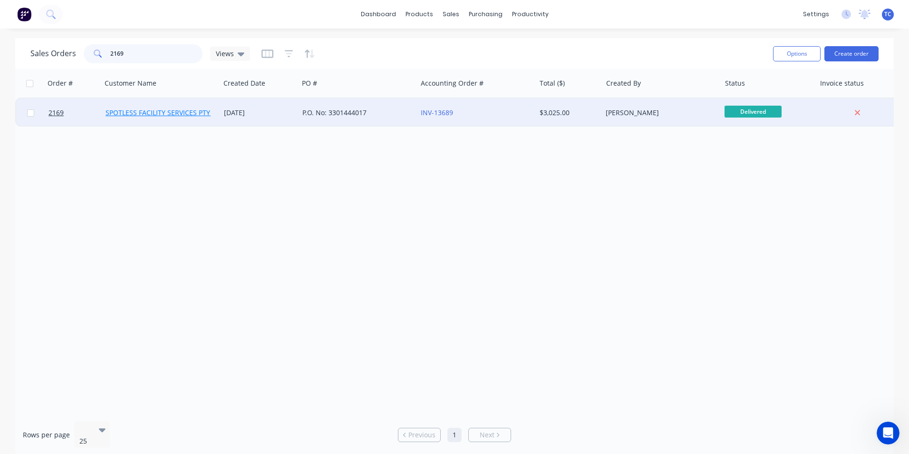
type input "2169"
click at [163, 109] on link "SPOTLESS FACILITY SERVICES PTY. LTD" at bounding box center [166, 112] width 120 height 9
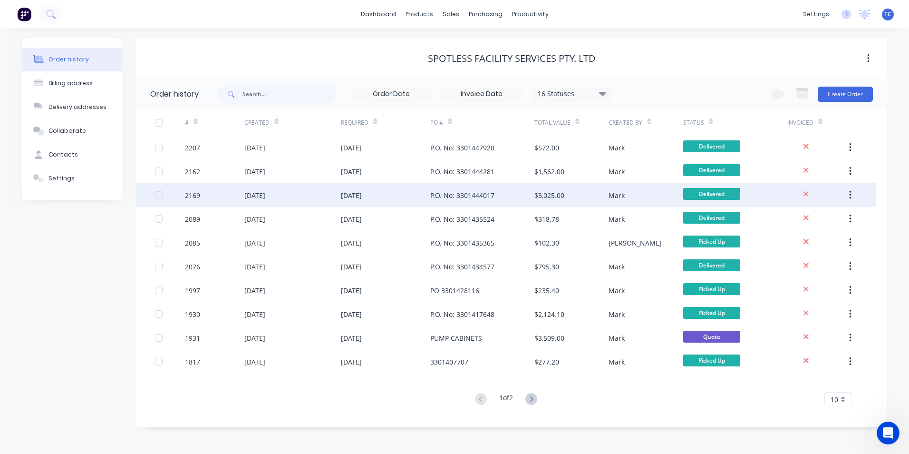
click at [283, 194] on div "[DATE]" at bounding box center [292, 195] width 97 height 24
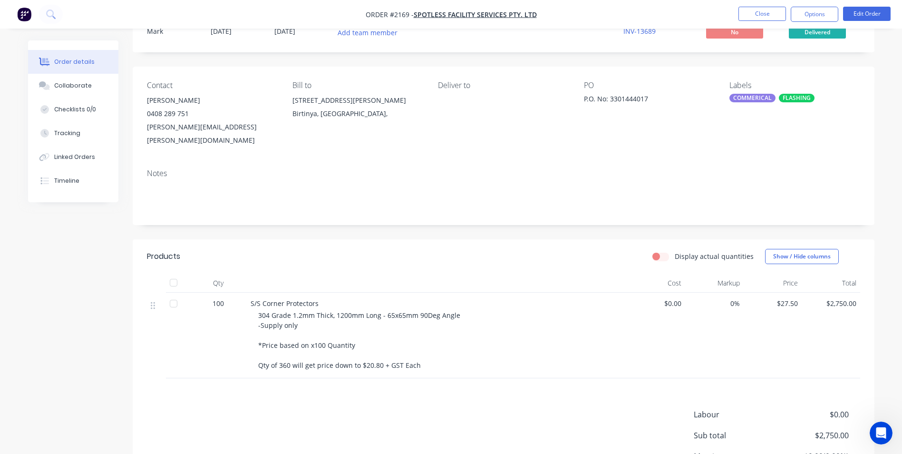
scroll to position [119, 0]
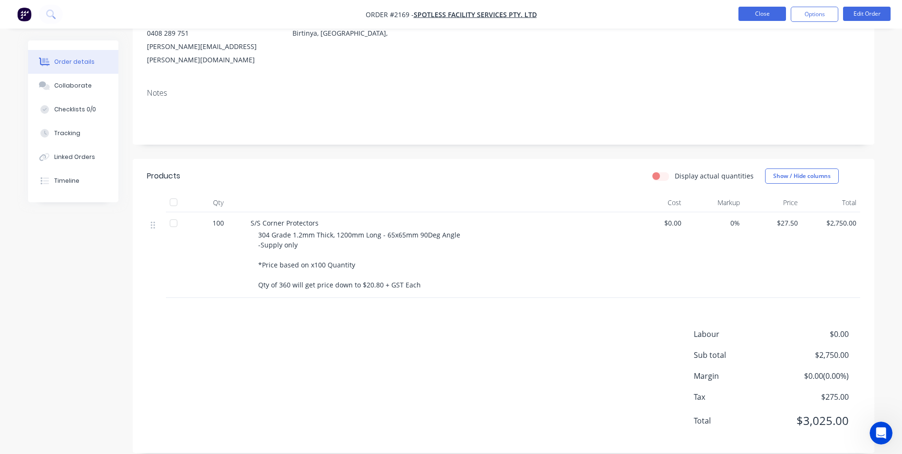
click at [756, 10] on button "Close" at bounding box center [763, 14] width 48 height 14
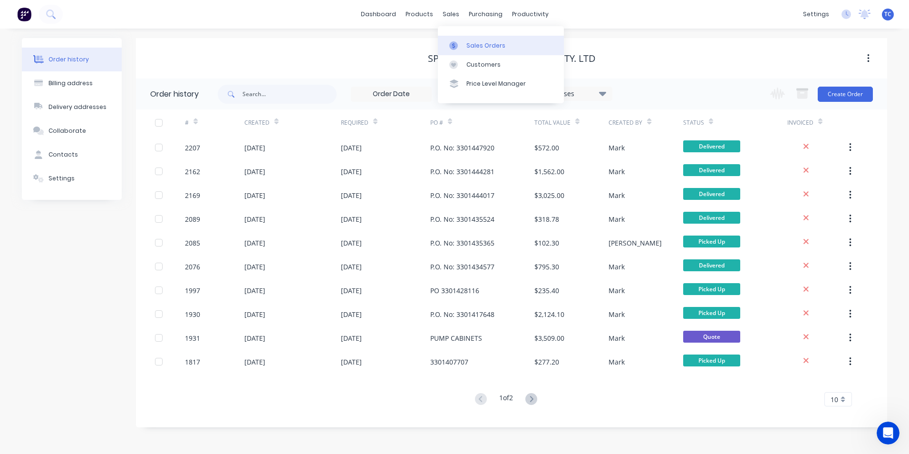
click at [485, 45] on div "Sales Orders" at bounding box center [486, 45] width 39 height 9
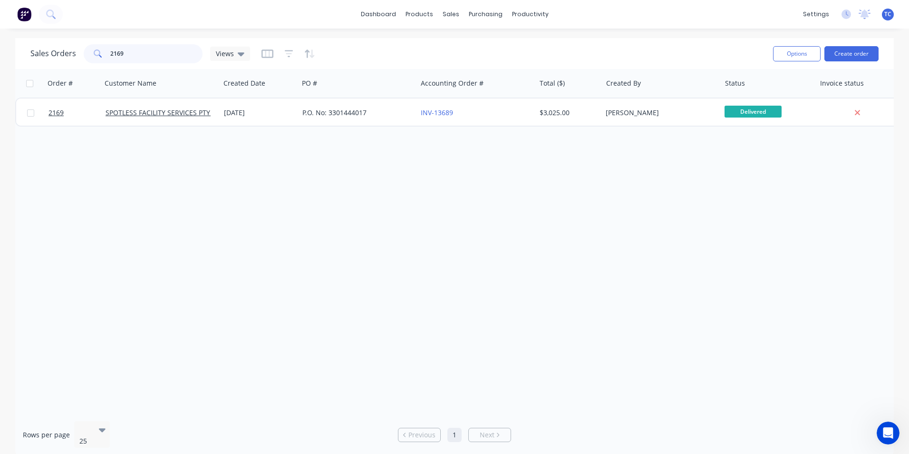
drag, startPoint x: 123, startPoint y: 54, endPoint x: 106, endPoint y: 50, distance: 18.1
click at [106, 50] on div "2169" at bounding box center [143, 53] width 119 height 19
drag, startPoint x: 126, startPoint y: 51, endPoint x: 105, endPoint y: 52, distance: 21.0
click at [105, 52] on div "2205" at bounding box center [143, 53] width 119 height 19
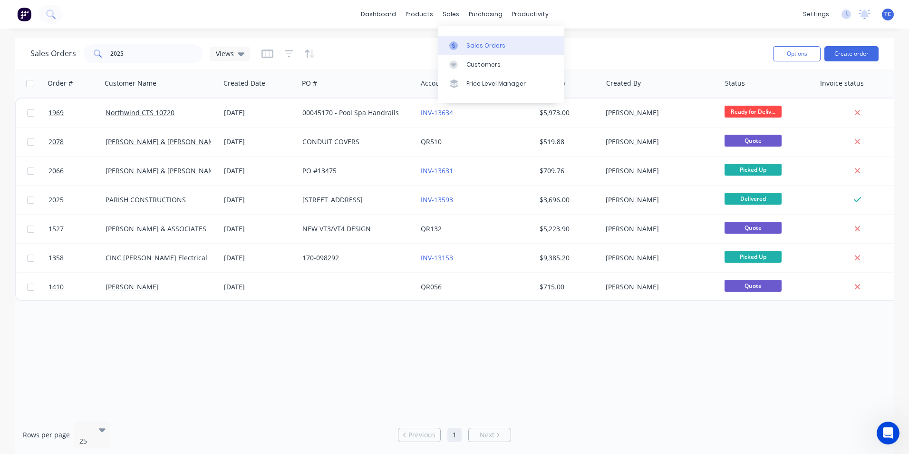
click at [476, 44] on div "Sales Orders" at bounding box center [486, 45] width 39 height 9
drag, startPoint x: 128, startPoint y: 53, endPoint x: 108, endPoint y: 50, distance: 20.2
click at [108, 50] on div "2025" at bounding box center [143, 53] width 119 height 19
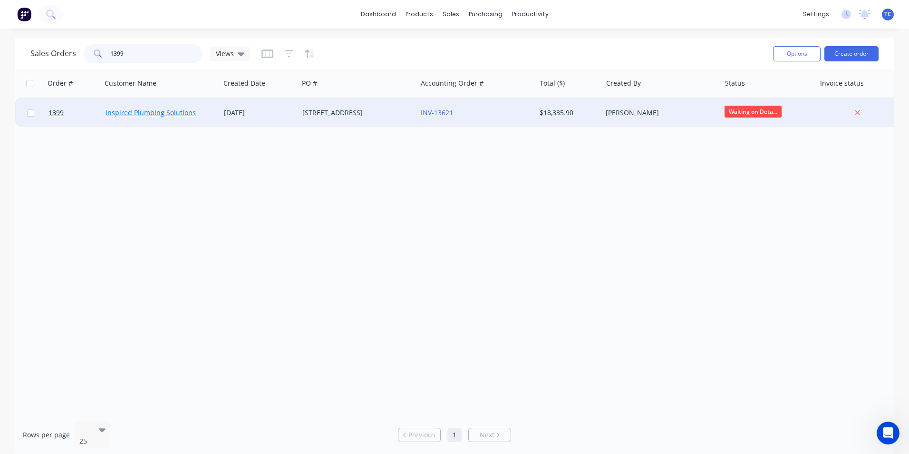
type input "1399"
click at [147, 112] on link "Inspired Plumbing Solutions" at bounding box center [151, 112] width 90 height 9
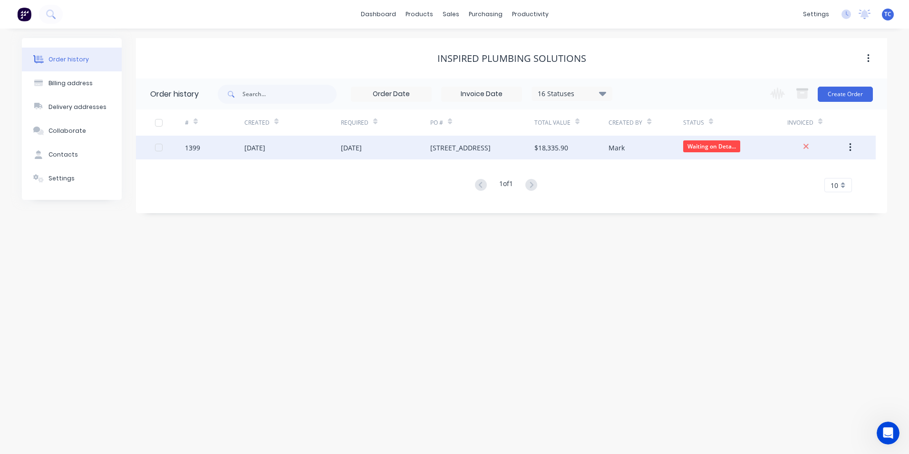
click at [283, 150] on div "[DATE]" at bounding box center [292, 148] width 97 height 24
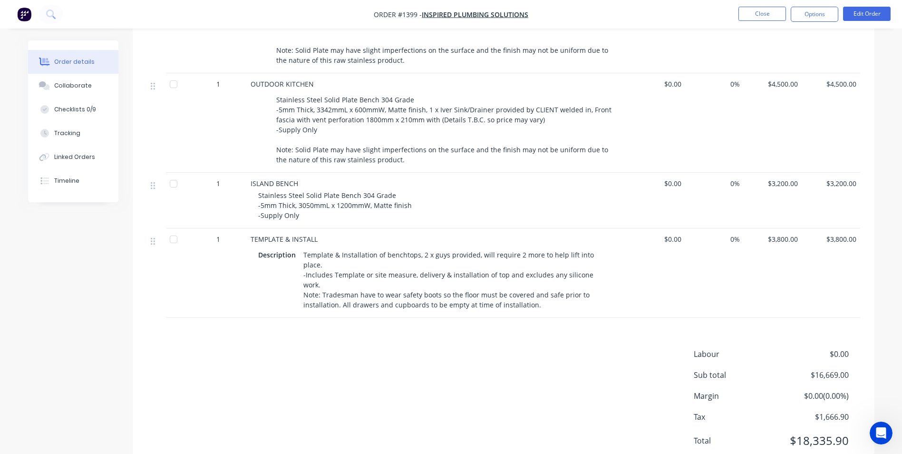
scroll to position [161, 0]
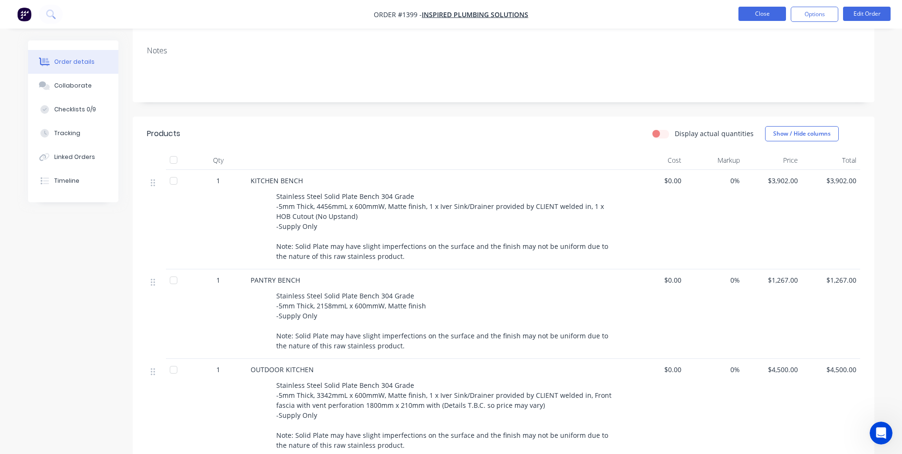
click at [759, 12] on button "Close" at bounding box center [763, 14] width 48 height 14
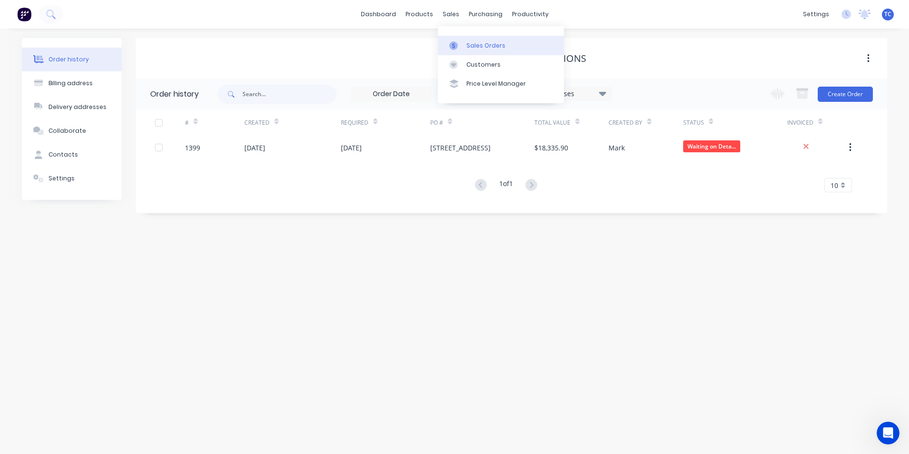
click at [471, 41] on div "Sales Orders" at bounding box center [486, 45] width 39 height 9
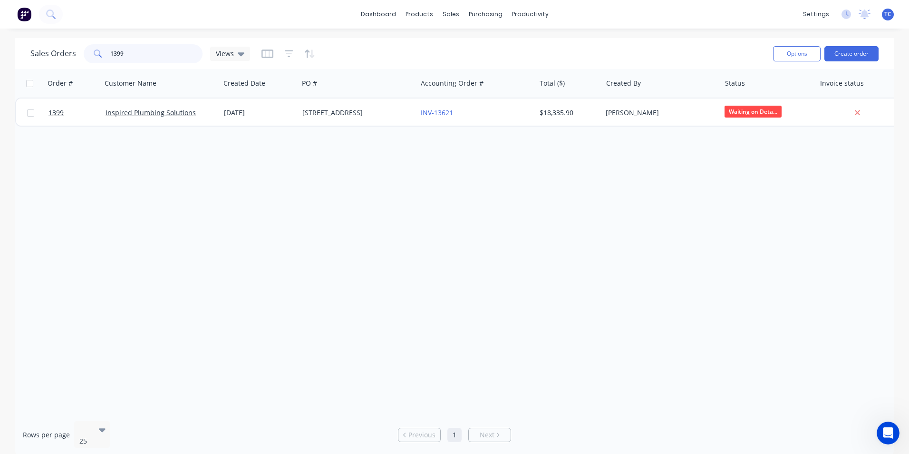
drag, startPoint x: 124, startPoint y: 53, endPoint x: 110, endPoint y: 50, distance: 14.5
click at [107, 50] on div "1399" at bounding box center [143, 53] width 119 height 19
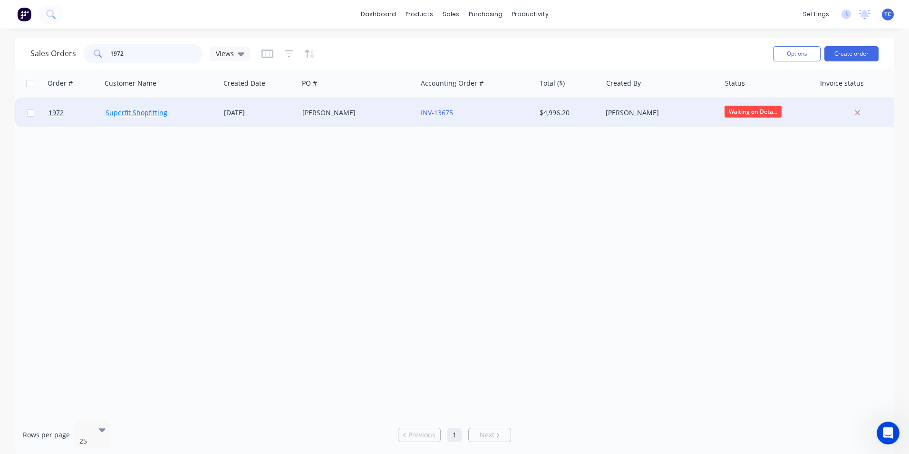
type input "1972"
click at [133, 112] on link "Superfit Shopfitting" at bounding box center [137, 112] width 62 height 9
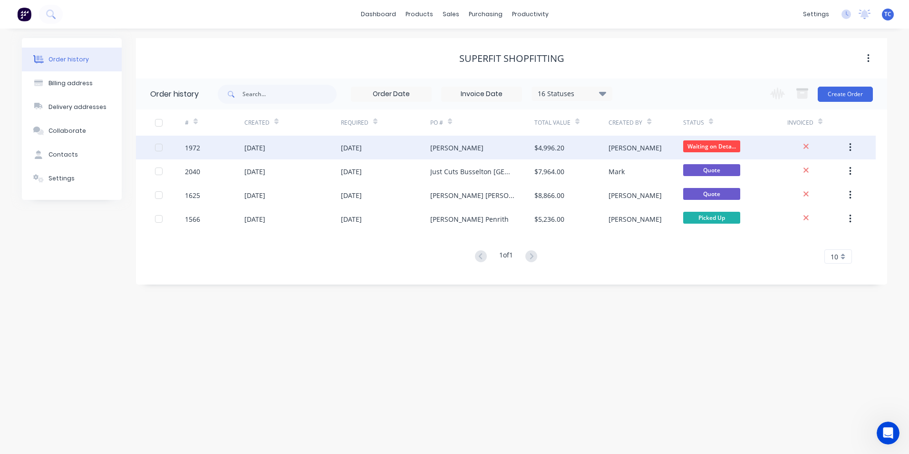
click at [286, 148] on div "[DATE]" at bounding box center [292, 148] width 97 height 24
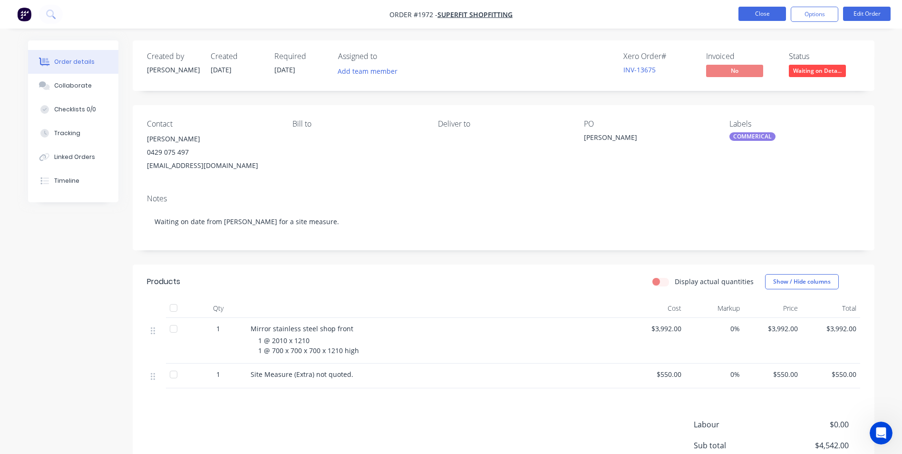
click at [750, 15] on button "Close" at bounding box center [763, 14] width 48 height 14
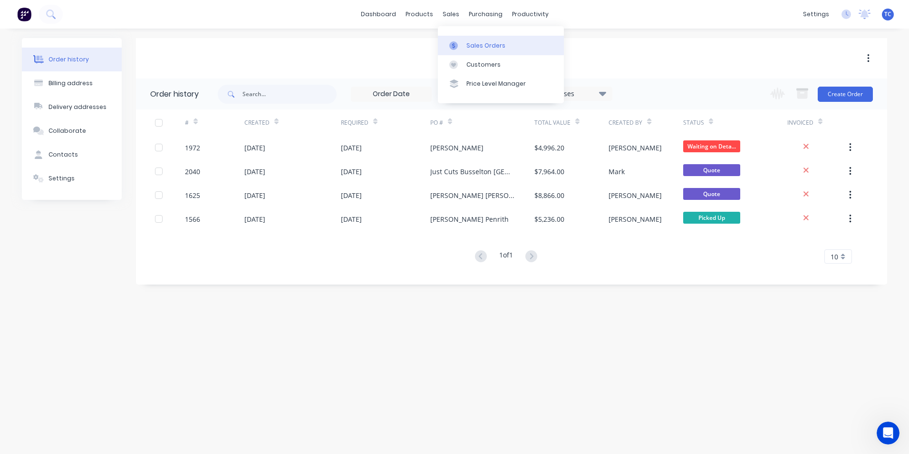
click at [472, 44] on div "Sales Orders" at bounding box center [486, 45] width 39 height 9
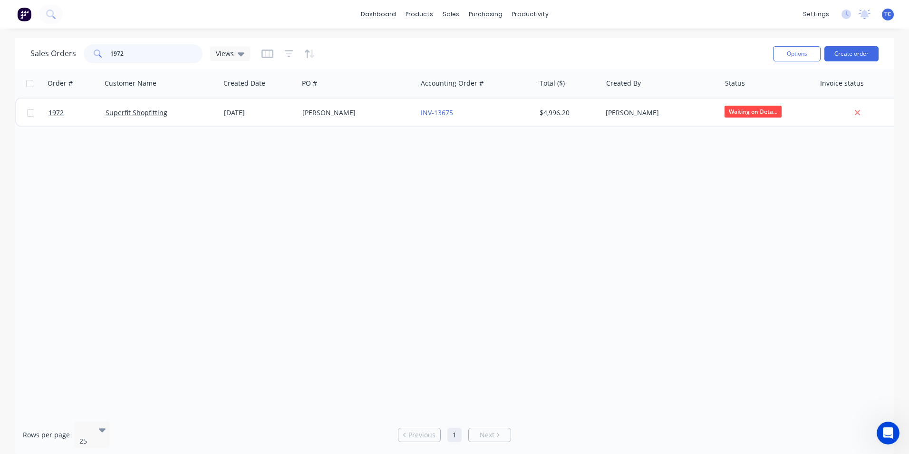
drag, startPoint x: 128, startPoint y: 52, endPoint x: 107, endPoint y: 49, distance: 20.6
click at [107, 49] on div "1972" at bounding box center [143, 53] width 119 height 19
drag, startPoint x: 126, startPoint y: 53, endPoint x: 107, endPoint y: 53, distance: 19.0
click at [107, 53] on div "1726" at bounding box center [143, 53] width 119 height 19
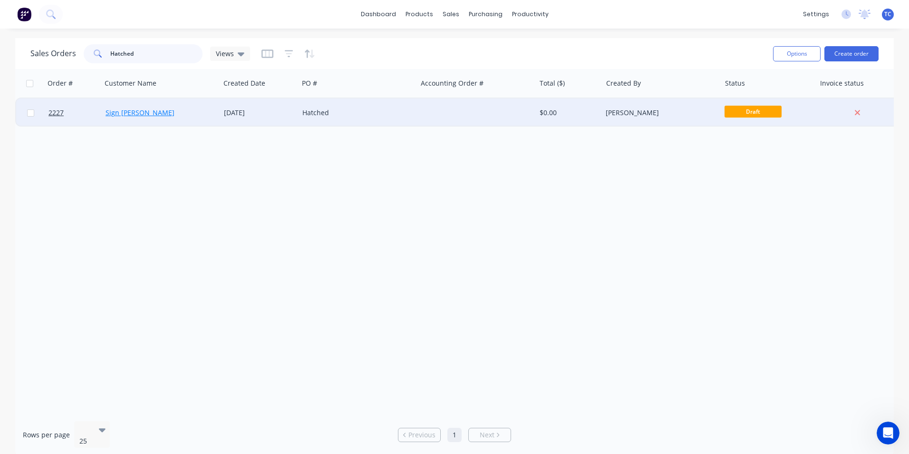
type input "Hatched"
click at [124, 112] on link "Sign [PERSON_NAME]" at bounding box center [140, 112] width 69 height 9
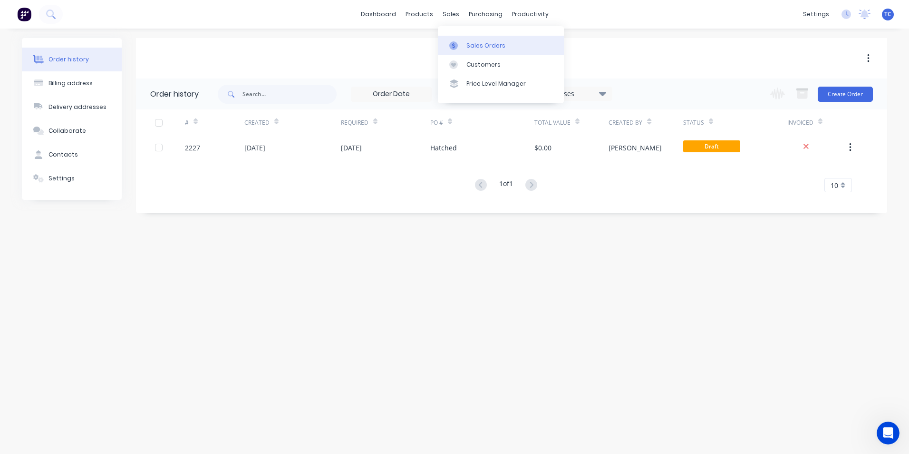
click at [470, 41] on div "Sales Orders" at bounding box center [486, 45] width 39 height 9
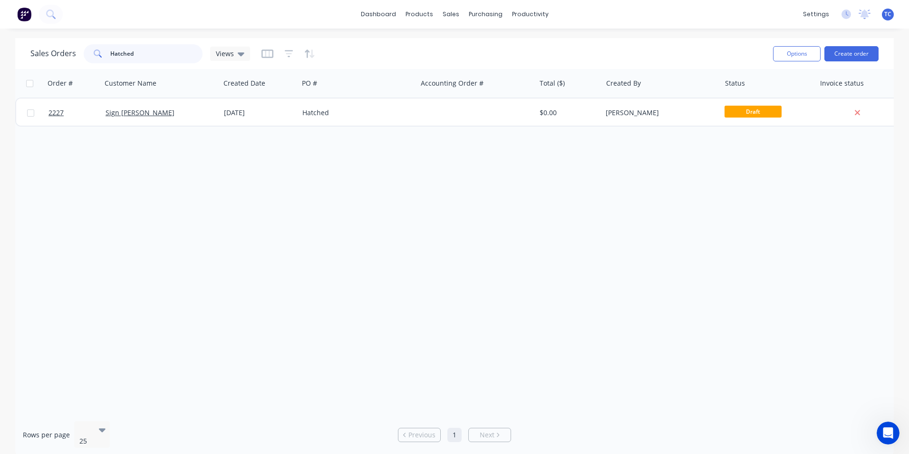
drag, startPoint x: 132, startPoint y: 54, endPoint x: 107, endPoint y: 52, distance: 25.2
click at [107, 52] on div "Hatched" at bounding box center [143, 53] width 119 height 19
drag, startPoint x: 125, startPoint y: 55, endPoint x: 108, endPoint y: 53, distance: 17.2
click at [108, 53] on div "[PERSON_NAME]" at bounding box center [143, 53] width 119 height 19
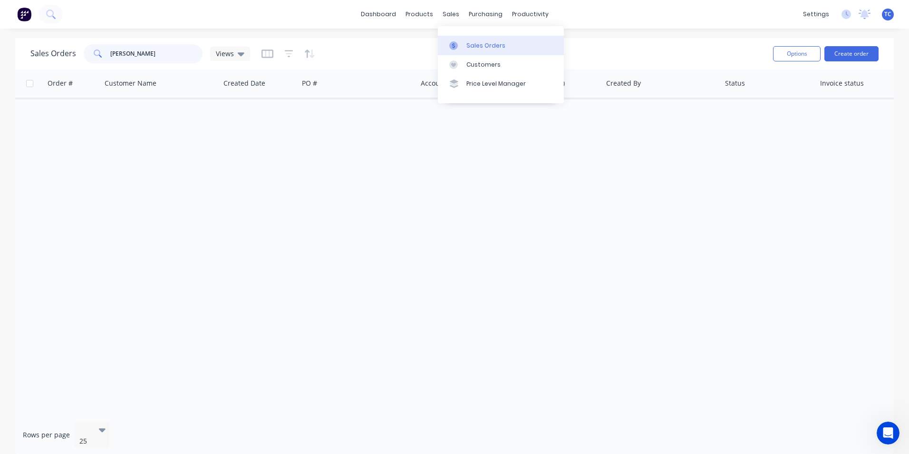
type input "[PERSON_NAME]"
click at [474, 45] on div "Sales Orders" at bounding box center [486, 45] width 39 height 9
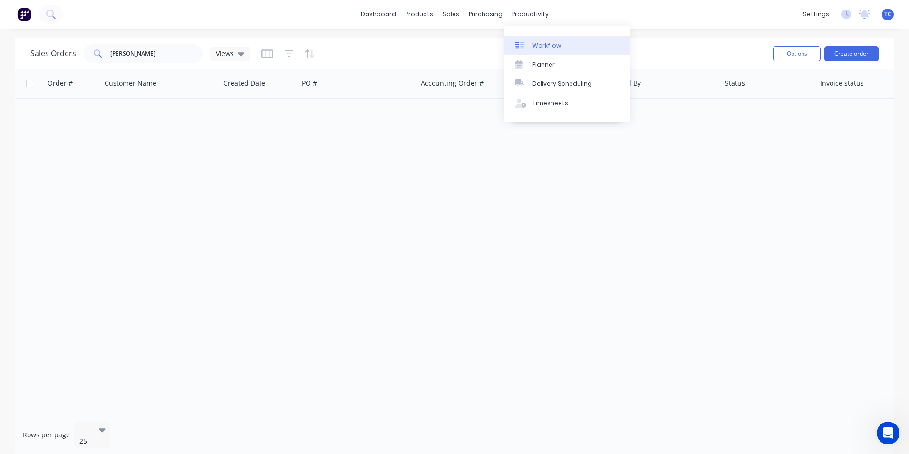
click at [541, 43] on div "Workflow" at bounding box center [547, 45] width 29 height 9
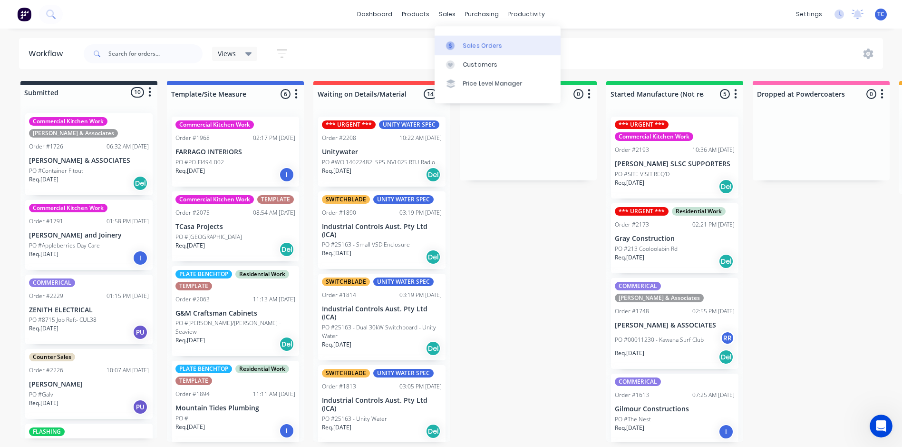
click at [466, 45] on div "Sales Orders" at bounding box center [482, 45] width 39 height 9
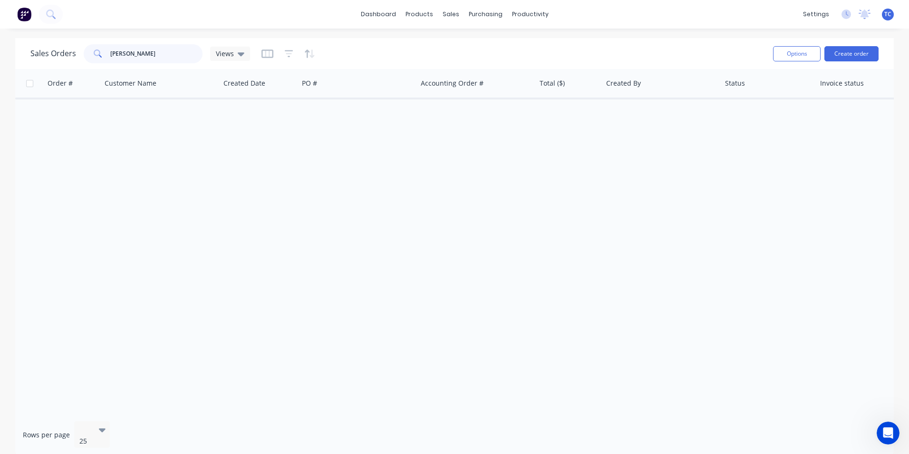
drag, startPoint x: 127, startPoint y: 54, endPoint x: 115, endPoint y: 54, distance: 11.9
click at [115, 54] on input "[PERSON_NAME]" at bounding box center [156, 53] width 93 height 19
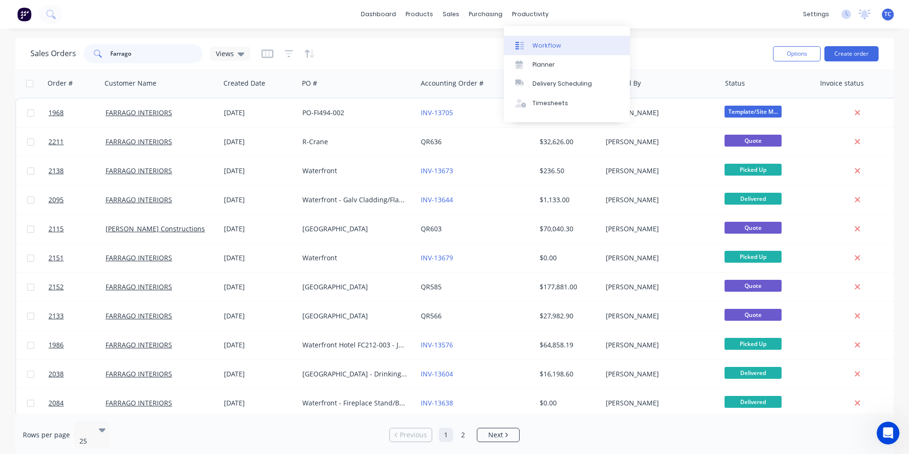
type input "Farrago"
click at [551, 43] on div "Workflow" at bounding box center [547, 45] width 29 height 9
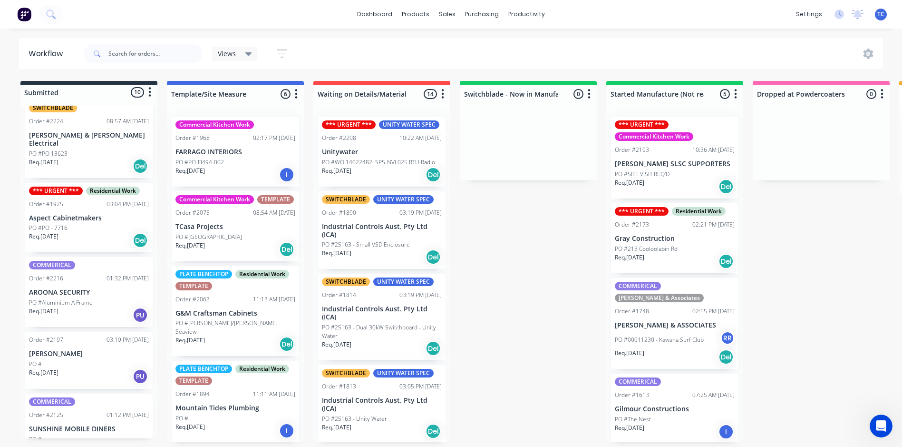
scroll to position [416, 0]
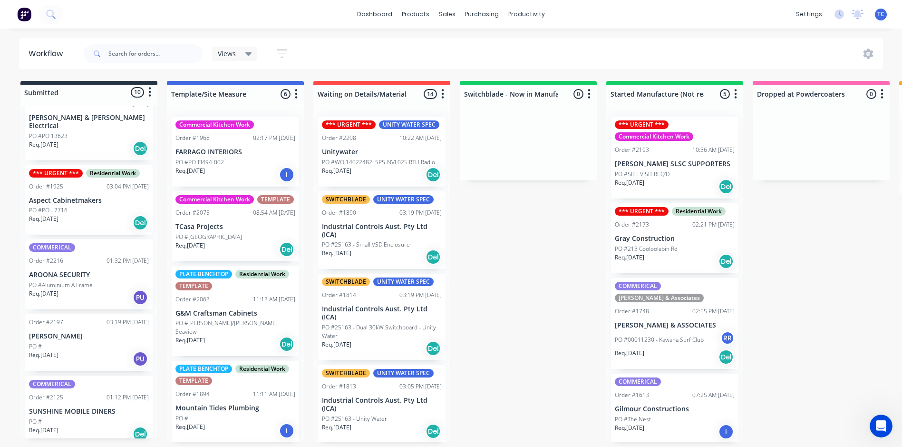
click at [208, 156] on div "Commercial Kitchen Work Order #1968 02:17 PM [DATE] FARRAGO INTERIORS PO #PO-FI…" at bounding box center [235, 152] width 127 height 70
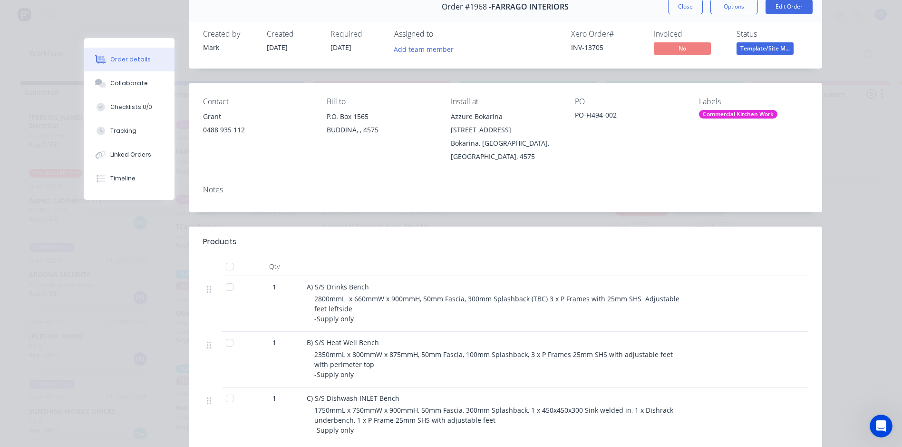
scroll to position [0, 0]
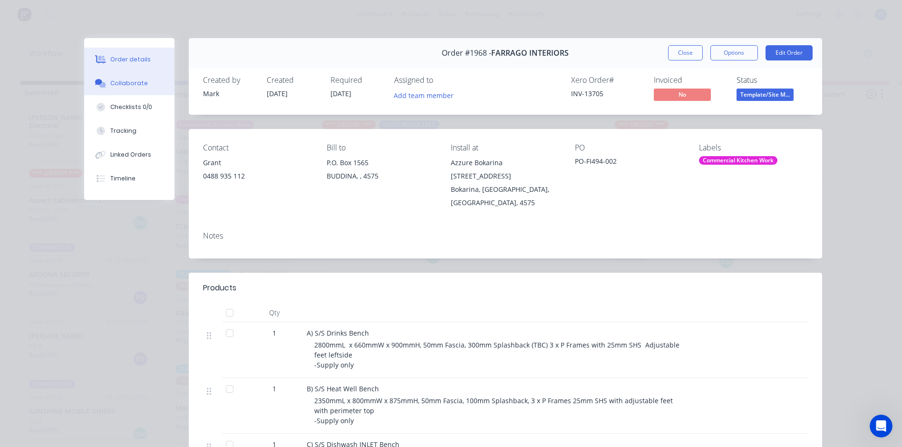
click at [122, 81] on div "Collaborate" at bounding box center [129, 83] width 38 height 9
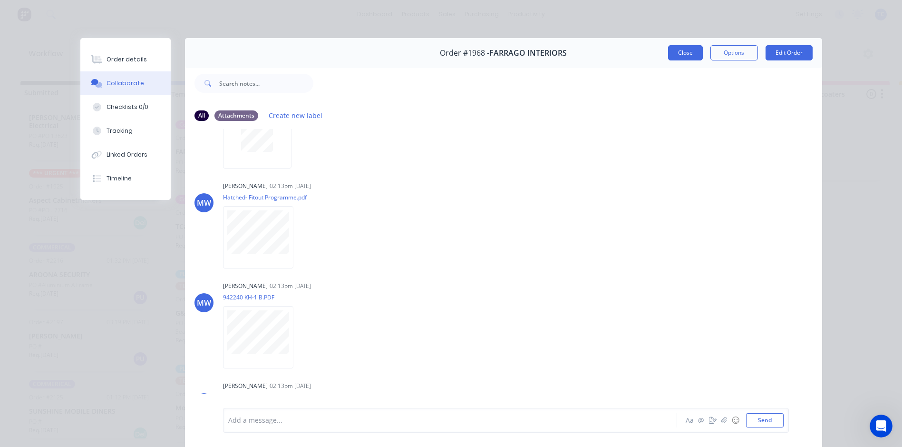
click at [688, 52] on button "Close" at bounding box center [685, 52] width 35 height 15
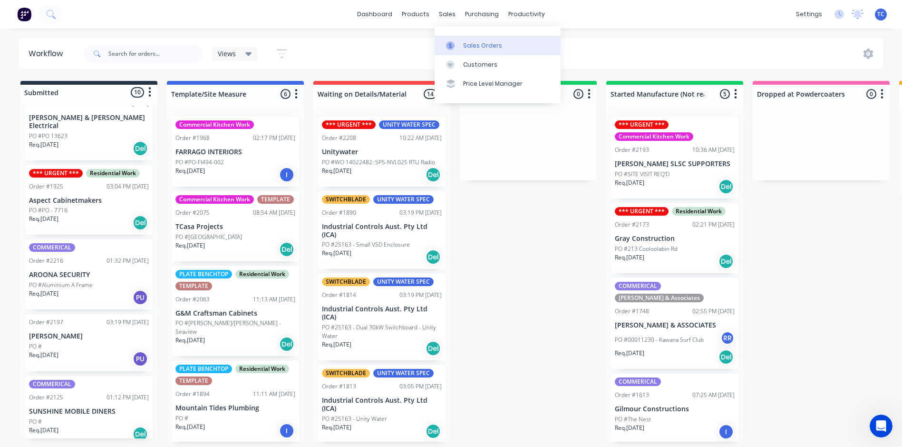
click at [475, 46] on div "Sales Orders" at bounding box center [482, 45] width 39 height 9
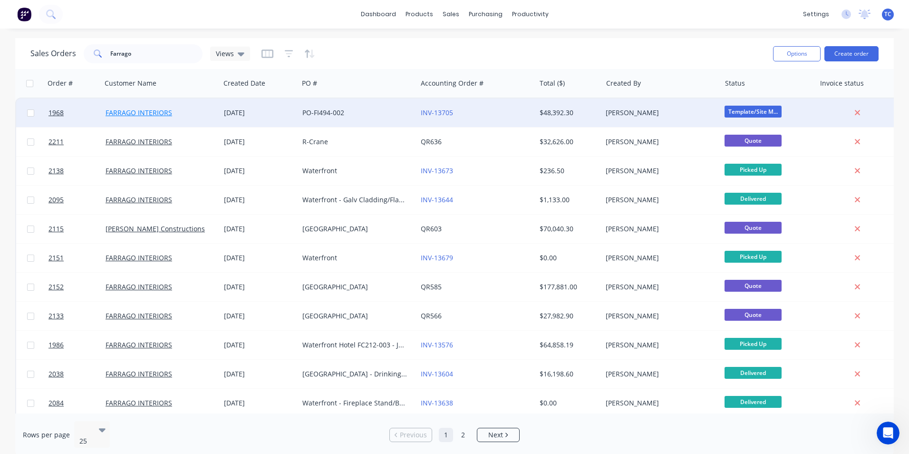
click at [144, 111] on link "FARRAGO INTERIORS" at bounding box center [139, 112] width 67 height 9
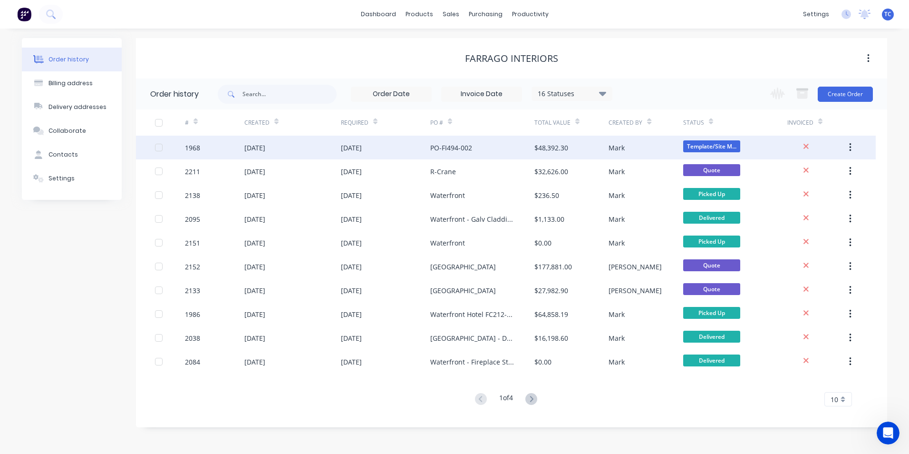
click at [359, 145] on div "[DATE]" at bounding box center [351, 148] width 21 height 10
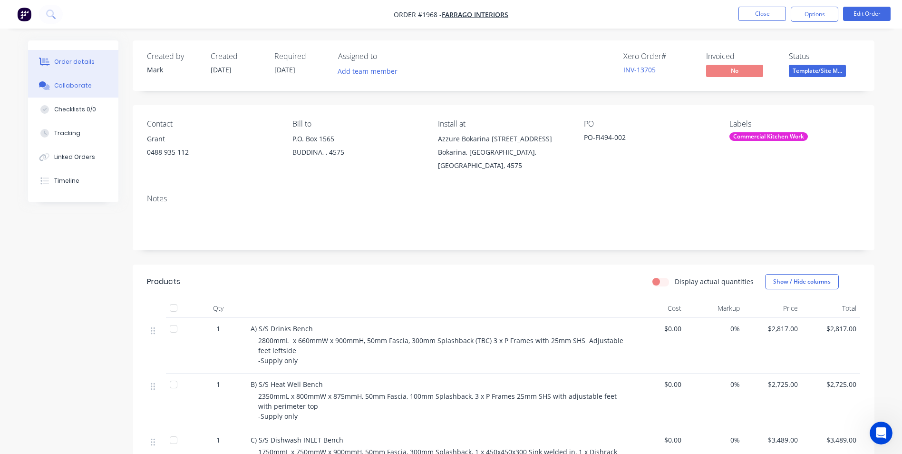
click at [72, 83] on div "Collaborate" at bounding box center [73, 85] width 38 height 9
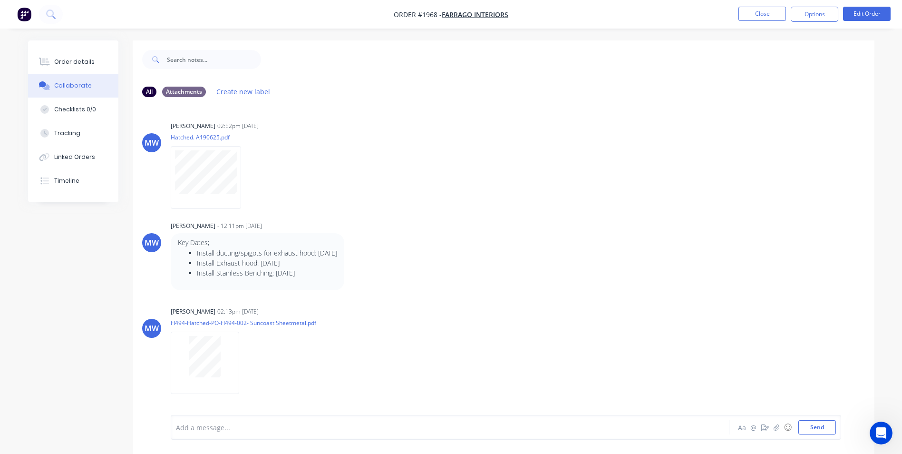
scroll to position [190, 0]
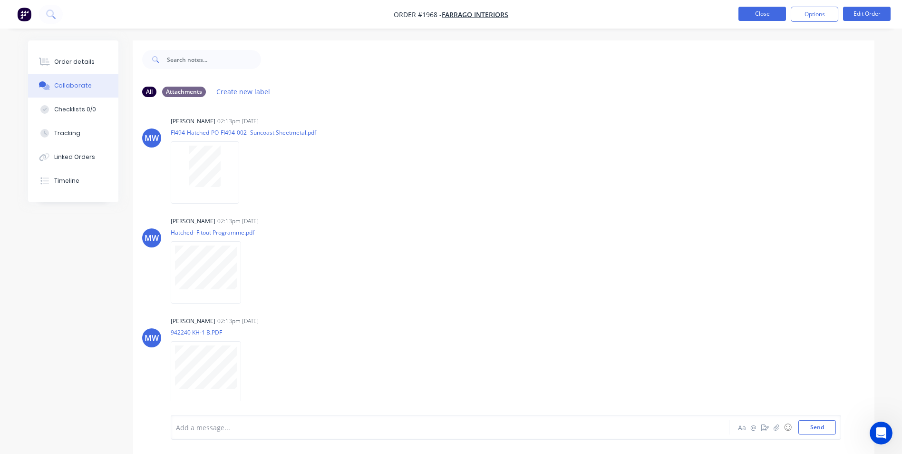
click at [758, 12] on button "Close" at bounding box center [763, 14] width 48 height 14
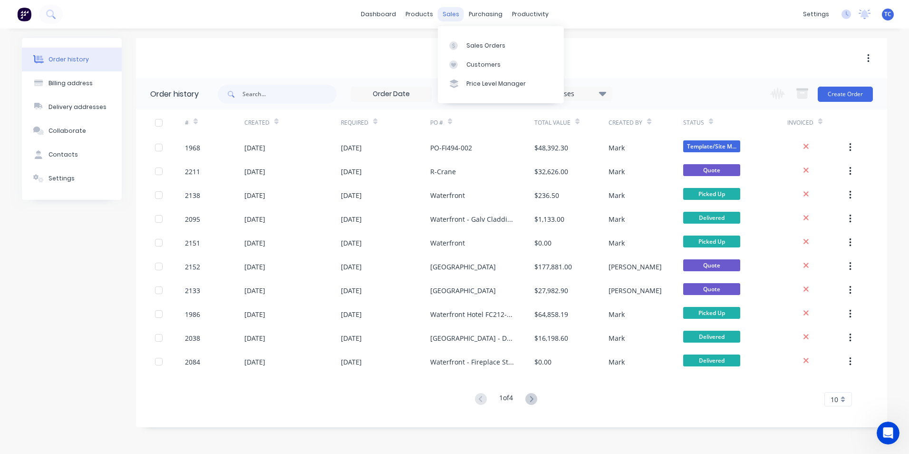
click at [448, 13] on div "sales" at bounding box center [451, 14] width 26 height 14
click at [473, 45] on div "Sales Orders" at bounding box center [486, 45] width 39 height 9
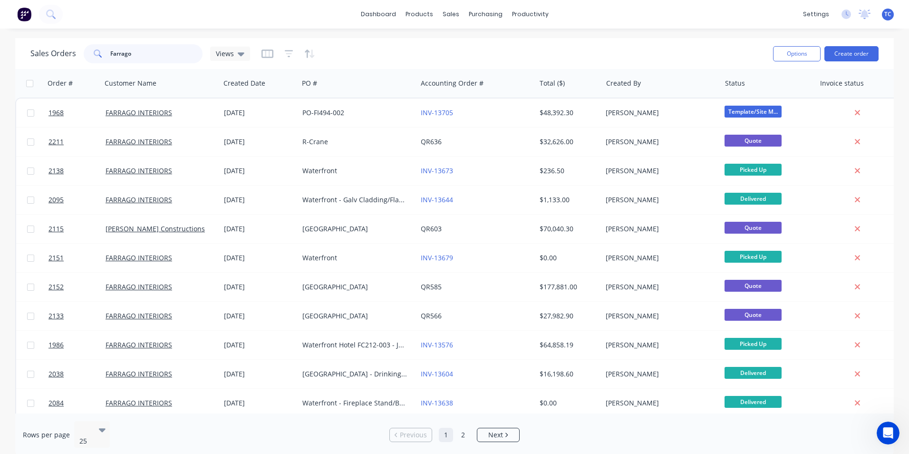
drag, startPoint x: 132, startPoint y: 51, endPoint x: 108, endPoint y: 53, distance: 23.8
click at [108, 53] on div "Farrago" at bounding box center [143, 53] width 119 height 19
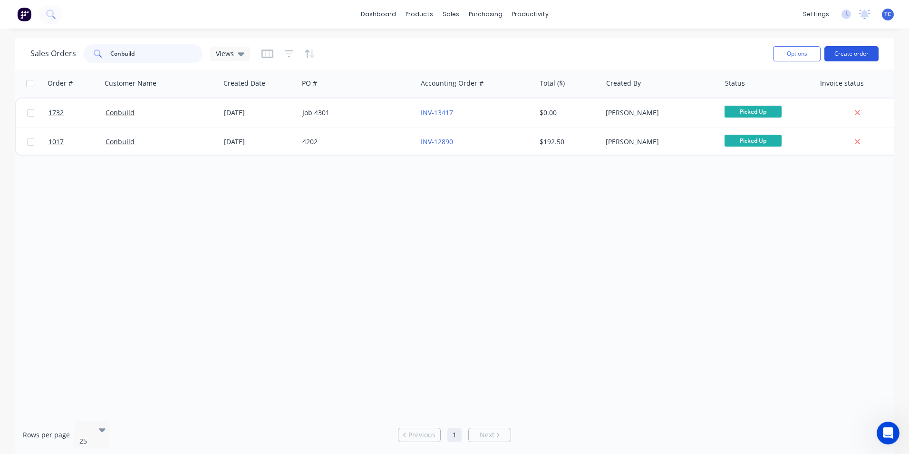
type input "Conbuild"
click at [851, 52] on button "Create order" at bounding box center [852, 53] width 54 height 15
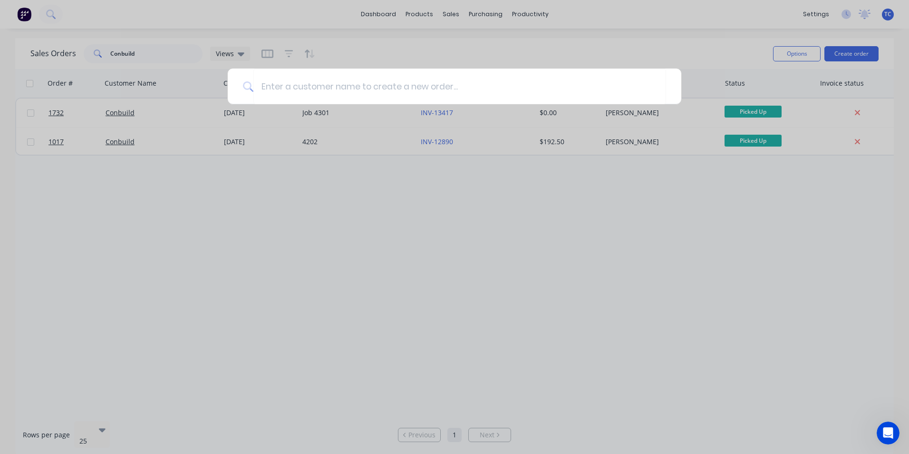
type input "V"
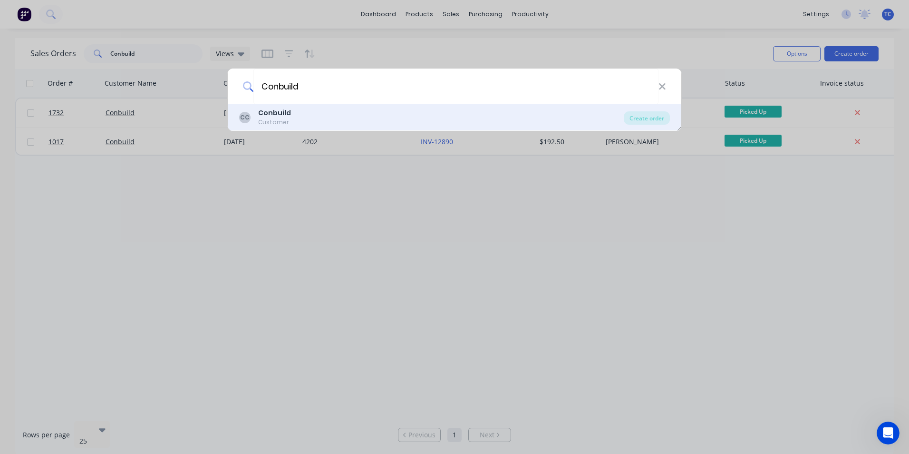
type input "Conbuild"
click at [280, 115] on b "Conbuild" at bounding box center [274, 113] width 33 height 10
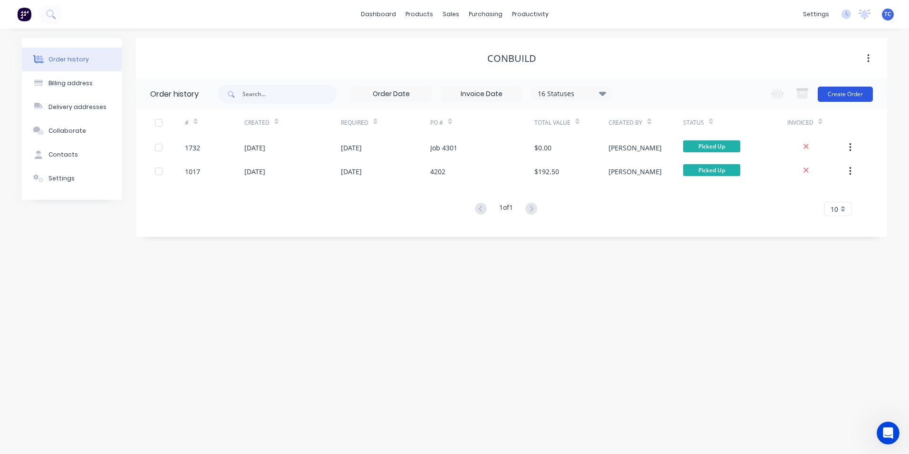
click at [849, 92] on button "Create Order" at bounding box center [845, 94] width 55 height 15
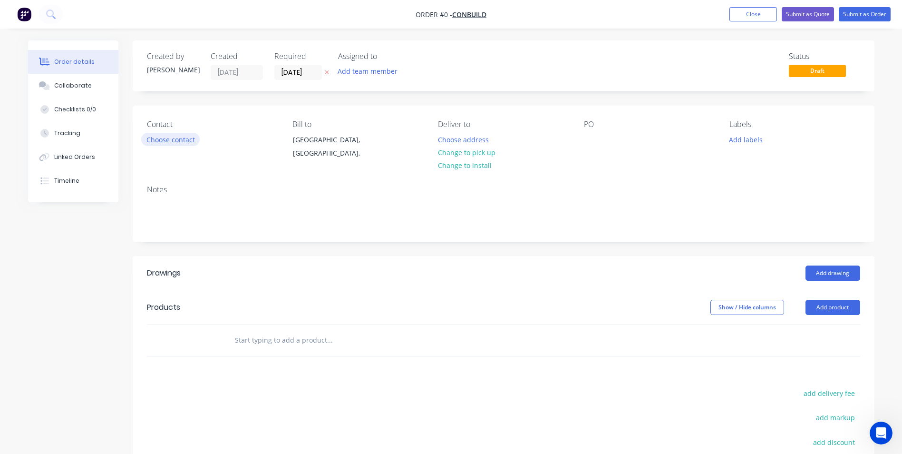
click at [170, 138] on button "Choose contact" at bounding box center [170, 139] width 58 height 13
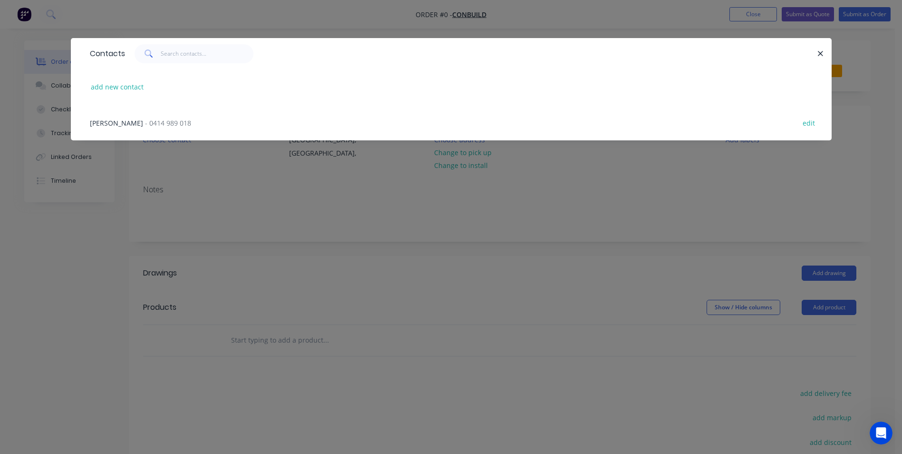
click at [145, 125] on span "- 0414 989 018" at bounding box center [168, 122] width 46 height 9
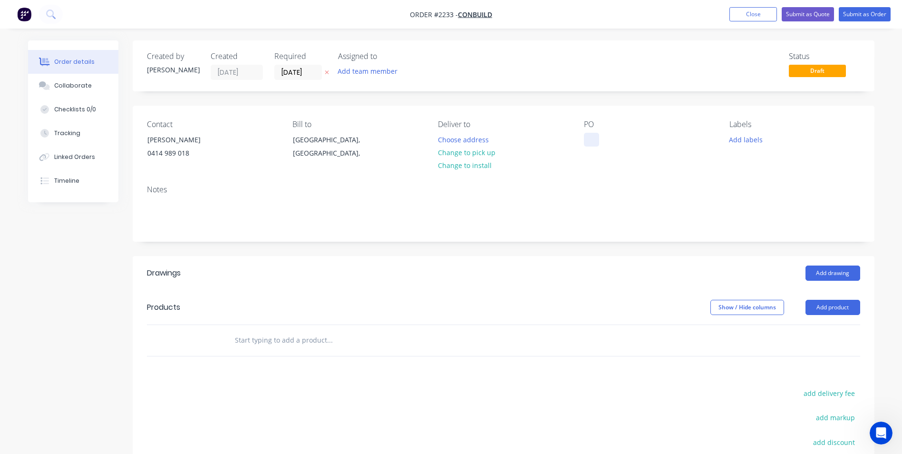
click at [588, 139] on div at bounding box center [591, 140] width 15 height 14
click at [742, 136] on button "Add labels" at bounding box center [746, 139] width 44 height 13
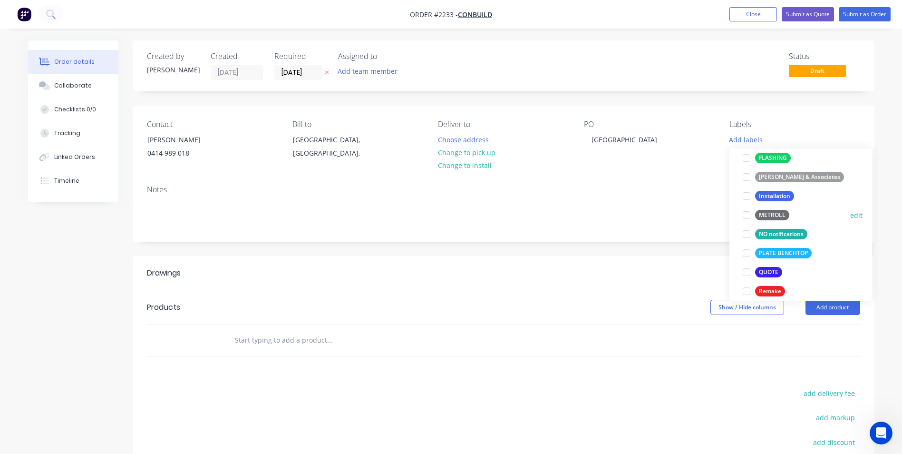
scroll to position [285, 0]
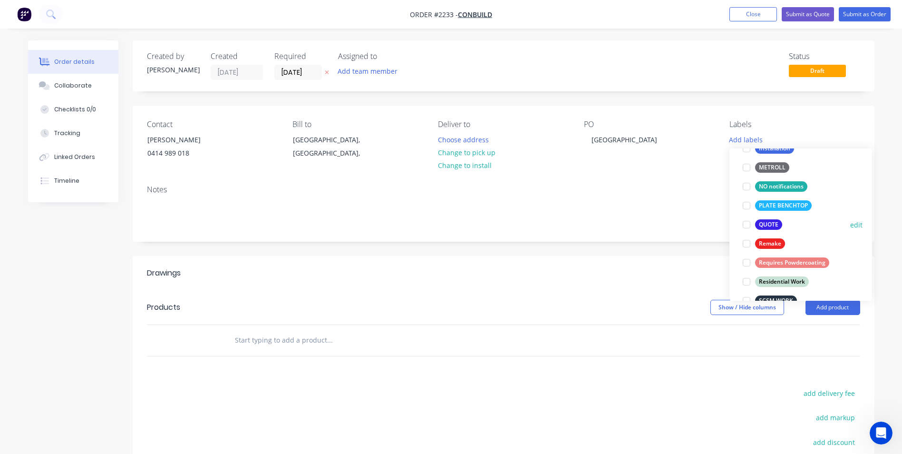
click at [746, 224] on div at bounding box center [746, 224] width 19 height 19
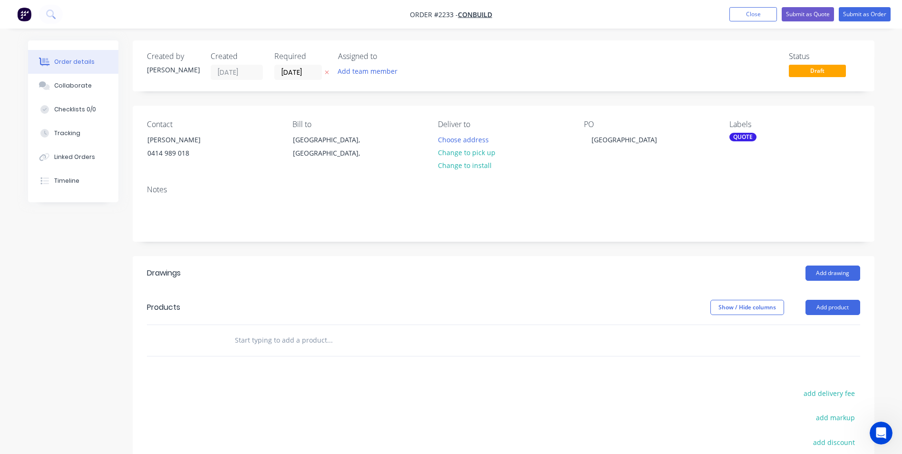
click at [255, 342] on input "text" at bounding box center [329, 340] width 190 height 19
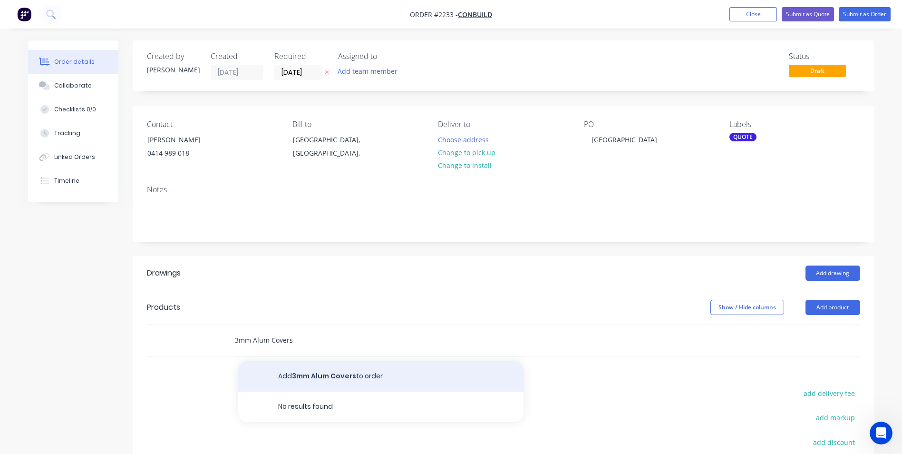
type input "3mm Alum Covers"
click at [317, 374] on button "Add 3mm Alum Covers to order" at bounding box center [380, 376] width 285 height 30
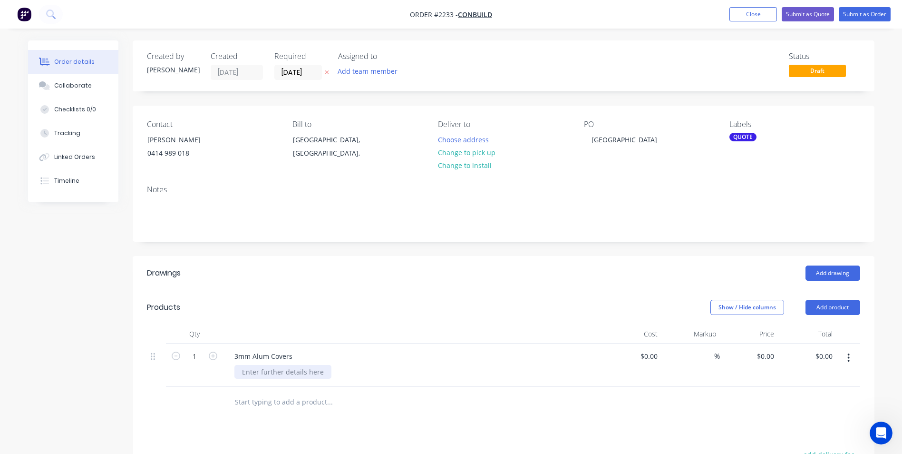
click at [255, 370] on div at bounding box center [282, 372] width 97 height 14
click at [233, 355] on div "3mm Alum Covers" at bounding box center [263, 356] width 73 height 14
click at [648, 353] on div "$0.00" at bounding box center [649, 356] width 26 height 14
type input "$560.00"
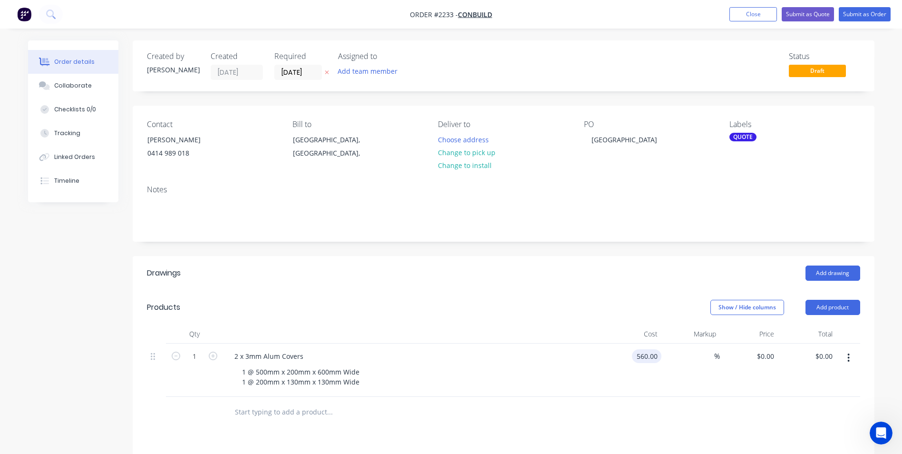
type input "$560.00"
click at [287, 70] on input "[DATE]" at bounding box center [298, 72] width 47 height 14
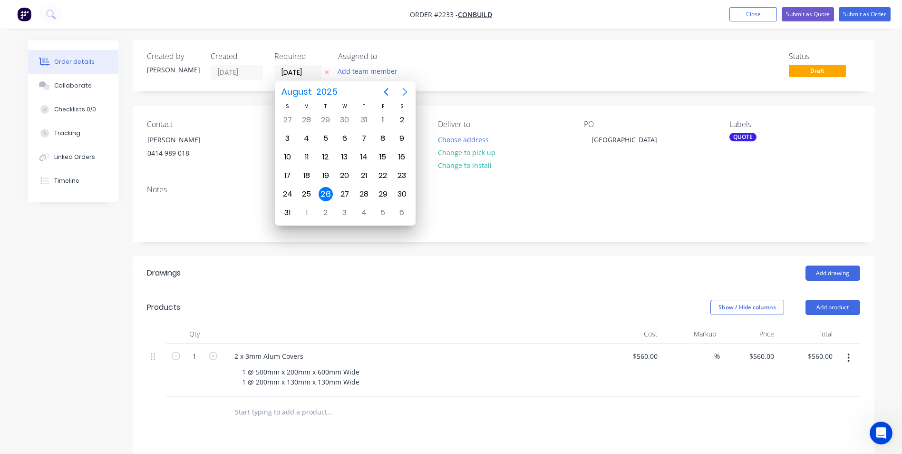
click at [405, 87] on icon "Next page" at bounding box center [404, 91] width 11 height 11
click at [324, 136] on div "9" at bounding box center [326, 138] width 14 height 14
type input "[DATE]"
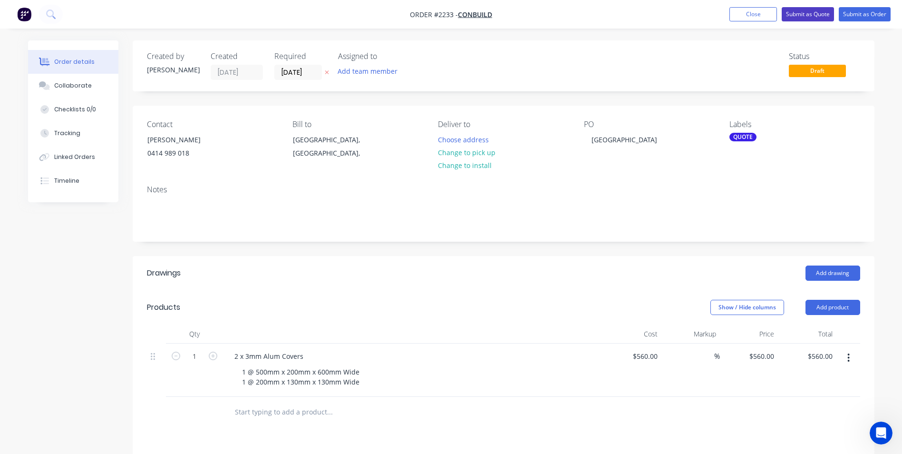
click at [805, 10] on button "Submit as Quote" at bounding box center [808, 14] width 52 height 14
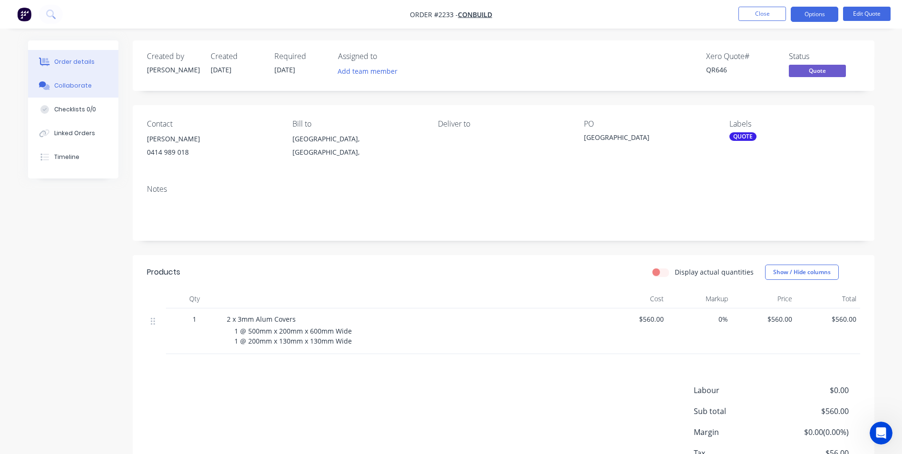
click at [71, 84] on div "Collaborate" at bounding box center [73, 85] width 38 height 9
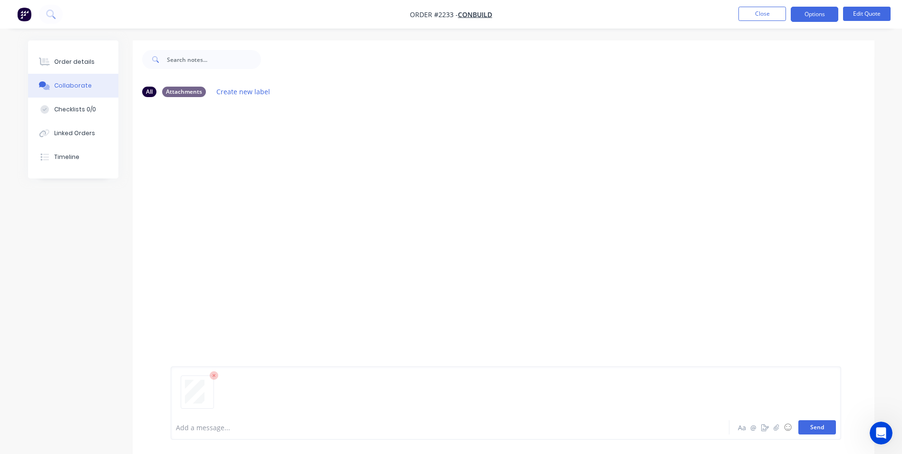
click at [821, 427] on button "Send" at bounding box center [817, 427] width 38 height 14
click at [768, 15] on button "Close" at bounding box center [763, 14] width 48 height 14
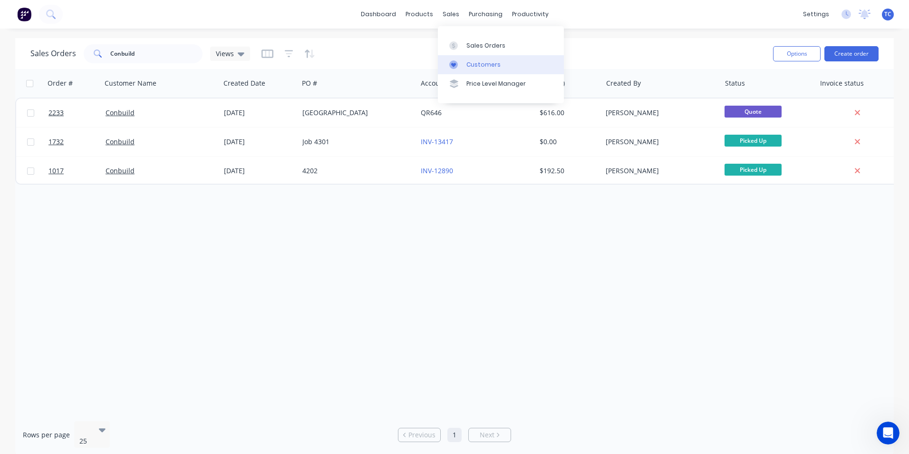
click at [481, 64] on div "Customers" at bounding box center [484, 64] width 34 height 9
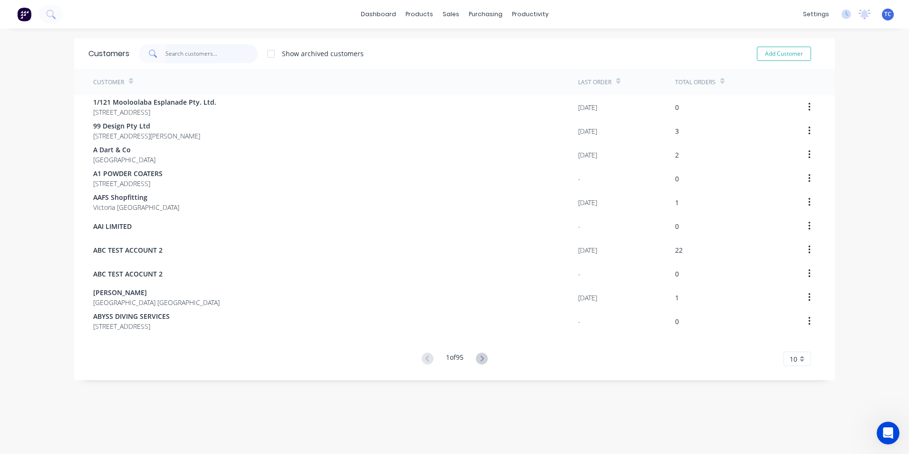
click at [170, 51] on input "text" at bounding box center [211, 53] width 93 height 19
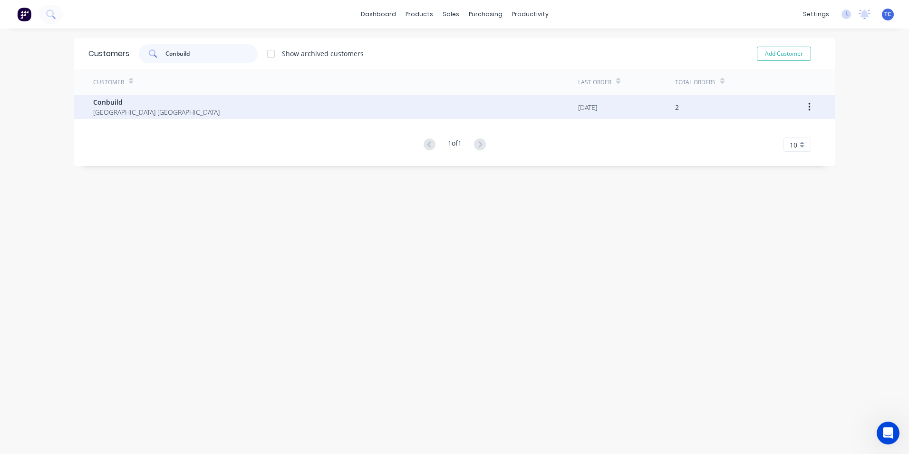
type input "Conbuild"
click at [136, 106] on span "Conbuild" at bounding box center [156, 102] width 126 height 10
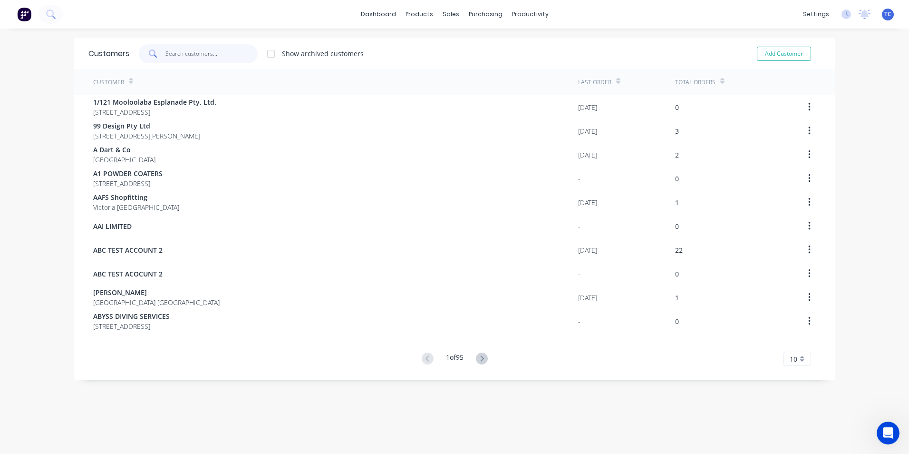
click at [167, 50] on input "text" at bounding box center [211, 53] width 93 height 19
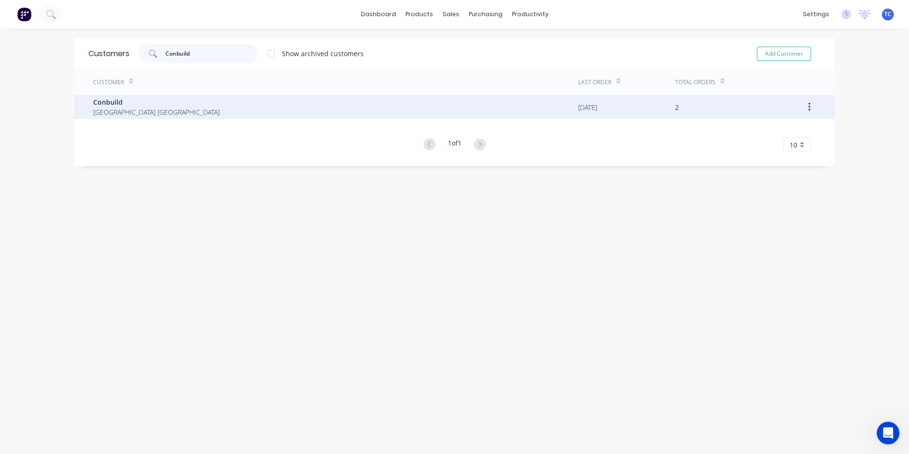
type input "Conbuild"
click at [808, 105] on icon "button" at bounding box center [809, 107] width 2 height 9
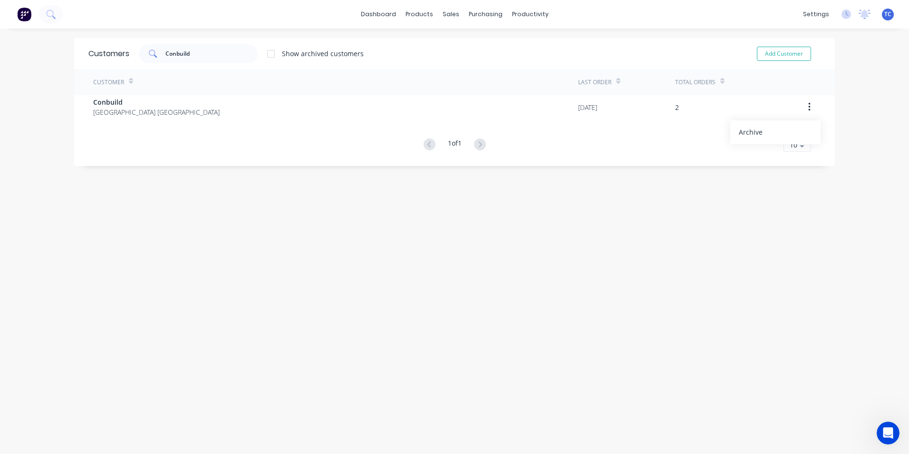
click at [681, 147] on div "1 of 1 10 5 10 15 20 25 30 35" at bounding box center [454, 145] width 761 height 14
click at [475, 64] on div "Customers" at bounding box center [480, 64] width 34 height 9
click at [379, 13] on link "dashboard" at bounding box center [378, 14] width 45 height 14
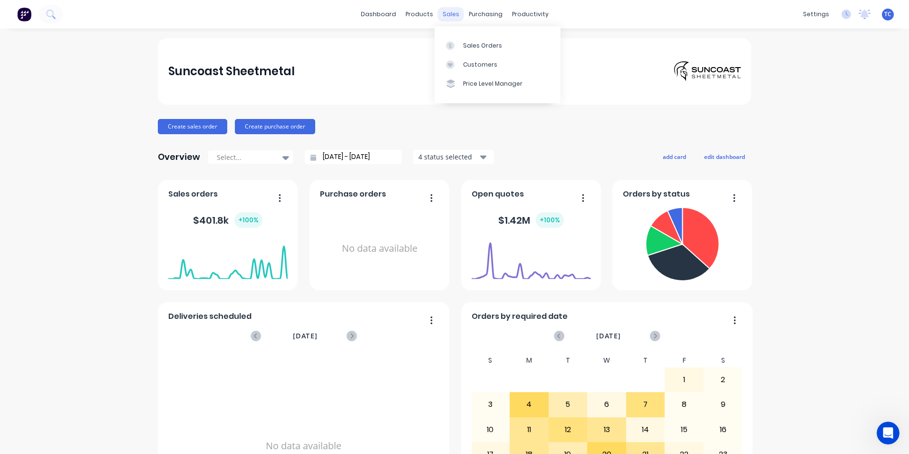
click at [444, 11] on div "sales" at bounding box center [451, 14] width 26 height 14
click at [476, 64] on div "Customers" at bounding box center [480, 64] width 34 height 9
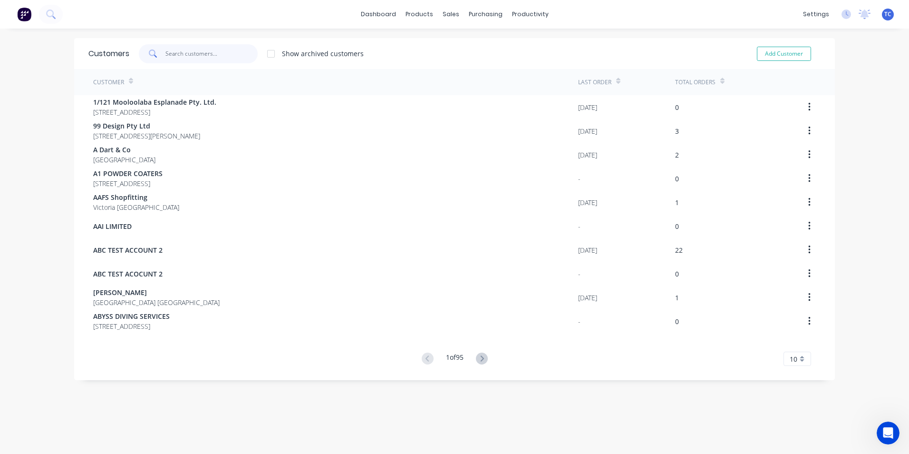
click at [170, 54] on input "text" at bounding box center [211, 53] width 93 height 19
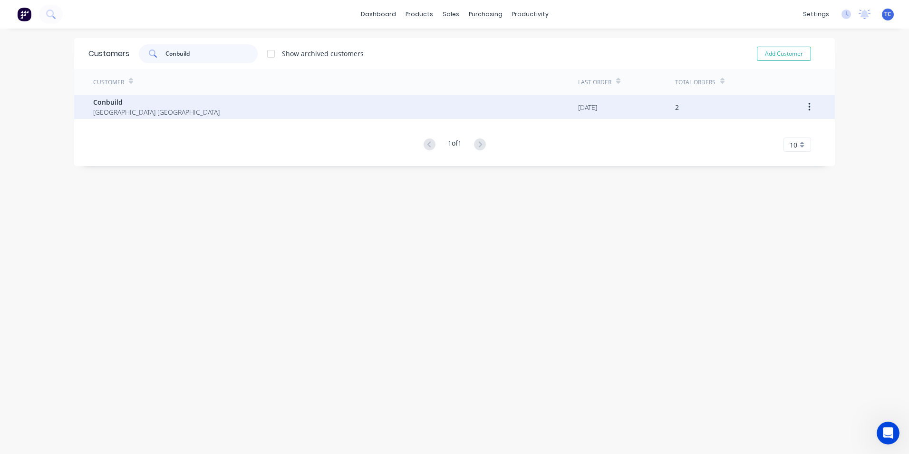
type input "Conbuild"
click at [111, 107] on span "[GEOGRAPHIC_DATA] [GEOGRAPHIC_DATA]" at bounding box center [156, 112] width 126 height 10
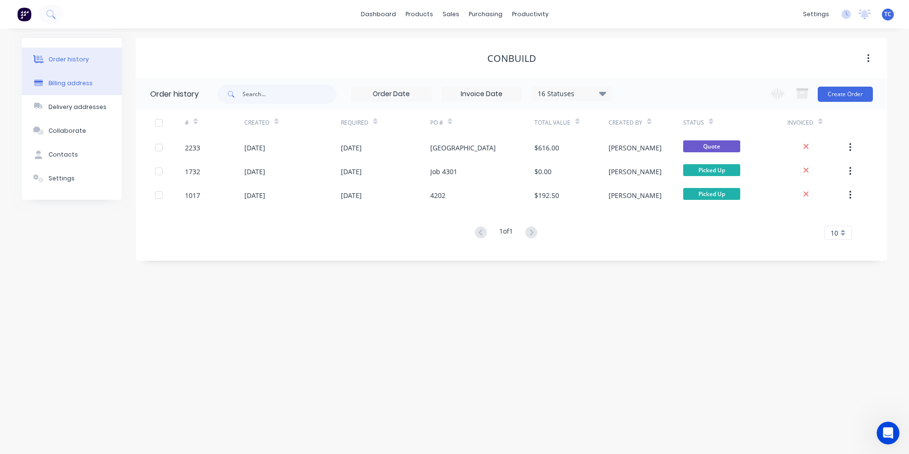
click at [72, 82] on div "Billing address" at bounding box center [71, 83] width 44 height 9
select select "AU"
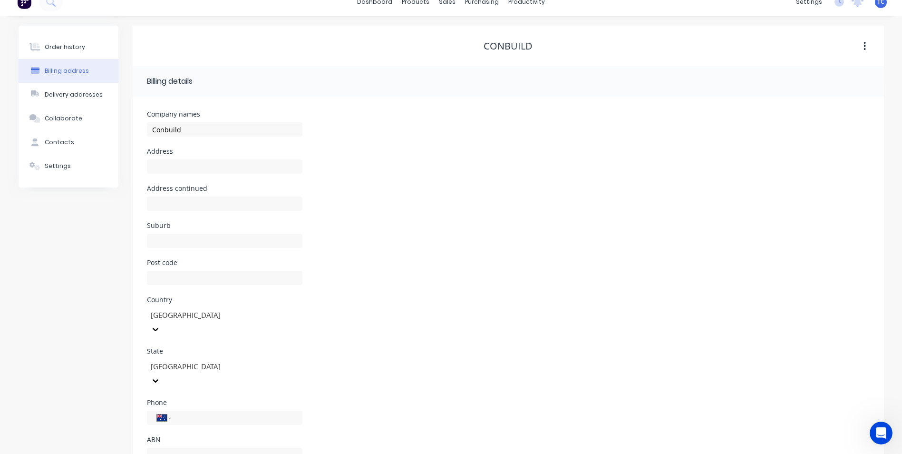
scroll to position [22, 0]
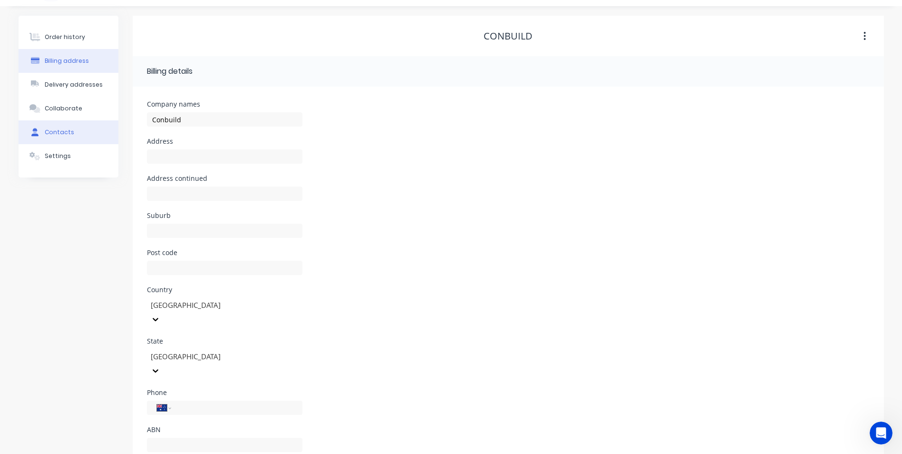
click at [60, 132] on div "Contacts" at bounding box center [59, 132] width 29 height 9
select select "AU"
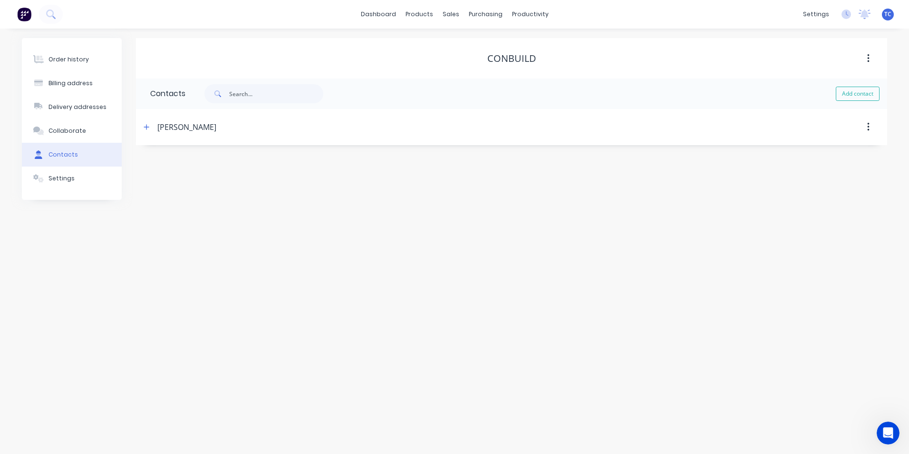
click at [176, 127] on div "[PERSON_NAME]" at bounding box center [186, 126] width 59 height 11
click at [145, 126] on icon "button" at bounding box center [147, 127] width 6 height 7
click at [157, 198] on input "text" at bounding box center [228, 201] width 156 height 14
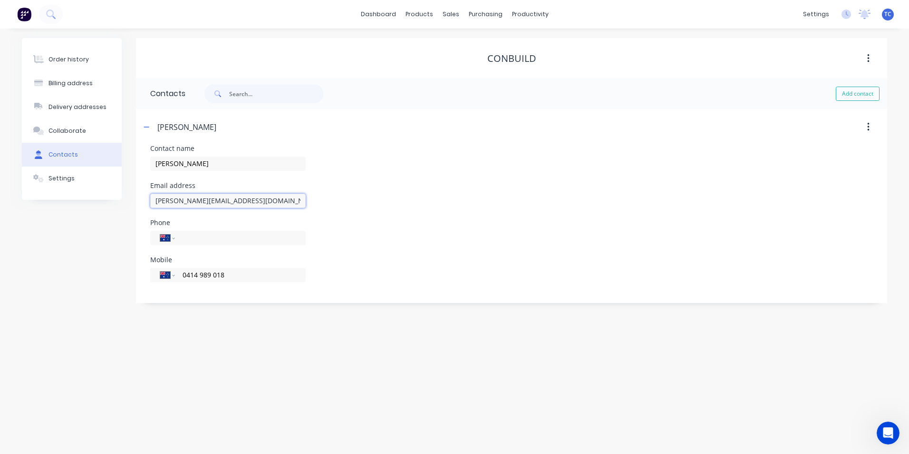
type input "[PERSON_NAME][EMAIL_ADDRESS][DOMAIN_NAME]"
click at [476, 170] on div "Contact name [PERSON_NAME]" at bounding box center [511, 163] width 723 height 37
click at [72, 58] on div "Order history" at bounding box center [69, 59] width 40 height 9
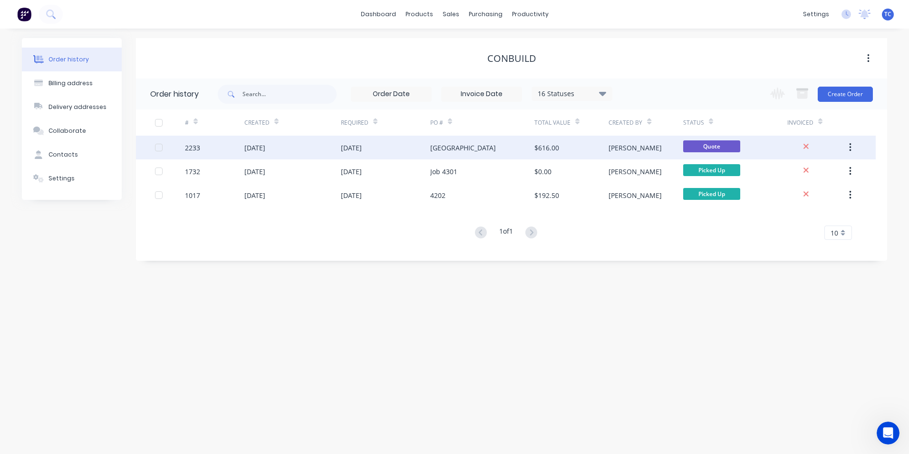
click at [265, 146] on div "[DATE]" at bounding box center [254, 148] width 21 height 10
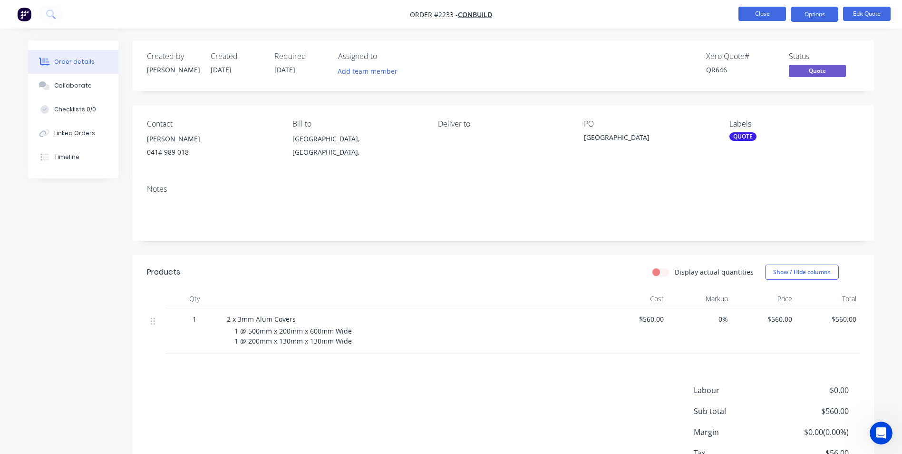
click at [763, 11] on button "Close" at bounding box center [763, 14] width 48 height 14
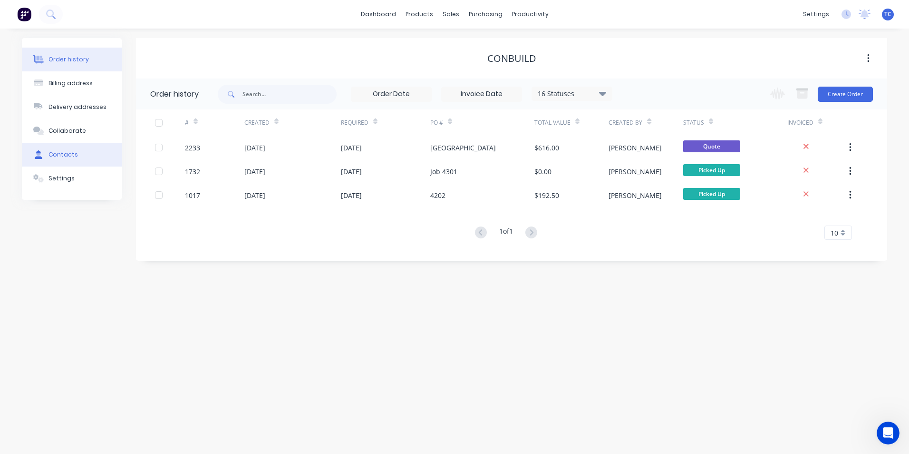
click at [53, 152] on div "Contacts" at bounding box center [63, 154] width 29 height 9
select select "AU"
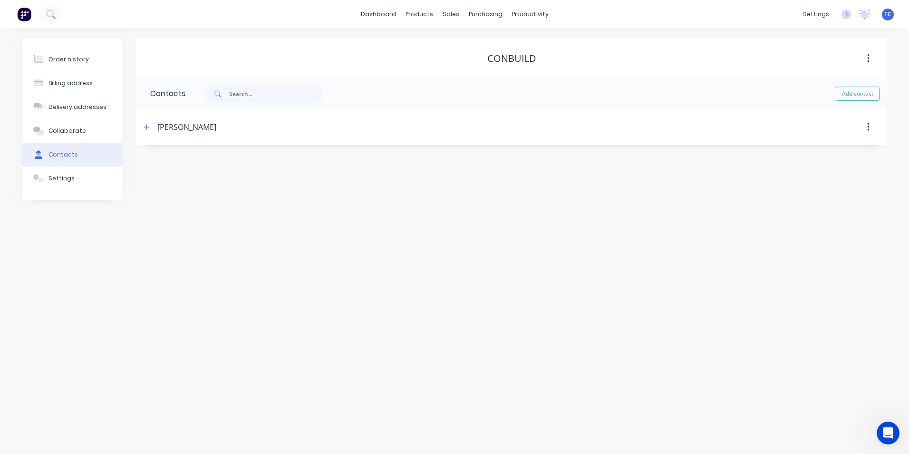
click at [162, 125] on div "[PERSON_NAME]" at bounding box center [186, 126] width 59 height 11
click at [147, 126] on icon "button" at bounding box center [146, 126] width 5 height 5
click at [868, 125] on icon "button" at bounding box center [868, 127] width 2 height 10
click at [755, 67] on div "Conbuild" at bounding box center [511, 58] width 751 height 40
click at [374, 12] on link "dashboard" at bounding box center [378, 14] width 45 height 14
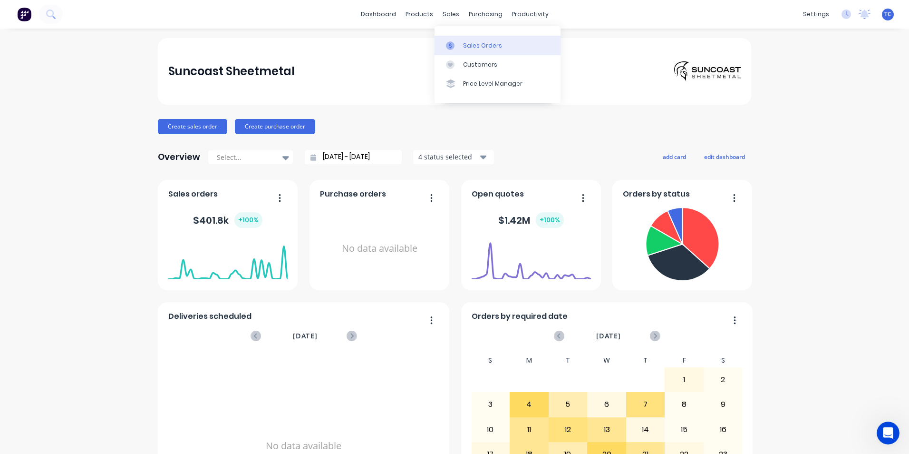
click at [476, 45] on div "Sales Orders" at bounding box center [482, 45] width 39 height 9
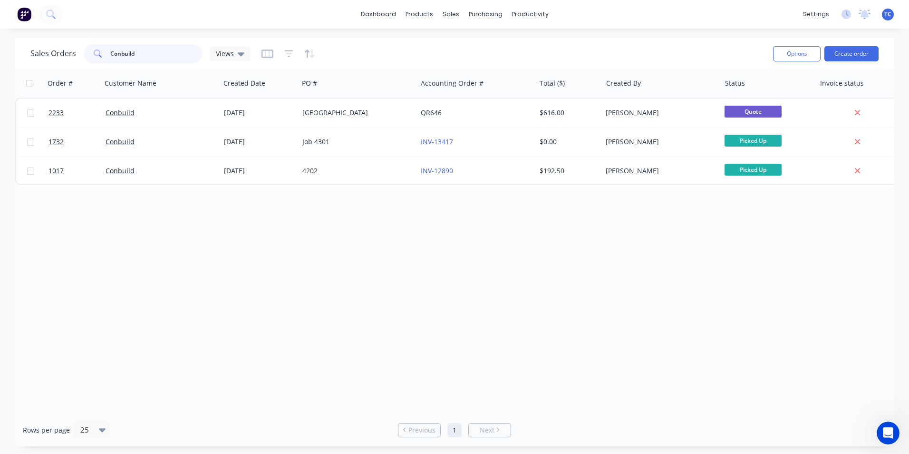
drag, startPoint x: 138, startPoint y: 53, endPoint x: 131, endPoint y: 53, distance: 7.1
click at [131, 53] on input "Conbuild" at bounding box center [156, 53] width 93 height 19
type input "Cdonbuil"
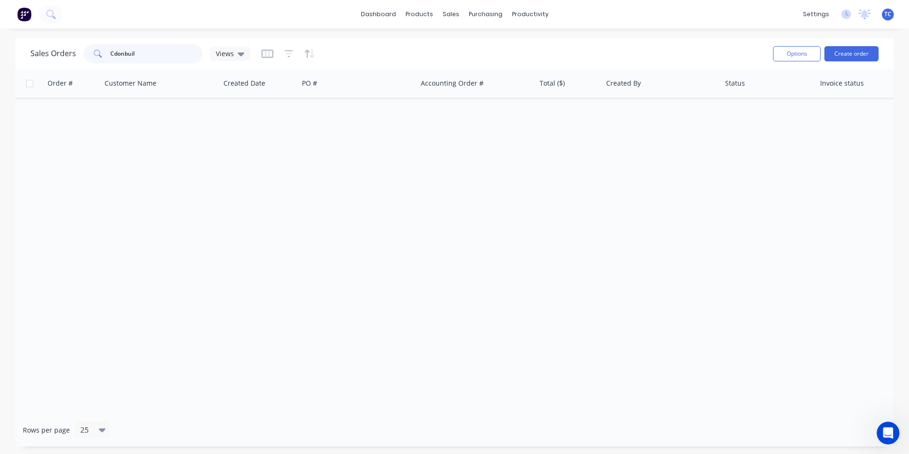
drag, startPoint x: 141, startPoint y: 55, endPoint x: 109, endPoint y: 54, distance: 31.4
click at [110, 54] on input "Cdonbuil" at bounding box center [156, 53] width 93 height 19
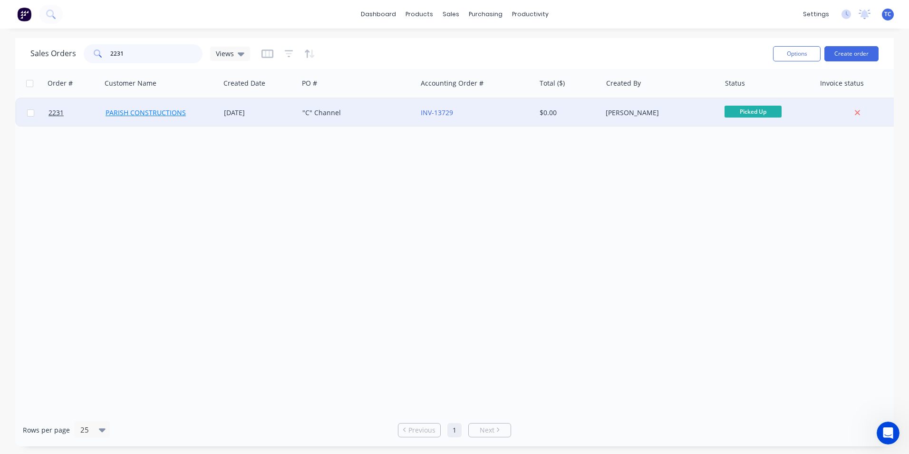
type input "2231"
click at [137, 115] on link "PARISH CONSTRUCTIONS" at bounding box center [146, 112] width 80 height 9
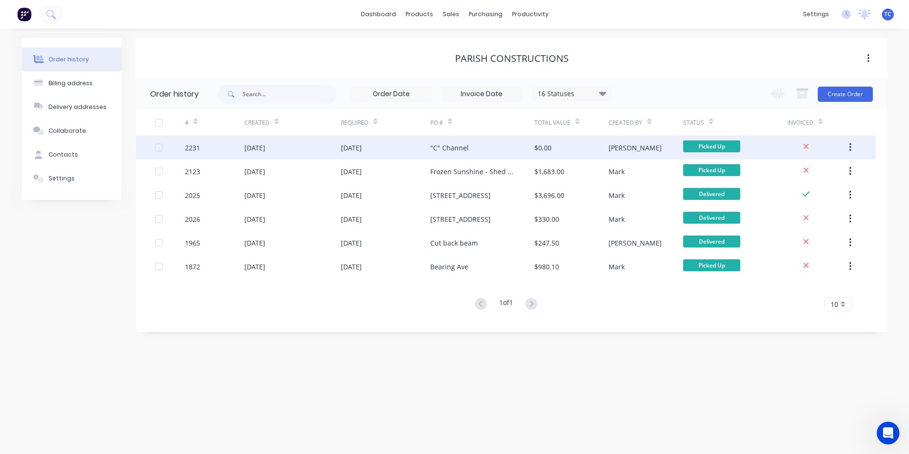
click at [350, 146] on div "[DATE]" at bounding box center [351, 148] width 21 height 10
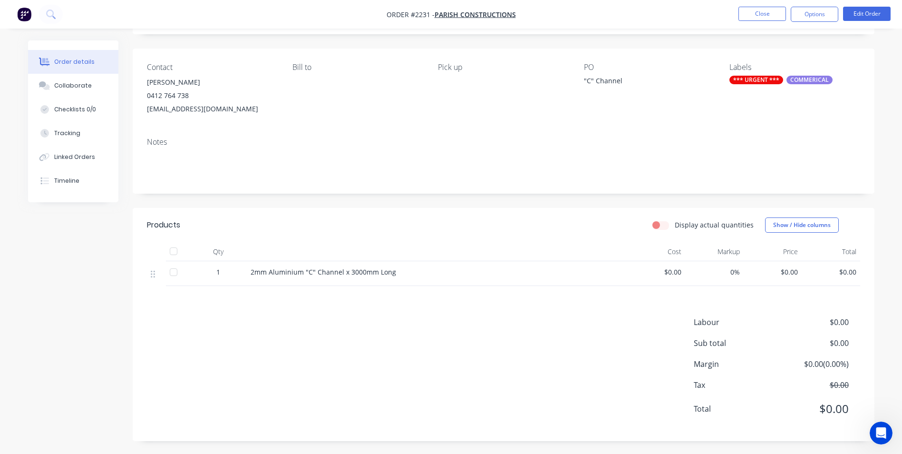
scroll to position [58, 0]
click at [683, 264] on div "$0.00" at bounding box center [656, 272] width 58 height 25
click at [866, 10] on button "Edit Order" at bounding box center [867, 14] width 48 height 14
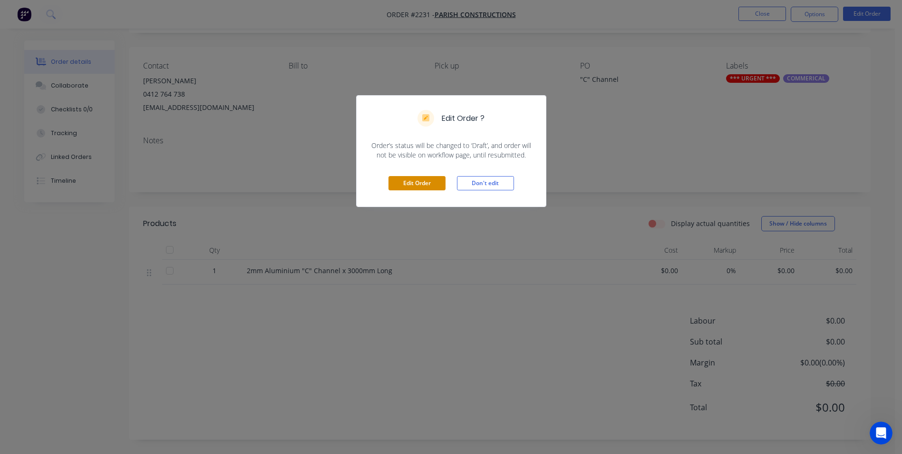
click at [414, 182] on button "Edit Order" at bounding box center [417, 183] width 57 height 14
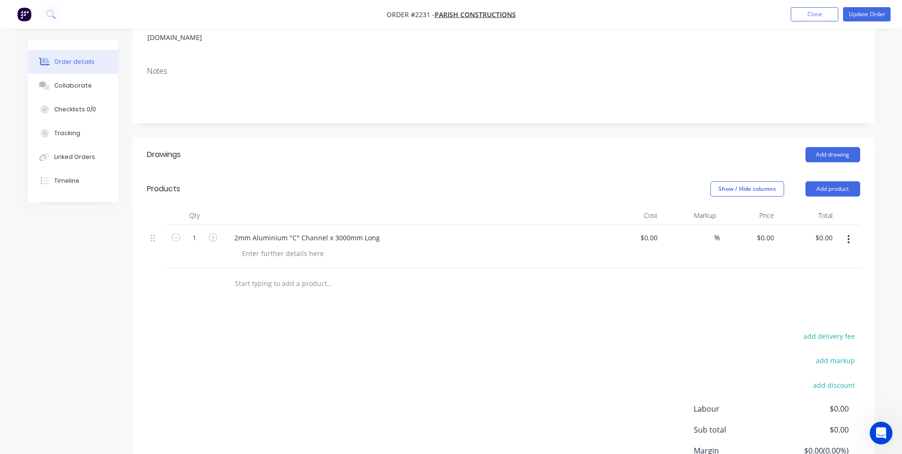
scroll to position [143, 0]
click at [653, 230] on input "0" at bounding box center [651, 237] width 22 height 14
type input "$265.00"
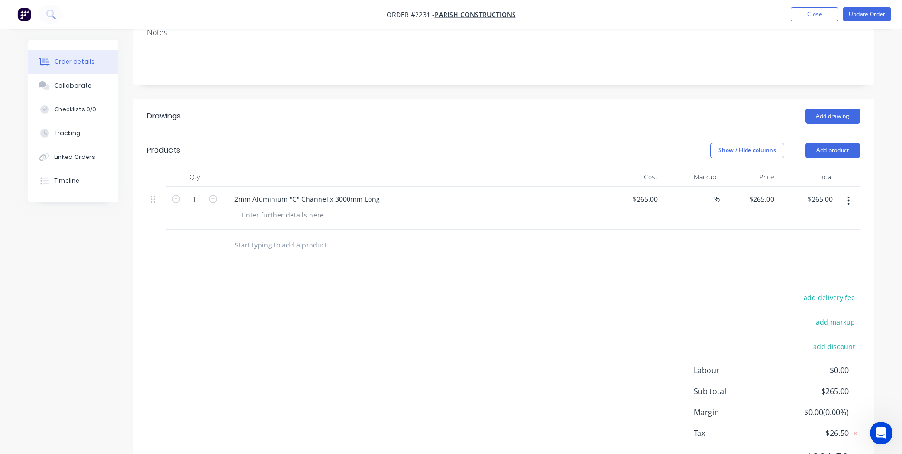
scroll to position [217, 0]
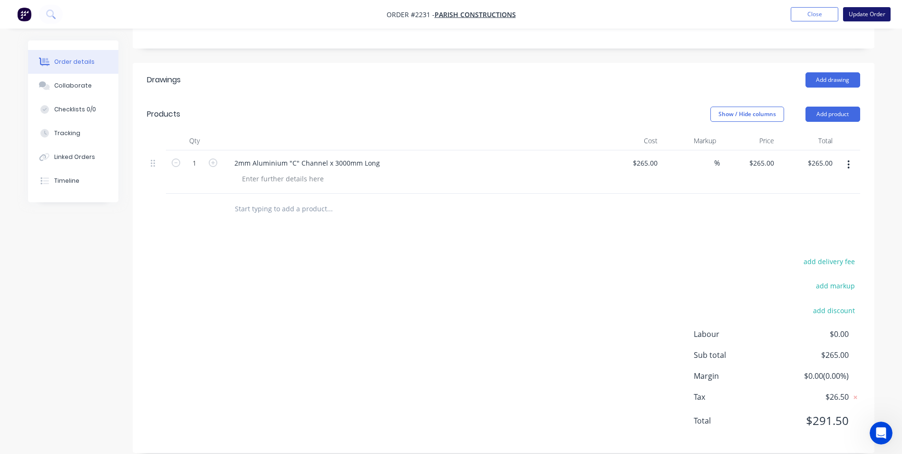
click at [865, 13] on button "Update Order" at bounding box center [867, 14] width 48 height 14
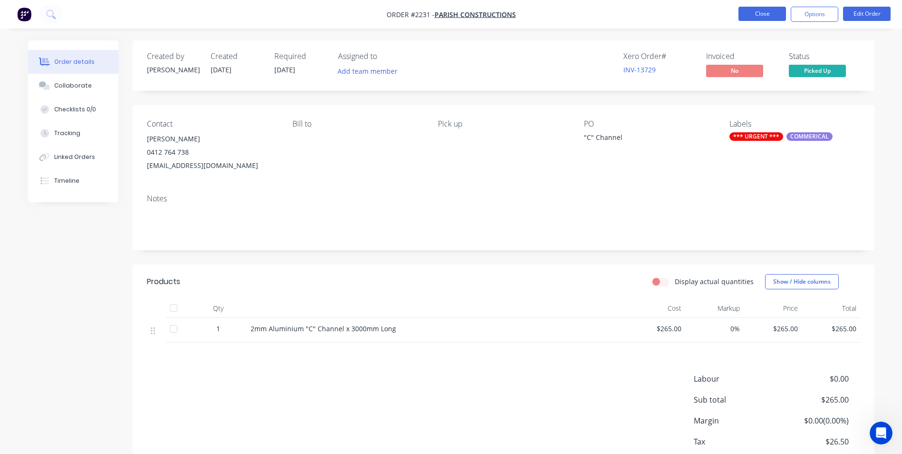
click at [754, 13] on button "Close" at bounding box center [763, 14] width 48 height 14
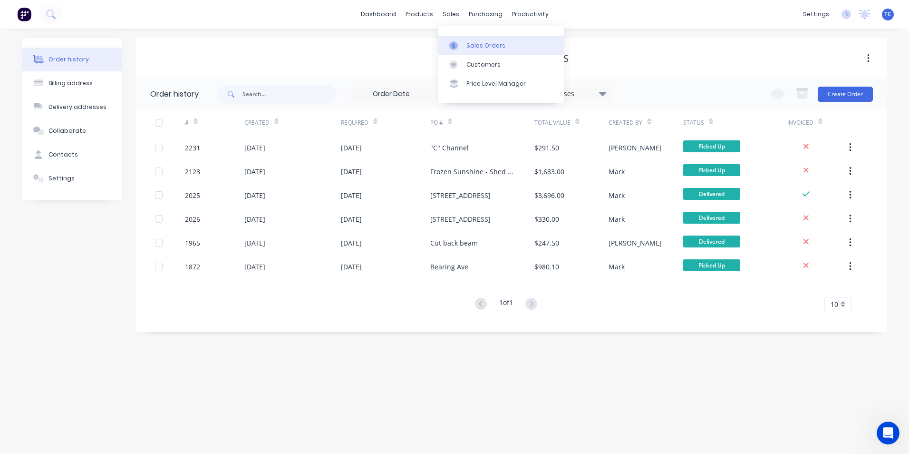
click at [480, 43] on div "Sales Orders" at bounding box center [486, 45] width 39 height 9
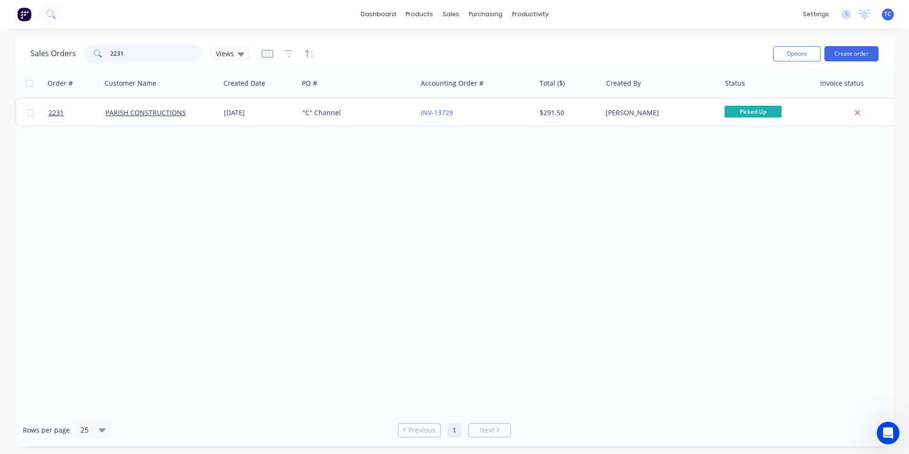
drag, startPoint x: 125, startPoint y: 51, endPoint x: 108, endPoint y: 50, distance: 16.7
click at [108, 50] on div "2231" at bounding box center [143, 53] width 119 height 19
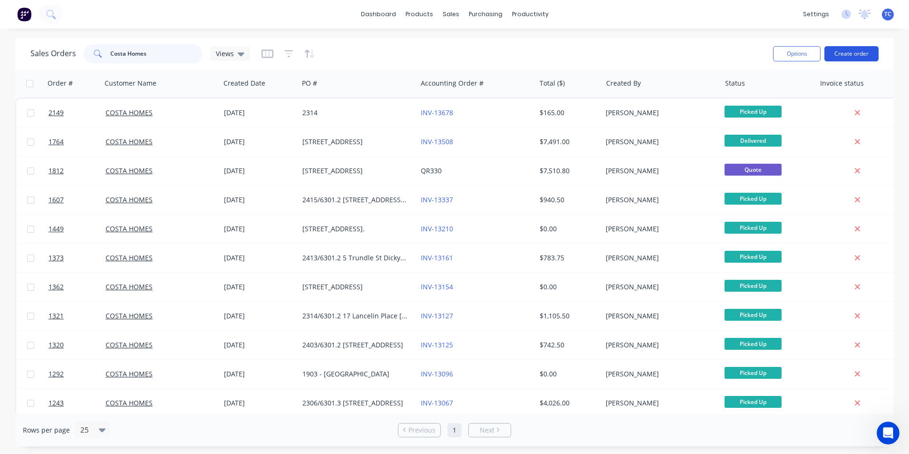
type input "Costa Homes"
click at [854, 49] on button "Create order" at bounding box center [852, 53] width 54 height 15
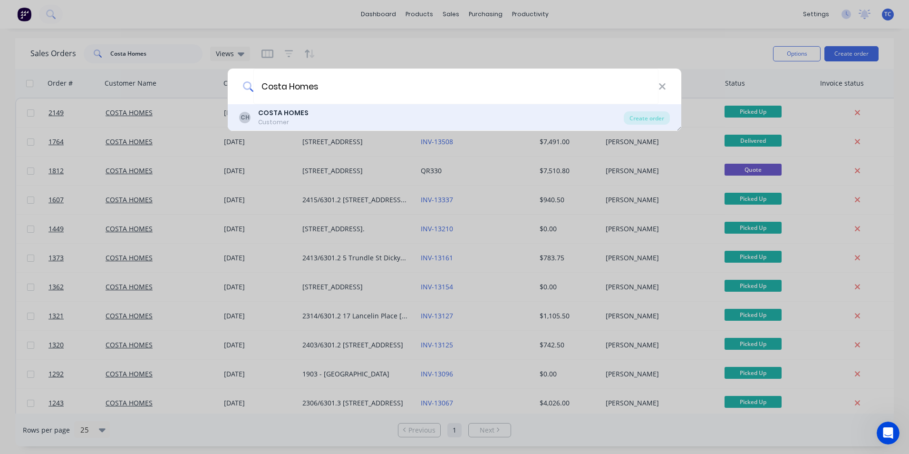
type input "Costa Homes"
click at [291, 113] on b "COSTA HOMES" at bounding box center [283, 113] width 50 height 10
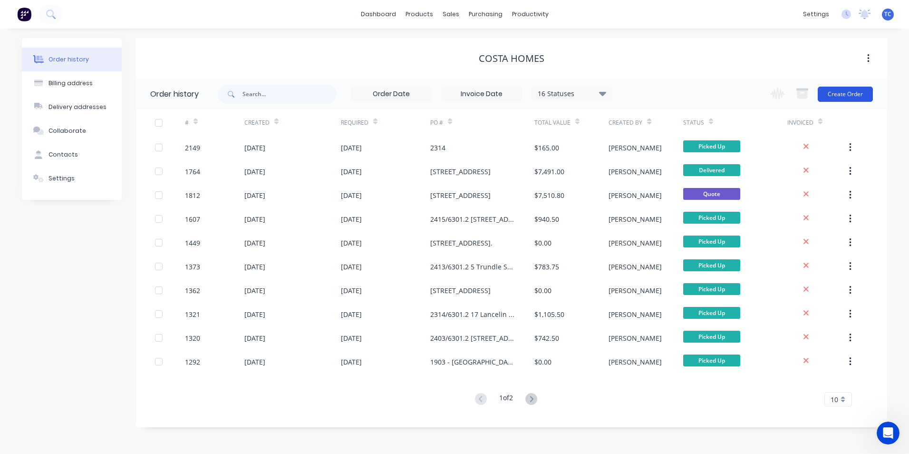
click at [847, 91] on button "Create Order" at bounding box center [845, 94] width 55 height 15
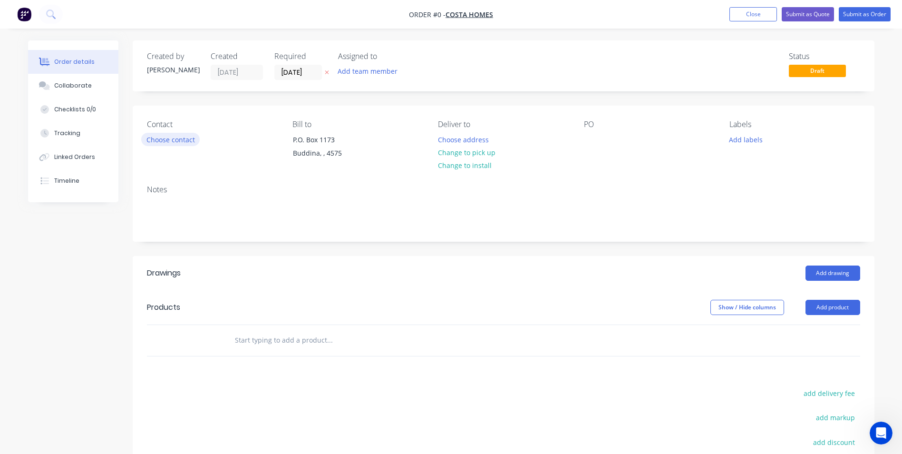
click at [167, 140] on button "Choose contact" at bounding box center [170, 139] width 58 height 13
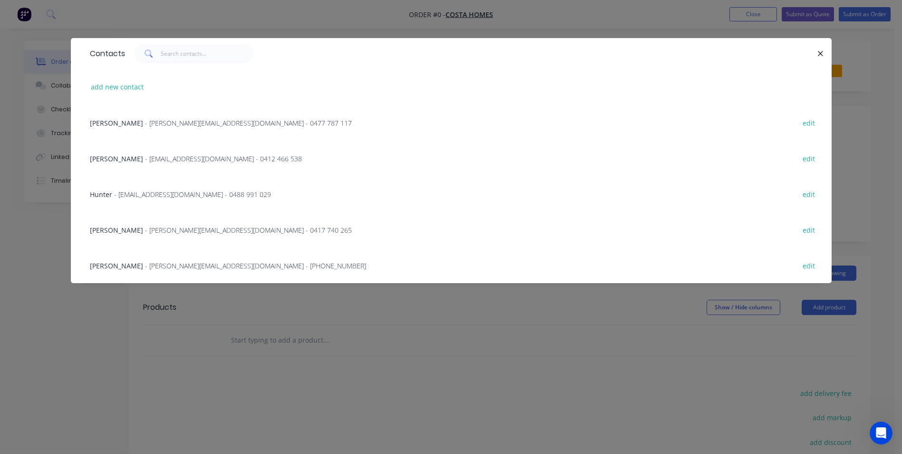
click at [162, 159] on span "- accounts@costahomes.com.au - 0412 466 538" at bounding box center [223, 158] width 157 height 9
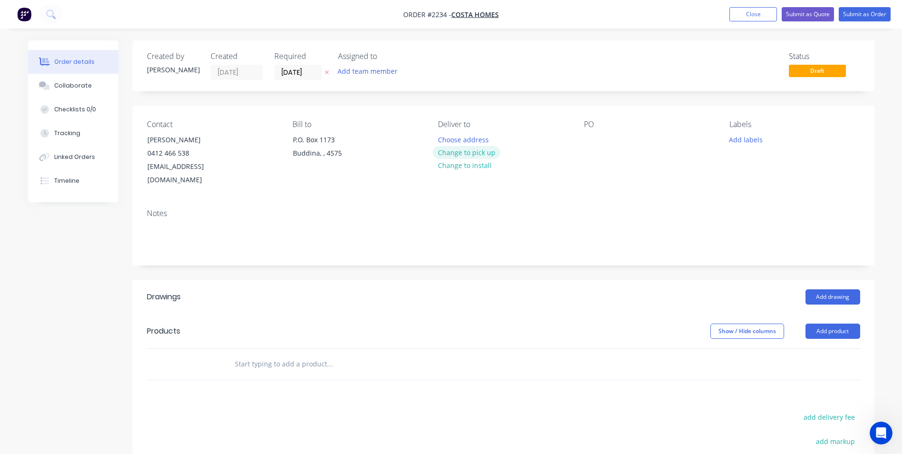
click at [464, 152] on button "Change to pick up" at bounding box center [467, 152] width 68 height 13
click at [593, 139] on div at bounding box center [591, 140] width 15 height 14
click at [743, 140] on button "Add labels" at bounding box center [746, 139] width 44 height 13
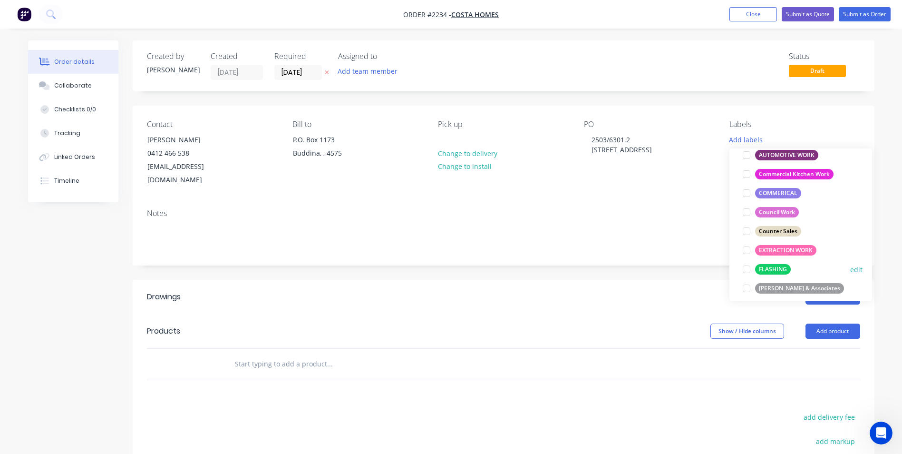
scroll to position [143, 0]
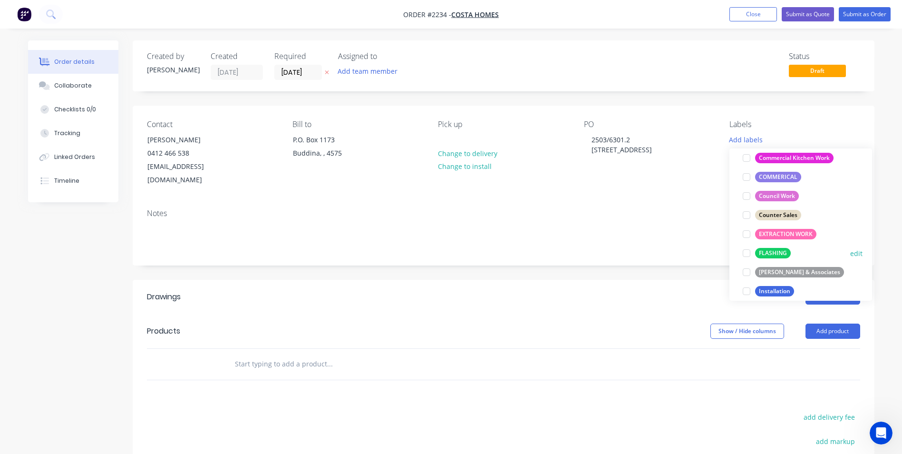
click at [747, 253] on div at bounding box center [746, 252] width 19 height 19
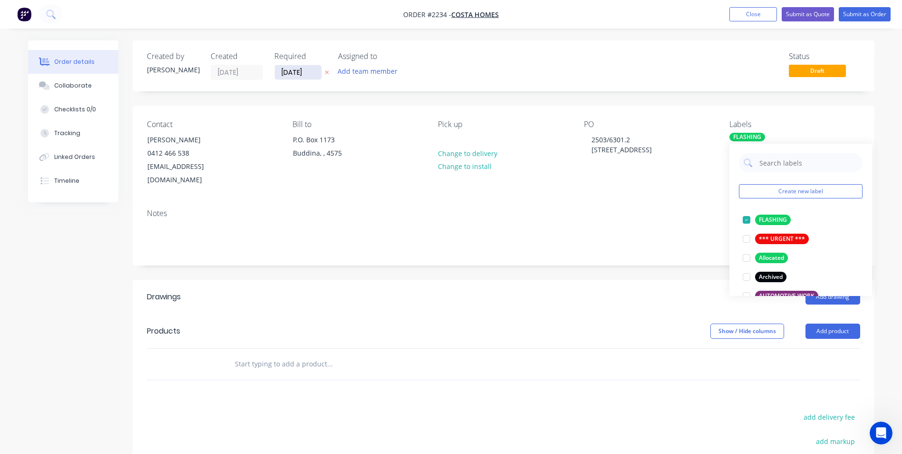
click at [290, 74] on input "[DATE]" at bounding box center [298, 72] width 47 height 14
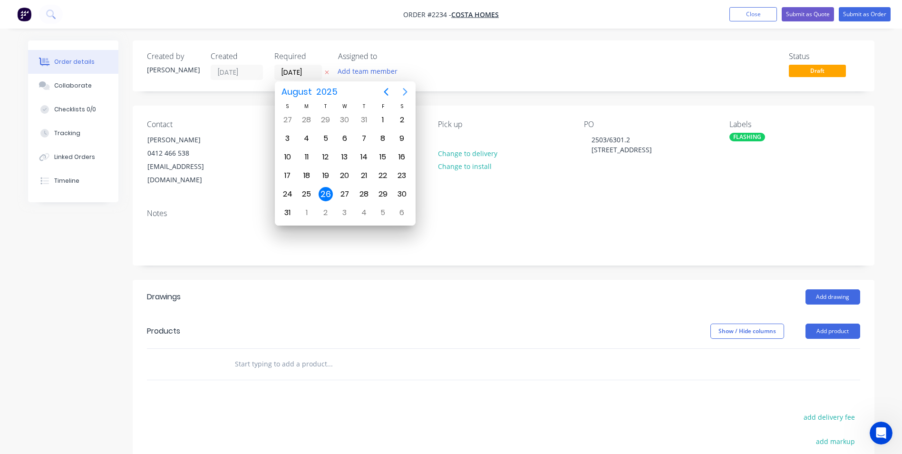
click at [402, 88] on icon "Next page" at bounding box center [404, 91] width 11 height 11
click at [326, 136] on div "9" at bounding box center [326, 138] width 14 height 14
type input "[DATE]"
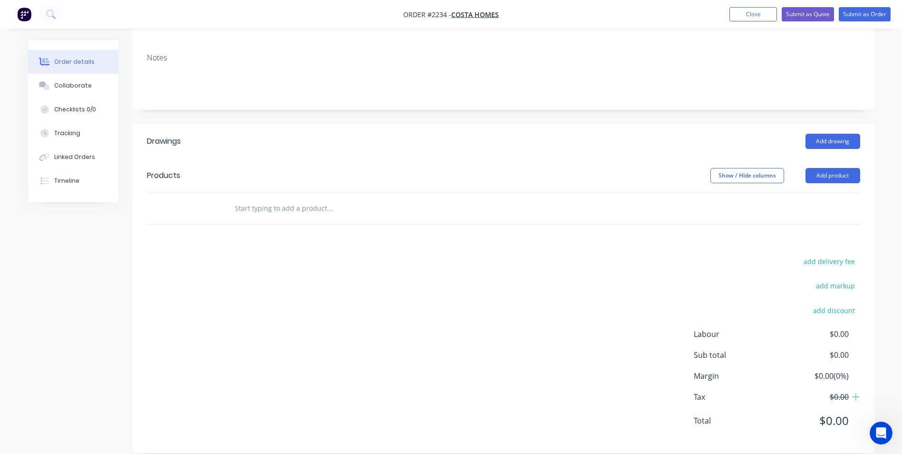
scroll to position [108, 0]
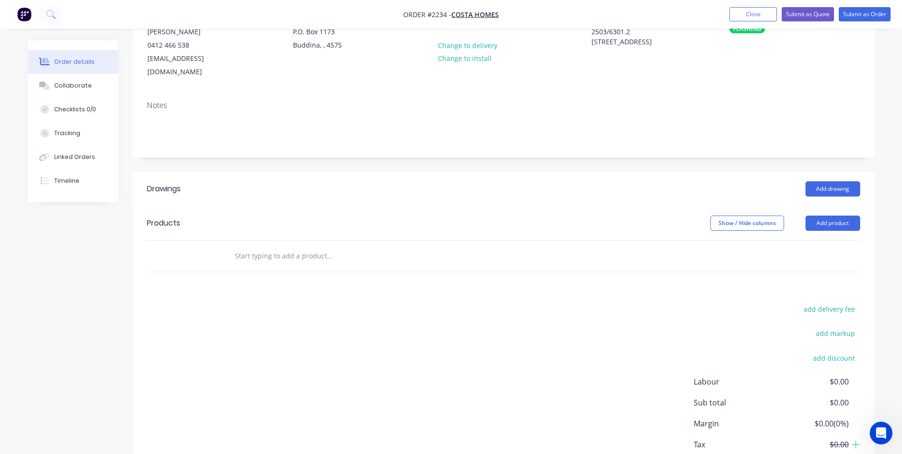
paste input "Aluminium Flashing - 50 x 50 x 10 - Above Fixed, SW, SLD, D/H, Awn, Garage"
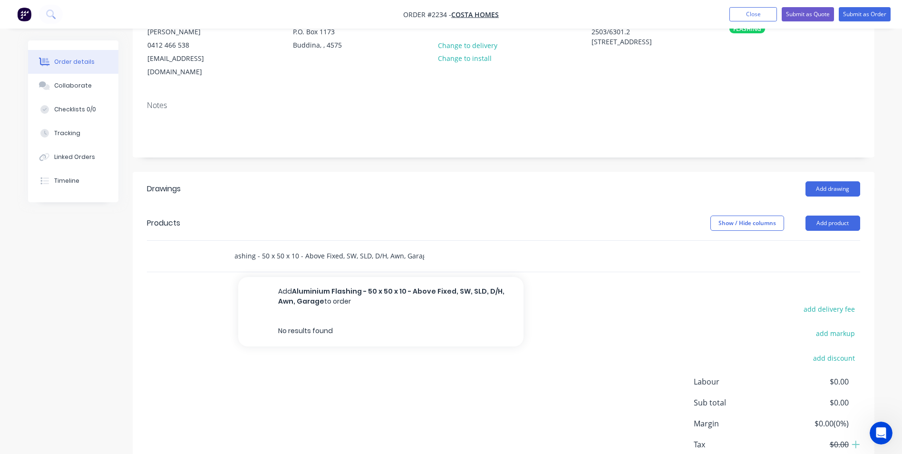
type input "Aluminium Flashing - 50 x 50 x 10 - Above Fixed, SW, SLD, D/H, Awn, Garage"
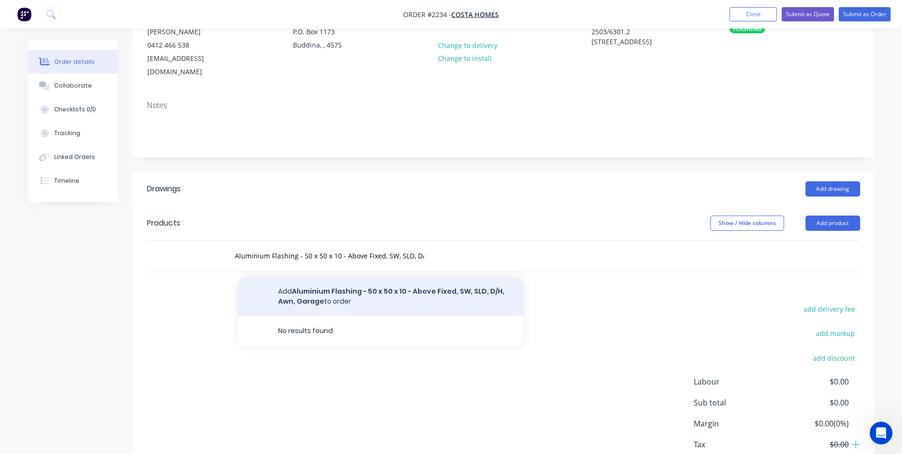
click at [315, 277] on button "Add Aluminium Flashing - 50 x 50 x 10 - Above Fixed, SW, SLD, D/H, Awn, Garage …" at bounding box center [380, 296] width 285 height 39
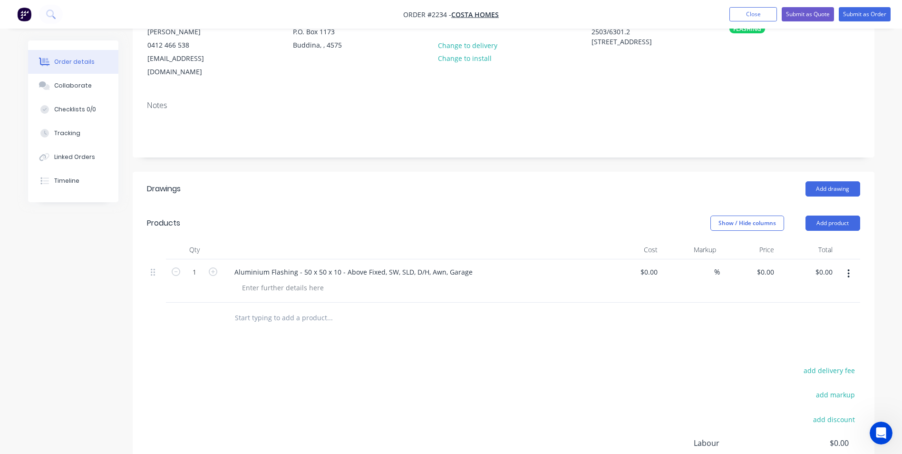
click at [474, 265] on div "Aluminium Flashing - 50 x 50 x 10 - Above Fixed, SW, SLD, D/H, Awn, Garage" at bounding box center [413, 272] width 373 height 14
click at [468, 265] on div "Aluminium Flashing - 50 x 50 x 10 - Above Fixed, SW, SLD, D/H, Awn, Garage" at bounding box center [353, 272] width 253 height 14
paste div
click at [272, 308] on input "text" at bounding box center [329, 317] width 190 height 19
click at [267, 308] on input "text" at bounding box center [329, 317] width 190 height 19
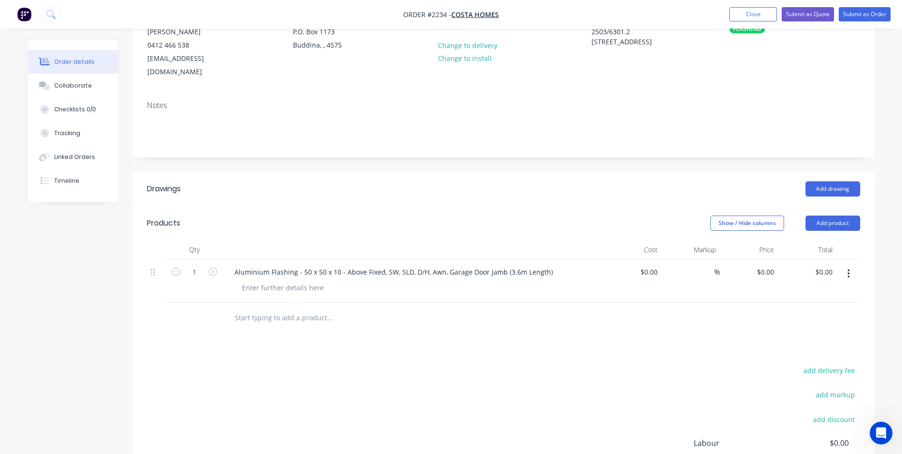
paste input "Aluminium Flashing - 70 x 100 x 10 - Above Stacking Door (3.6m Length)"
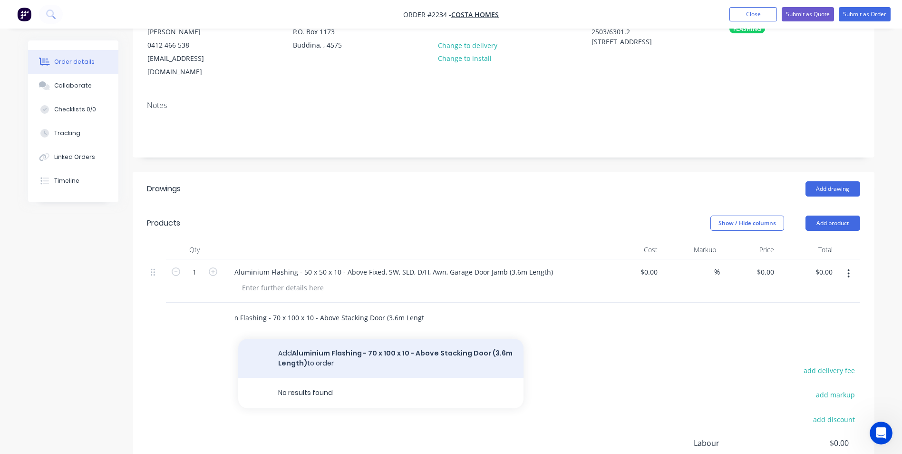
type input "Aluminium Flashing - 70 x 100 x 10 - Above Stacking Door (3.6m Length)"
click at [330, 339] on button "Add Aluminium Flashing - 70 x 100 x 10 - Above Stacking Door (3.6m Length) to o…" at bounding box center [380, 358] width 285 height 39
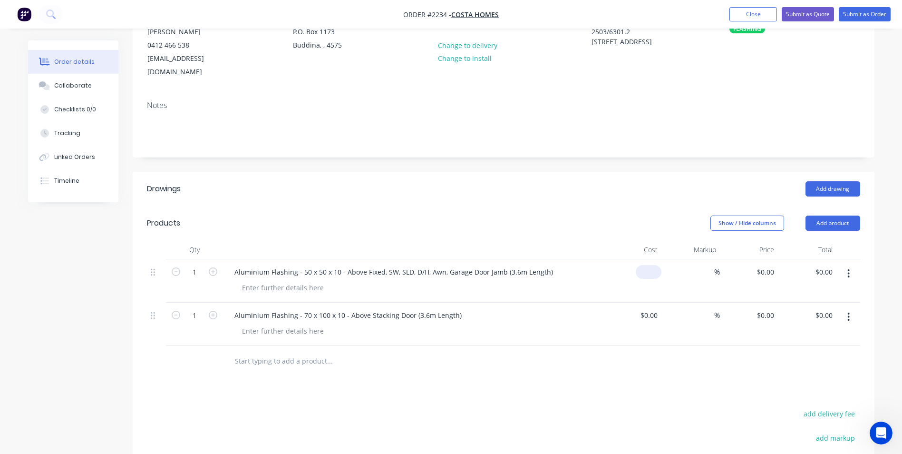
click at [654, 265] on input at bounding box center [651, 272] width 22 height 14
type input "$60.00"
click at [212, 267] on icon "button" at bounding box center [213, 271] width 9 height 9
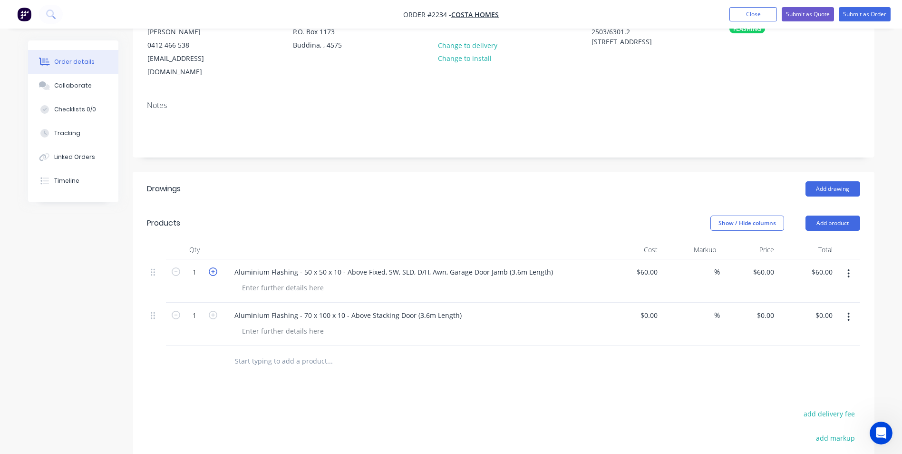
type input "2"
type input "$120.00"
click at [212, 267] on icon "button" at bounding box center [213, 271] width 9 height 9
type input "3"
type input "$180.00"
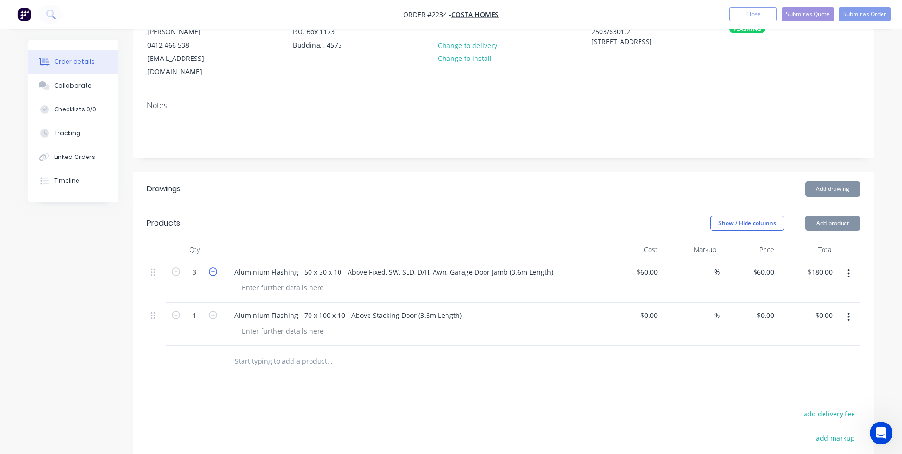
click at [212, 267] on icon "button" at bounding box center [213, 271] width 9 height 9
type input "4"
type input "$240.00"
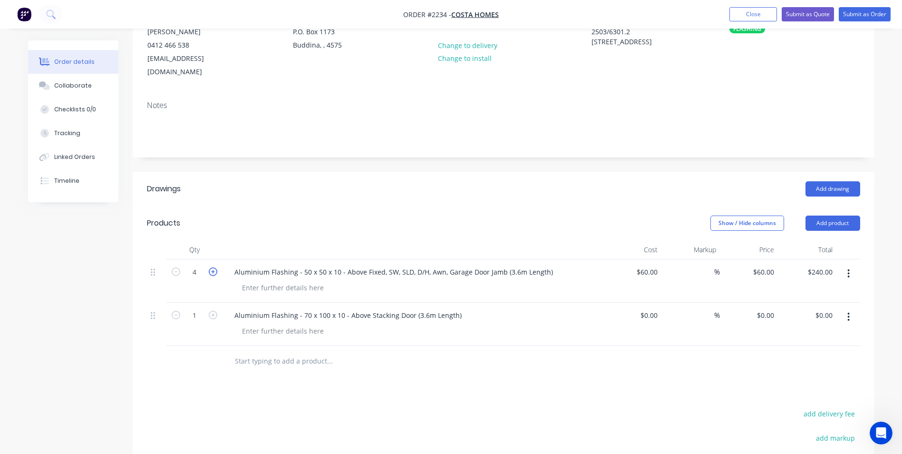
click at [212, 267] on icon "button" at bounding box center [213, 271] width 9 height 9
type input "5"
type input "$300.00"
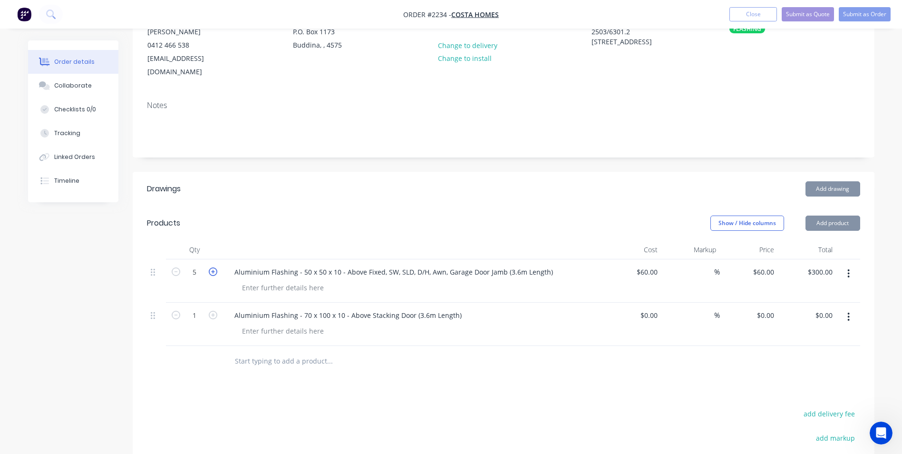
click at [212, 267] on icon "button" at bounding box center [213, 271] width 9 height 9
type input "6"
type input "$360.00"
click at [212, 267] on icon "button" at bounding box center [213, 271] width 9 height 9
type input "7"
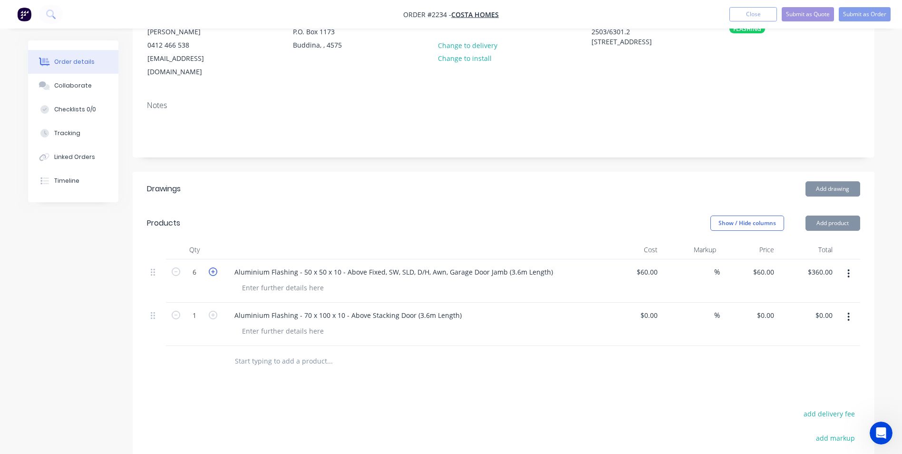
type input "$420.00"
click at [212, 267] on icon "button" at bounding box center [213, 271] width 9 height 9
type input "8"
type input "$480.00"
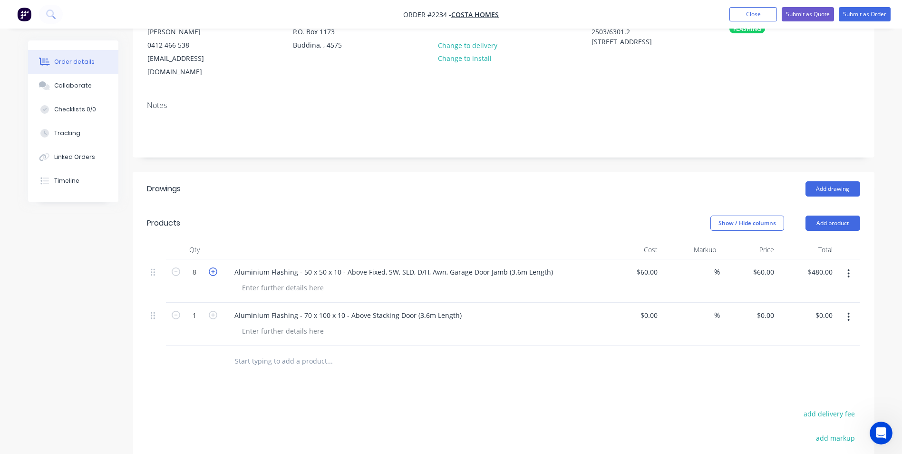
click at [212, 267] on icon "button" at bounding box center [213, 271] width 9 height 9
type input "9"
type input "$540.00"
click at [212, 267] on icon "button" at bounding box center [213, 271] width 9 height 9
type input "10"
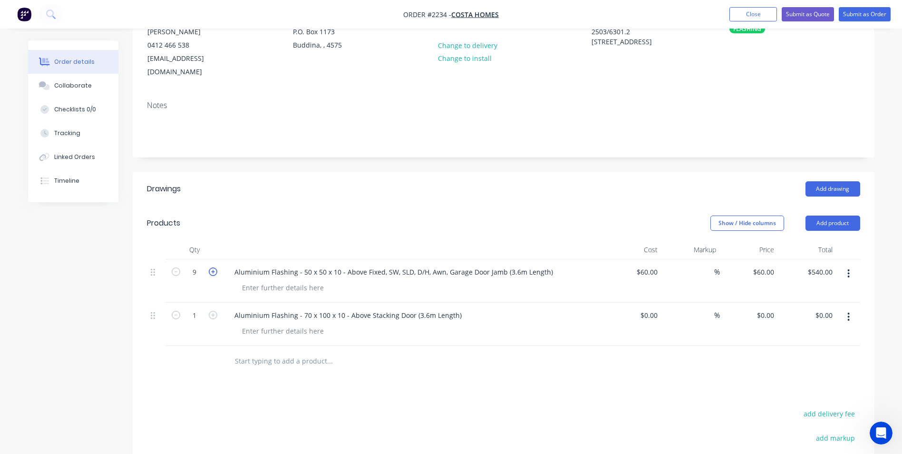
type input "$600.00"
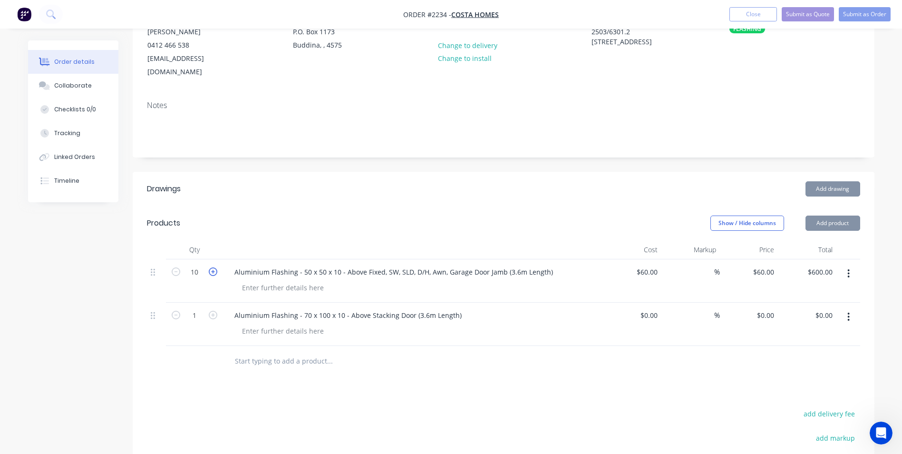
click at [212, 267] on icon "button" at bounding box center [213, 271] width 9 height 9
type input "11"
type input "$660.00"
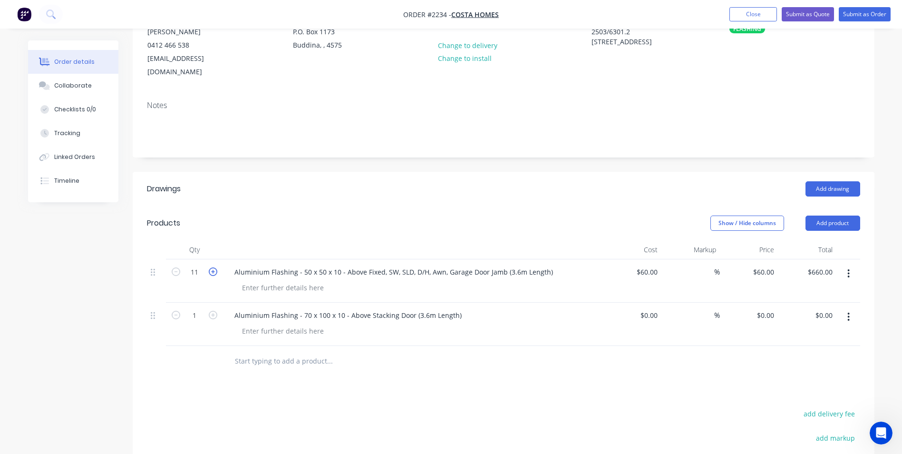
click at [212, 267] on icon "button" at bounding box center [213, 271] width 9 height 9
type input "12"
type input "$720.00"
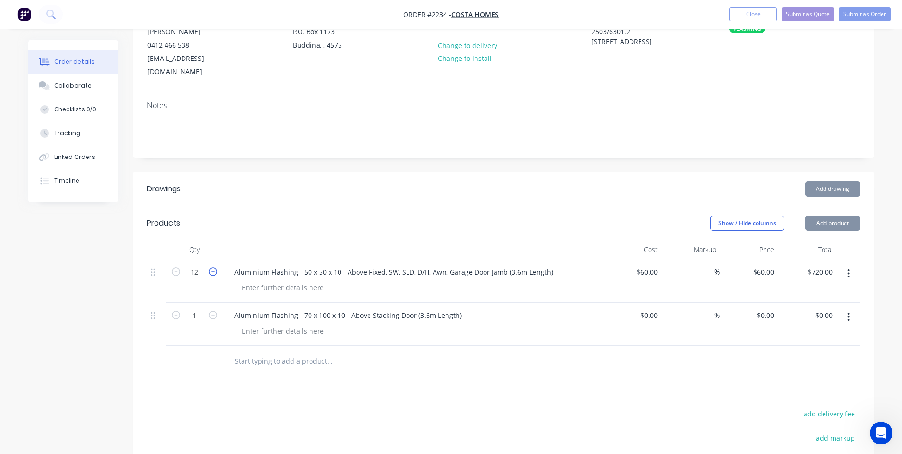
click at [212, 267] on icon "button" at bounding box center [213, 271] width 9 height 9
type input "13"
type input "$780.00"
click at [212, 267] on icon "button" at bounding box center [213, 271] width 9 height 9
type input "14"
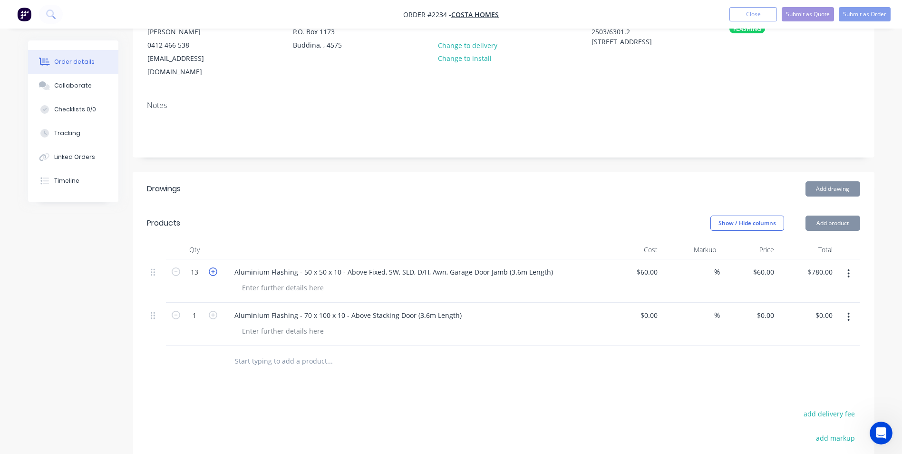
type input "$840.00"
click at [212, 267] on icon "button" at bounding box center [213, 271] width 9 height 9
type input "15"
type input "$900.00"
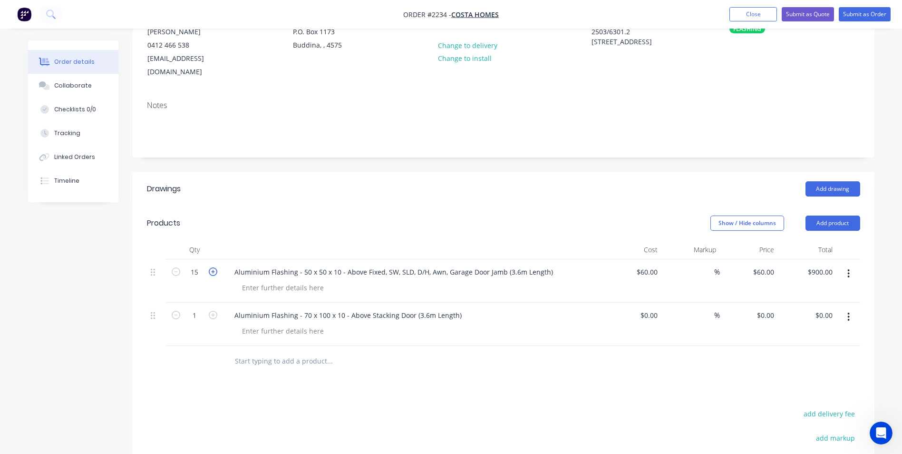
click at [212, 267] on icon "button" at bounding box center [213, 271] width 9 height 9
type input "16"
type input "$960.00"
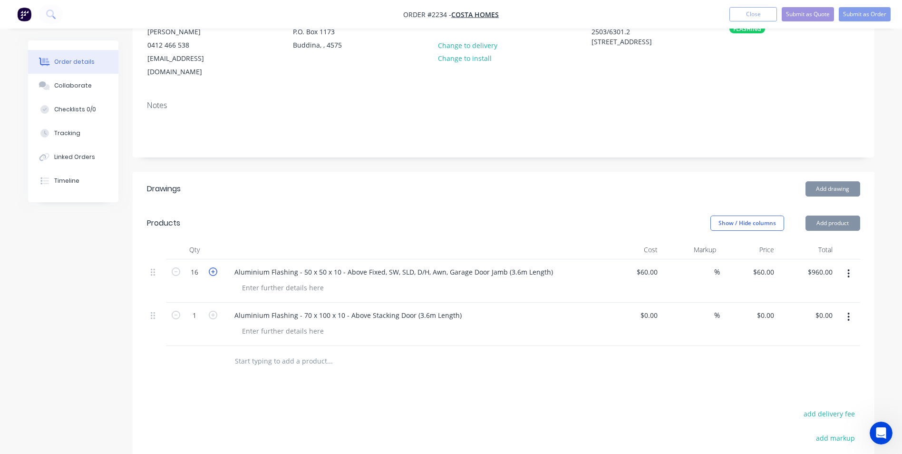
click at [212, 267] on icon "button" at bounding box center [213, 271] width 9 height 9
type input "17"
type input "$1,020.00"
click at [212, 267] on icon "button" at bounding box center [213, 271] width 9 height 9
type input "18"
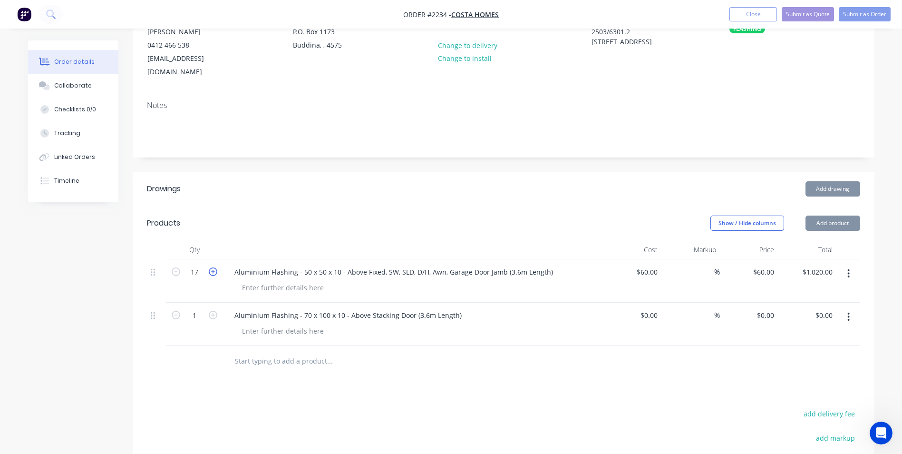
type input "$1,080.00"
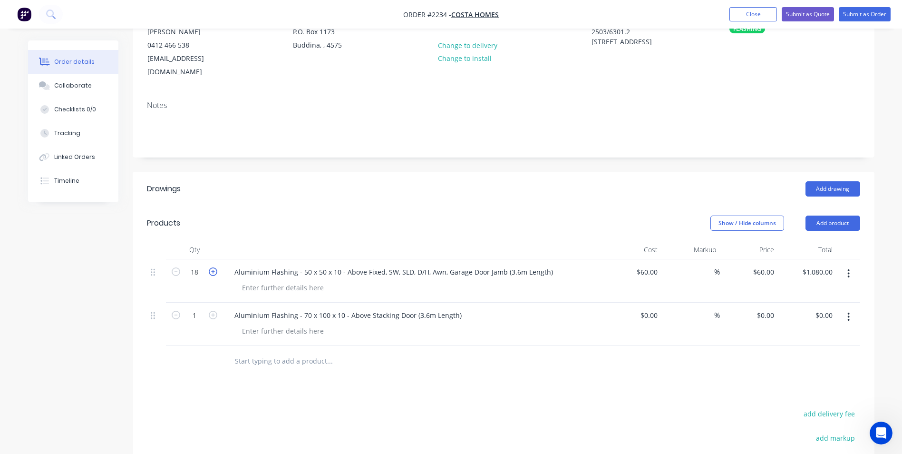
click at [212, 267] on icon "button" at bounding box center [213, 271] width 9 height 9
type input "19"
type input "$1,140.00"
click at [212, 267] on icon "button" at bounding box center [213, 271] width 9 height 9
type input "20"
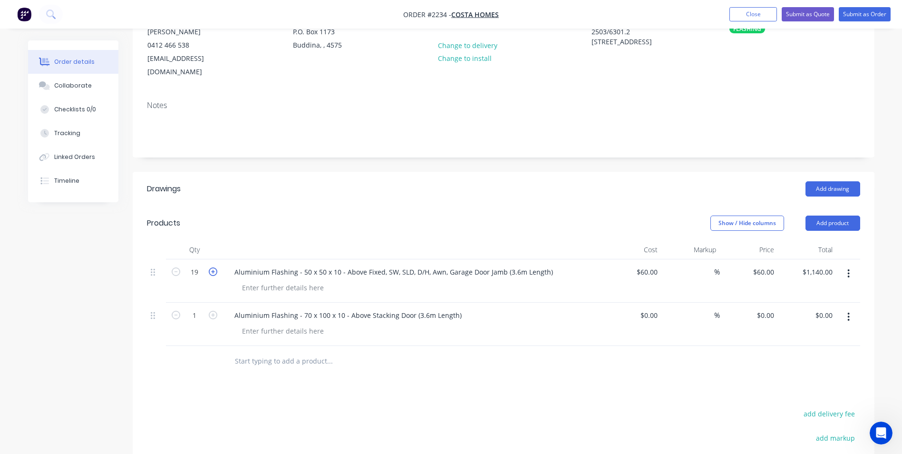
type input "$1,200.00"
click at [211, 311] on icon "button" at bounding box center [213, 315] width 9 height 9
type input "3"
click at [647, 308] on div "$0.00" at bounding box center [649, 315] width 26 height 14
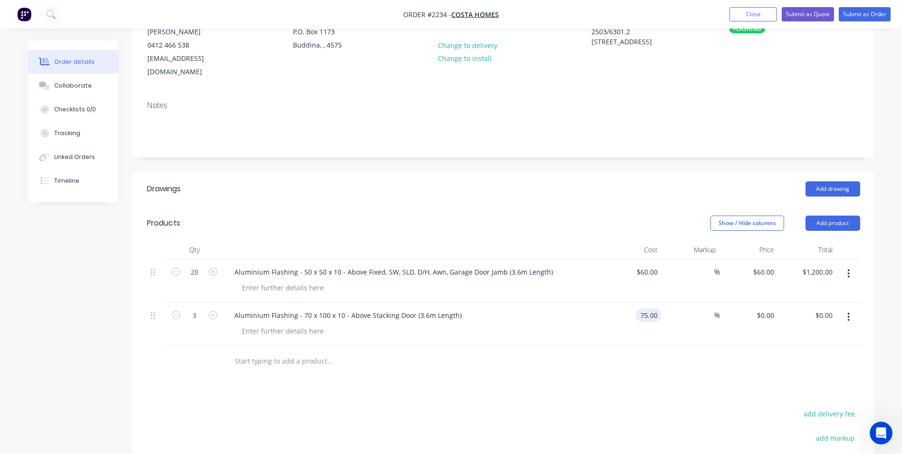
type input "$75.00"
type input "$225.00"
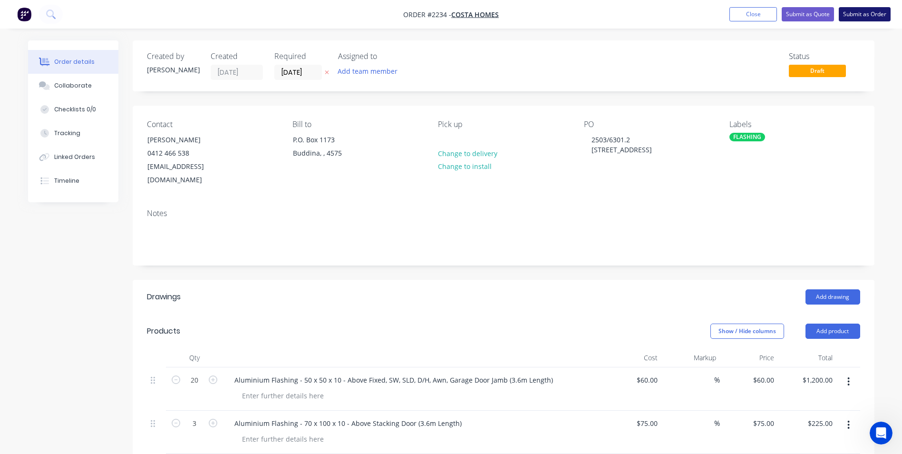
click at [866, 12] on button "Submit as Order" at bounding box center [865, 14] width 52 height 14
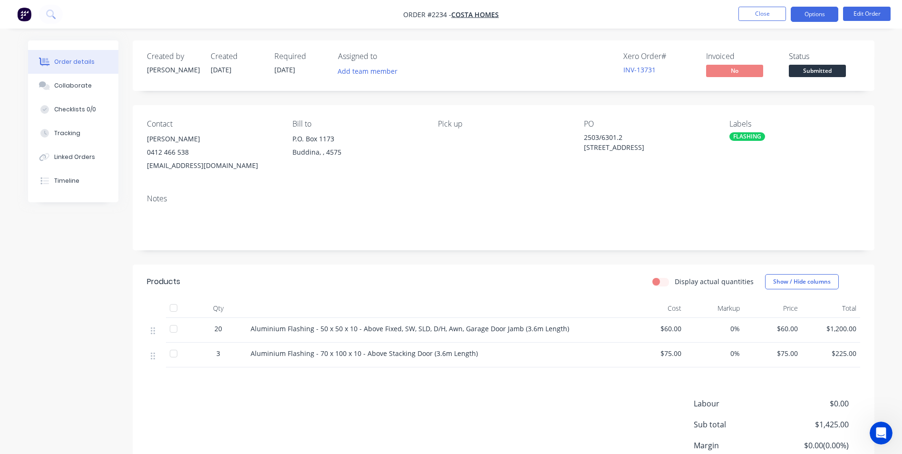
click at [813, 10] on button "Options" at bounding box center [815, 14] width 48 height 15
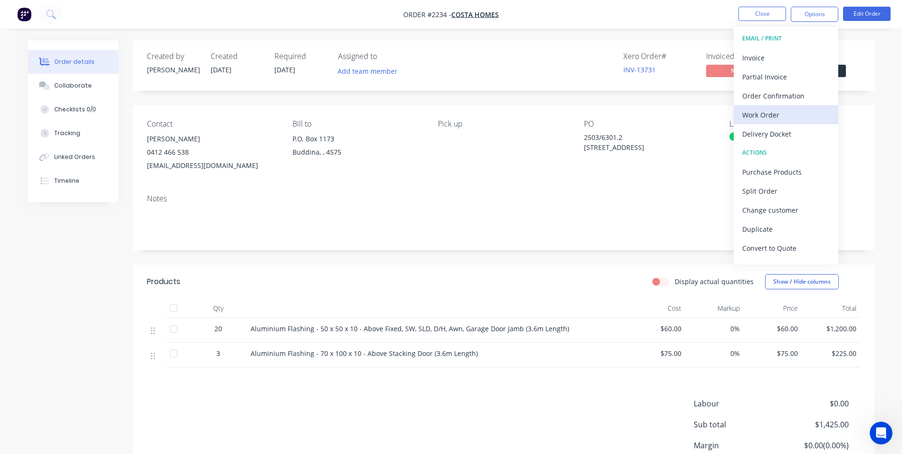
click at [759, 115] on div "Work Order" at bounding box center [786, 115] width 88 height 14
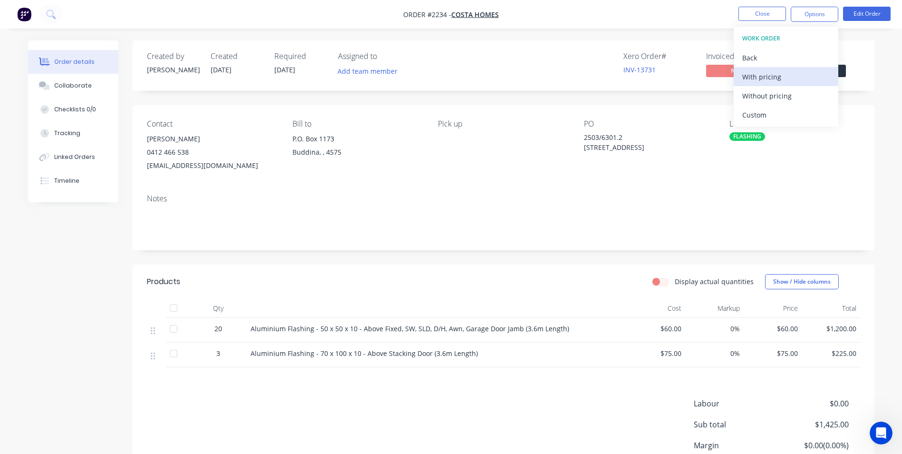
click at [759, 76] on div "With pricing" at bounding box center [786, 77] width 88 height 14
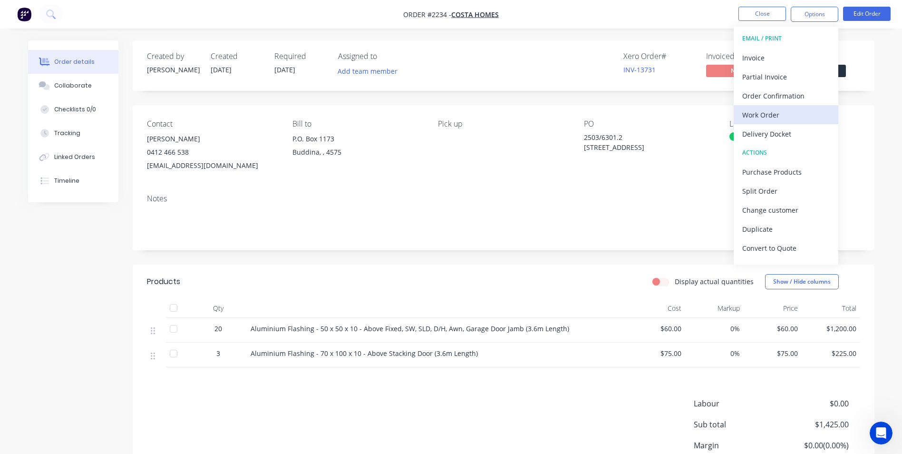
click at [760, 113] on div "Work Order" at bounding box center [786, 115] width 88 height 14
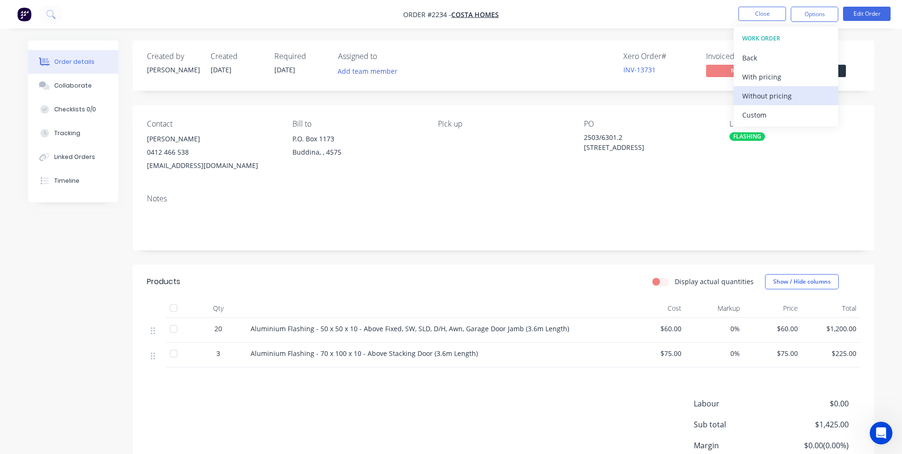
click at [768, 94] on div "Without pricing" at bounding box center [786, 96] width 88 height 14
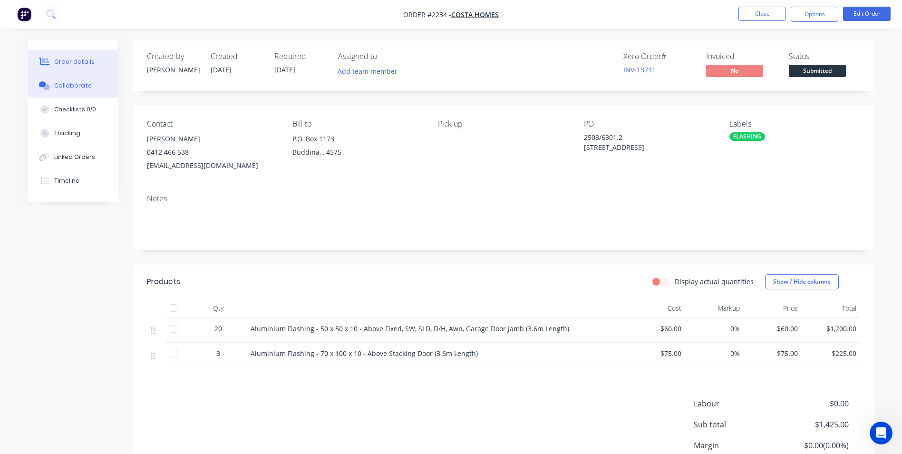
click at [74, 82] on div "Collaborate" at bounding box center [73, 85] width 38 height 9
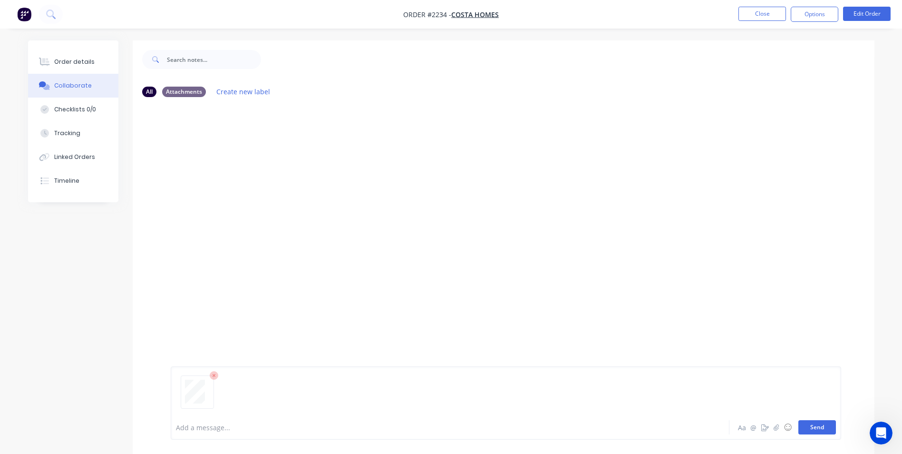
click at [815, 424] on button "Send" at bounding box center [817, 427] width 38 height 14
click at [759, 13] on button "Close" at bounding box center [763, 14] width 48 height 14
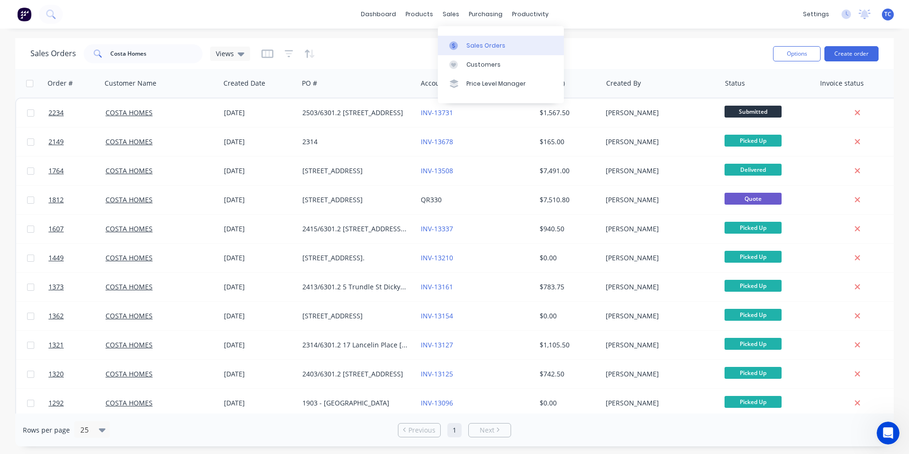
click at [472, 42] on div "Sales Orders" at bounding box center [486, 45] width 39 height 9
click at [468, 44] on div "Sales Orders" at bounding box center [486, 45] width 39 height 9
click at [483, 44] on div "Sales Orders" at bounding box center [486, 45] width 39 height 9
drag, startPoint x: 146, startPoint y: 52, endPoint x: 110, endPoint y: 49, distance: 36.3
click at [110, 49] on input "Costa Homes" at bounding box center [156, 53] width 93 height 19
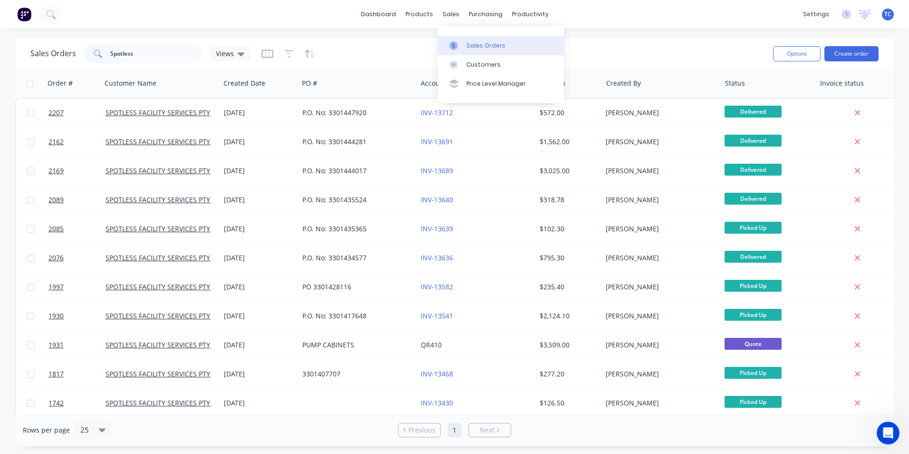
click at [473, 41] on div "Sales Orders" at bounding box center [486, 45] width 39 height 9
drag, startPoint x: 136, startPoint y: 52, endPoint x: 109, endPoint y: 49, distance: 27.2
click at [110, 49] on input "Spotless" at bounding box center [156, 53] width 93 height 19
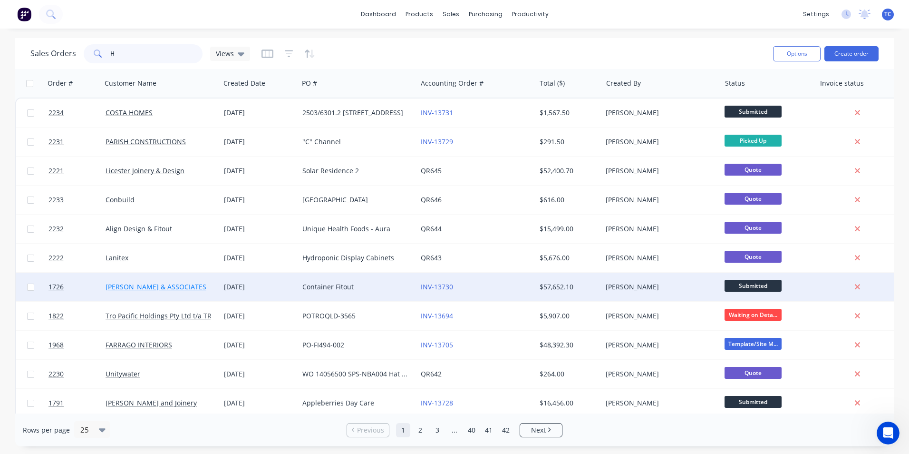
type input "H"
click at [145, 283] on link "[PERSON_NAME] & ASSOCIATES" at bounding box center [156, 286] width 101 height 9
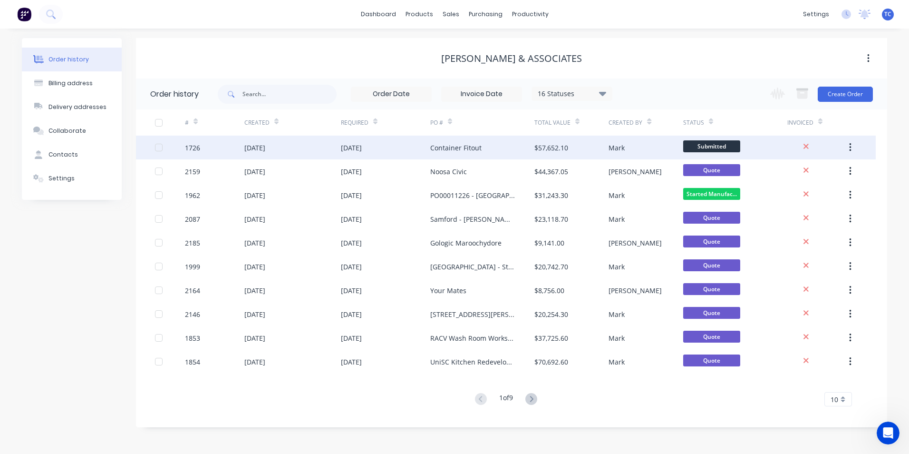
click at [265, 147] on div "[DATE]" at bounding box center [254, 148] width 21 height 10
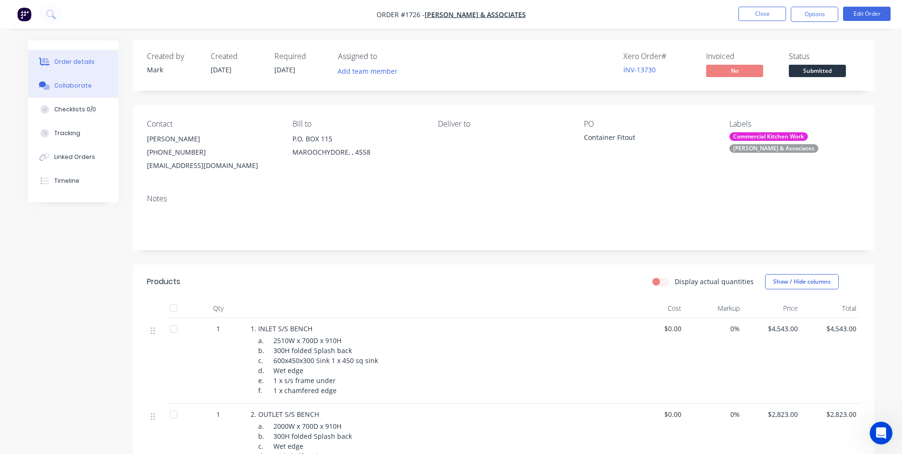
click at [72, 84] on div "Collaborate" at bounding box center [73, 85] width 38 height 9
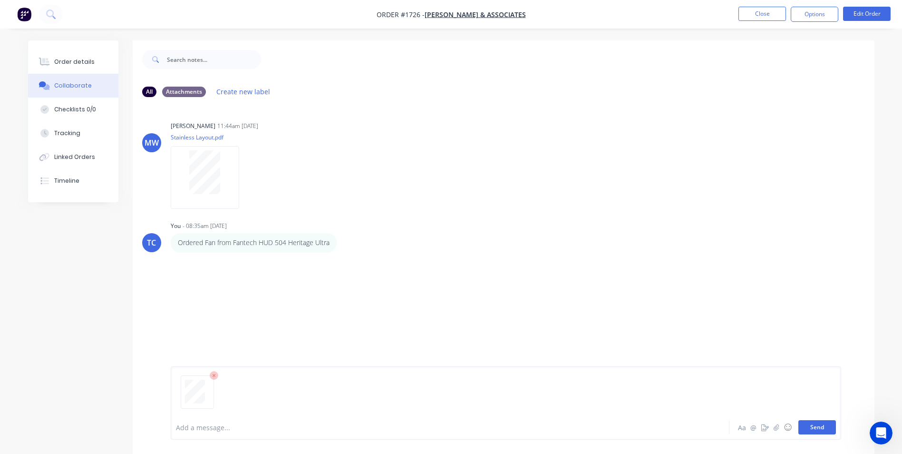
click at [814, 427] on button "Send" at bounding box center [817, 427] width 38 height 14
click at [248, 326] on icon "button" at bounding box center [247, 325] width 3 height 11
click at [415, 275] on div "You 10:31am 26/08/25" at bounding box center [319, 274] width 297 height 9
click at [755, 12] on button "Close" at bounding box center [763, 14] width 48 height 14
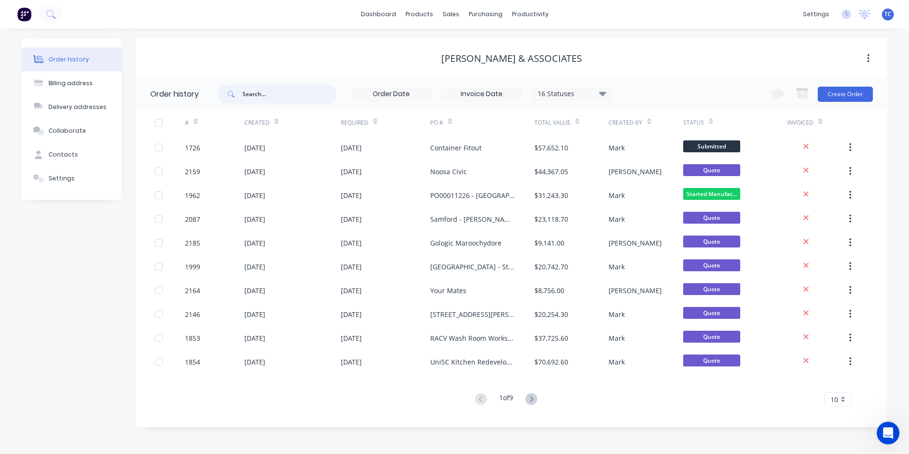
click at [257, 93] on input "text" at bounding box center [290, 94] width 94 height 19
type input "1698"
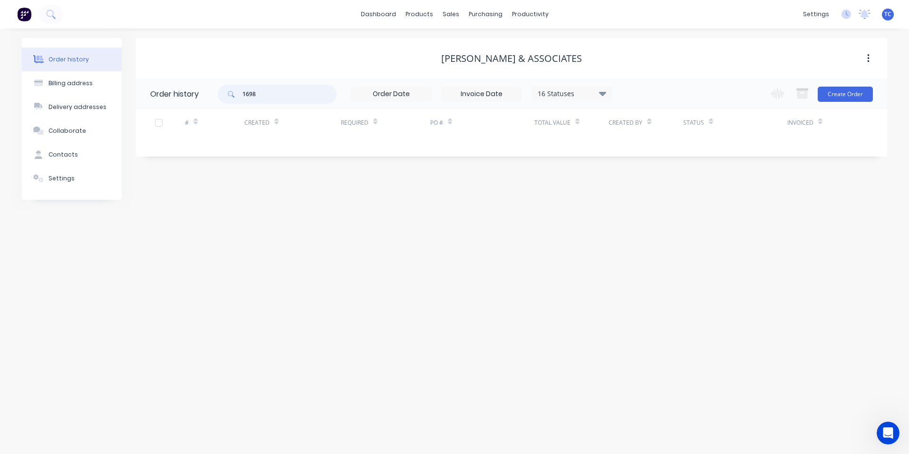
drag, startPoint x: 258, startPoint y: 94, endPoint x: 243, endPoint y: 90, distance: 15.6
click at [243, 90] on div "1698" at bounding box center [277, 94] width 119 height 19
type input "1968"
click at [477, 44] on div "Sales Orders" at bounding box center [486, 45] width 39 height 9
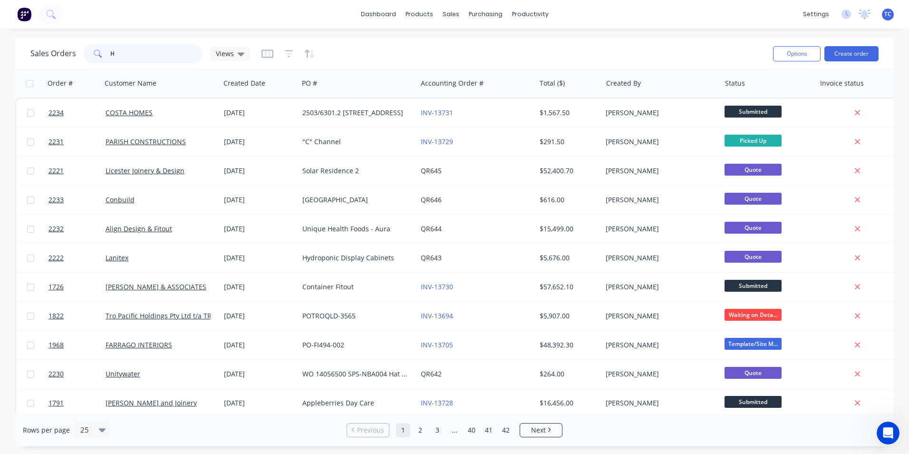
drag, startPoint x: 113, startPoint y: 51, endPoint x: 108, endPoint y: 51, distance: 5.2
click at [108, 51] on div "H" at bounding box center [143, 53] width 119 height 19
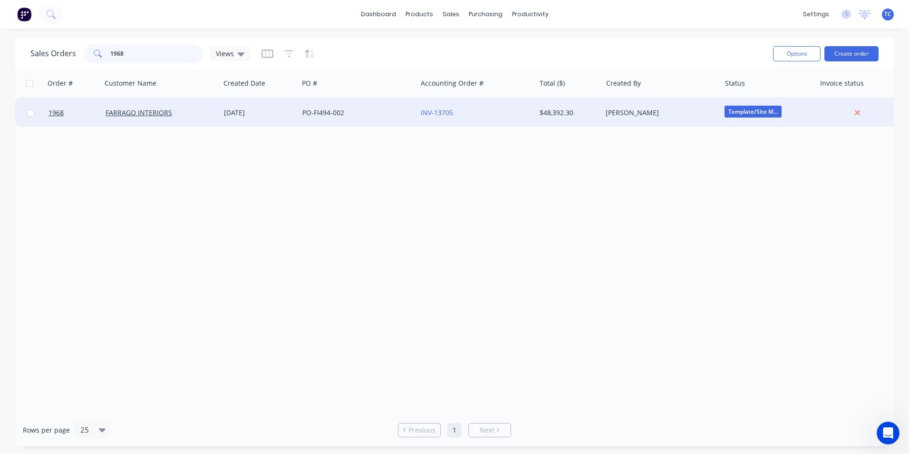
type input "1968"
click at [239, 111] on div "[DATE]" at bounding box center [259, 113] width 71 height 10
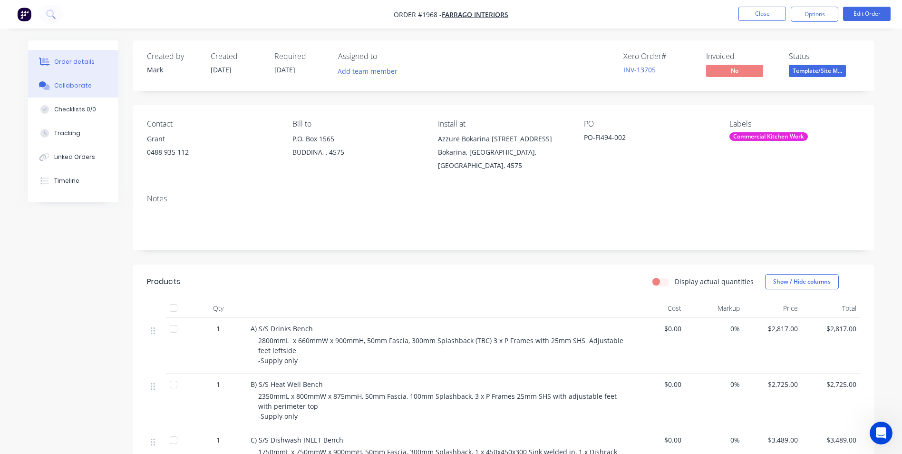
click at [69, 85] on div "Collaborate" at bounding box center [73, 85] width 38 height 9
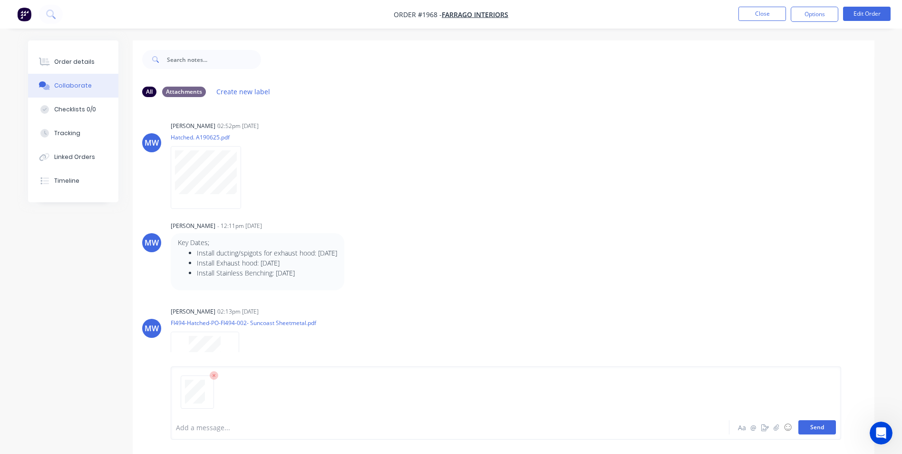
click at [818, 424] on button "Send" at bounding box center [817, 427] width 38 height 14
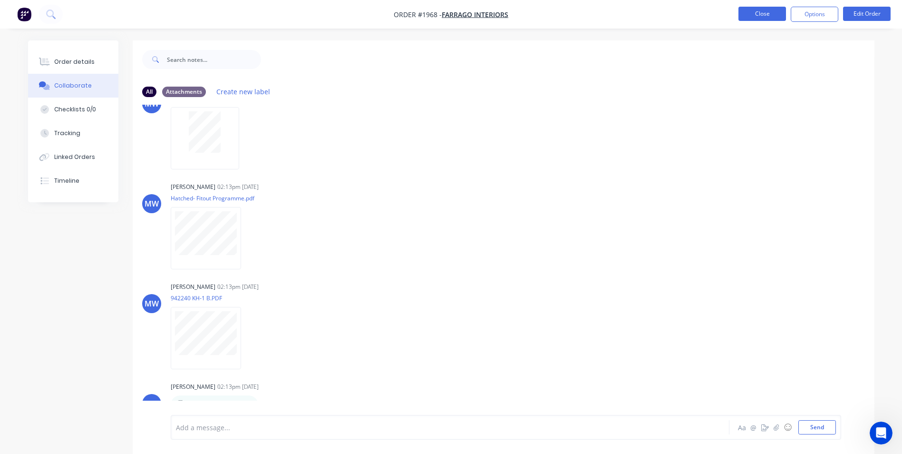
click at [755, 12] on button "Close" at bounding box center [763, 14] width 48 height 14
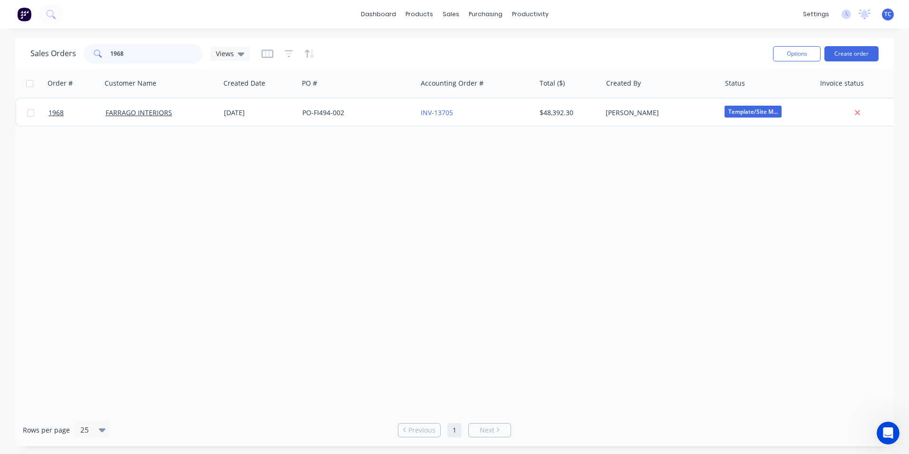
drag, startPoint x: 123, startPoint y: 51, endPoint x: 105, endPoint y: 50, distance: 18.1
click at [105, 50] on div "1968" at bounding box center [143, 53] width 119 height 19
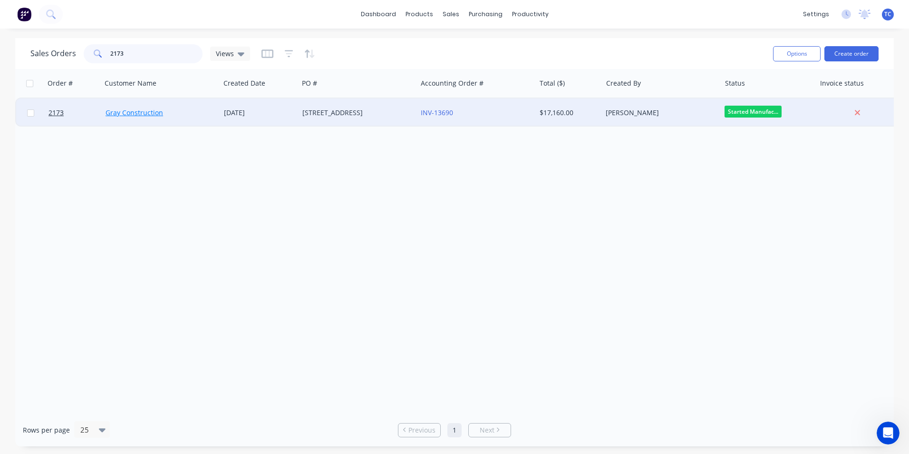
type input "2173"
click at [151, 111] on link "Gray Construction" at bounding box center [135, 112] width 58 height 9
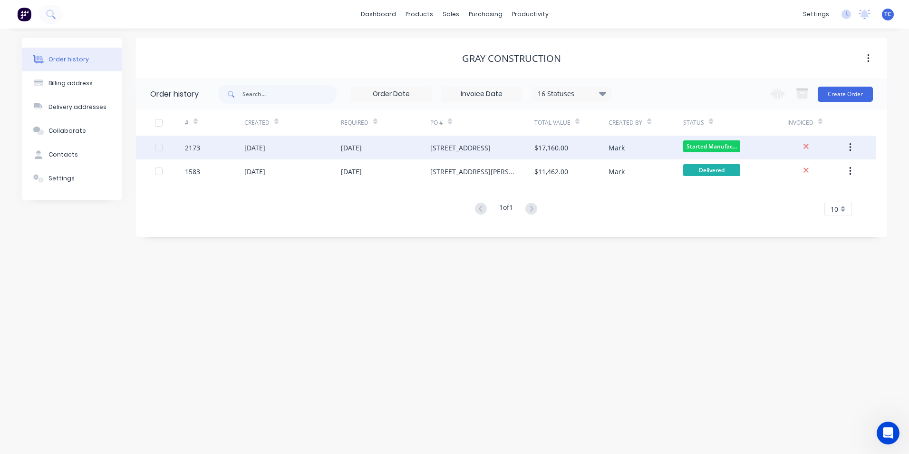
click at [349, 150] on div "[DATE]" at bounding box center [351, 148] width 21 height 10
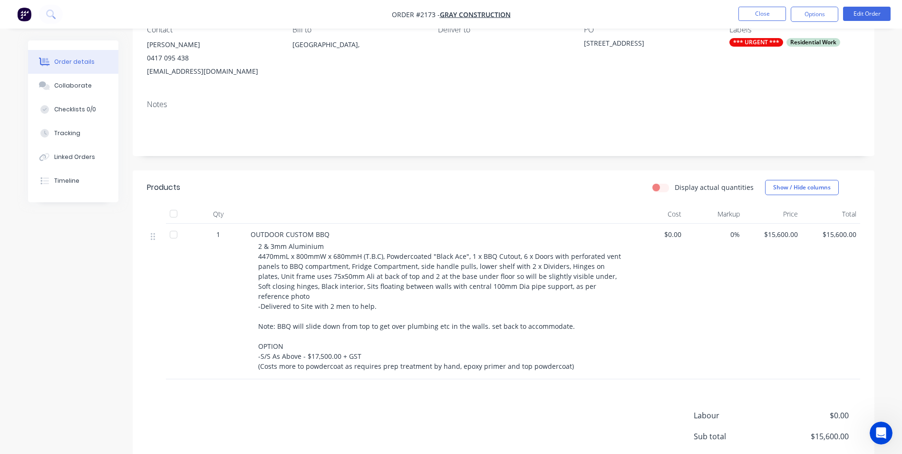
scroll to position [95, 0]
click at [72, 85] on div "Collaborate" at bounding box center [73, 85] width 38 height 9
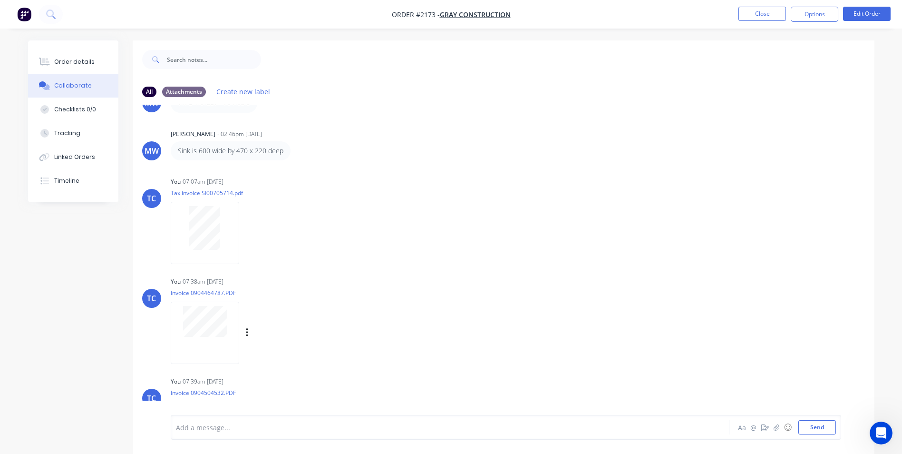
scroll to position [94, 0]
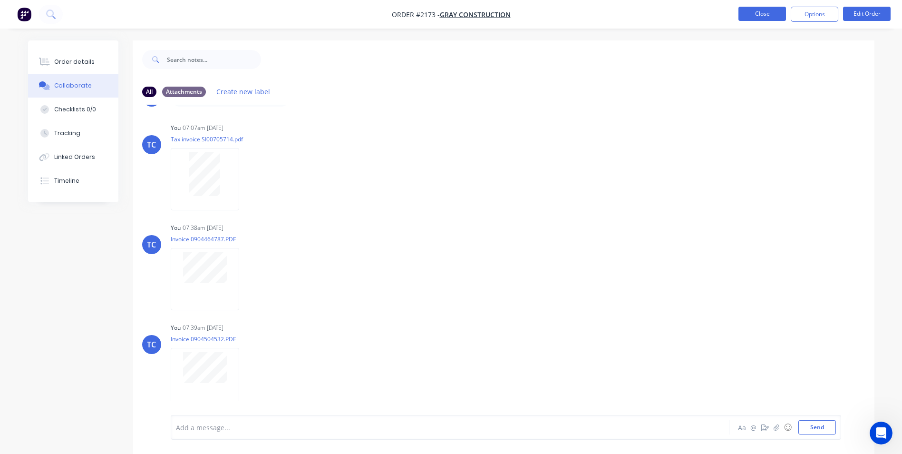
click at [761, 16] on button "Close" at bounding box center [763, 14] width 48 height 14
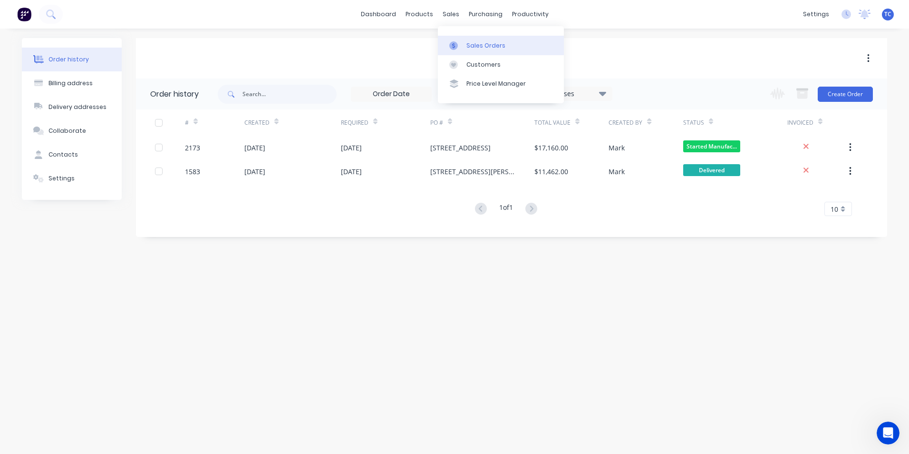
click at [479, 42] on div "Sales Orders" at bounding box center [486, 45] width 39 height 9
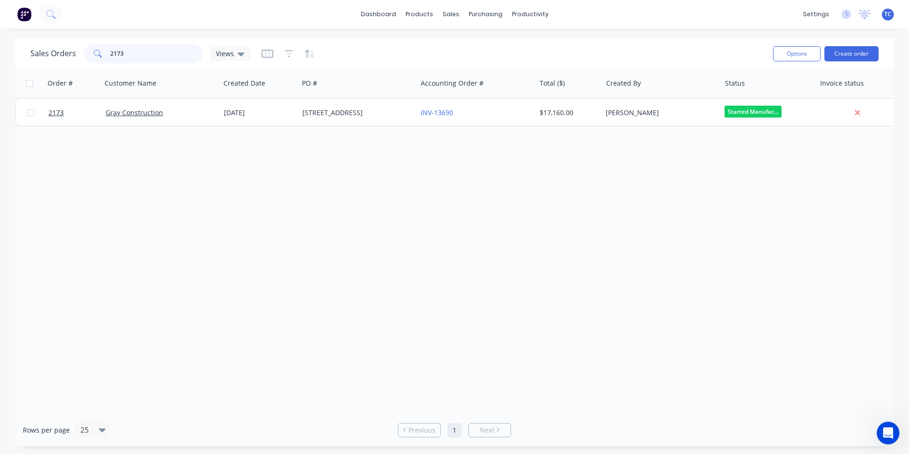
drag, startPoint x: 117, startPoint y: 52, endPoint x: 105, endPoint y: 51, distance: 11.9
click at [105, 51] on div "2173" at bounding box center [143, 53] width 119 height 19
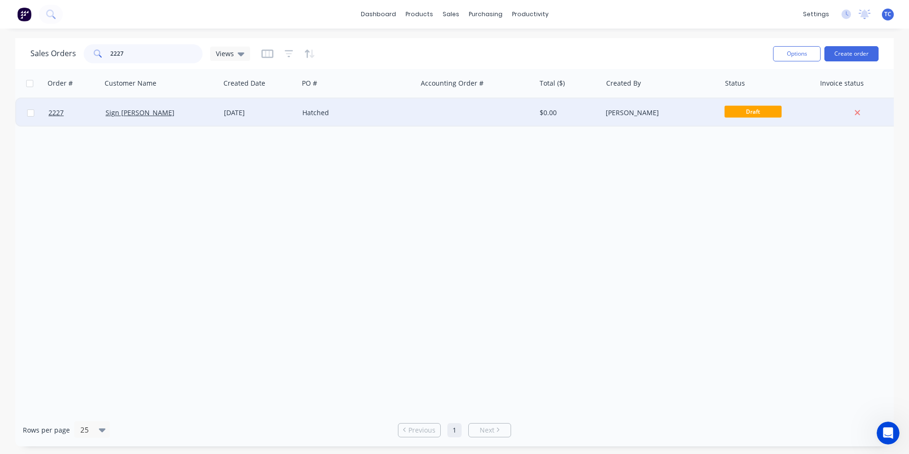
type input "2227"
click at [150, 114] on div "Sign [PERSON_NAME]" at bounding box center [159, 113] width 106 height 10
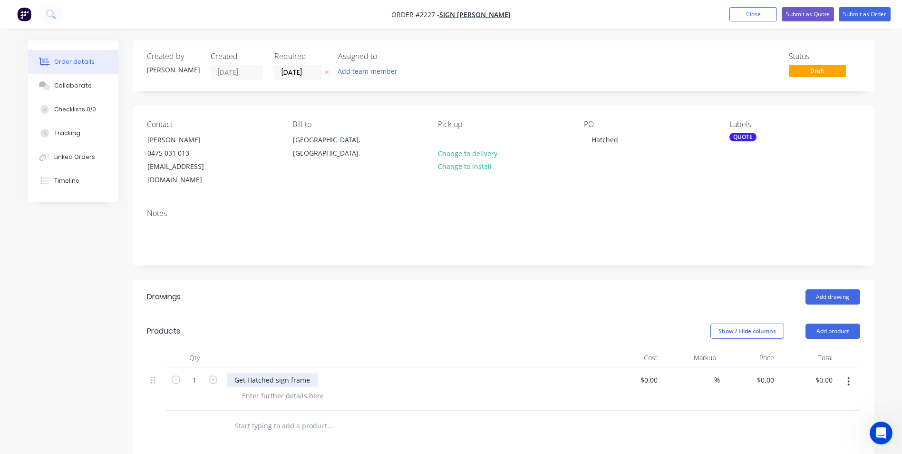
click at [233, 373] on div "Get Hatched sign frame" at bounding box center [272, 380] width 91 height 14
click at [268, 389] on div at bounding box center [282, 396] width 97 height 14
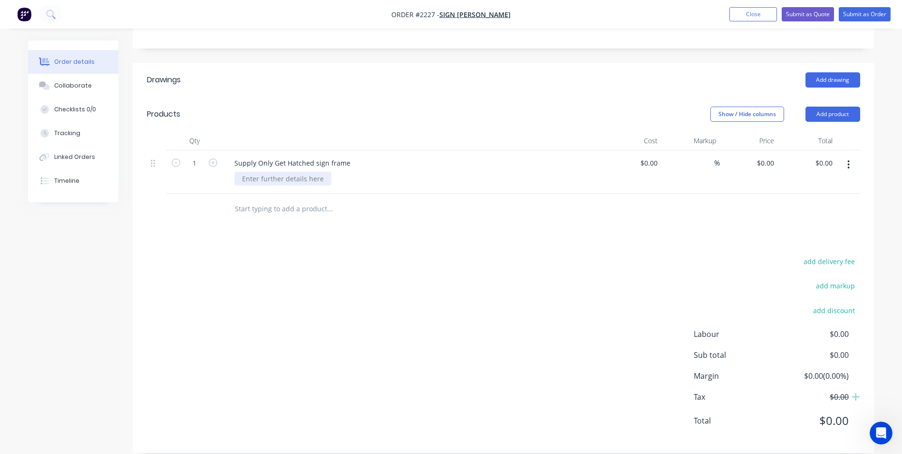
click at [255, 172] on div at bounding box center [282, 179] width 97 height 14
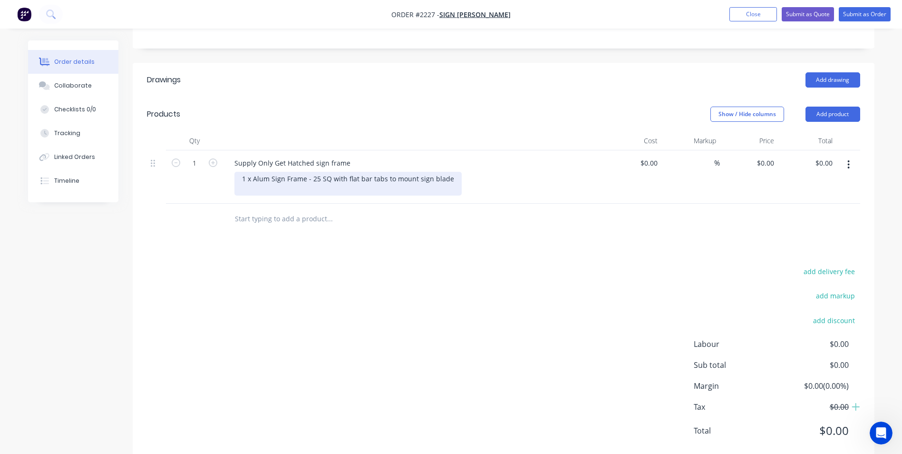
click at [308, 173] on div "1 x Alum Sign Frame - 25 SQ with flat bar tabs to mount sign blade" at bounding box center [347, 184] width 227 height 24
click at [304, 174] on div "1 x Alum Sign Frame - 25 SQ with flat bar tabs to mount sign blade - Flat bar" at bounding box center [347, 184] width 227 height 24
click at [337, 177] on div "1 x Alum Sign Frame - 25 SQ with flat bar tabs to mount sign blade - Flat bar" at bounding box center [347, 184] width 227 height 24
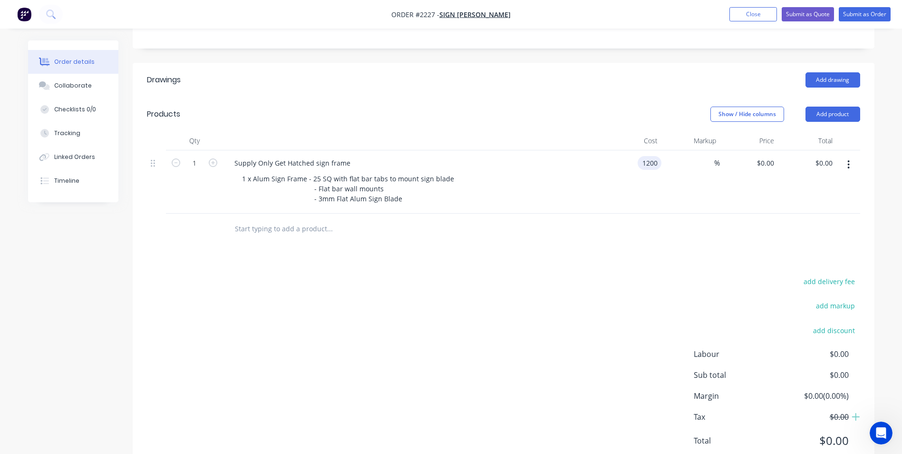
type input "$1,200.00"
click at [463, 195] on div "Supply Only Get Hatched sign frame 1 x Alum Sign Frame - 25 SQ with flat bar ta…" at bounding box center [413, 181] width 380 height 63
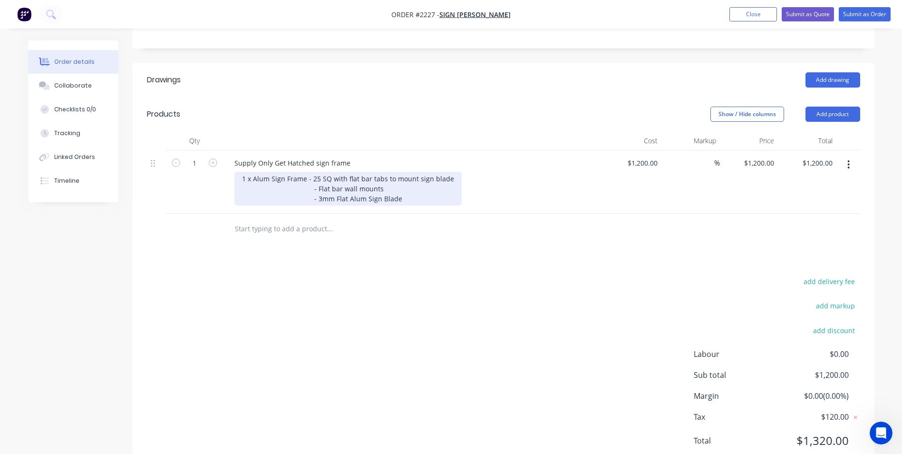
click at [408, 189] on div "1 x Alum Sign Frame - 25 SQ with flat bar tabs to mount sign blade - Flat bar w…" at bounding box center [347, 189] width 227 height 34
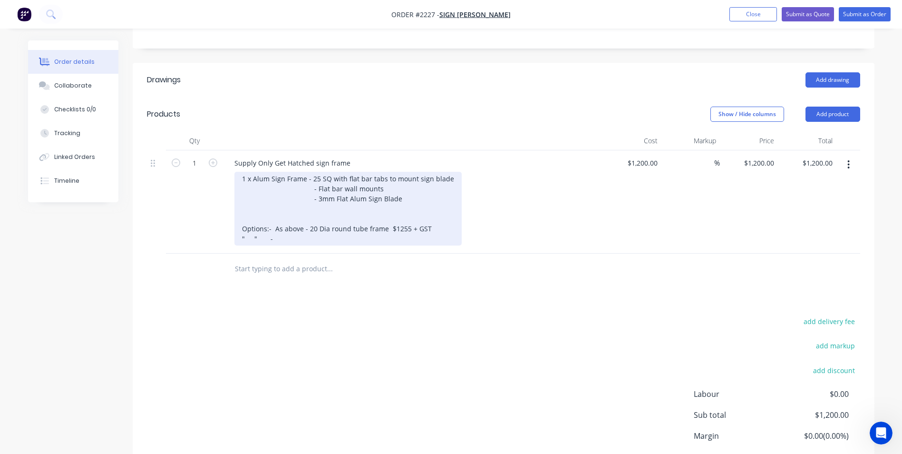
click at [301, 223] on div "1 x Alum Sign Frame - 25 SQ with flat bar tabs to mount sign blade - Flat bar w…" at bounding box center [347, 209] width 227 height 74
click at [307, 224] on div "1 x Alum Sign Frame - 25 SQ with flat bar tabs to mount sign blade - Flat bar w…" at bounding box center [347, 209] width 227 height 74
click at [304, 224] on div "1 x Alum Sign Frame - 25 SQ with flat bar tabs to mount sign blade - Flat bar w…" at bounding box center [347, 209] width 227 height 74
click at [308, 223] on div "1 x Alum Sign Frame - 25 SQ with flat bar tabs to mount sign blade - Flat bar w…" at bounding box center [347, 209] width 227 height 74
click at [312, 223] on div "1 x Alum Sign Frame - 25 SQ with flat bar tabs to mount sign blade - Flat bar w…" at bounding box center [347, 209] width 227 height 74
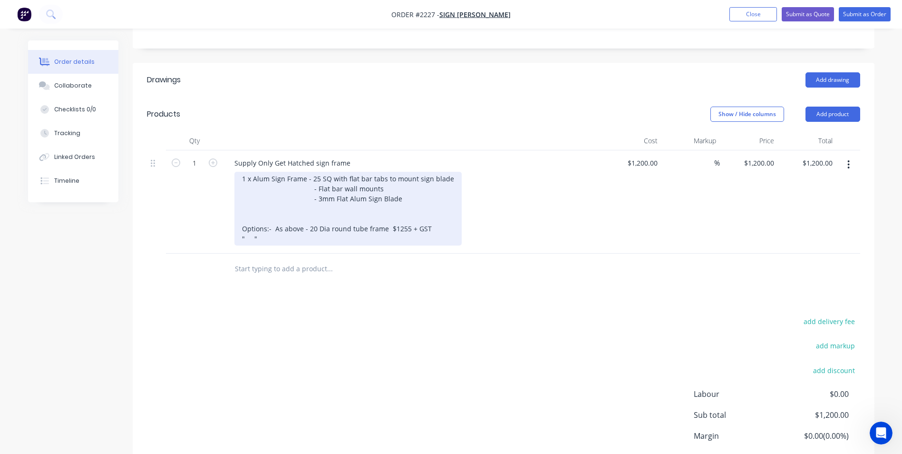
click at [311, 224] on div "1 x Alum Sign Frame - 25 SQ with flat bar tabs to mount sign blade - Flat bar w…" at bounding box center [347, 209] width 227 height 74
click at [314, 224] on div "1 x Alum Sign Frame - 25 SQ with flat bar tabs to mount sign blade - Flat bar w…" at bounding box center [347, 209] width 227 height 74
click at [320, 222] on div "1 x Alum Sign Frame - 25 SQ with flat bar tabs to mount sign blade - Flat bar w…" at bounding box center [347, 209] width 227 height 74
click at [304, 224] on div "1 x Alum Sign Frame - 25 SQ with flat bar tabs to mount sign blade - Flat bar w…" at bounding box center [347, 209] width 227 height 74
click at [312, 225] on div "1 x Alum Sign Frame - 25 SQ with flat bar tabs to mount sign blade - Flat bar w…" at bounding box center [347, 209] width 227 height 74
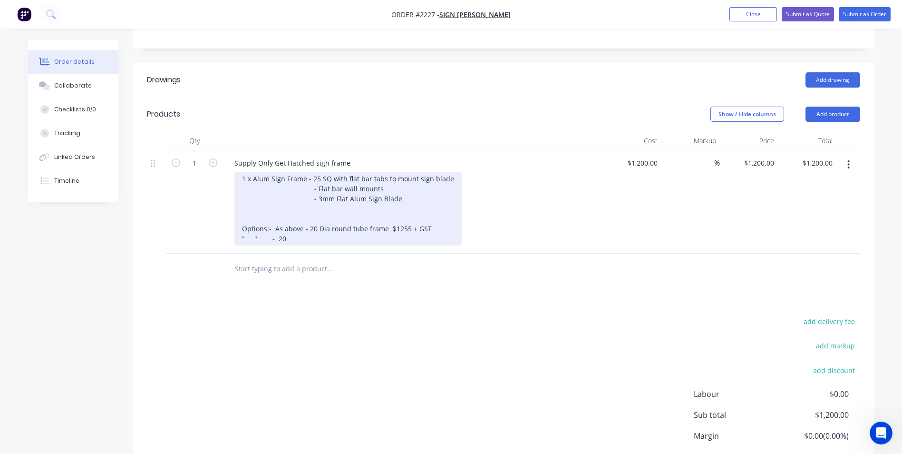
click at [309, 225] on div "1 x Alum Sign Frame - 25 SQ with flat bar tabs to mount sign blade - Flat bar w…" at bounding box center [347, 209] width 227 height 74
click at [304, 224] on div "1 x Alum Sign Frame - 25 SQ with flat bar tabs to mount sign blade - Flat bar w…" at bounding box center [347, 209] width 227 height 74
click at [321, 224] on div "1 x Alum Sign Frame - 25 SQ with flat bar tabs to mount sign blade - Flat bar w…" at bounding box center [347, 209] width 227 height 74
click at [314, 224] on div "1 x Alum Sign Frame - 25 SQ with flat bar tabs to mount sign blade - Flat bar w…" at bounding box center [347, 209] width 227 height 74
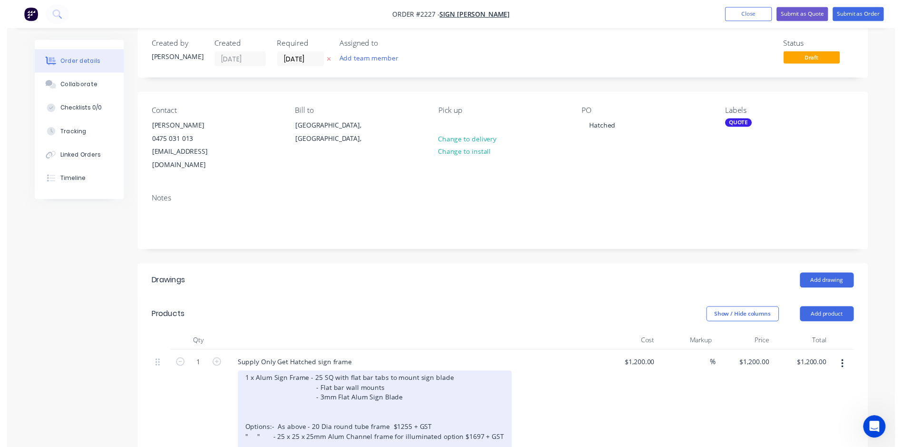
scroll to position [0, 0]
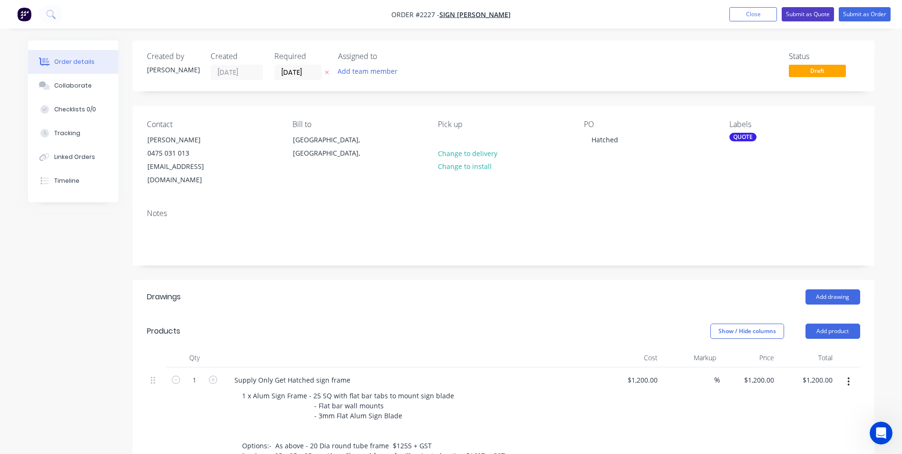
click at [812, 13] on button "Submit as Quote" at bounding box center [808, 14] width 52 height 14
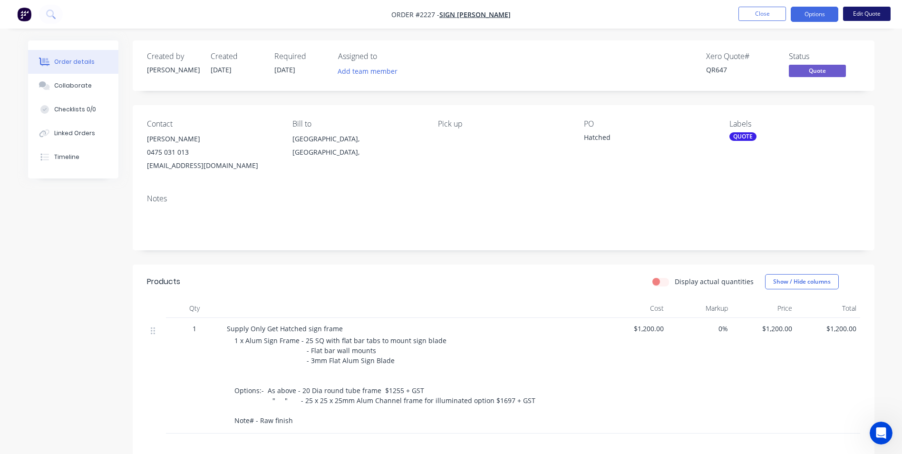
click at [860, 13] on button "Edit Quote" at bounding box center [867, 14] width 48 height 14
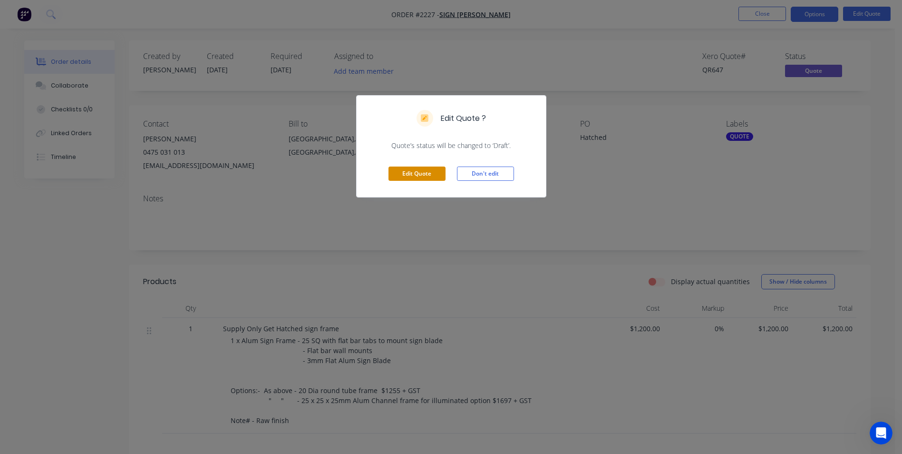
click at [413, 173] on button "Edit Quote" at bounding box center [417, 173] width 57 height 14
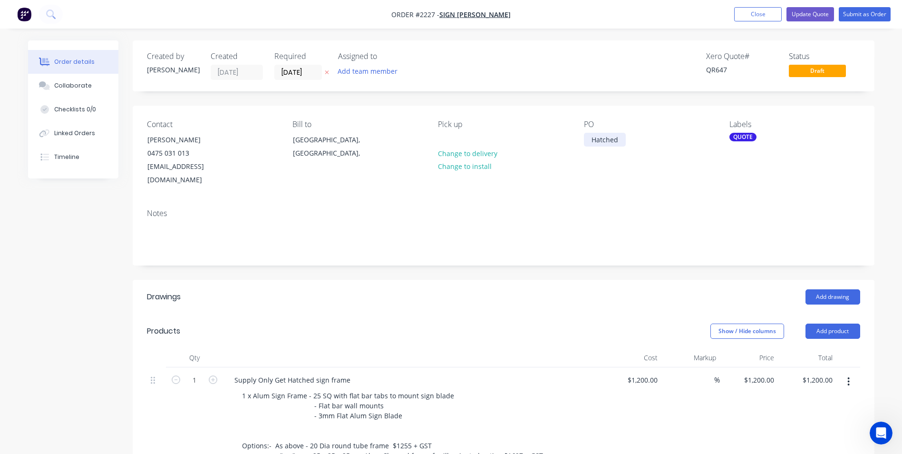
click at [622, 140] on div "Hatched" at bounding box center [605, 140] width 42 height 14
click at [809, 11] on button "Update Quote" at bounding box center [811, 14] width 48 height 14
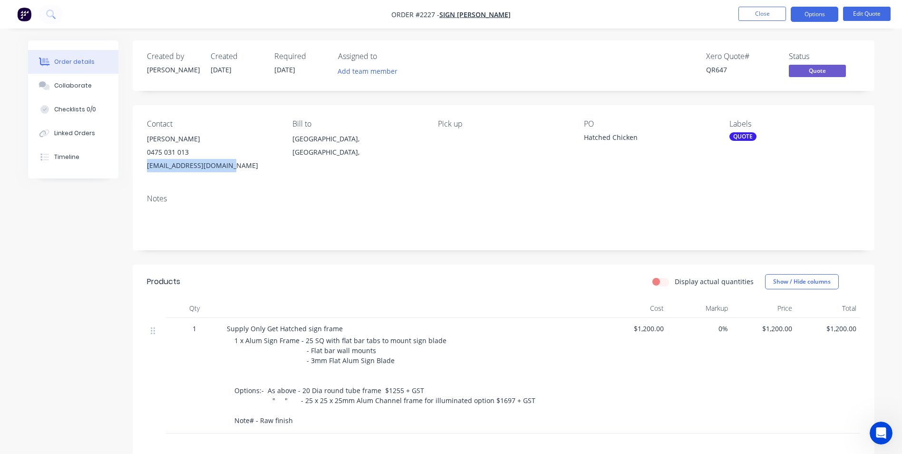
drag, startPoint x: 228, startPoint y: 165, endPoint x: 147, endPoint y: 166, distance: 80.4
click at [147, 166] on div "thesignsmith@icloud.com" at bounding box center [212, 165] width 130 height 13
drag, startPoint x: 147, startPoint y: 166, endPoint x: 178, endPoint y: 163, distance: 31.0
copy div "thesignsmith@icloud.com"
click at [750, 13] on button "Close" at bounding box center [763, 14] width 48 height 14
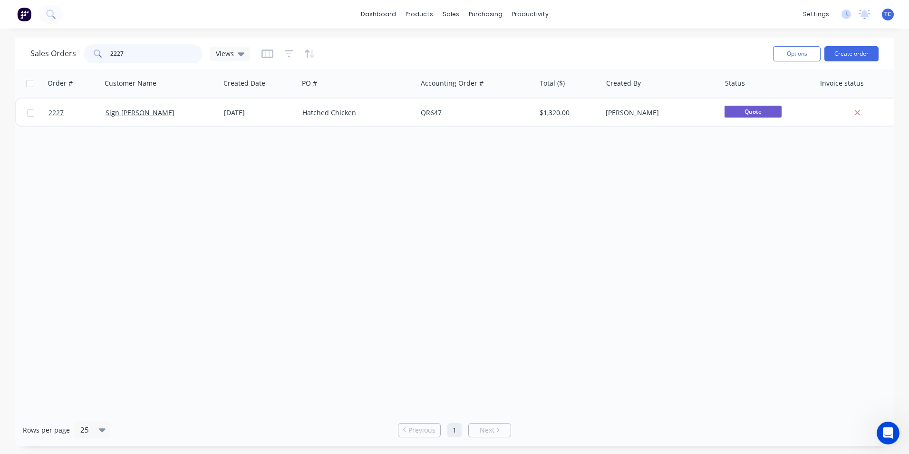
drag, startPoint x: 126, startPoint y: 52, endPoint x: 109, endPoint y: 53, distance: 17.1
click at [110, 53] on input "2227" at bounding box center [156, 53] width 93 height 19
drag, startPoint x: 127, startPoint y: 52, endPoint x: 109, endPoint y: 50, distance: 17.7
click at [110, 50] on input "2215" at bounding box center [156, 53] width 93 height 19
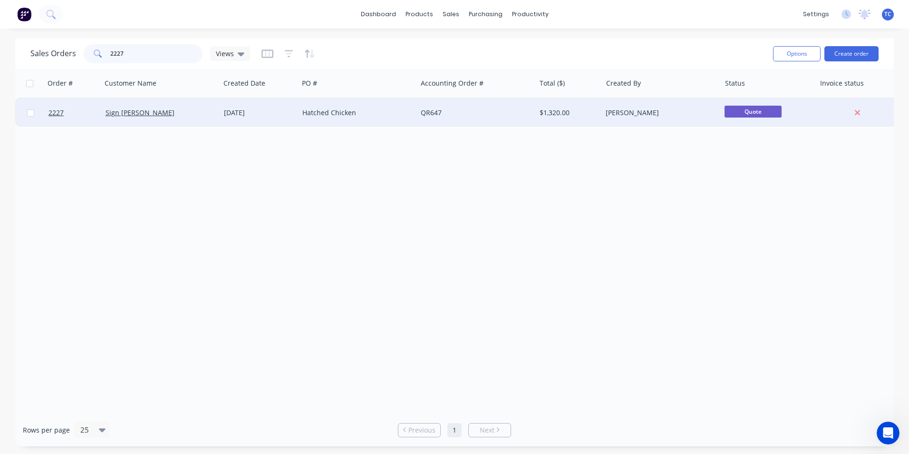
type input "2227"
click at [143, 114] on div "Sign [PERSON_NAME]" at bounding box center [159, 113] width 106 height 10
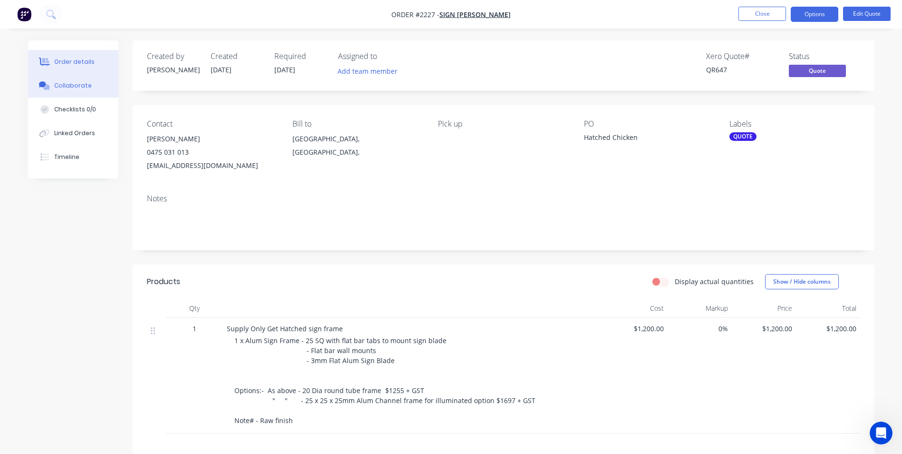
click at [73, 84] on div "Collaborate" at bounding box center [73, 85] width 38 height 9
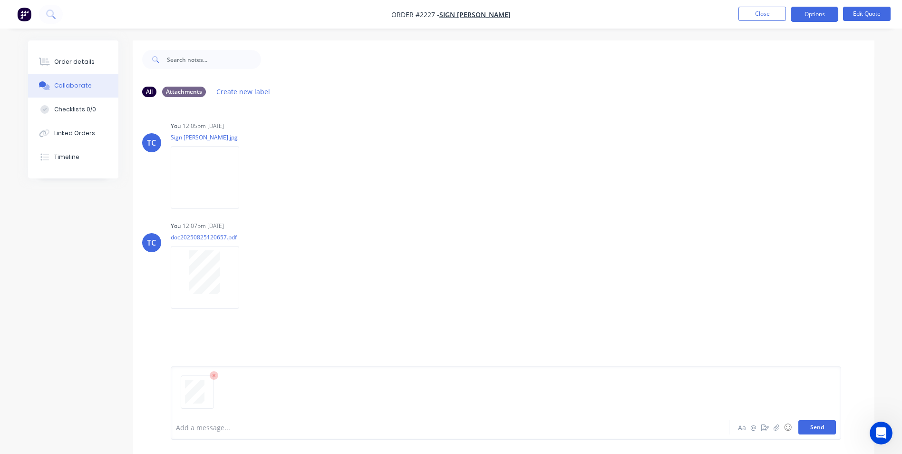
click at [814, 427] on button "Send" at bounding box center [817, 427] width 38 height 14
click at [762, 10] on button "Close" at bounding box center [763, 14] width 48 height 14
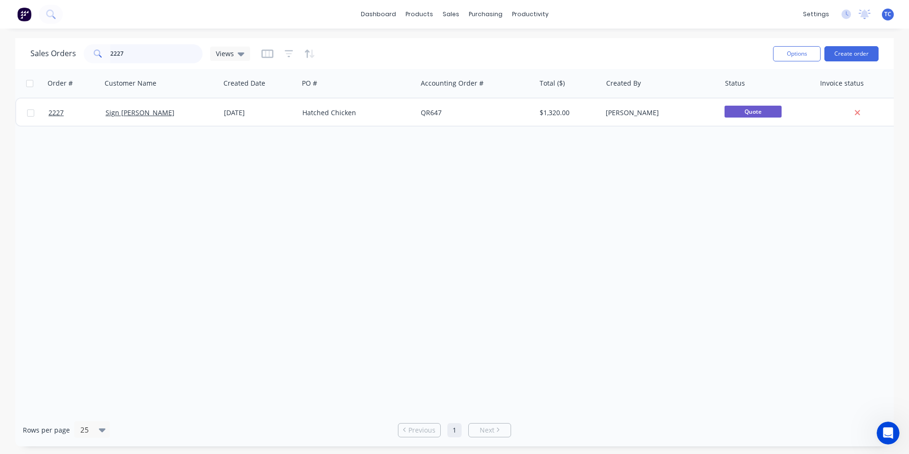
click at [121, 52] on input "2227" at bounding box center [156, 53] width 93 height 19
drag, startPoint x: 121, startPoint y: 52, endPoint x: 110, endPoint y: 49, distance: 11.9
click at [110, 49] on input "2227" at bounding box center [156, 53] width 93 height 19
type input "2215"
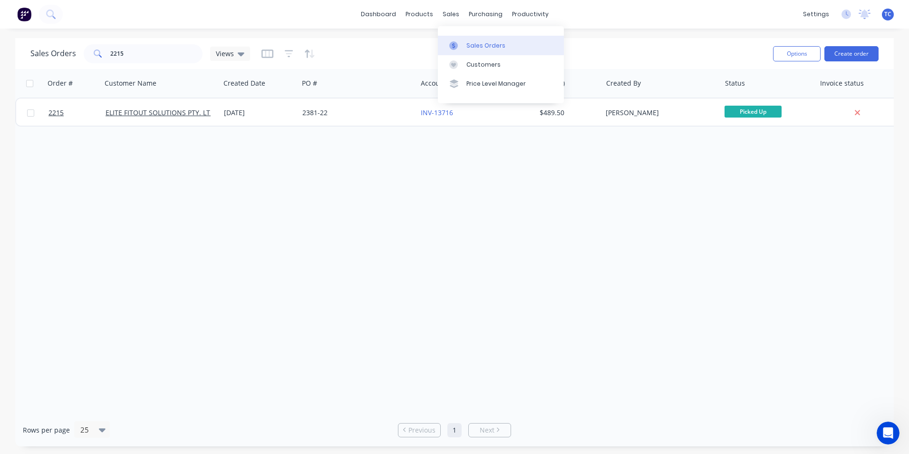
click at [472, 43] on div "Sales Orders" at bounding box center [486, 45] width 39 height 9
click at [377, 13] on link "dashboard" at bounding box center [378, 14] width 45 height 14
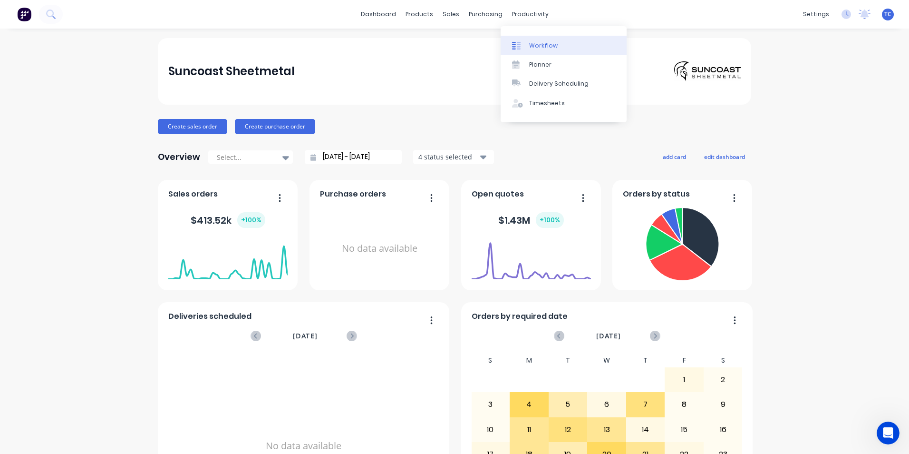
click at [540, 43] on div "Workflow" at bounding box center [543, 45] width 29 height 9
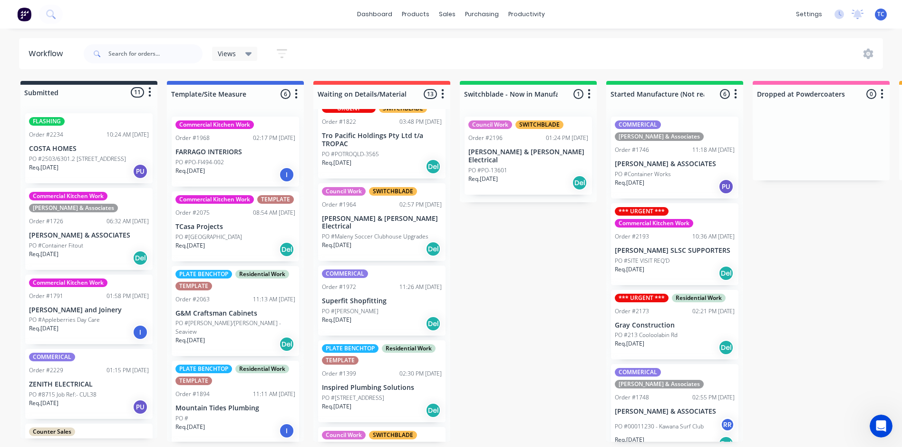
scroll to position [2, 0]
click at [128, 50] on input "text" at bounding box center [155, 53] width 94 height 19
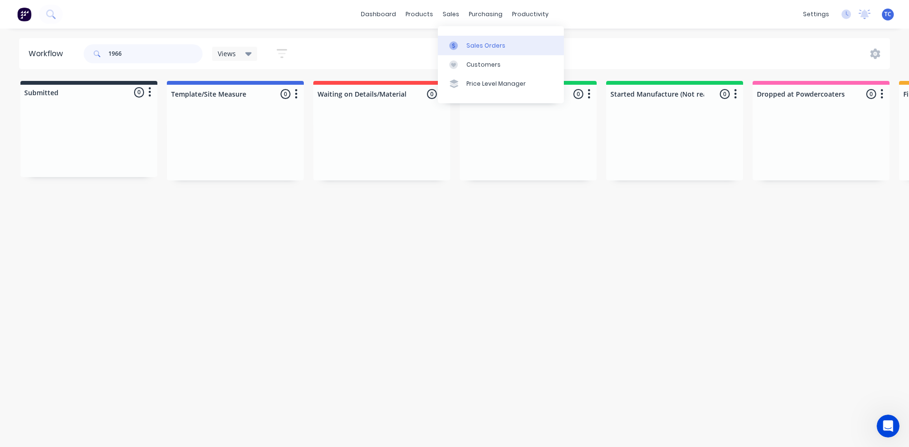
type input "1966"
click at [478, 42] on div "Sales Orders" at bounding box center [486, 45] width 39 height 9
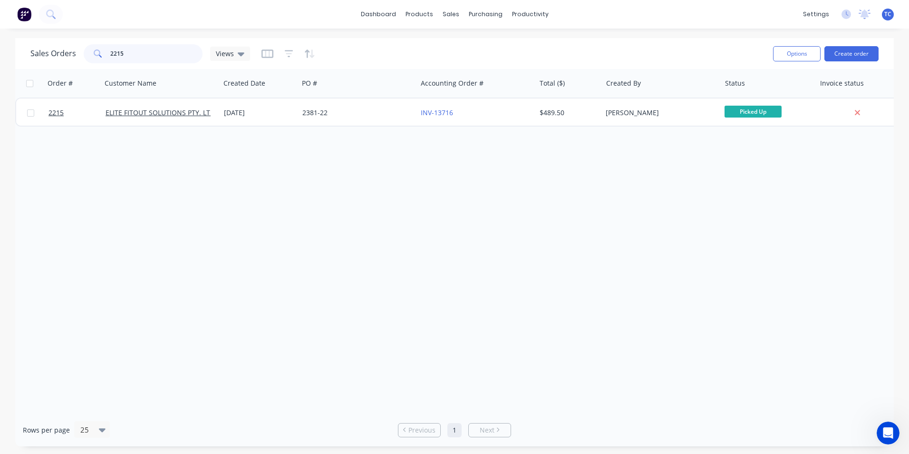
drag, startPoint x: 126, startPoint y: 53, endPoint x: 104, endPoint y: 51, distance: 21.5
click at [104, 51] on div "2215" at bounding box center [143, 53] width 119 height 19
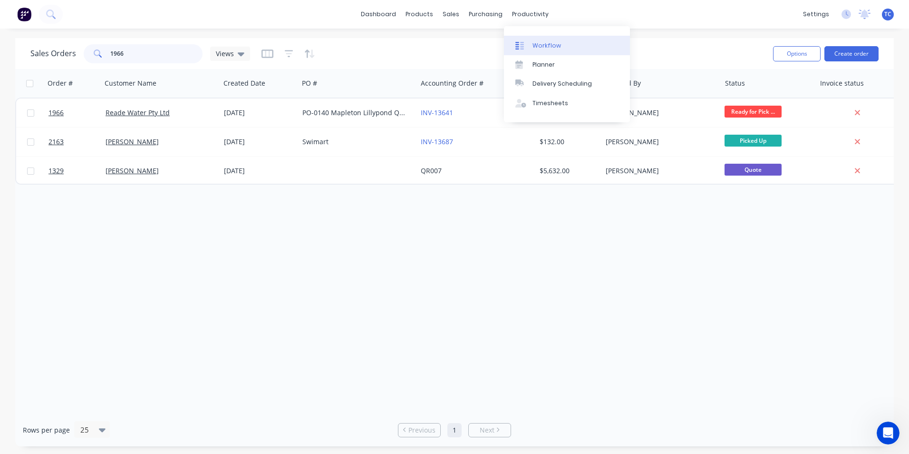
type input "1966"
click at [545, 44] on div "Workflow" at bounding box center [547, 45] width 29 height 9
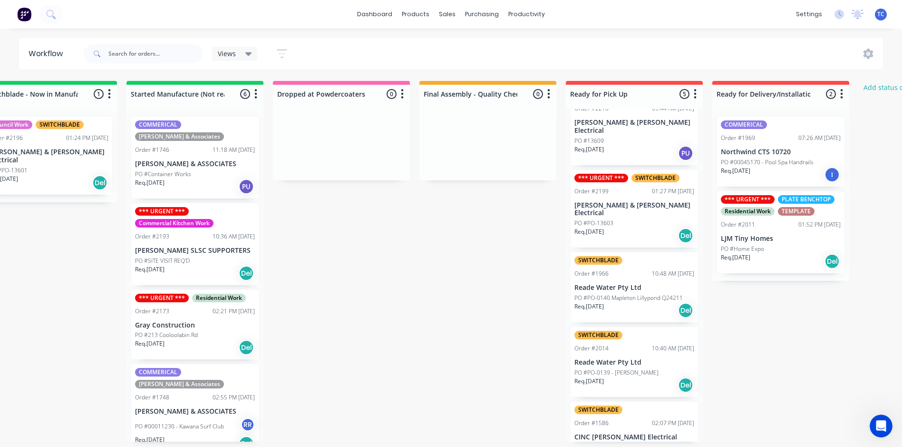
scroll to position [44, 0]
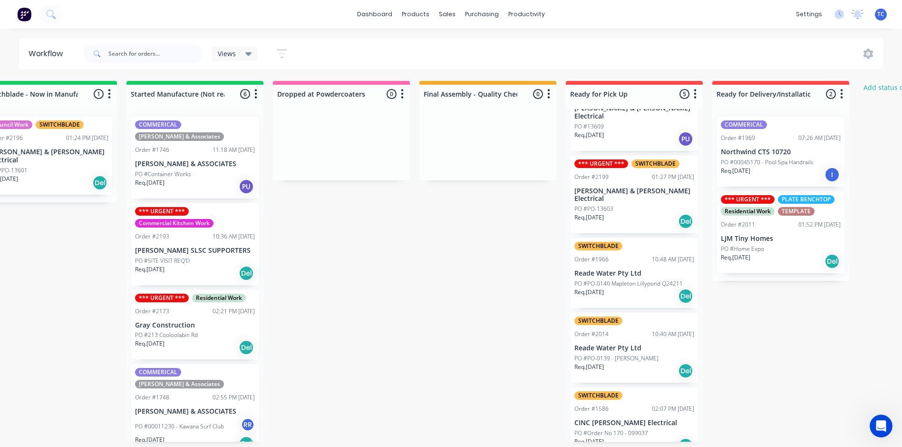
click at [611, 252] on div "SWITCHBLADE Order #1966 10:48 AM 26/08/25 Reade Water Pty Ltd PO #PO-0140 Maple…" at bounding box center [634, 273] width 127 height 70
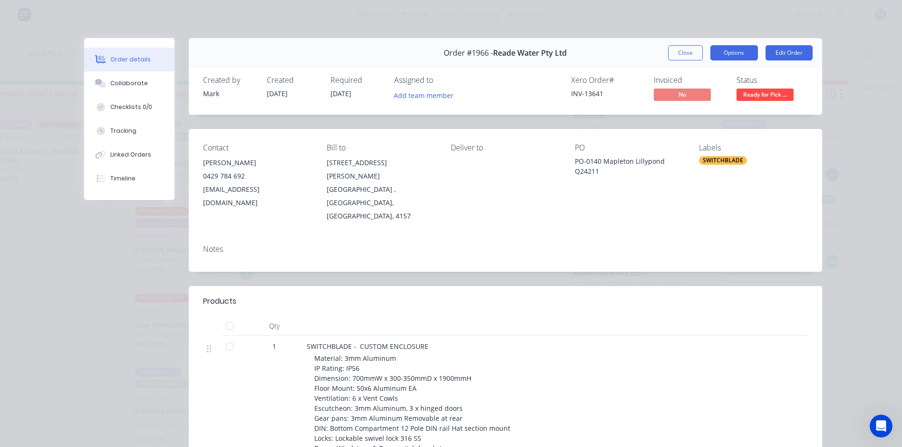
click at [721, 52] on button "Options" at bounding box center [734, 52] width 48 height 15
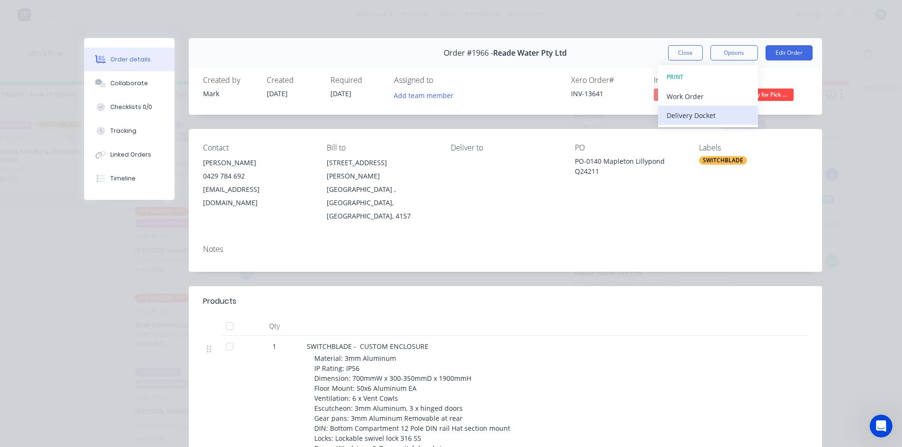
click at [691, 115] on div "Delivery Docket" at bounding box center [708, 115] width 83 height 14
click at [677, 113] on div "Standard" at bounding box center [708, 115] width 83 height 14
click at [686, 52] on button "Close" at bounding box center [685, 52] width 35 height 15
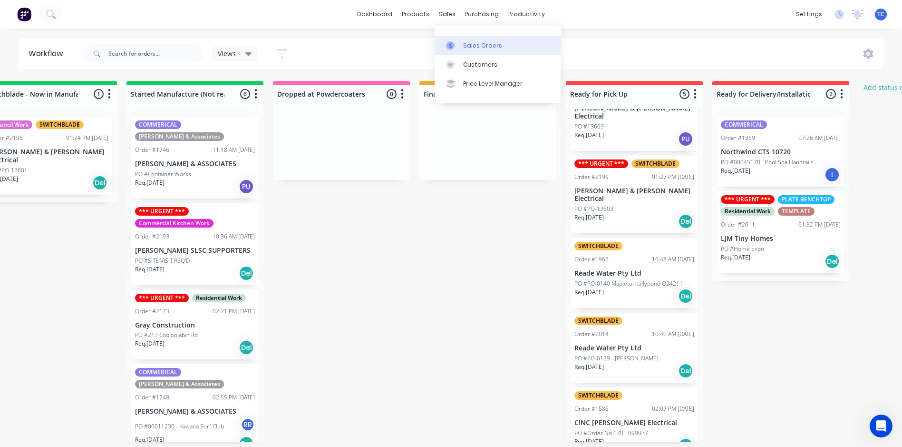
click at [481, 43] on div "Sales Orders" at bounding box center [482, 45] width 39 height 9
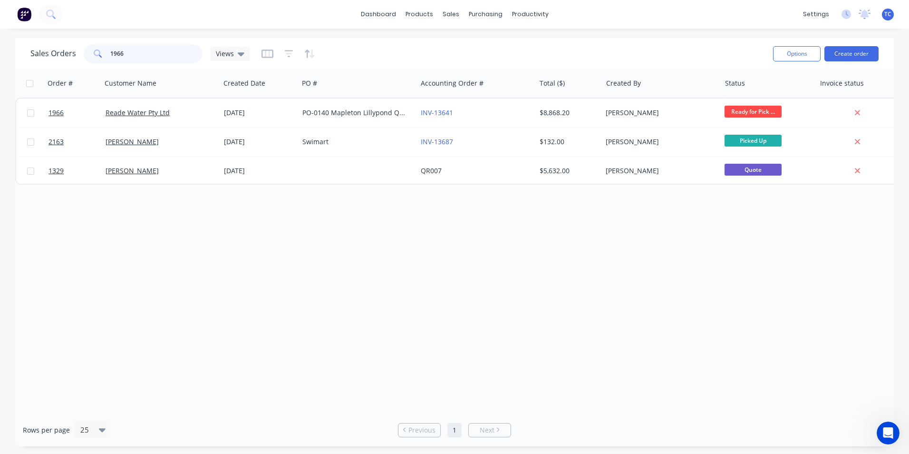
drag, startPoint x: 125, startPoint y: 52, endPoint x: 107, endPoint y: 52, distance: 18.1
click at [107, 52] on div "1966" at bounding box center [143, 53] width 119 height 19
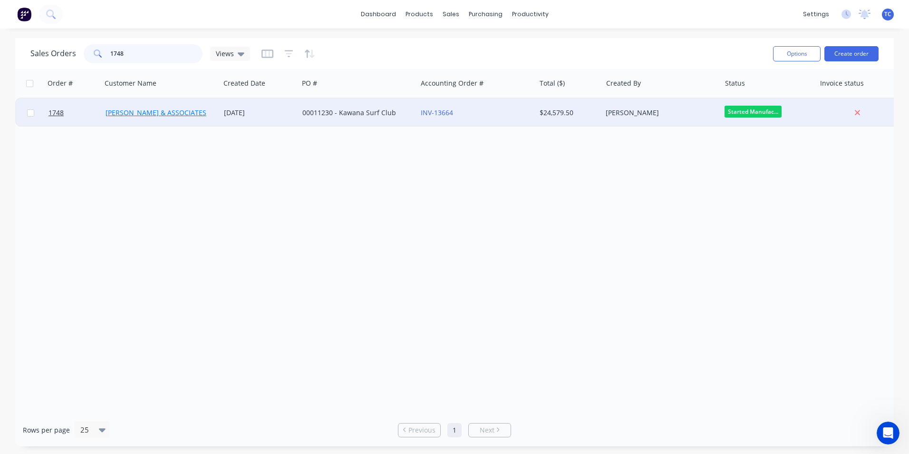
type input "1748"
click at [139, 112] on link "[PERSON_NAME] & ASSOCIATES" at bounding box center [156, 112] width 101 height 9
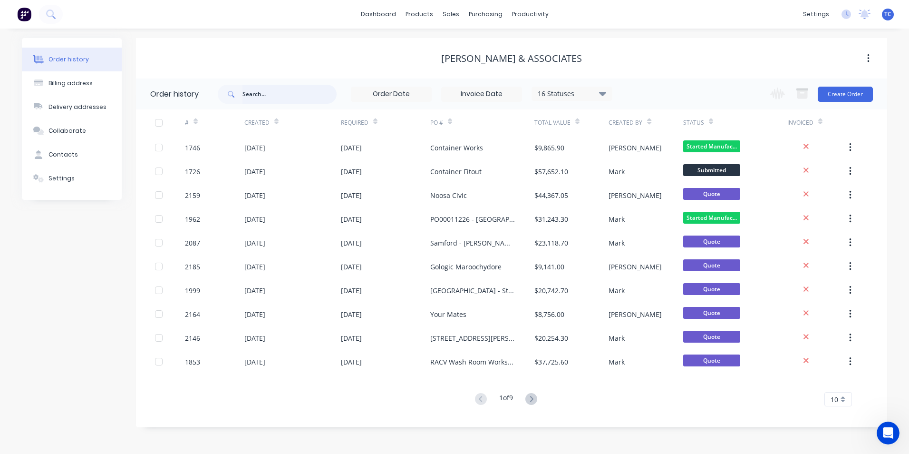
click at [244, 93] on input "text" at bounding box center [290, 94] width 94 height 19
type input "1748"
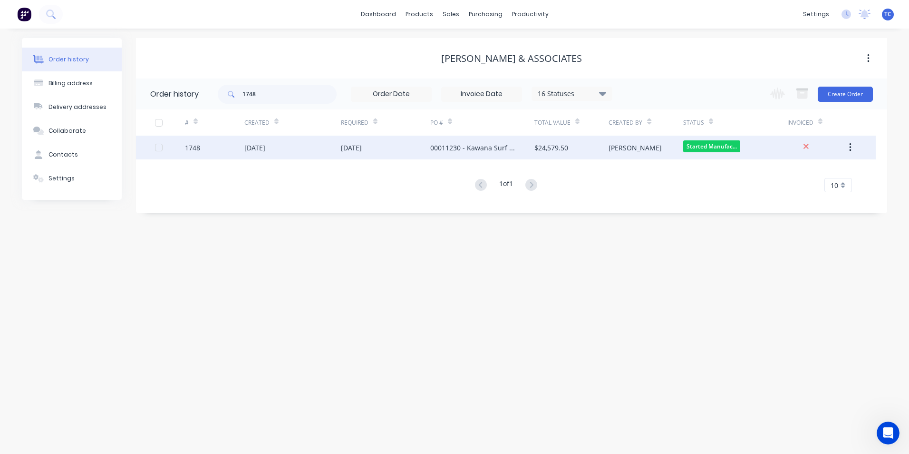
click at [248, 146] on div "[DATE]" at bounding box center [254, 148] width 21 height 10
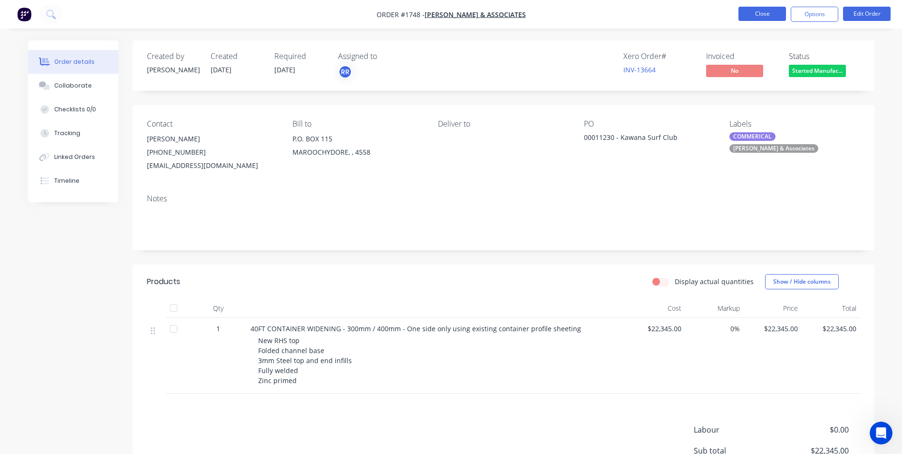
click at [749, 11] on button "Close" at bounding box center [763, 14] width 48 height 14
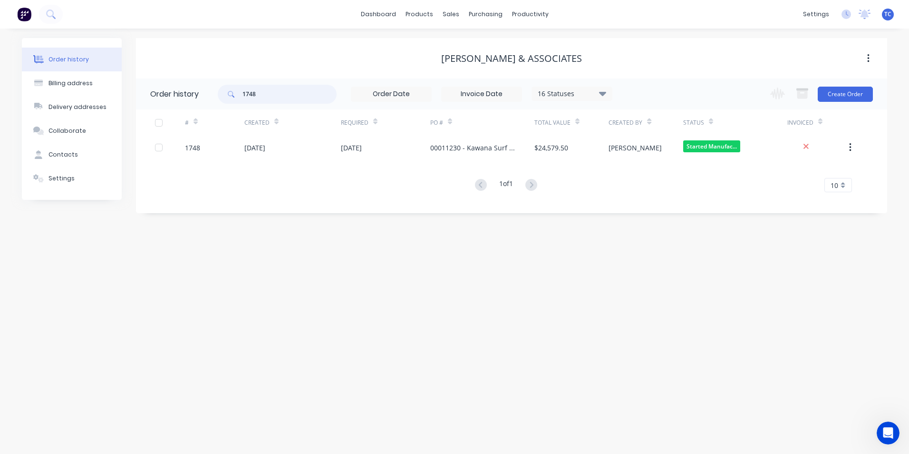
drag, startPoint x: 255, startPoint y: 92, endPoint x: 250, endPoint y: 92, distance: 5.2
click at [250, 92] on input "1748" at bounding box center [290, 94] width 94 height 19
type input "1746"
drag, startPoint x: 257, startPoint y: 92, endPoint x: 253, endPoint y: 90, distance: 5.1
click at [253, 90] on input "1746" at bounding box center [290, 94] width 94 height 19
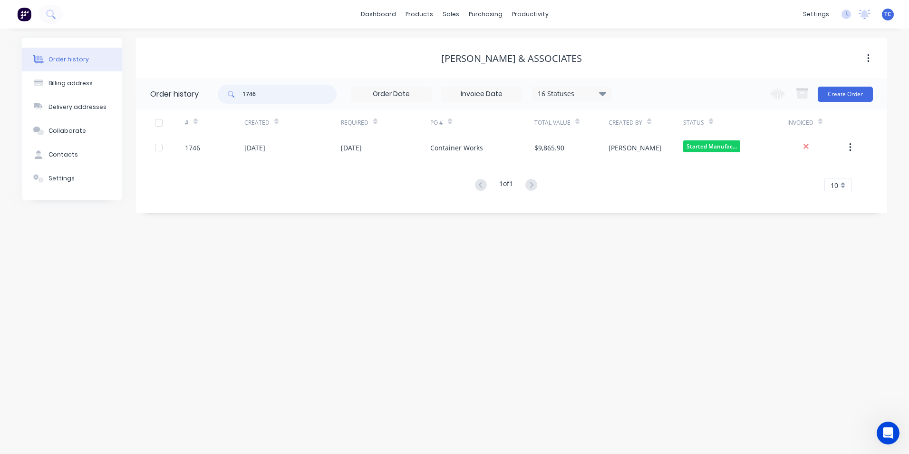
type input "1748"
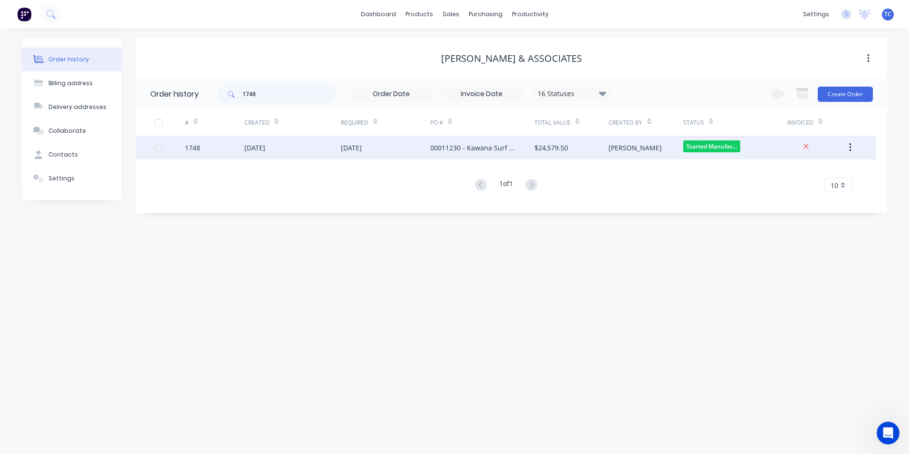
click at [254, 150] on div "[DATE]" at bounding box center [254, 148] width 21 height 10
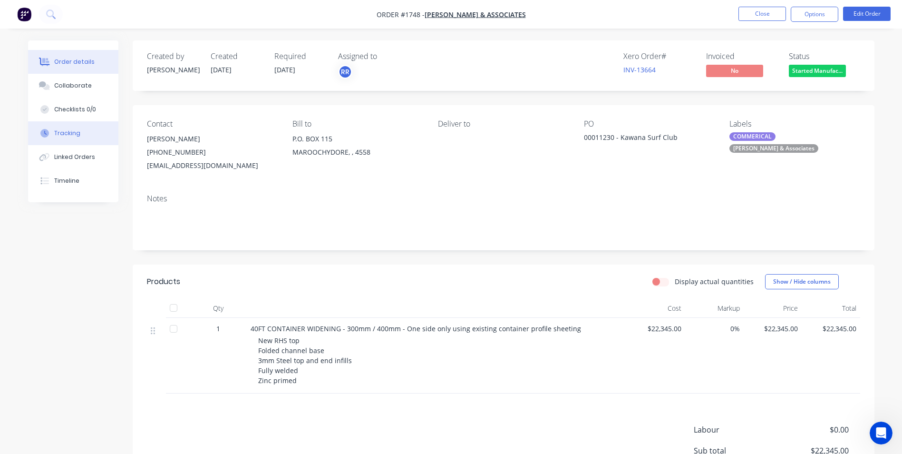
click at [68, 131] on div "Tracking" at bounding box center [67, 133] width 26 height 9
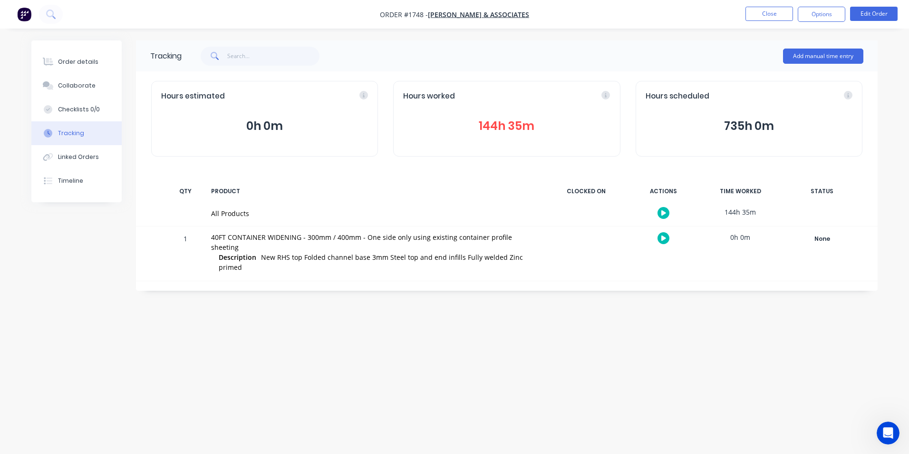
click at [499, 124] on button "144h 35m" at bounding box center [506, 126] width 207 height 18
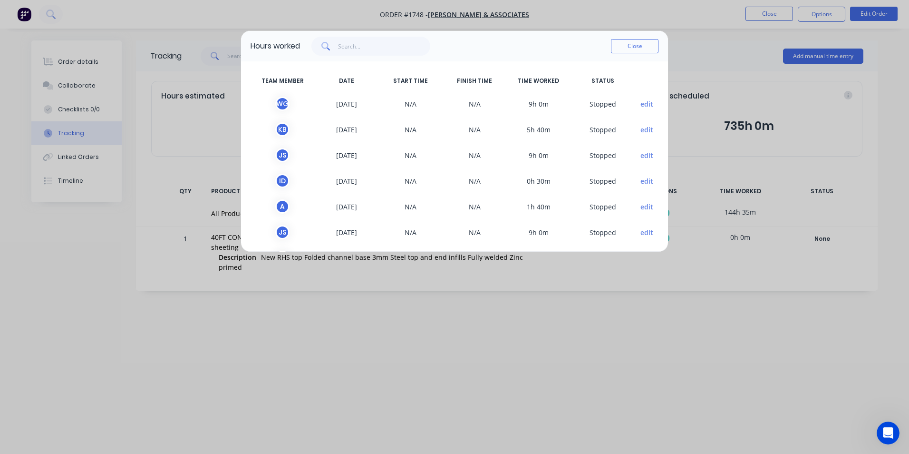
click at [641, 128] on button "edit" at bounding box center [647, 130] width 13 height 10
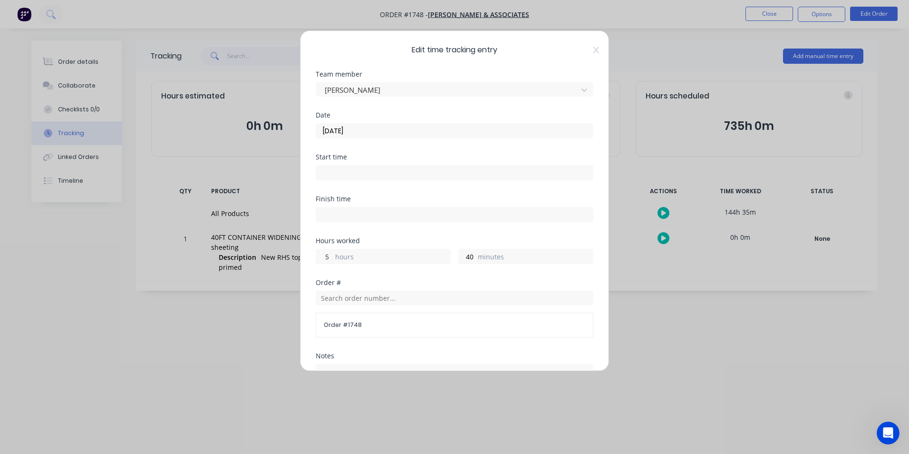
drag, startPoint x: 329, startPoint y: 255, endPoint x: 323, endPoint y: 256, distance: 5.7
click at [323, 256] on input "5" at bounding box center [324, 256] width 17 height 14
type input "0"
drag, startPoint x: 470, startPoint y: 255, endPoint x: 463, endPoint y: 257, distance: 7.8
click at [463, 256] on input "40" at bounding box center [467, 256] width 17 height 14
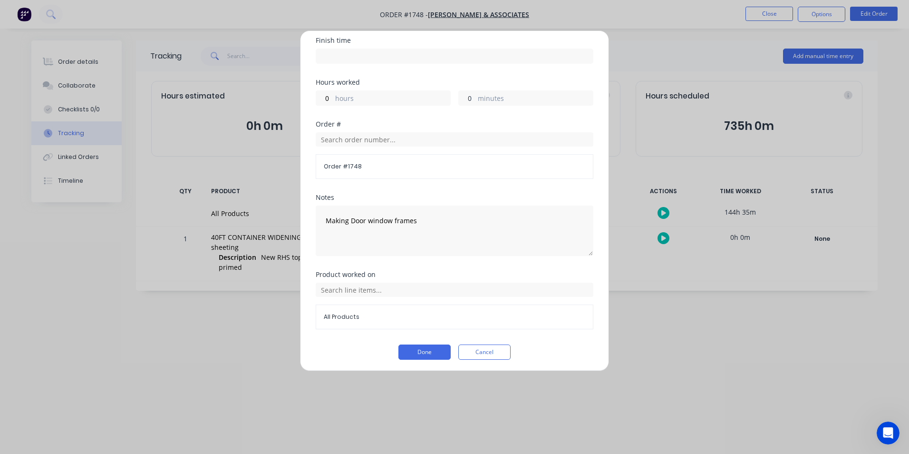
scroll to position [161, 0]
type input "0"
click at [418, 348] on button "Done" at bounding box center [425, 349] width 52 height 15
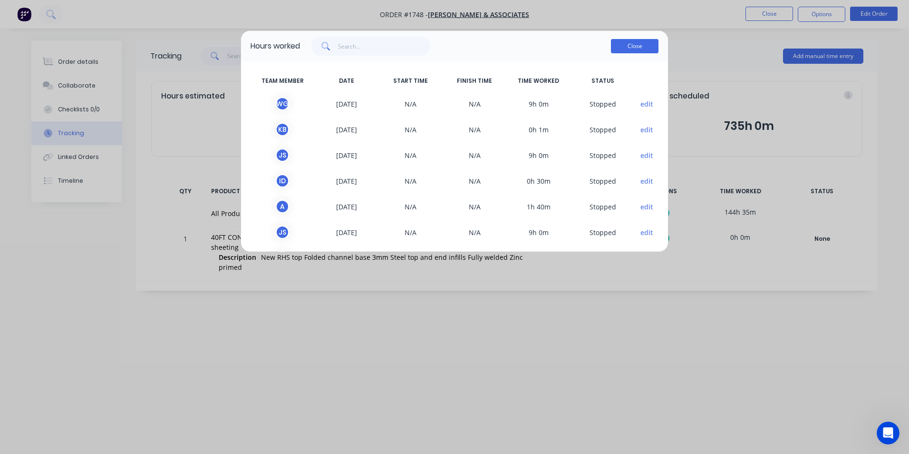
click at [635, 45] on button "Close" at bounding box center [635, 46] width 48 height 14
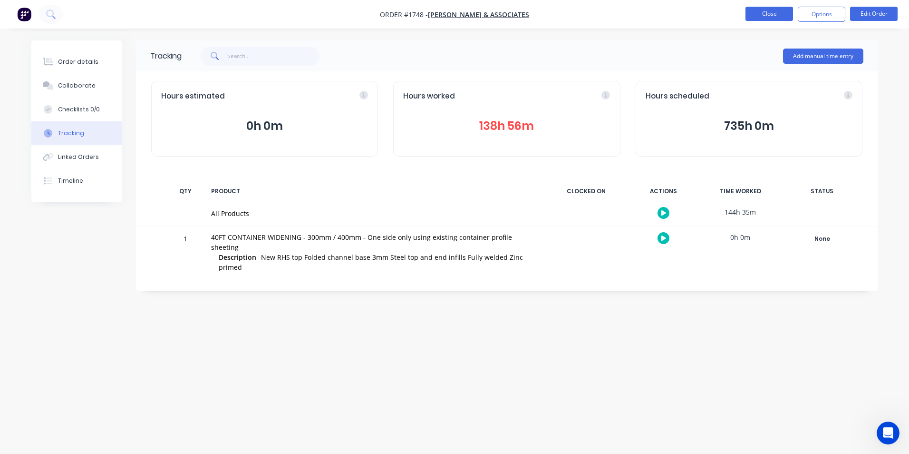
click at [755, 13] on button "Close" at bounding box center [770, 14] width 48 height 14
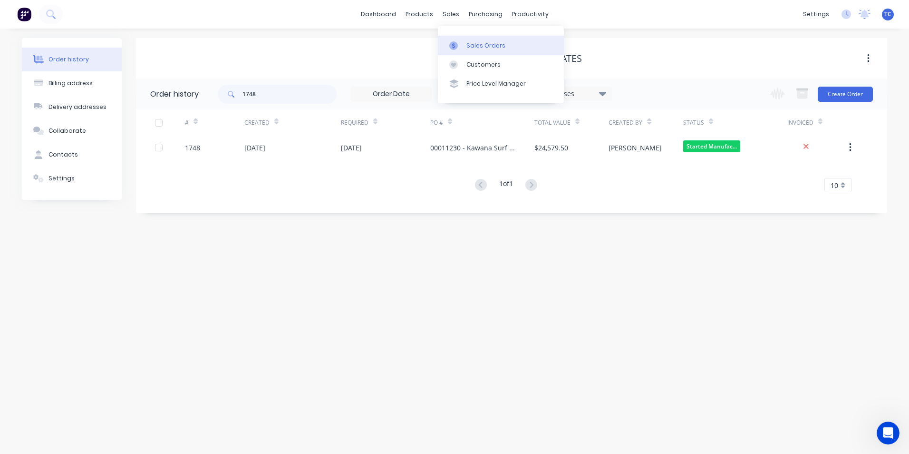
click at [473, 45] on div "Sales Orders" at bounding box center [486, 45] width 39 height 9
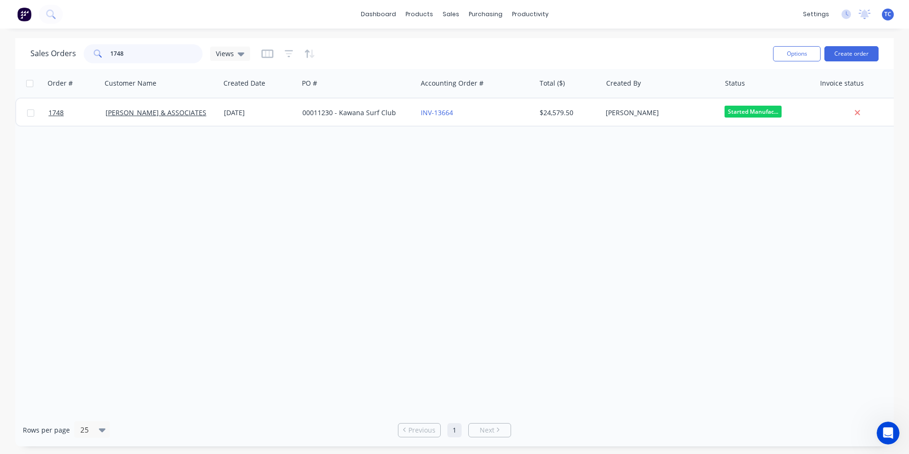
drag, startPoint x: 126, startPoint y: 55, endPoint x: 111, endPoint y: 53, distance: 15.3
click at [111, 53] on input "1748" at bounding box center [156, 53] width 93 height 19
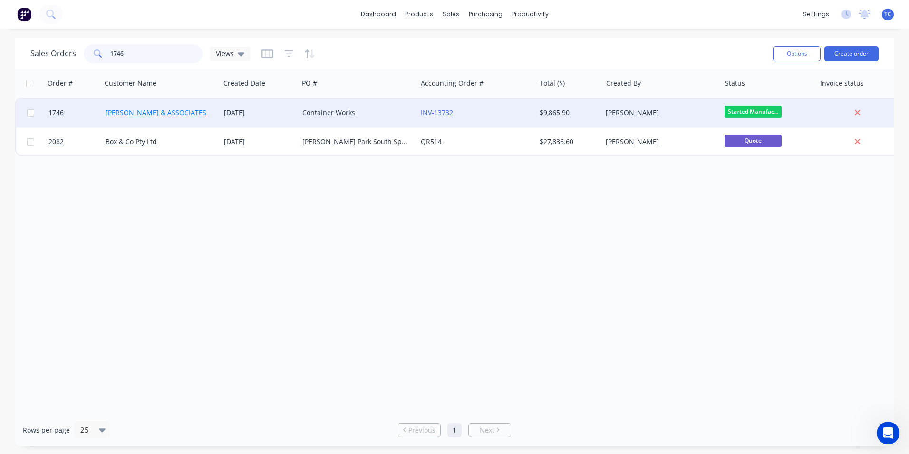
type input "1746"
click at [133, 112] on link "[PERSON_NAME] & ASSOCIATES" at bounding box center [156, 112] width 101 height 9
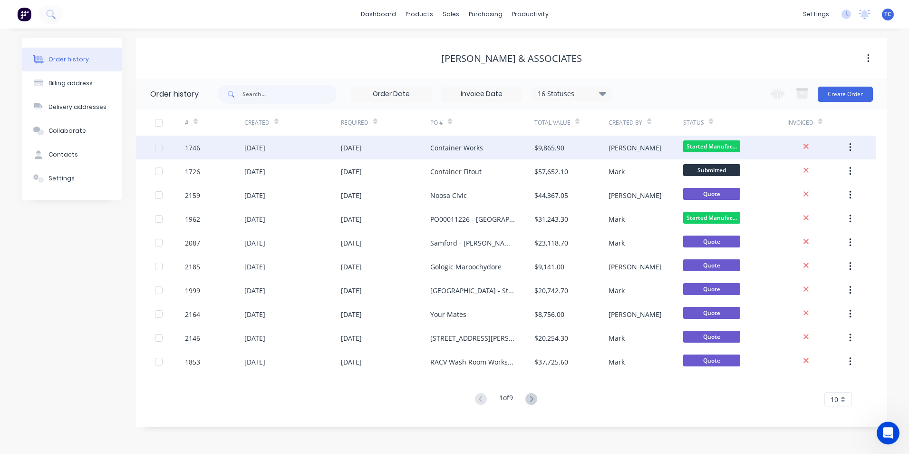
click at [265, 146] on div "[DATE]" at bounding box center [254, 148] width 21 height 10
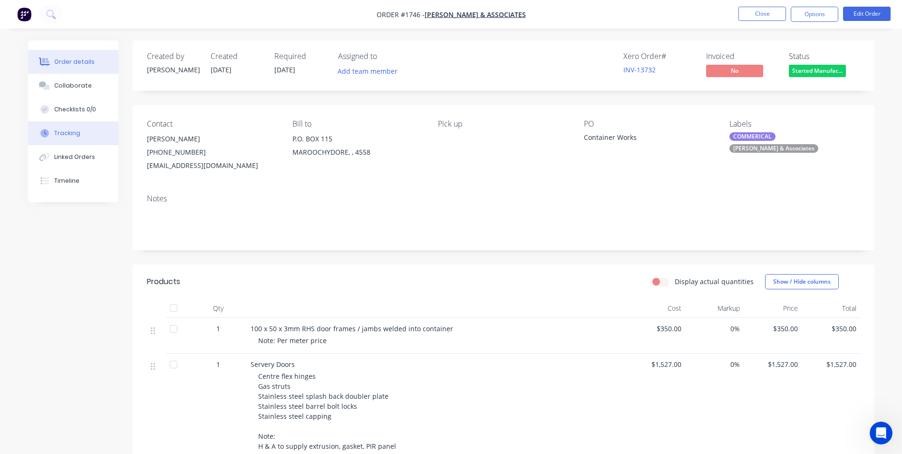
click at [72, 133] on div "Tracking" at bounding box center [67, 133] width 26 height 9
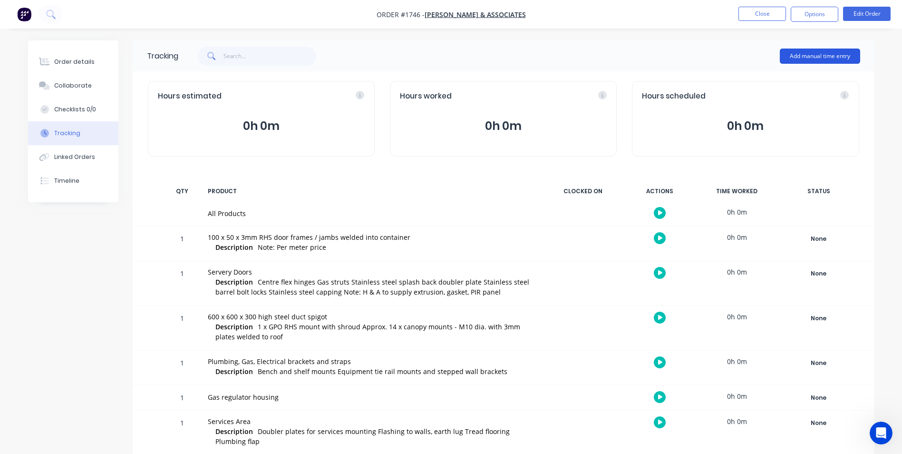
click at [807, 55] on button "Add manual time entry" at bounding box center [820, 56] width 80 height 15
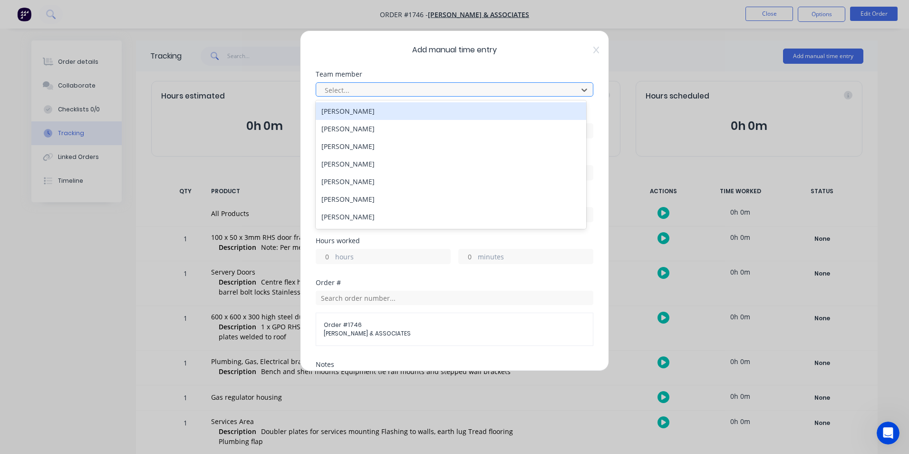
click at [337, 86] on div at bounding box center [448, 90] width 249 height 12
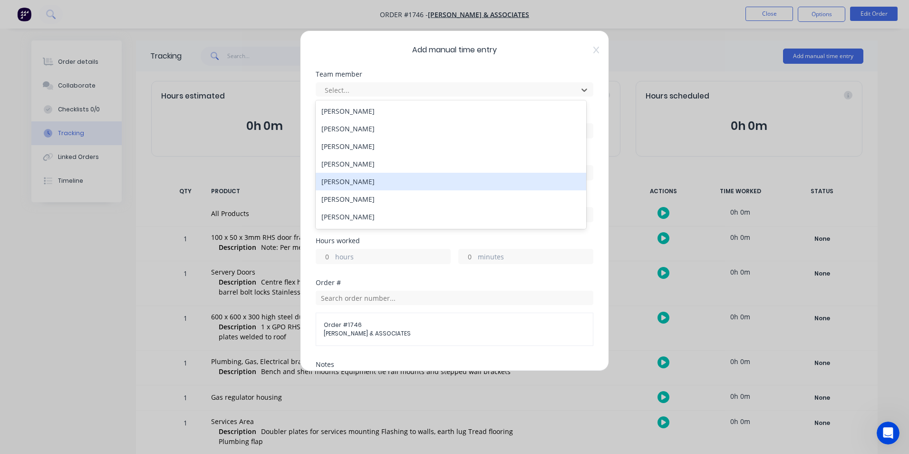
click at [337, 184] on div "[PERSON_NAME]" at bounding box center [451, 182] width 271 height 18
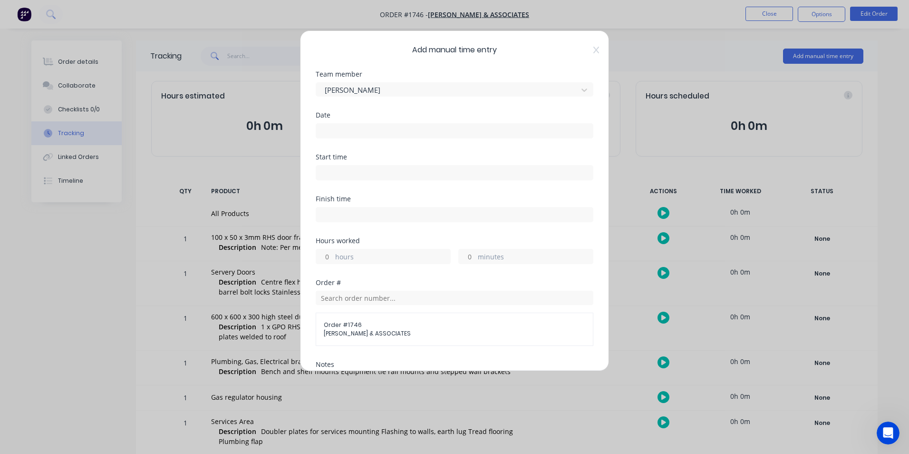
click at [340, 129] on input at bounding box center [454, 131] width 277 height 14
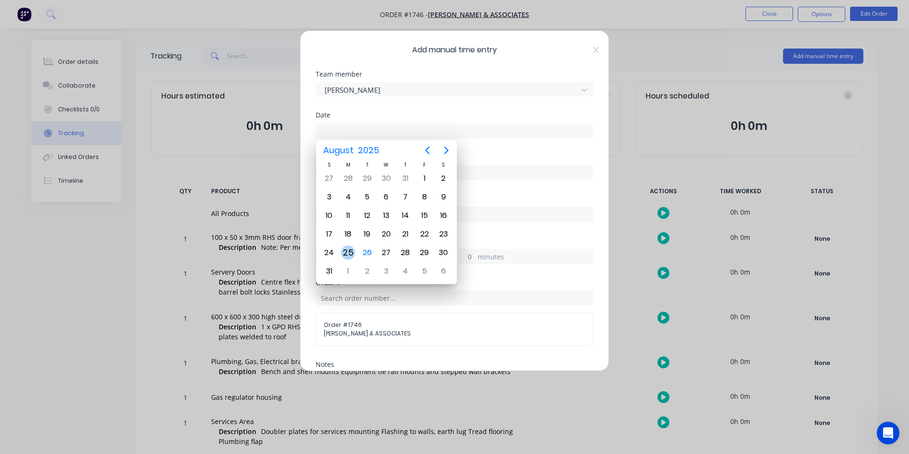
click at [349, 251] on div "25" at bounding box center [348, 252] width 14 height 14
type input "[DATE]"
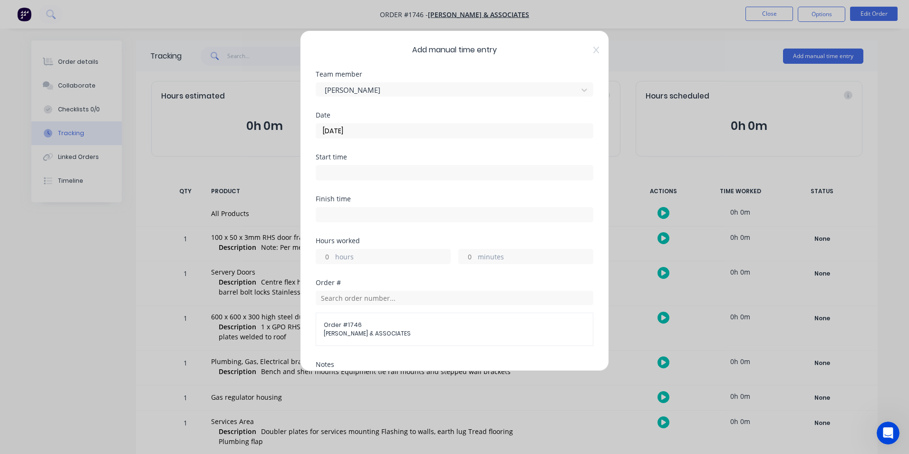
click at [326, 256] on input "hours" at bounding box center [324, 256] width 17 height 14
type input "5"
click at [467, 256] on input "minutes" at bounding box center [467, 256] width 17 height 14
type input "40"
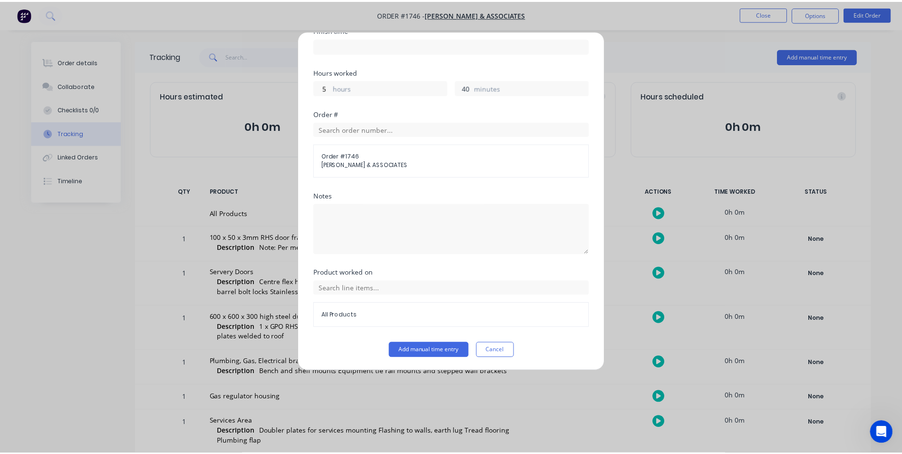
scroll to position [169, 0]
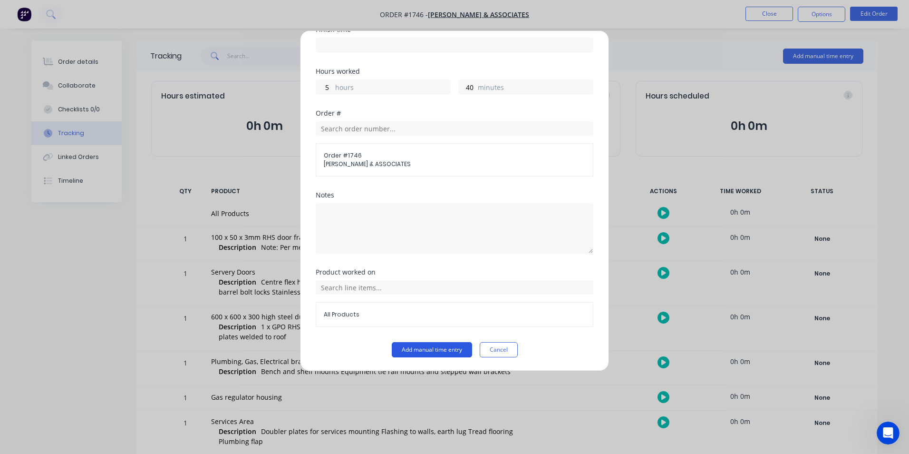
click at [420, 348] on button "Add manual time entry" at bounding box center [432, 349] width 80 height 15
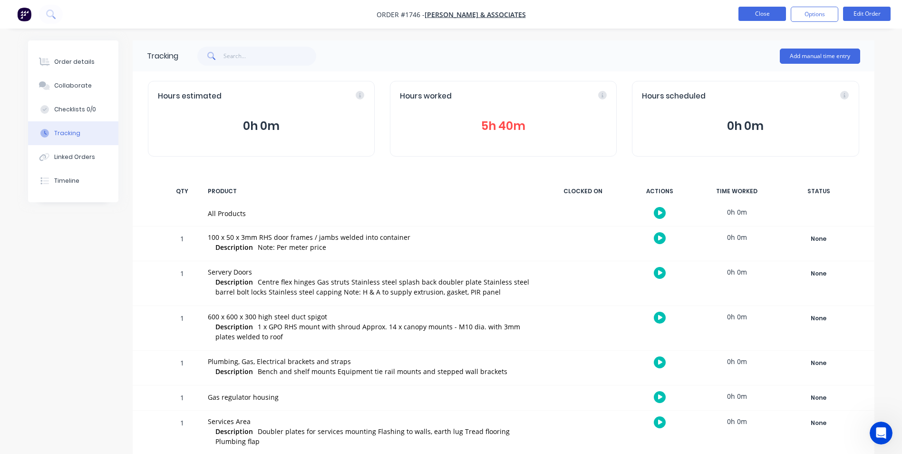
click at [753, 11] on button "Close" at bounding box center [763, 14] width 48 height 14
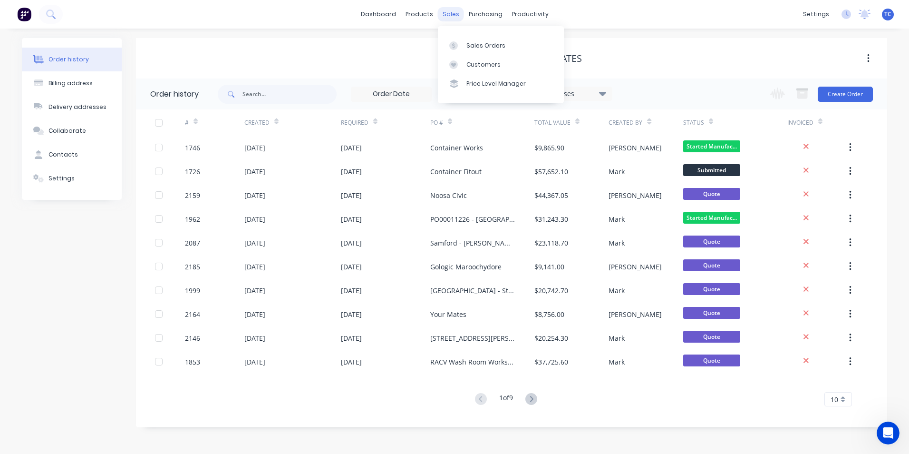
click at [450, 12] on div "sales" at bounding box center [451, 14] width 26 height 14
click at [467, 42] on div "Sales Orders" at bounding box center [486, 45] width 39 height 9
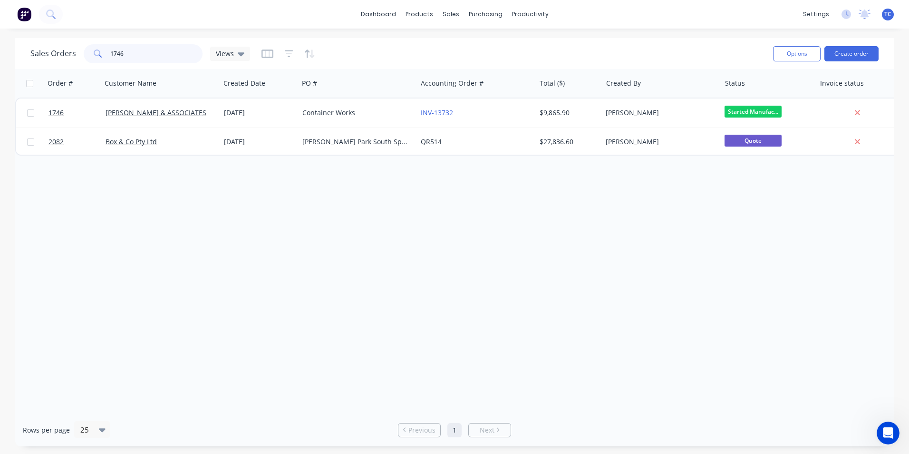
drag, startPoint x: 129, startPoint y: 52, endPoint x: 108, endPoint y: 51, distance: 21.4
click at [108, 51] on div "1746" at bounding box center [143, 53] width 119 height 19
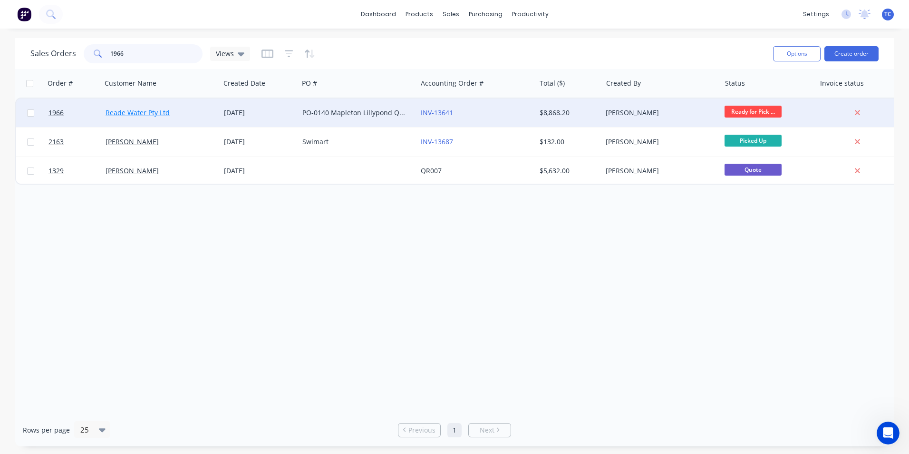
type input "1966"
click at [146, 109] on link "Reade Water Pty Ltd" at bounding box center [138, 112] width 64 height 9
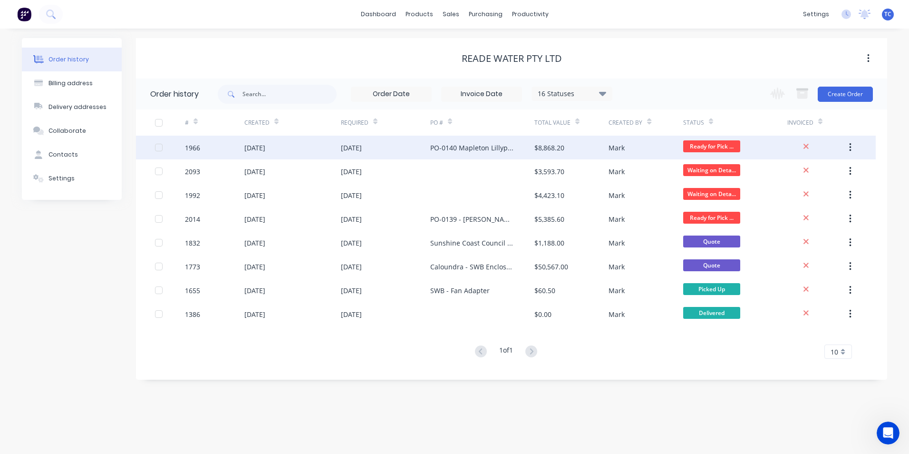
click at [362, 148] on div "[DATE]" at bounding box center [351, 148] width 21 height 10
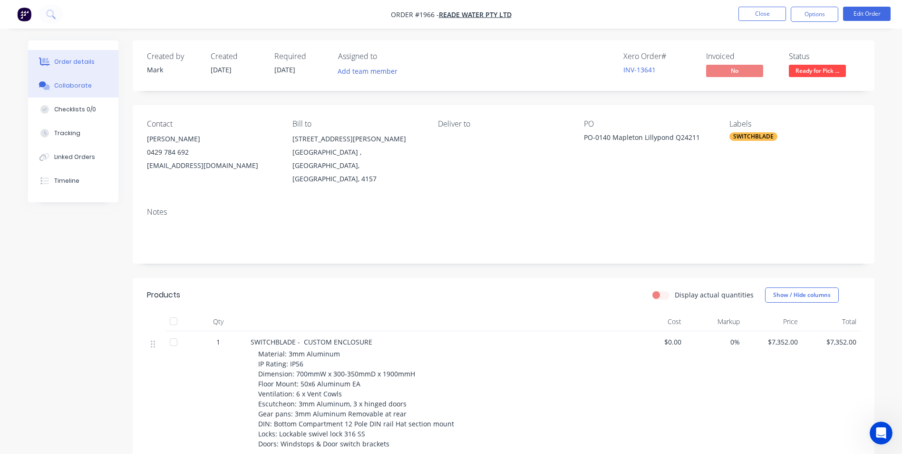
click at [77, 85] on div "Collaborate" at bounding box center [73, 85] width 38 height 9
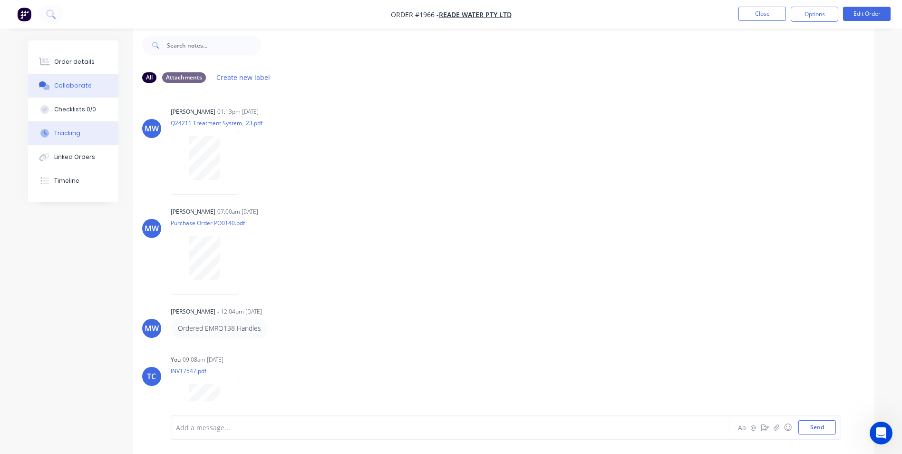
click at [61, 135] on div "Tracking" at bounding box center [67, 133] width 26 height 9
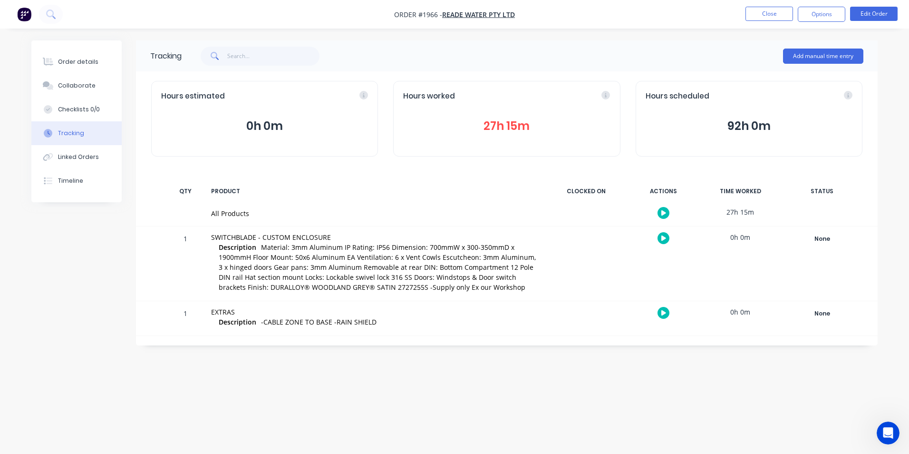
click at [496, 124] on button "27h 15m" at bounding box center [506, 126] width 207 height 18
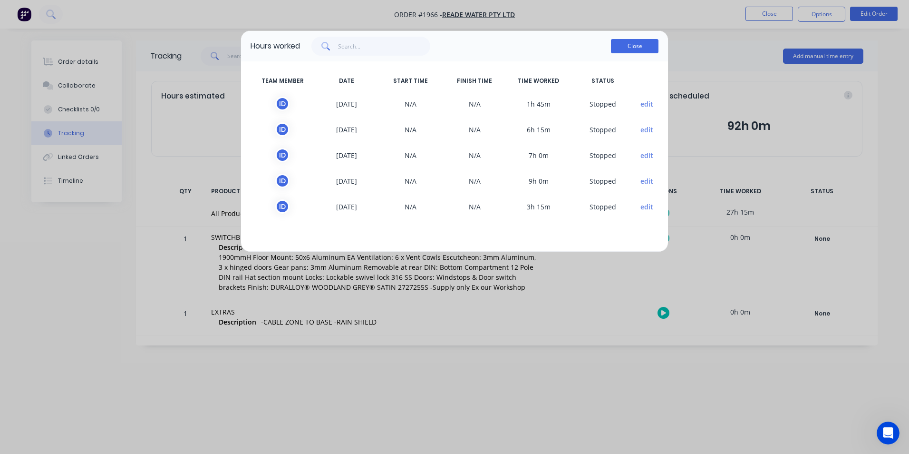
click at [628, 47] on button "Close" at bounding box center [635, 46] width 48 height 14
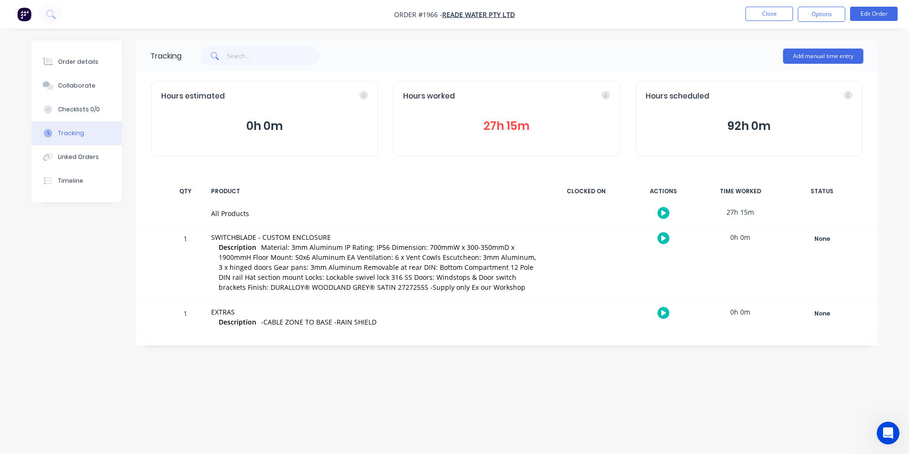
click at [501, 125] on button "27h 15m" at bounding box center [506, 126] width 207 height 18
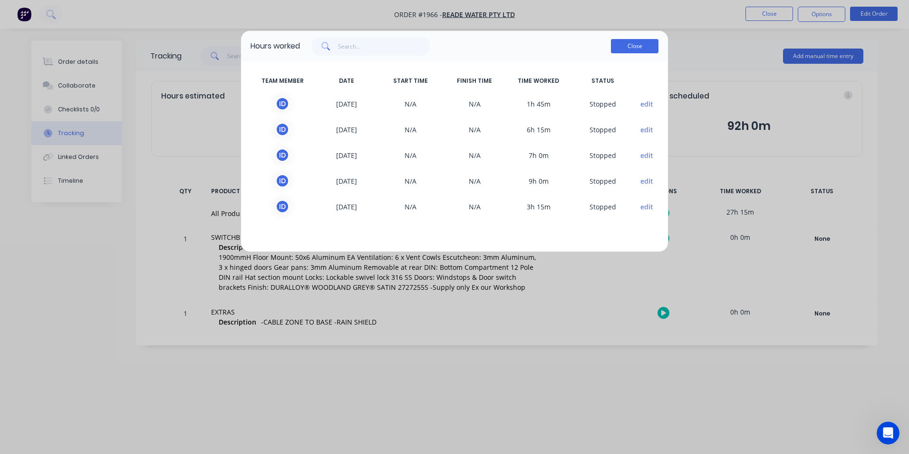
click at [631, 46] on button "Close" at bounding box center [635, 46] width 48 height 14
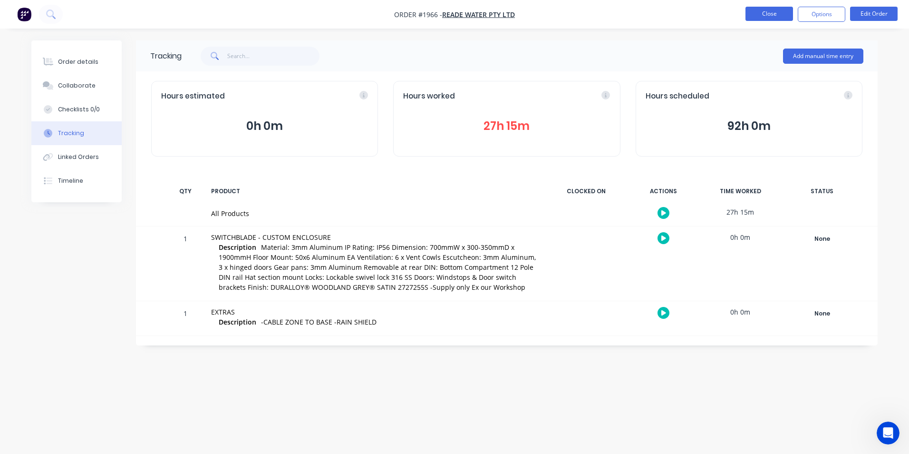
click at [772, 13] on button "Close" at bounding box center [770, 14] width 48 height 14
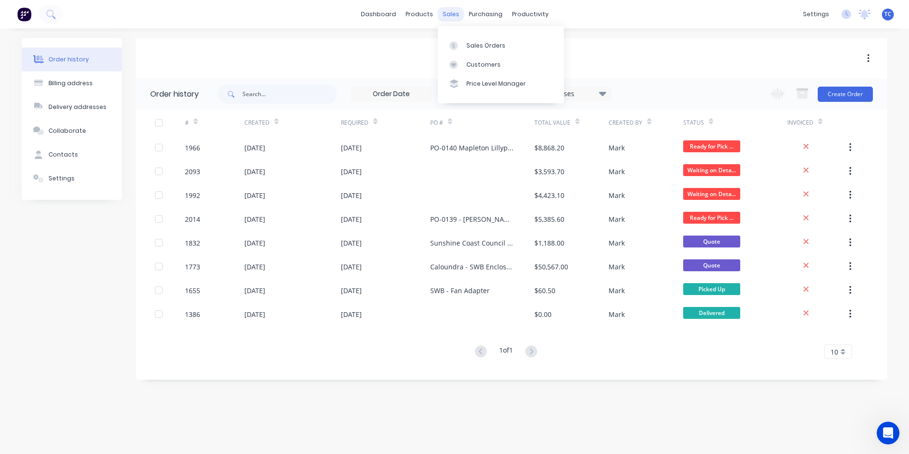
click at [450, 13] on div "sales" at bounding box center [451, 14] width 26 height 14
click at [470, 44] on div "Sales Orders" at bounding box center [486, 45] width 39 height 9
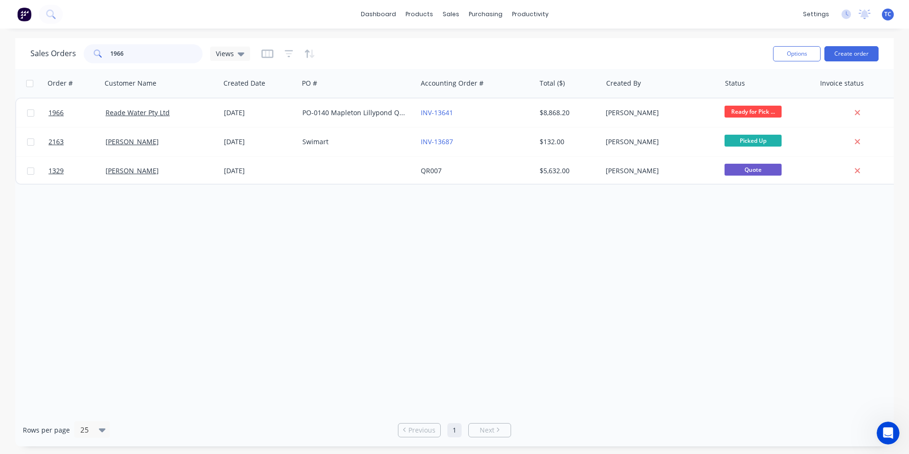
drag, startPoint x: 125, startPoint y: 52, endPoint x: 107, endPoint y: 50, distance: 17.8
click at [107, 50] on div "1966" at bounding box center [143, 53] width 119 height 19
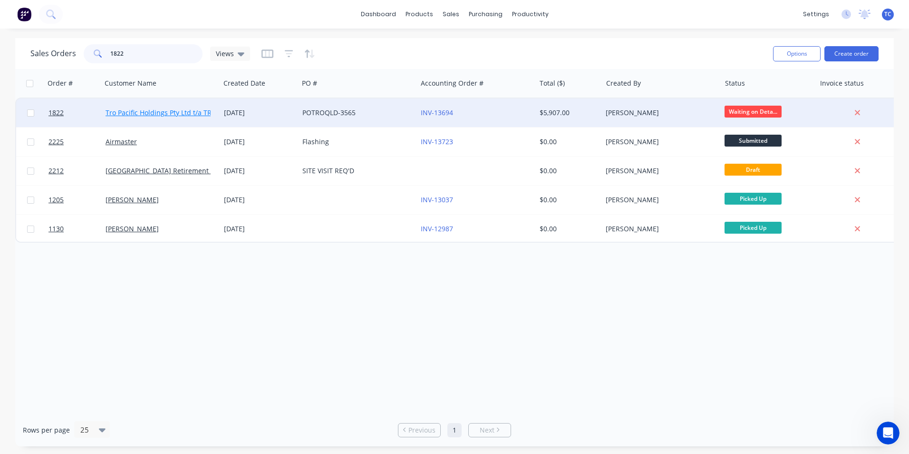
type input "1822"
click at [164, 113] on link "Tro Pacific Holdings Pty Ltd t/a TROPAC" at bounding box center [168, 112] width 124 height 9
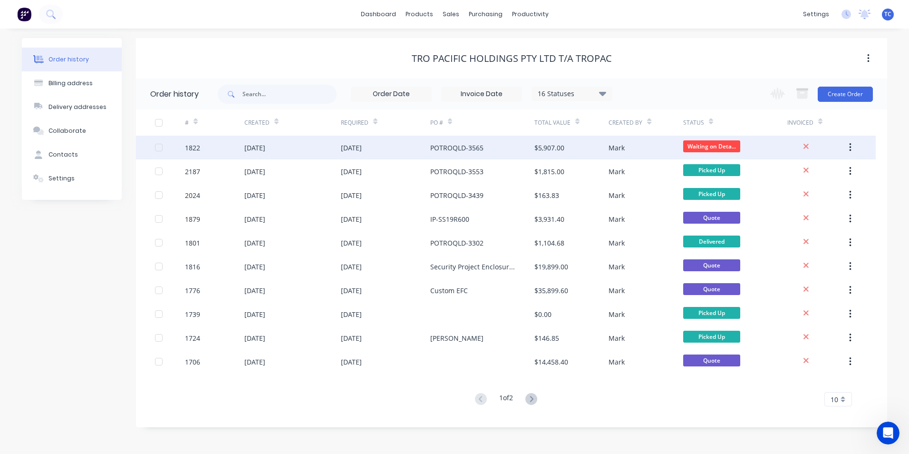
click at [265, 147] on div "[DATE]" at bounding box center [254, 148] width 21 height 10
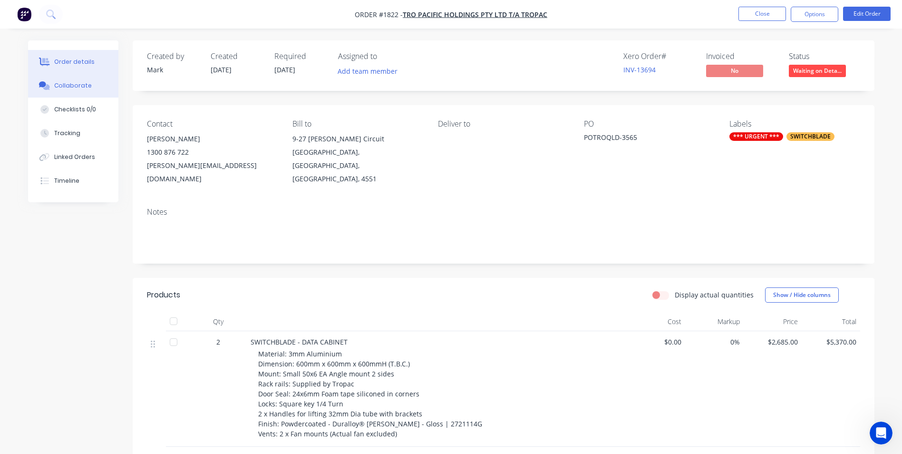
click at [75, 85] on div "Collaborate" at bounding box center [73, 85] width 38 height 9
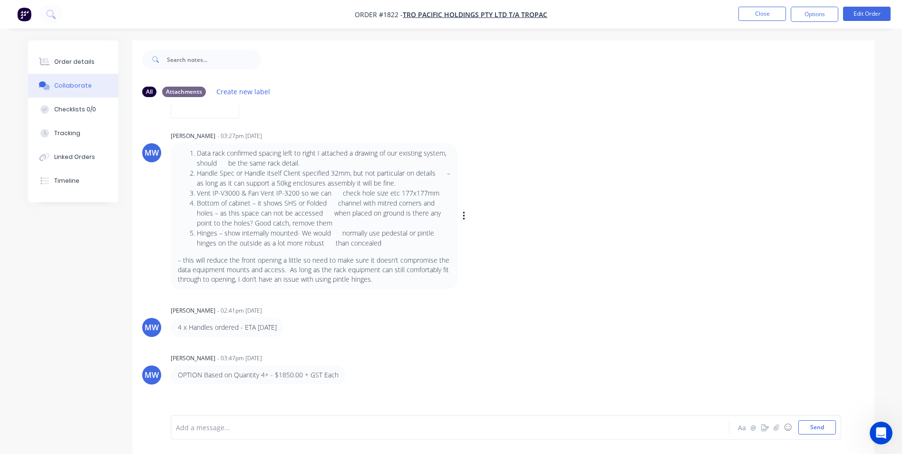
scroll to position [543, 0]
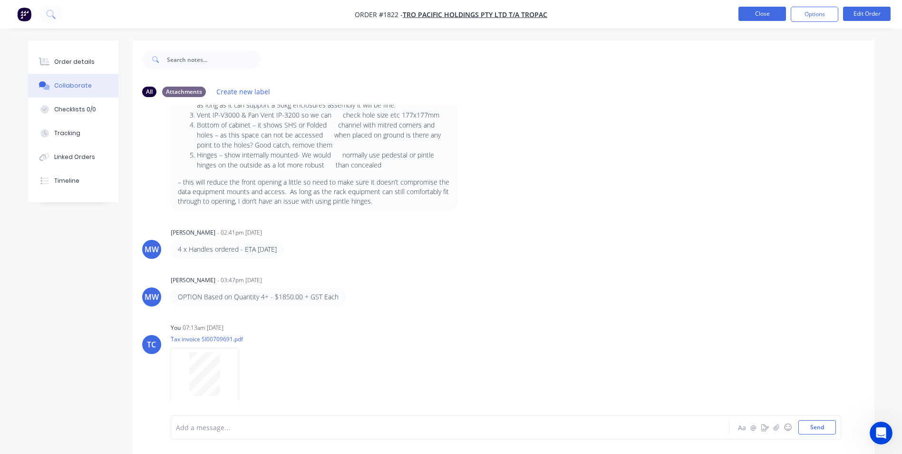
click at [768, 17] on button "Close" at bounding box center [763, 14] width 48 height 14
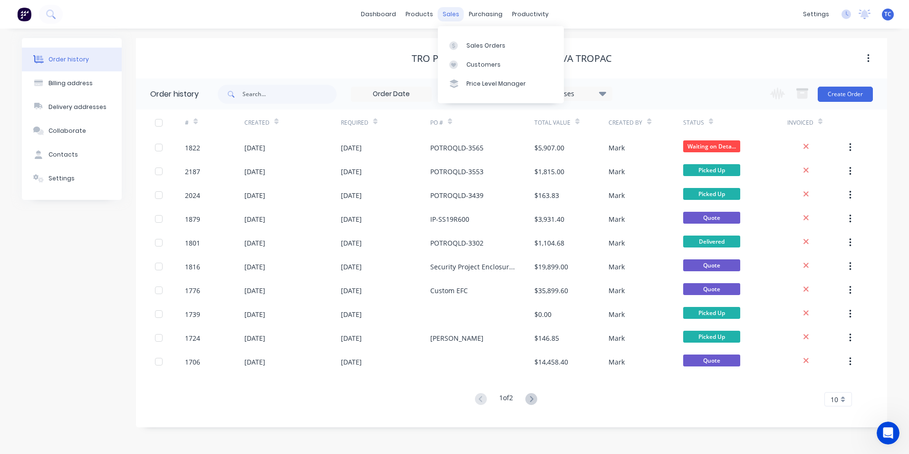
click at [449, 15] on div "sales" at bounding box center [451, 14] width 26 height 14
click at [486, 45] on div "Sales Orders" at bounding box center [486, 45] width 39 height 9
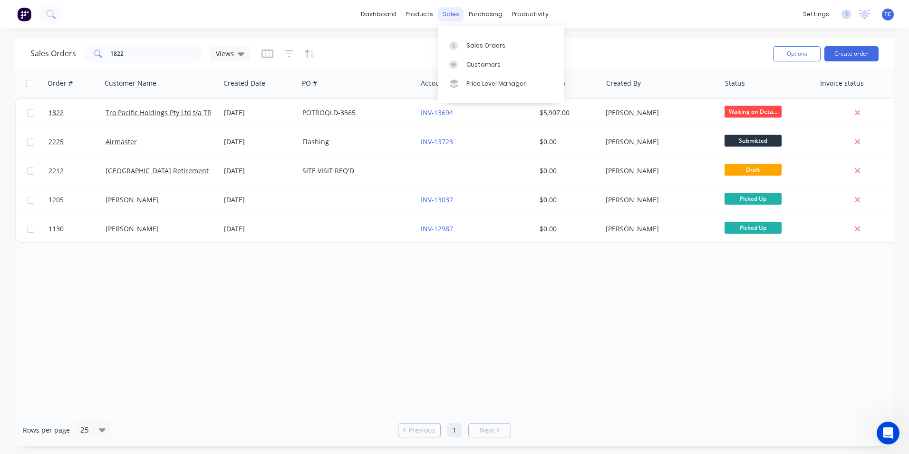
click at [451, 12] on div "sales" at bounding box center [451, 14] width 26 height 14
click at [480, 42] on div "Sales Orders" at bounding box center [486, 45] width 39 height 9
click at [478, 46] on div "Sales Orders" at bounding box center [486, 45] width 39 height 9
drag, startPoint x: 130, startPoint y: 49, endPoint x: 106, endPoint y: 52, distance: 24.8
click at [110, 52] on input "1822" at bounding box center [156, 53] width 93 height 19
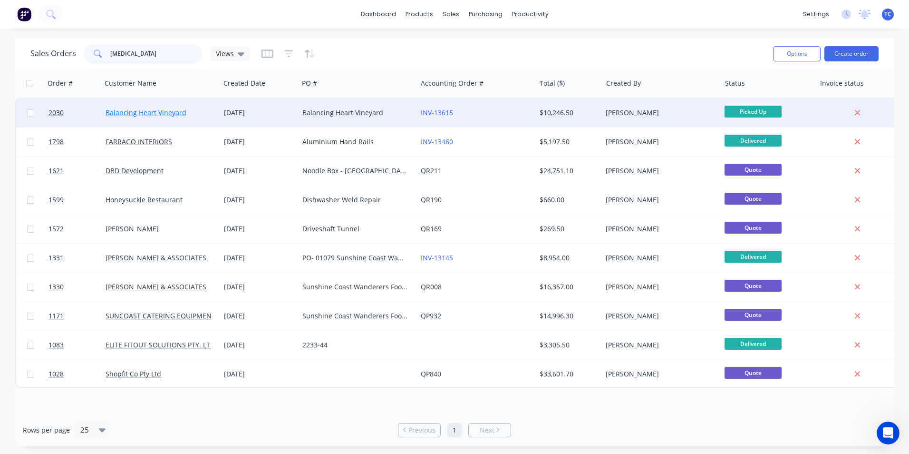
type input "Bal"
click at [157, 112] on link "Balancing Heart Vineyard" at bounding box center [146, 112] width 81 height 9
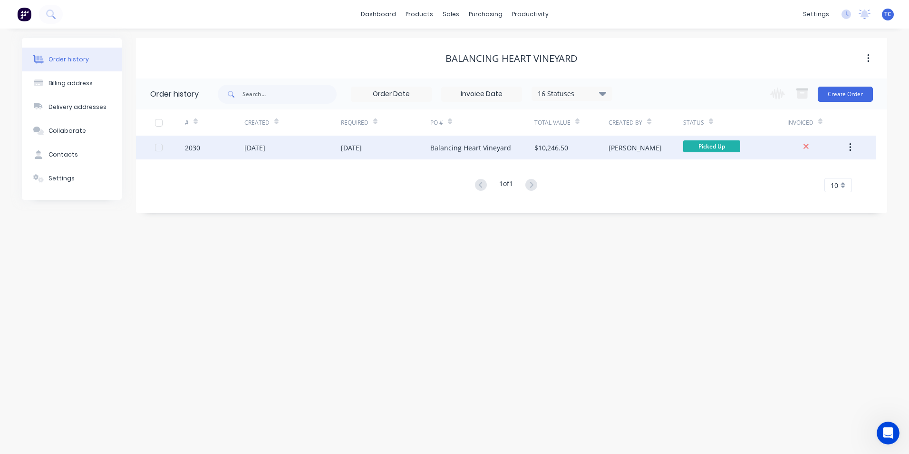
click at [442, 146] on div "Balancing Heart Vineyard" at bounding box center [470, 148] width 81 height 10
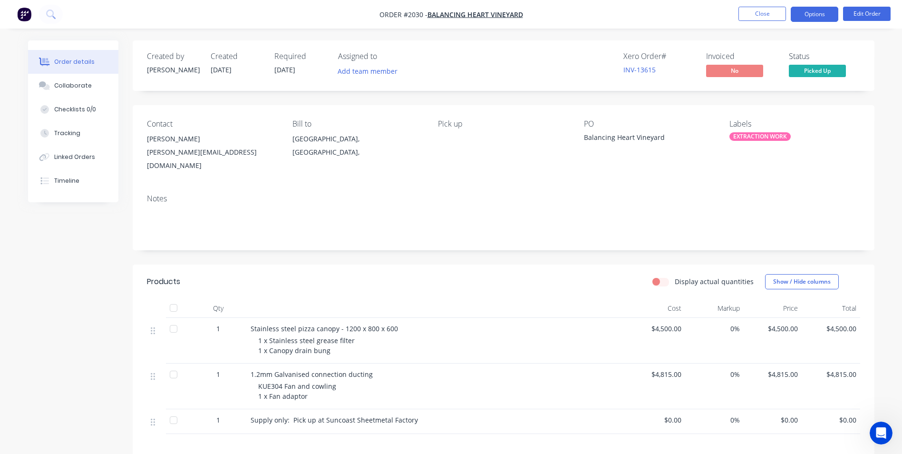
click at [816, 16] on button "Options" at bounding box center [815, 14] width 48 height 15
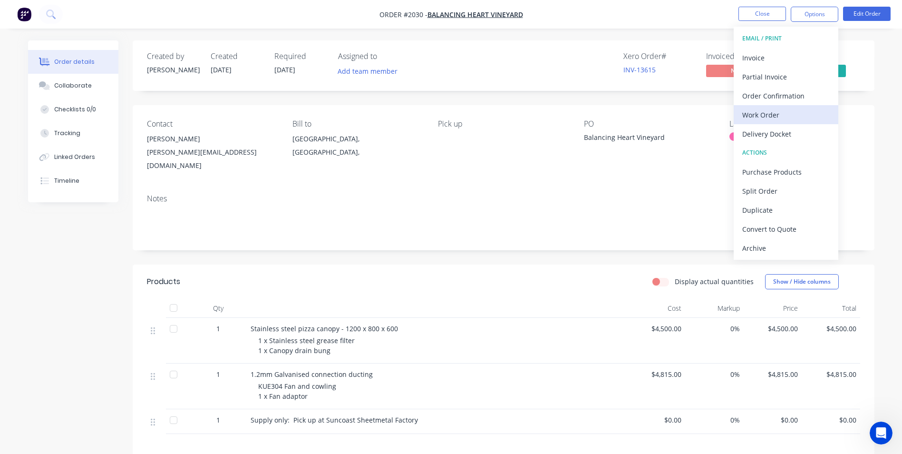
click at [764, 117] on div "Work Order" at bounding box center [786, 115] width 88 height 14
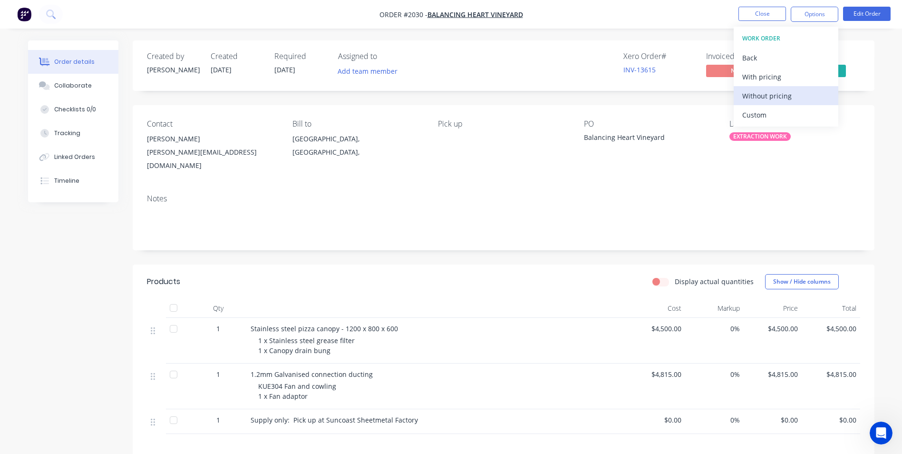
click at [768, 94] on div "Without pricing" at bounding box center [786, 96] width 88 height 14
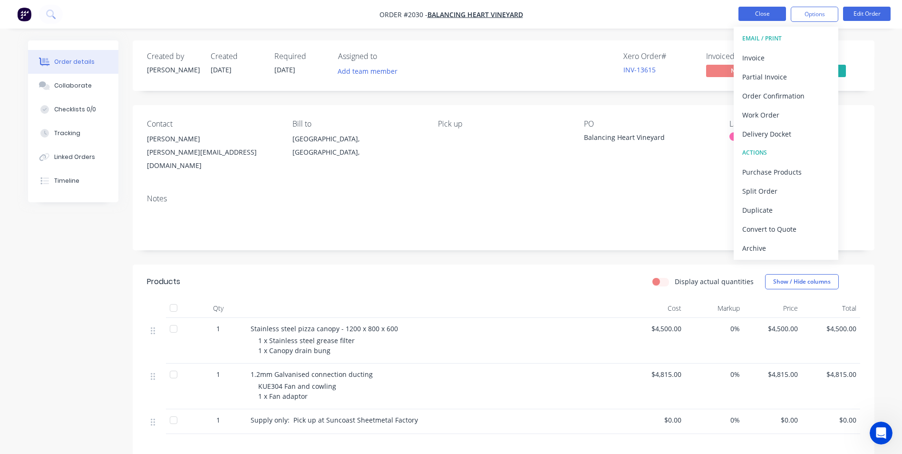
click at [759, 13] on button "Close" at bounding box center [763, 14] width 48 height 14
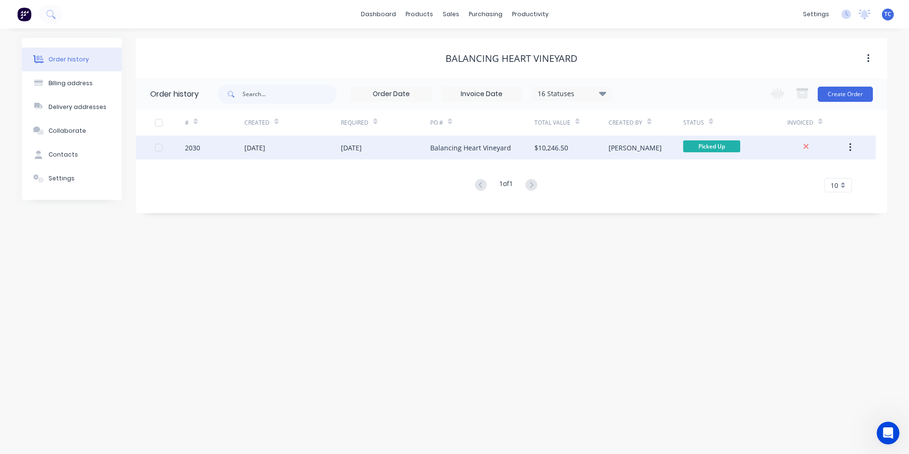
click at [265, 147] on div "[DATE]" at bounding box center [254, 148] width 21 height 10
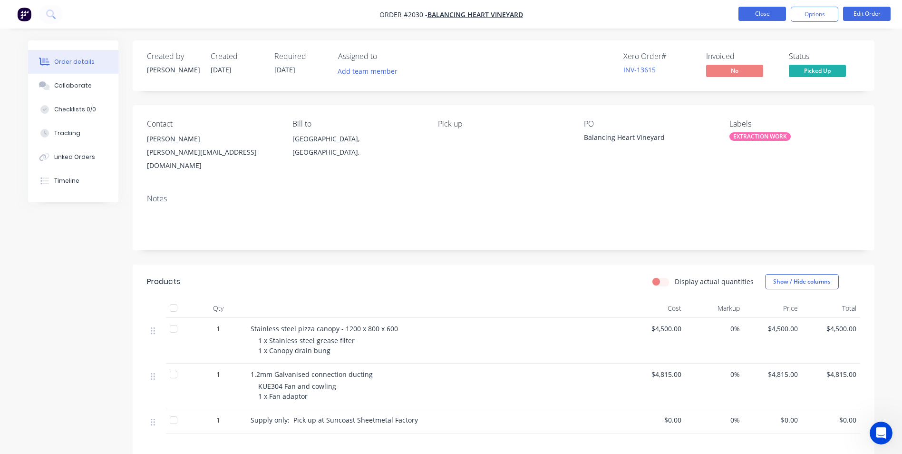
click at [756, 13] on button "Close" at bounding box center [763, 14] width 48 height 14
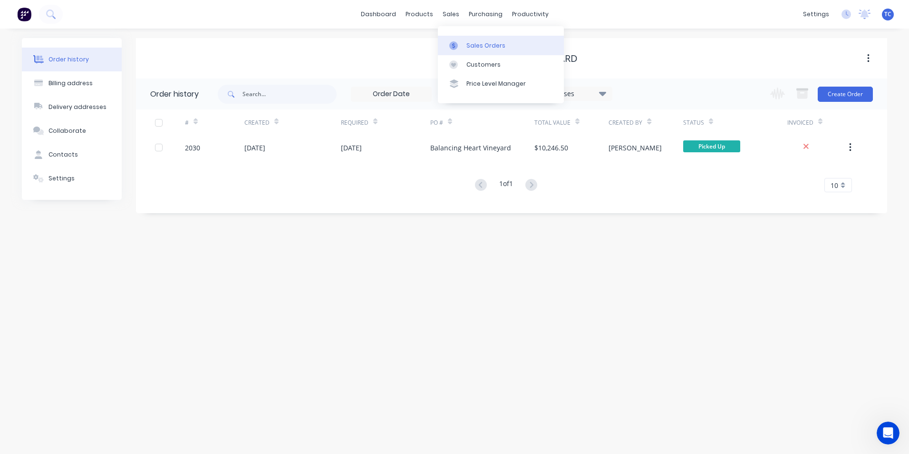
click at [473, 43] on div "Sales Orders" at bounding box center [486, 45] width 39 height 9
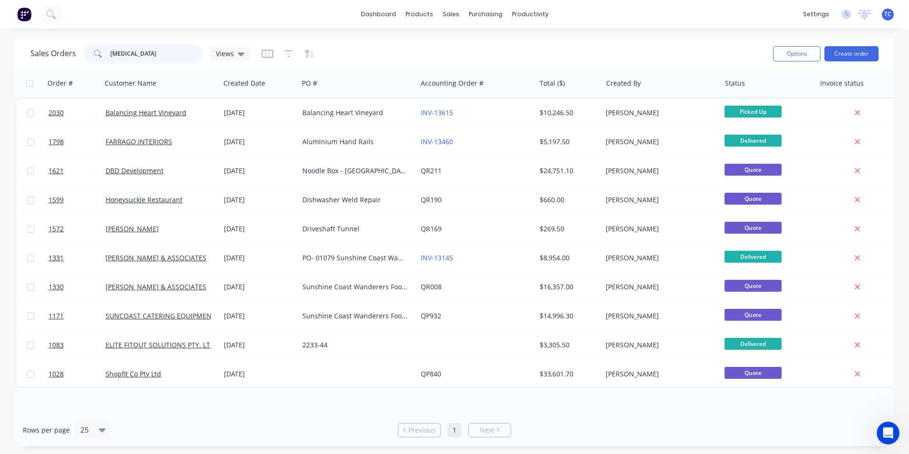
drag, startPoint x: 123, startPoint y: 51, endPoint x: 106, endPoint y: 51, distance: 17.1
click at [106, 51] on div "Bal" at bounding box center [143, 53] width 119 height 19
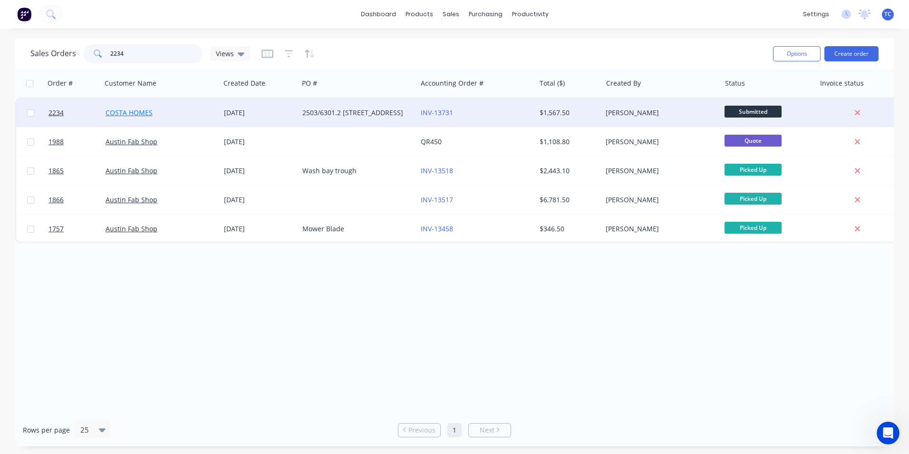
type input "2234"
click at [142, 112] on link "COSTA HOMES" at bounding box center [129, 112] width 47 height 9
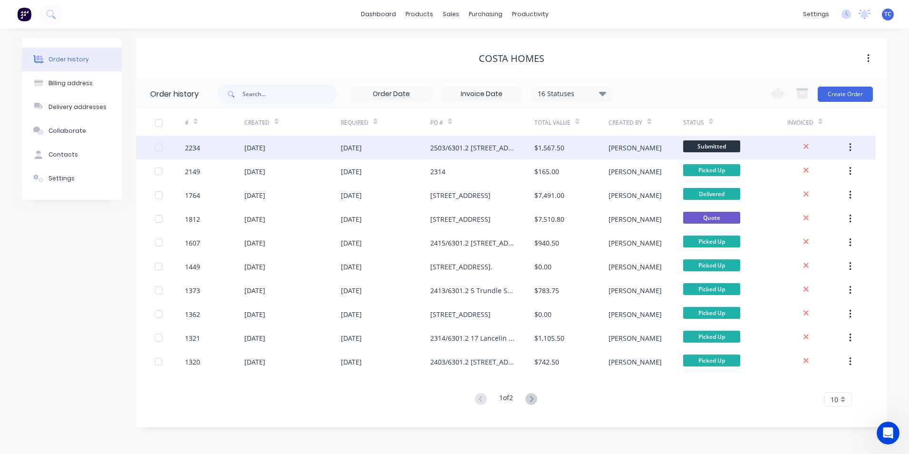
click at [251, 148] on div "[DATE]" at bounding box center [254, 148] width 21 height 10
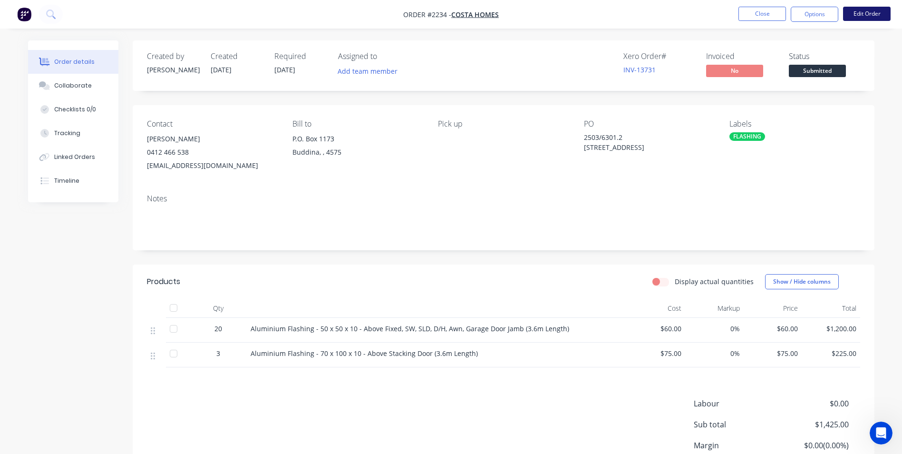
click at [863, 12] on button "Edit Order" at bounding box center [867, 14] width 48 height 14
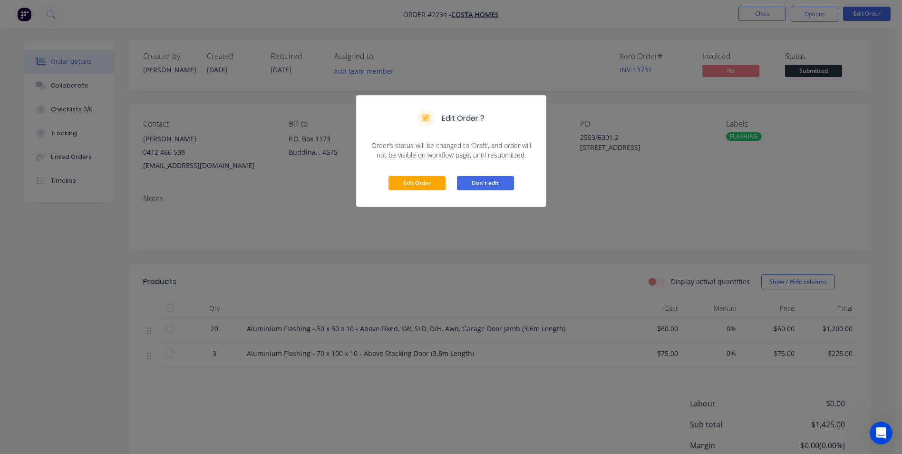
click at [495, 180] on button "Don't edit" at bounding box center [485, 183] width 57 height 14
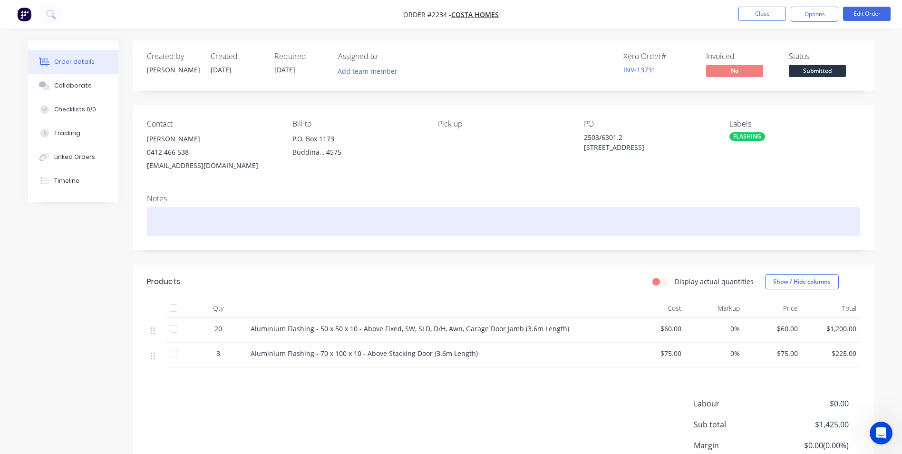
click at [164, 214] on div at bounding box center [503, 221] width 713 height 29
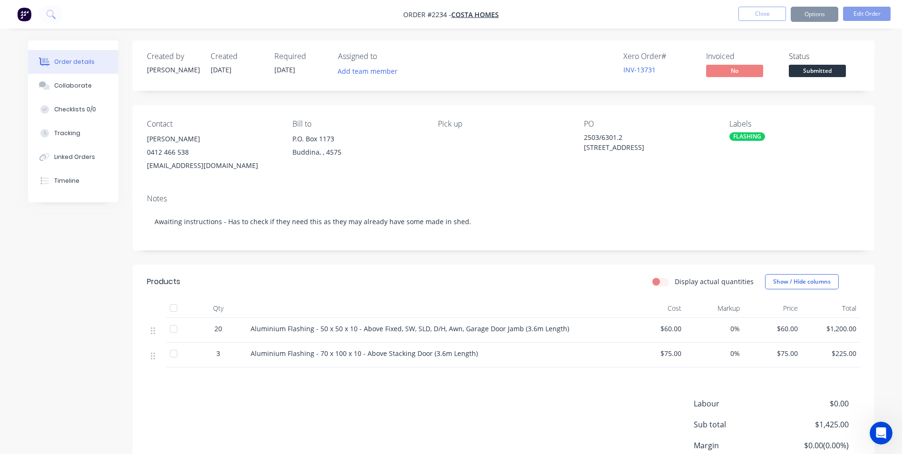
click at [705, 174] on div "Contact DEAN Costa 0412 466 538 accounts@costahomes.com.au Bill to P.O. Box 117…" at bounding box center [504, 145] width 742 height 81
click at [763, 14] on button "Close" at bounding box center [763, 14] width 48 height 14
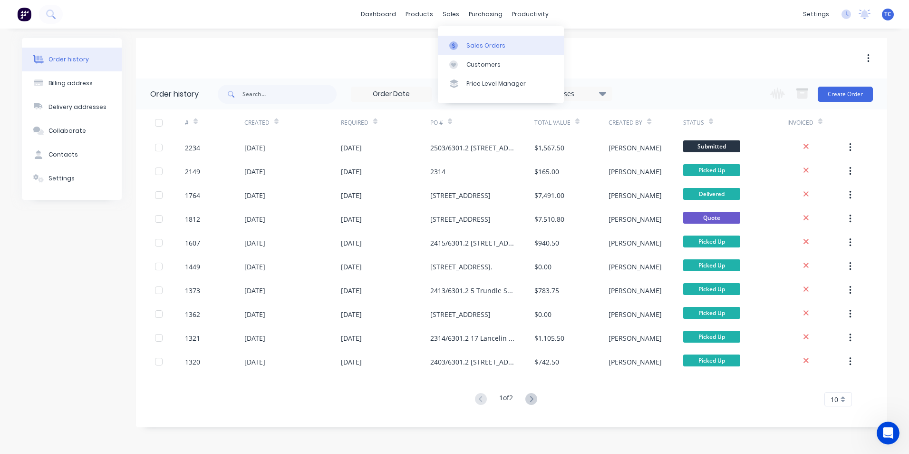
click at [472, 45] on div "Sales Orders" at bounding box center [486, 45] width 39 height 9
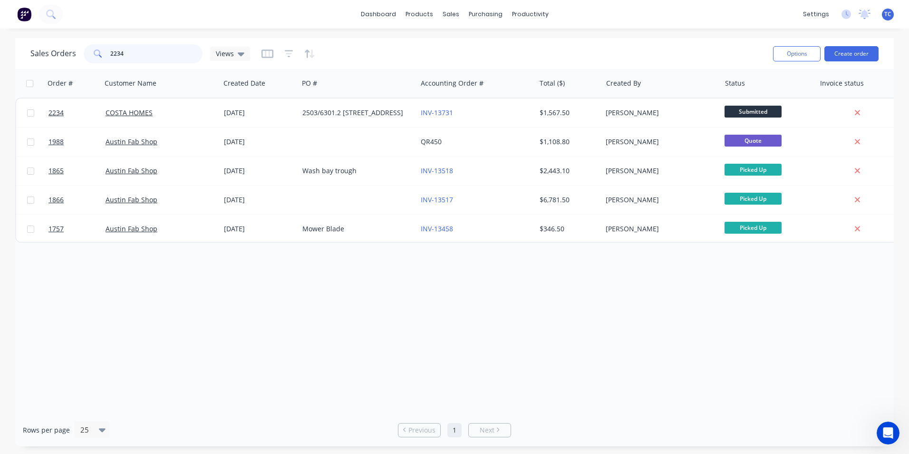
drag, startPoint x: 123, startPoint y: 53, endPoint x: 107, endPoint y: 53, distance: 15.2
click at [107, 53] on div "2234" at bounding box center [143, 53] width 119 height 19
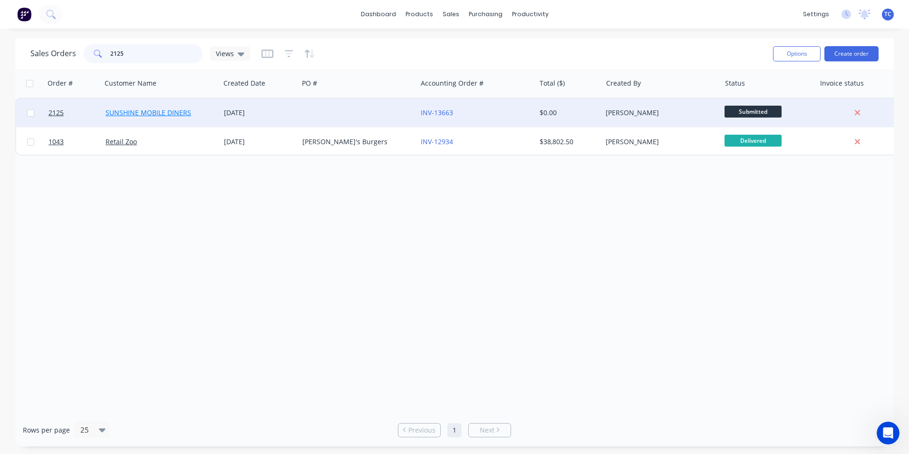
type input "2125"
click at [170, 111] on link "SUNSHINE MOBILE DINERS" at bounding box center [149, 112] width 86 height 9
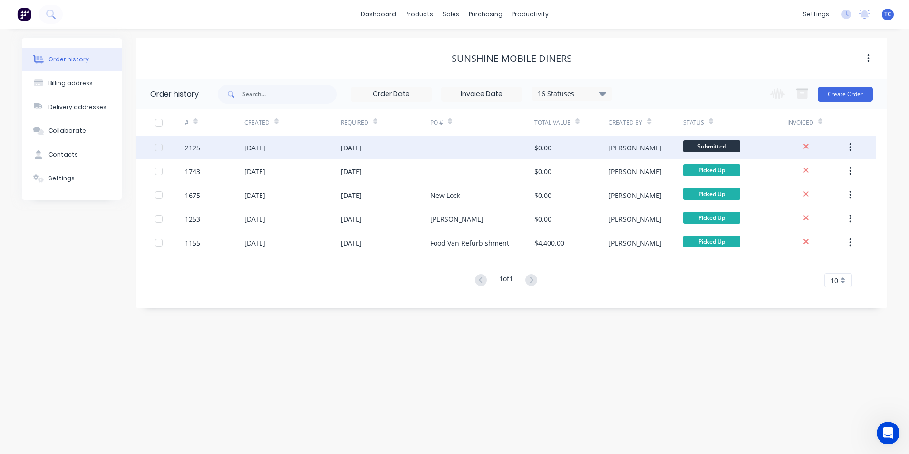
click at [259, 148] on div "[DATE]" at bounding box center [254, 148] width 21 height 10
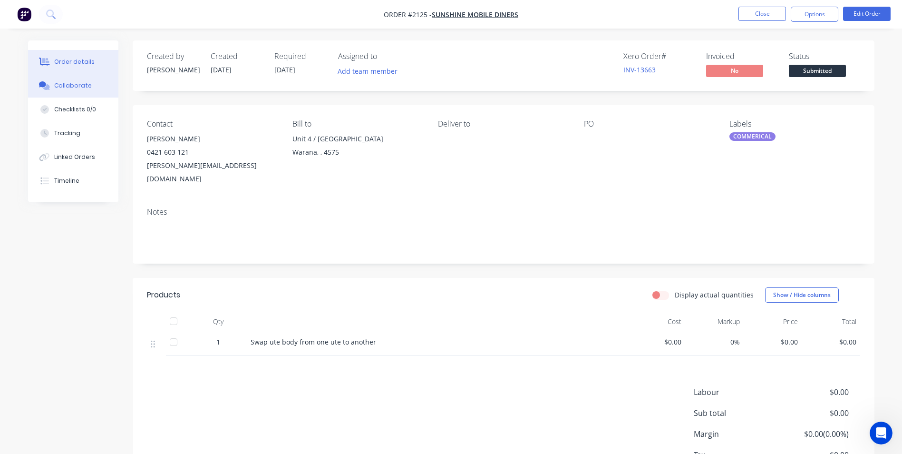
click at [67, 83] on div "Collaborate" at bounding box center [73, 85] width 38 height 9
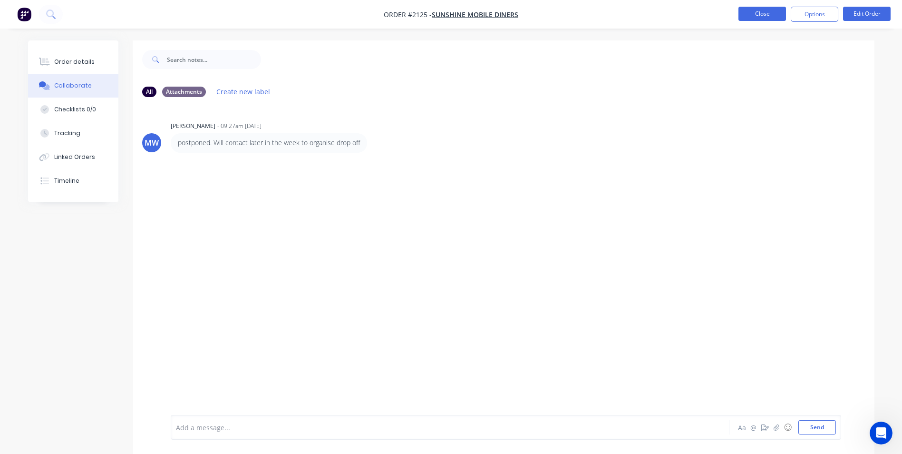
click at [750, 12] on button "Close" at bounding box center [763, 14] width 48 height 14
